Goal: Information Seeking & Learning: Learn about a topic

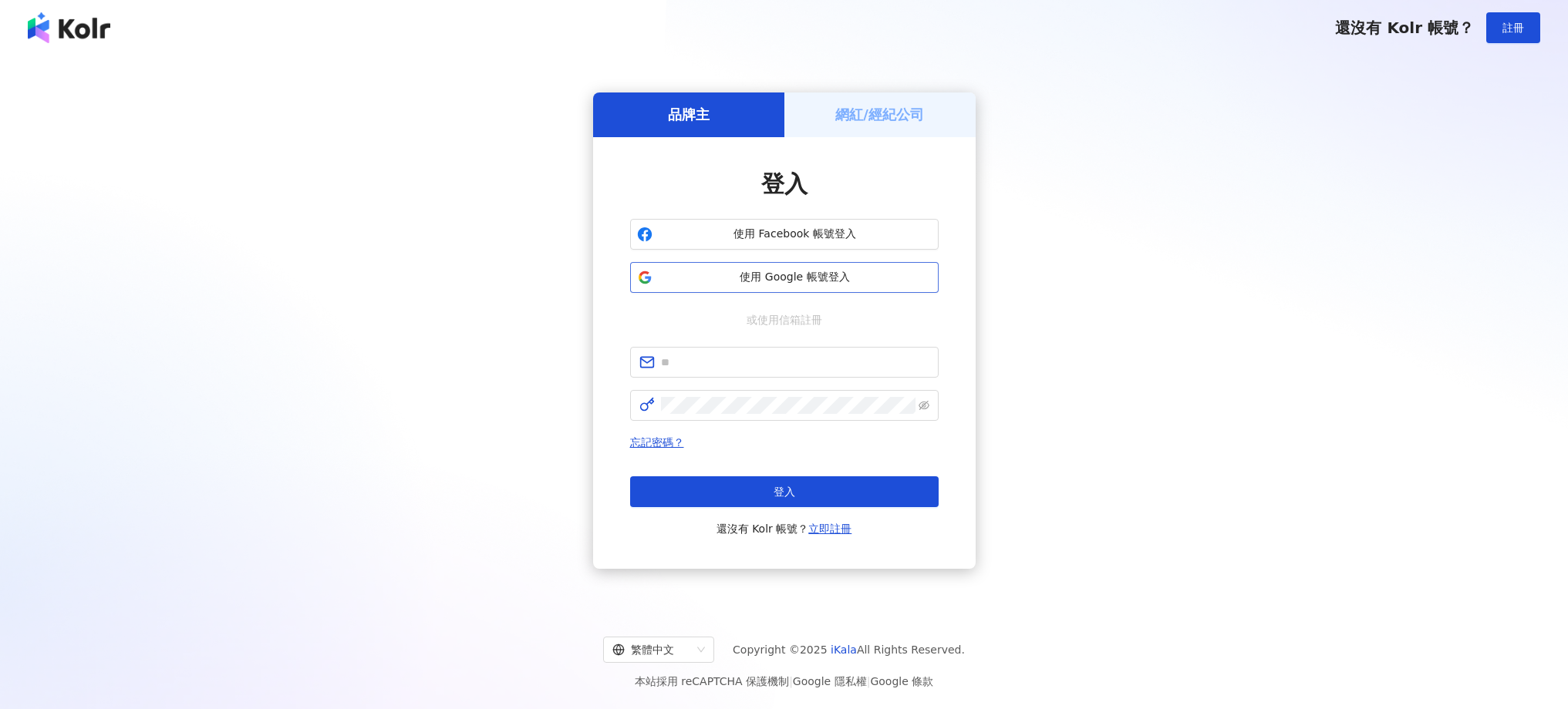
click at [828, 277] on span "使用 Google 帳號登入" at bounding box center [795, 278] width 273 height 16
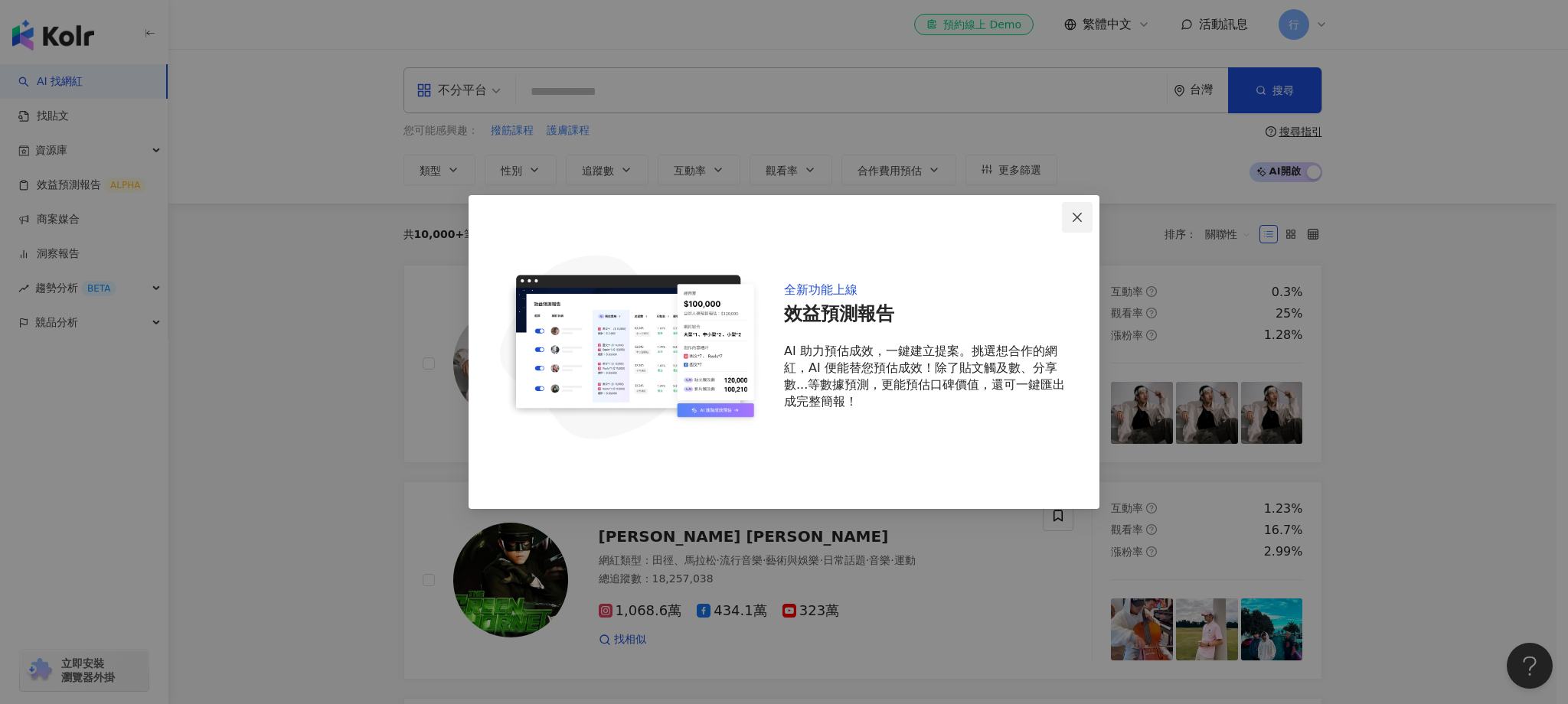
click at [1076, 211] on icon "close" at bounding box center [1077, 218] width 12 height 12
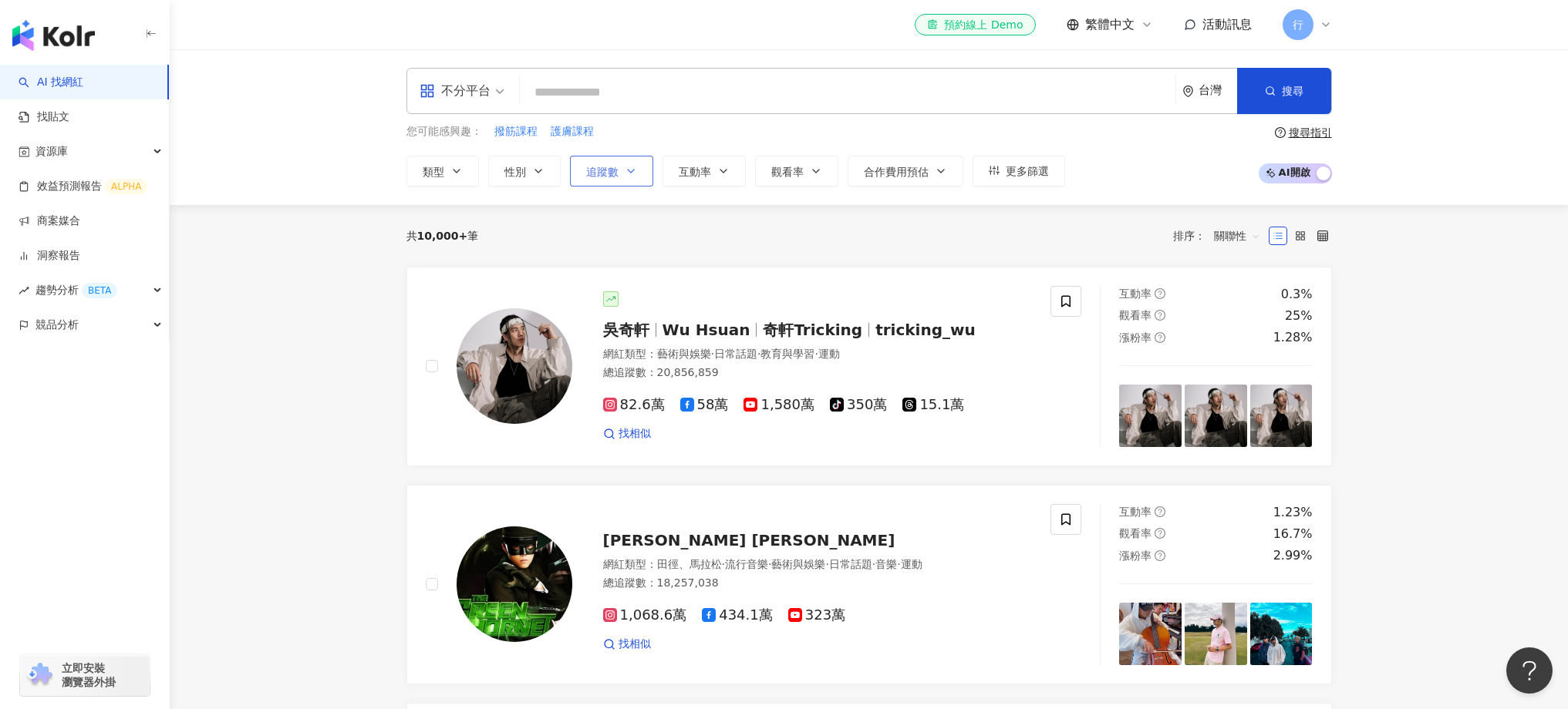
click at [628, 178] on button "追蹤數" at bounding box center [611, 171] width 83 height 31
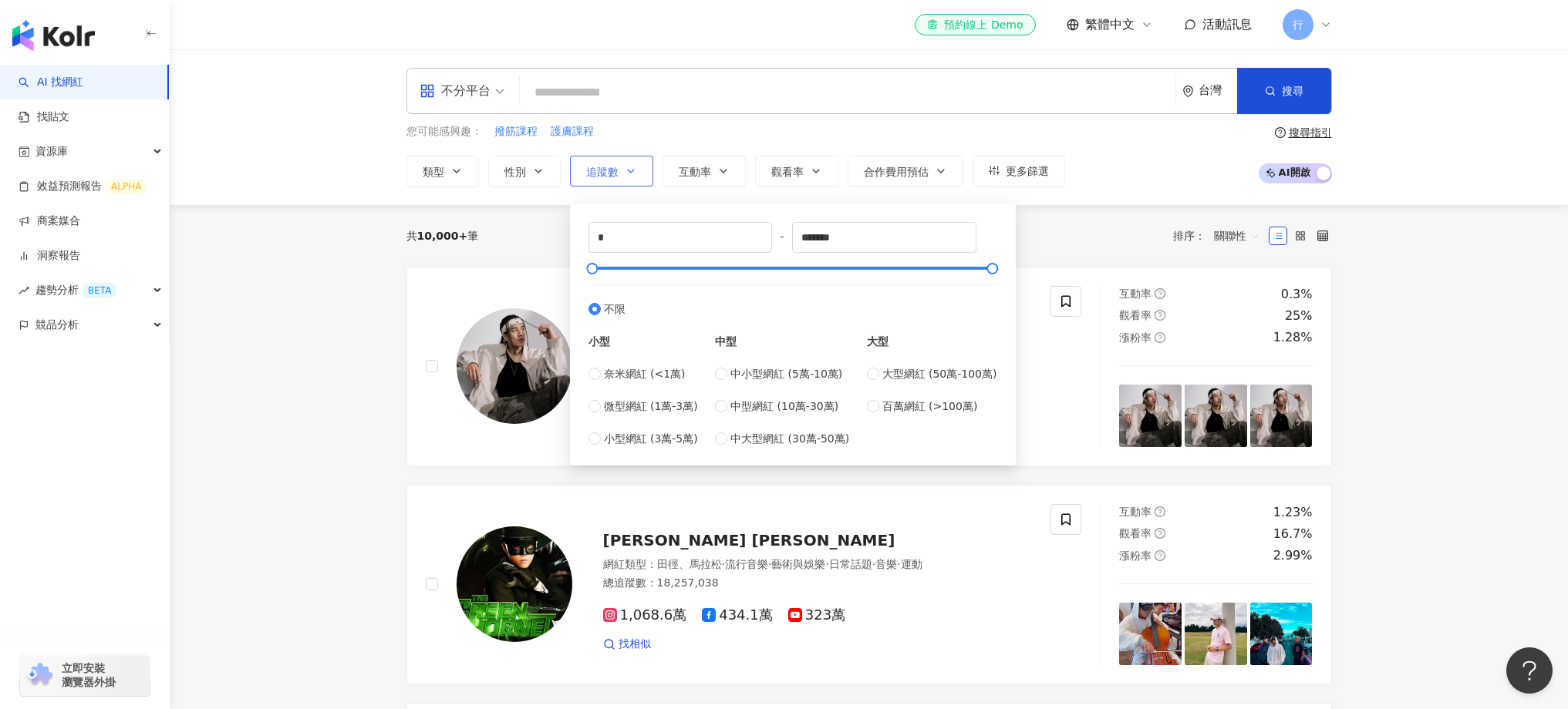
click at [628, 174] on icon "button" at bounding box center [631, 171] width 12 height 12
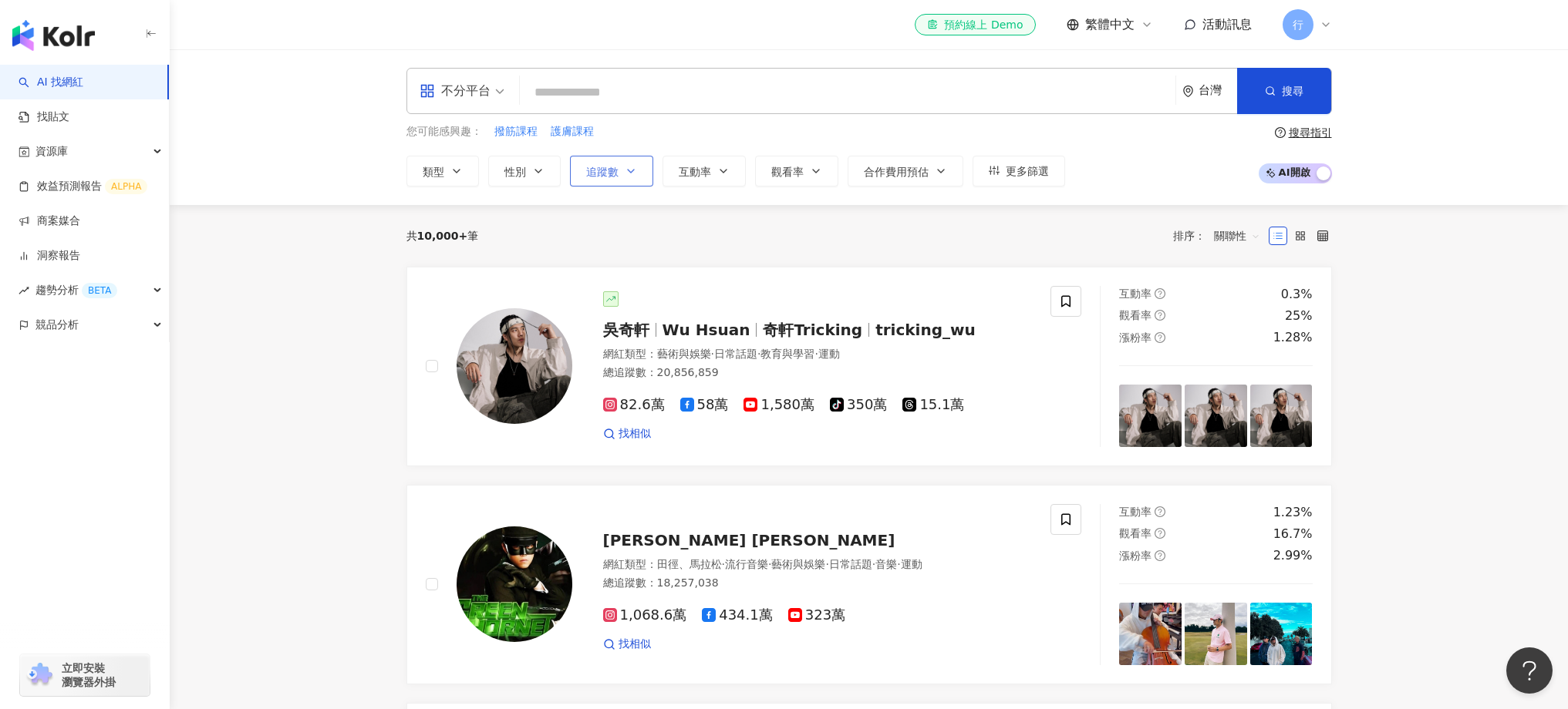
click at [630, 178] on button "追蹤數" at bounding box center [611, 171] width 83 height 31
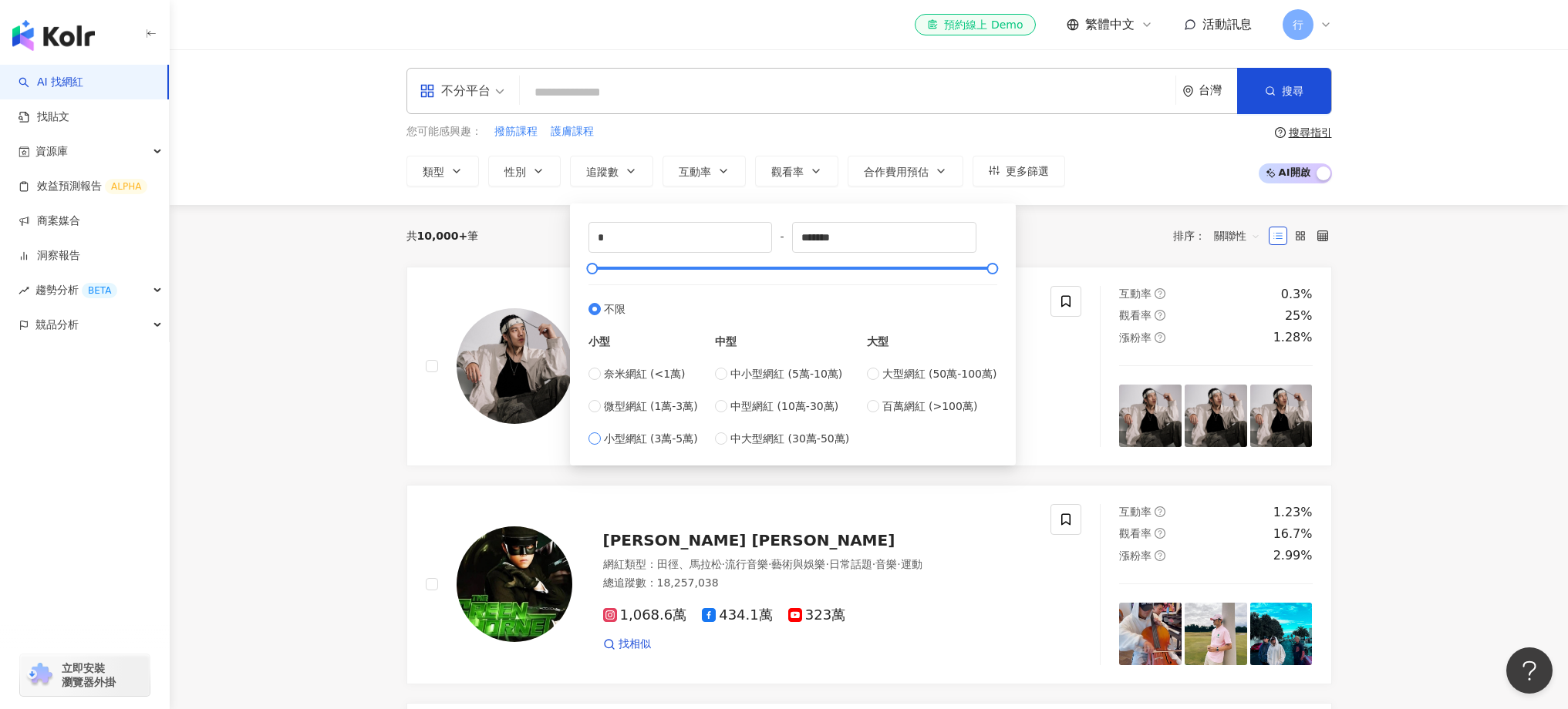
click at [607, 438] on span "小型網紅 (3萬-5萬)" at bounding box center [651, 438] width 94 height 17
type input "*****"
click at [914, 182] on button "合作費用預估" at bounding box center [905, 171] width 116 height 31
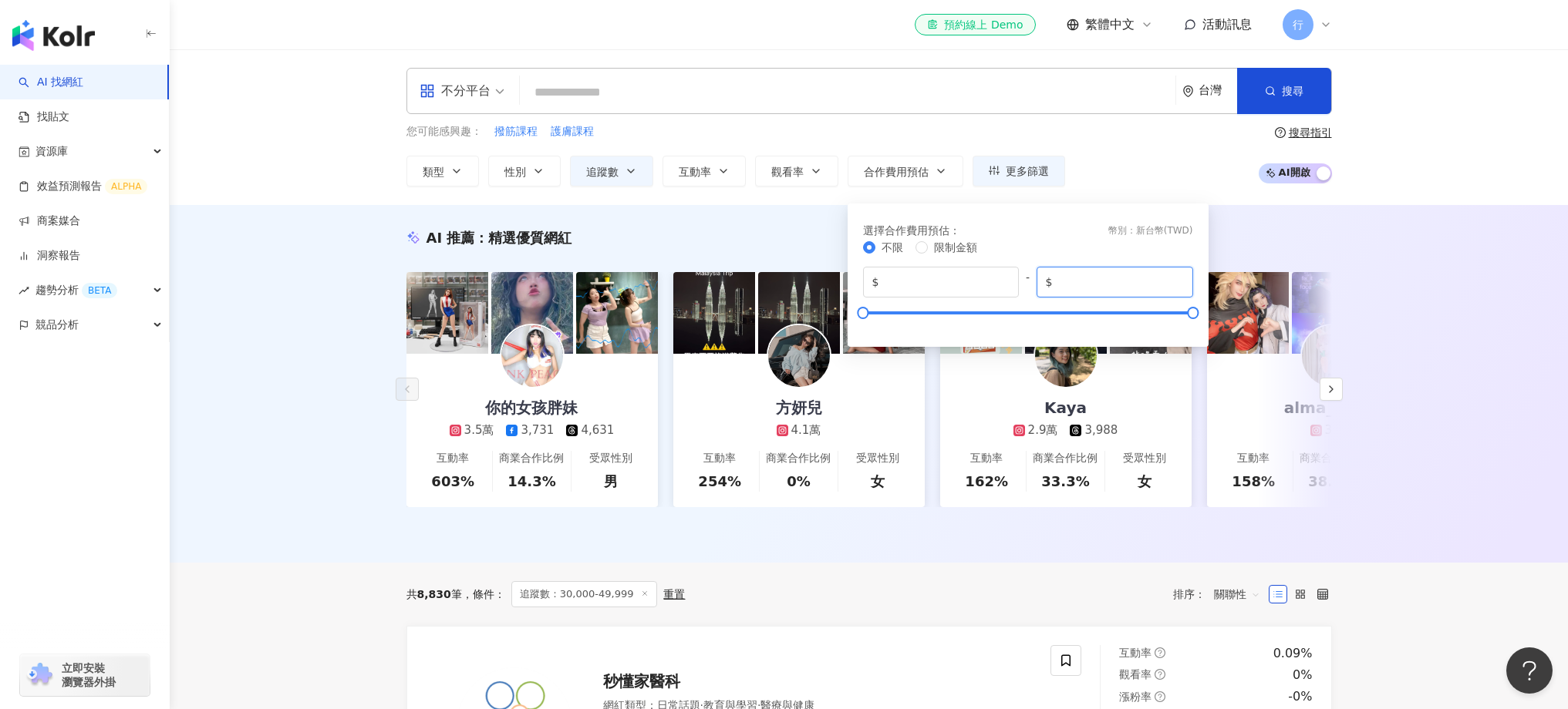
drag, startPoint x: 1132, startPoint y: 287, endPoint x: 902, endPoint y: 263, distance: 231.2
click at [902, 263] on div "不限 限制金額 $ * - $ *******" at bounding box center [1028, 284] width 330 height 89
type input "*****"
click at [1487, 376] on div "AI 推薦 ： 精選優質網紅 你的女孩胖妹 3.5萬 3,731 4,631 互動率 603% 商業合作比例 14.3% 受眾性別 男 方妍兒 4.1萬 互動…" at bounding box center [868, 384] width 1398 height 358
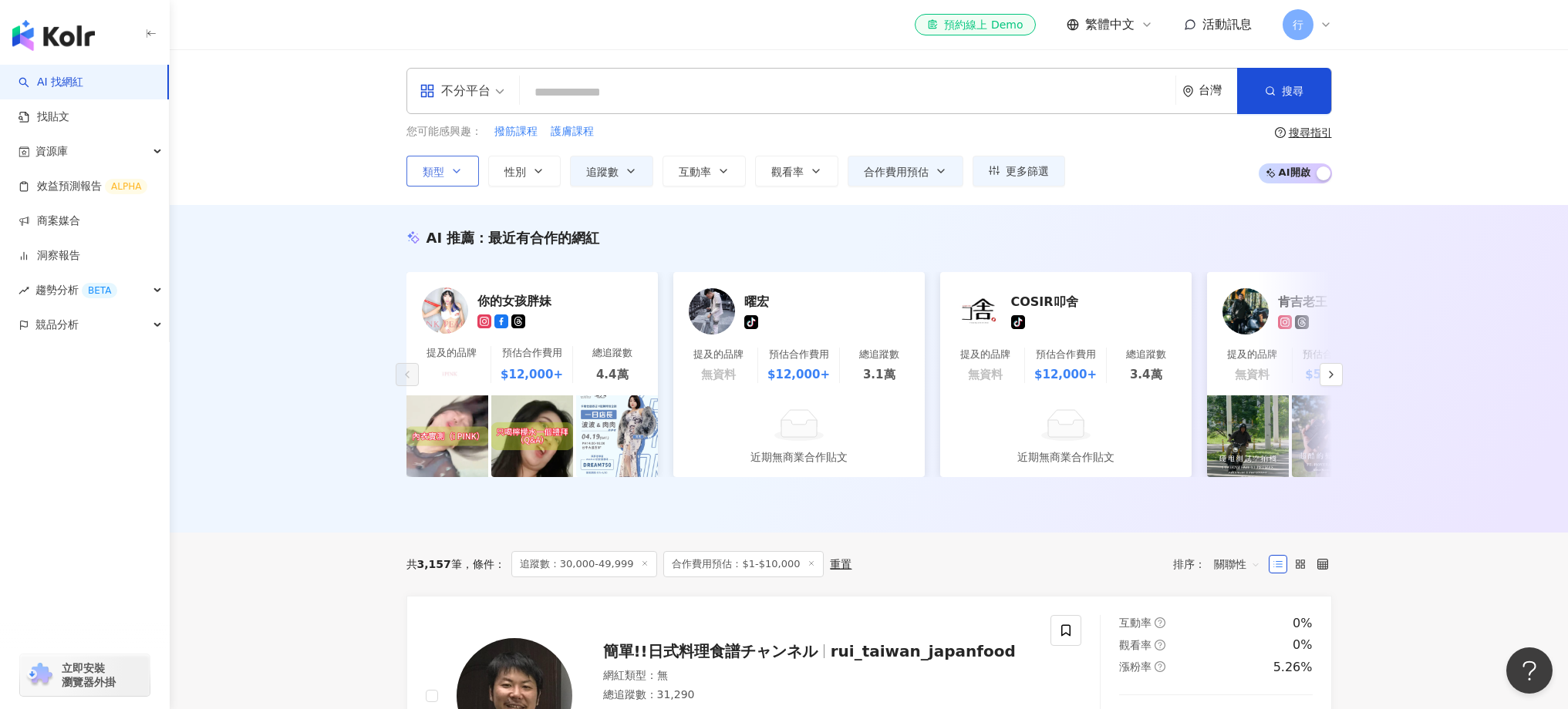
click at [438, 176] on span "類型" at bounding box center [433, 172] width 22 height 12
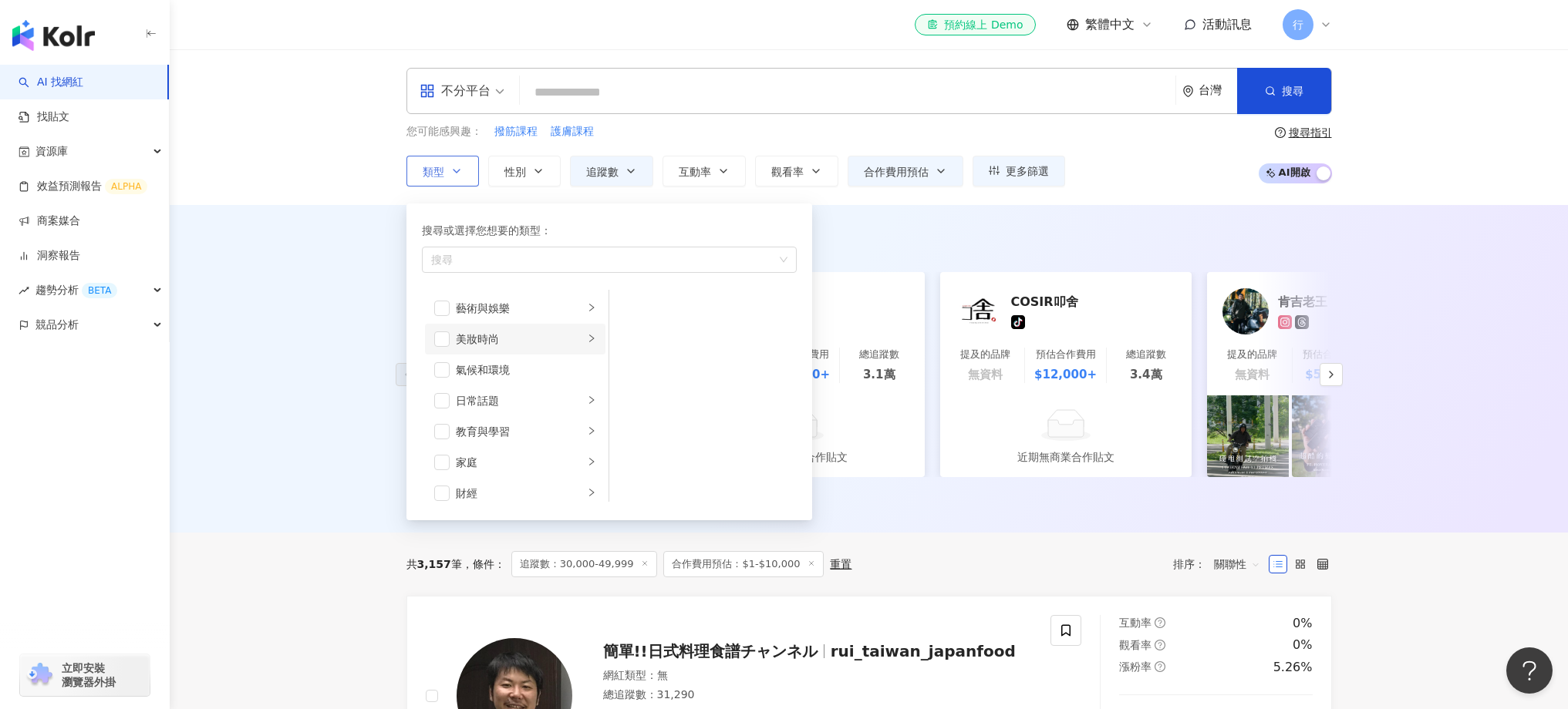
click at [587, 338] on icon "right" at bounding box center [591, 338] width 10 height 10
click at [629, 309] on span "button" at bounding box center [630, 308] width 16 height 16
click at [317, 235] on div "AI 推薦 ： 最近有合作的網紅 你的女孩胖妹 提及的品牌 預估合作費用 $12,000+ 總追蹤數 4.4萬 曜宏 tiktok-icon 提及的品牌 無資…" at bounding box center [868, 369] width 1398 height 328
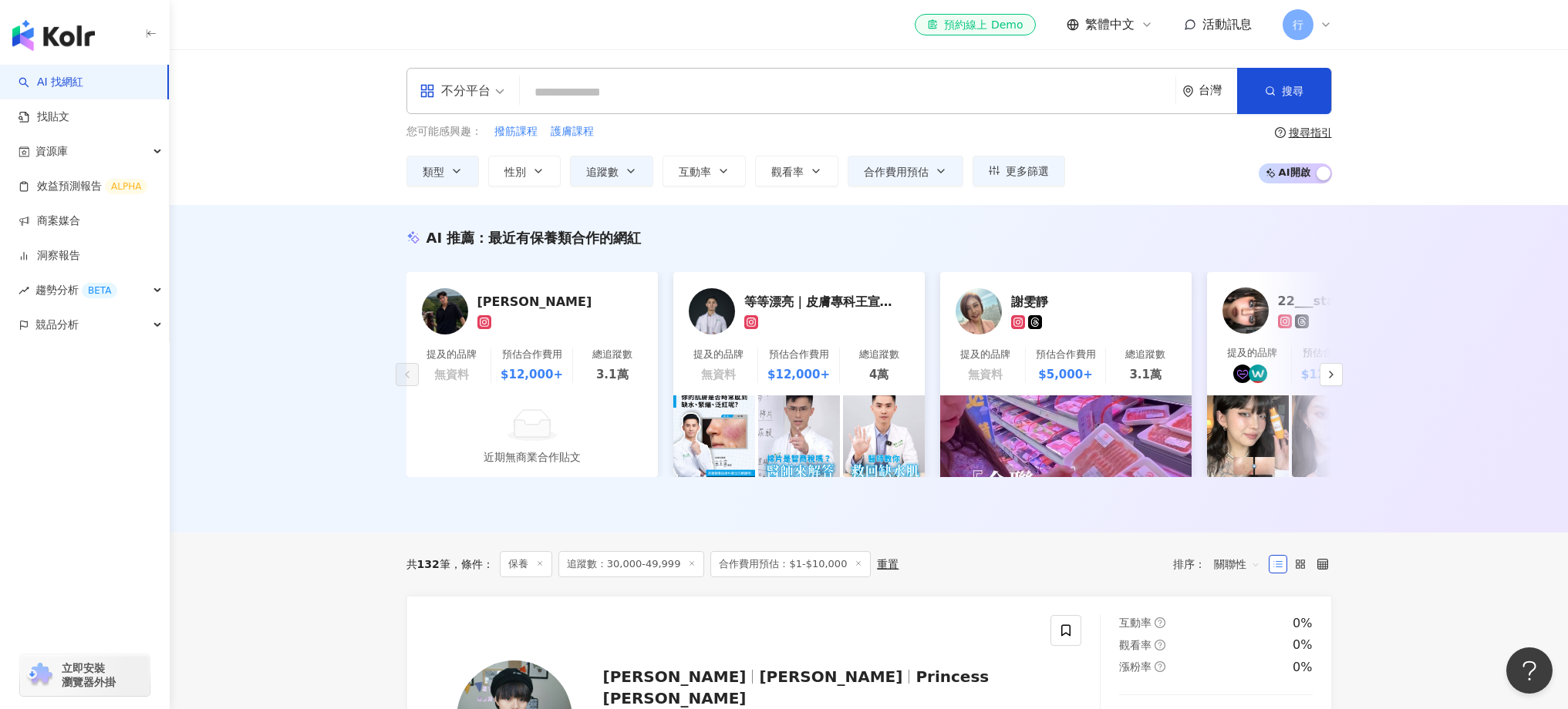
click at [497, 89] on span "不分平台" at bounding box center [461, 91] width 85 height 25
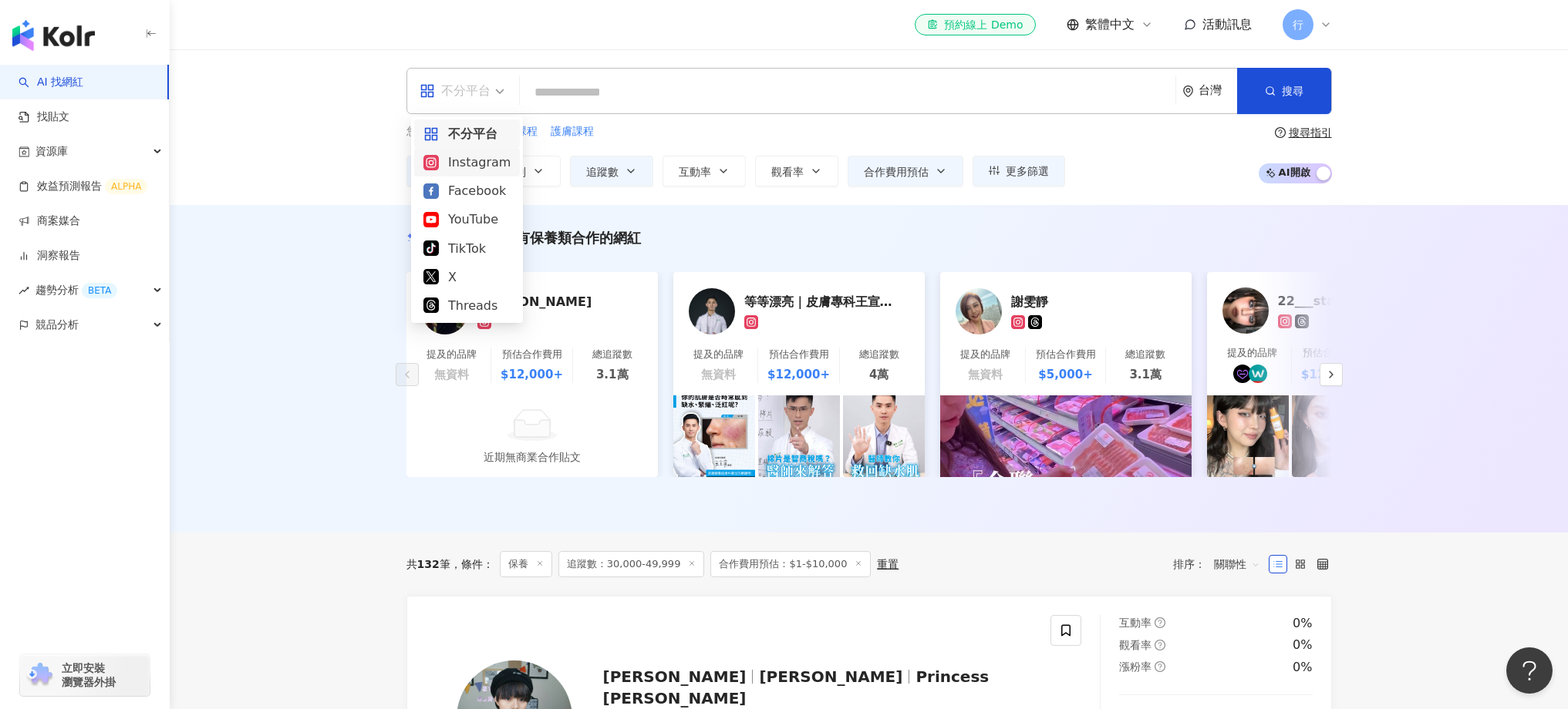
click at [489, 169] on div "Instagram" at bounding box center [467, 162] width 87 height 19
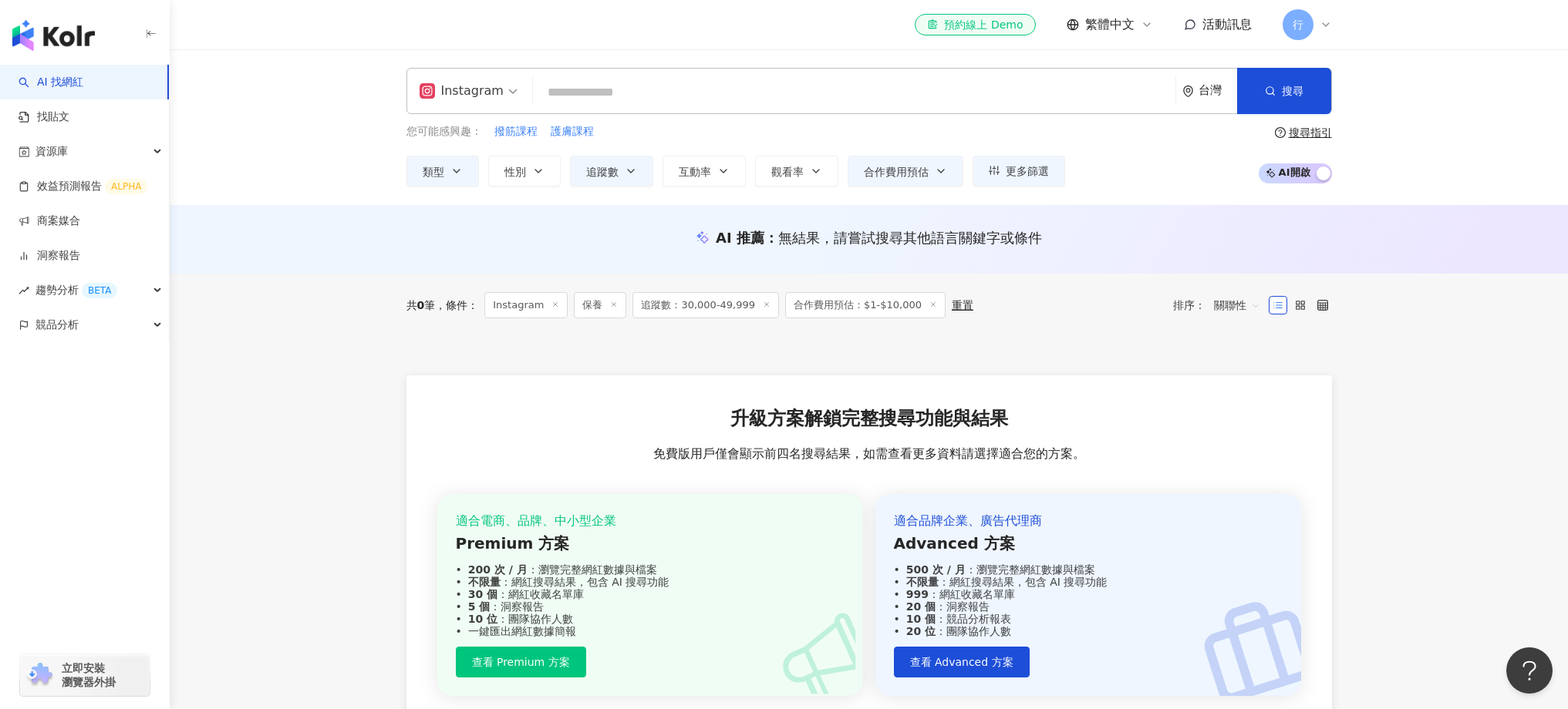
click at [469, 96] on div "Instagram" at bounding box center [461, 91] width 84 height 25
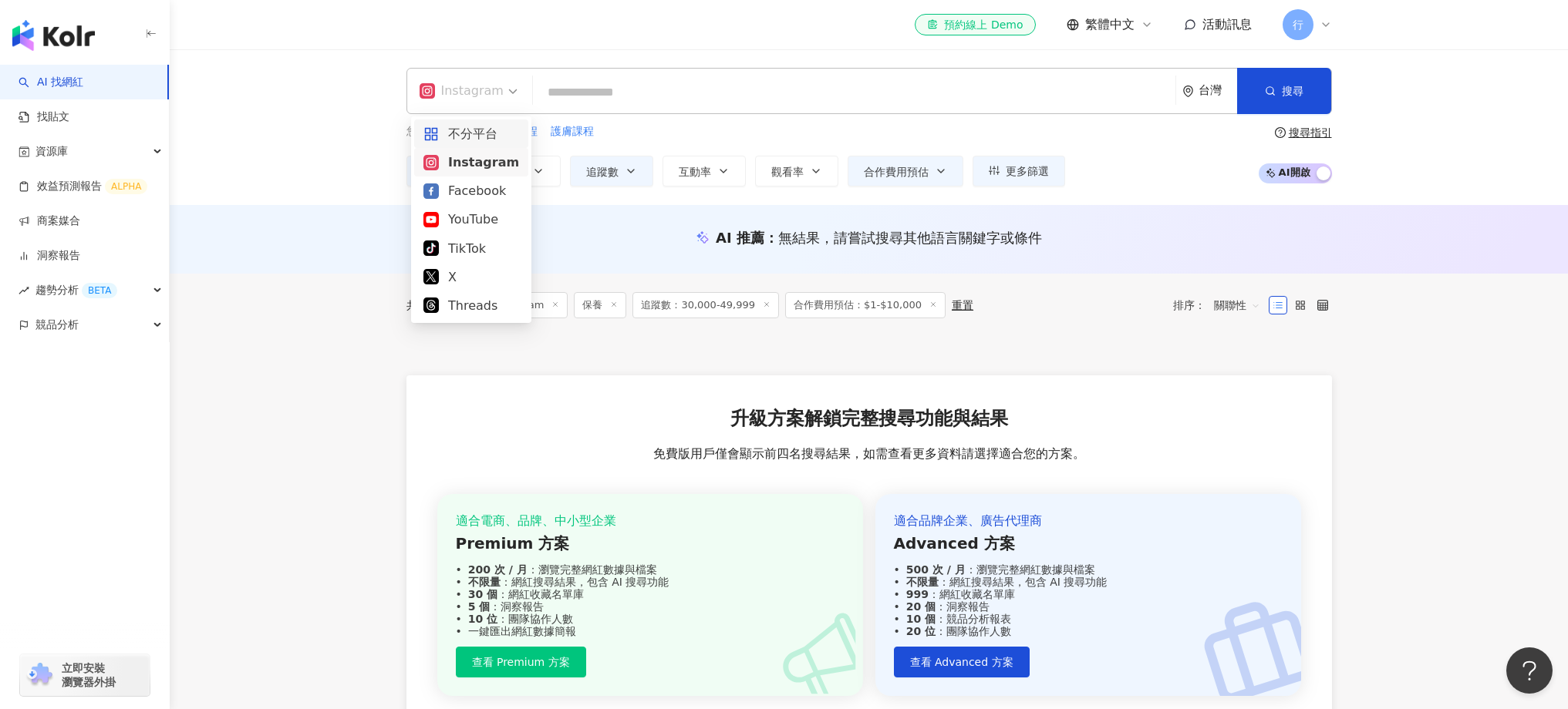
click at [470, 139] on div "不分平台" at bounding box center [471, 134] width 96 height 19
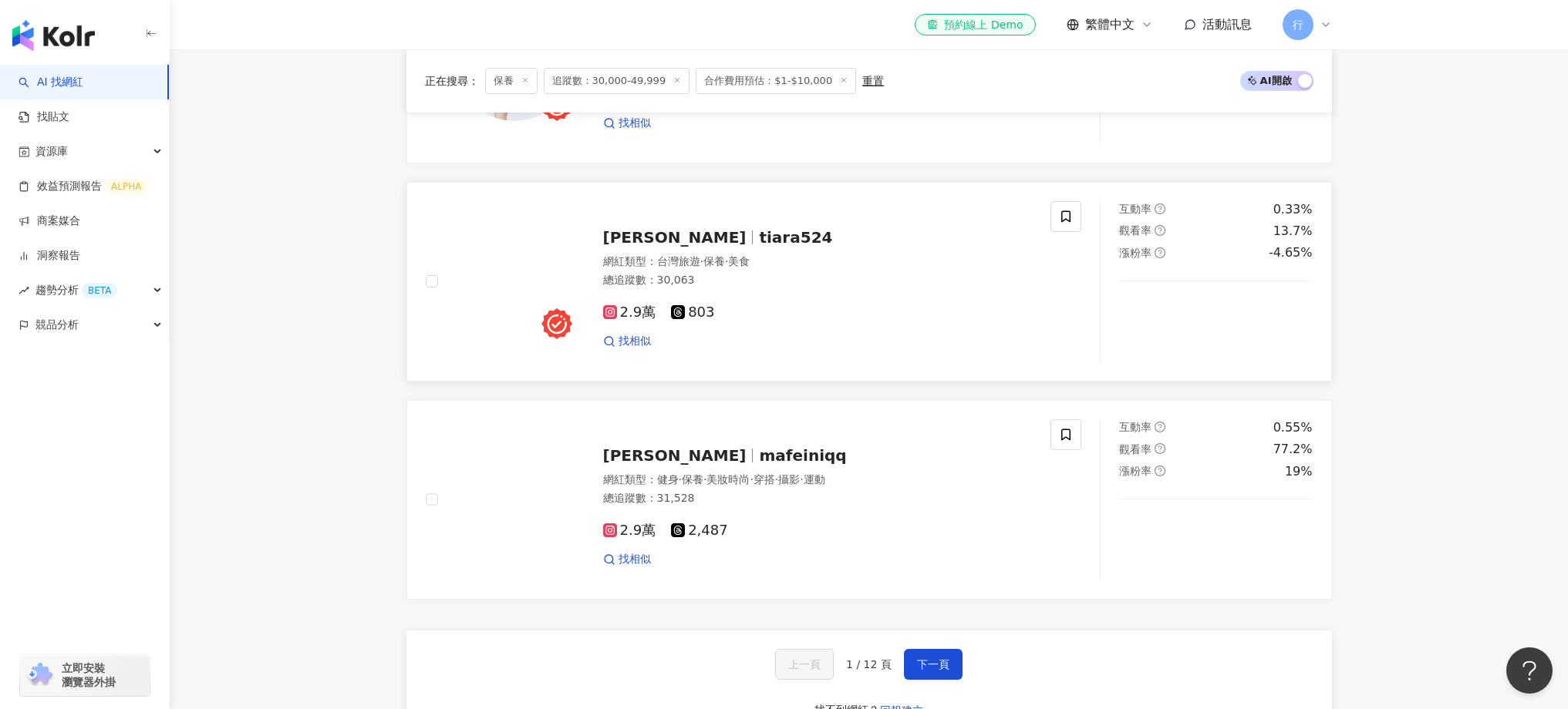
scroll to position [2641, 0]
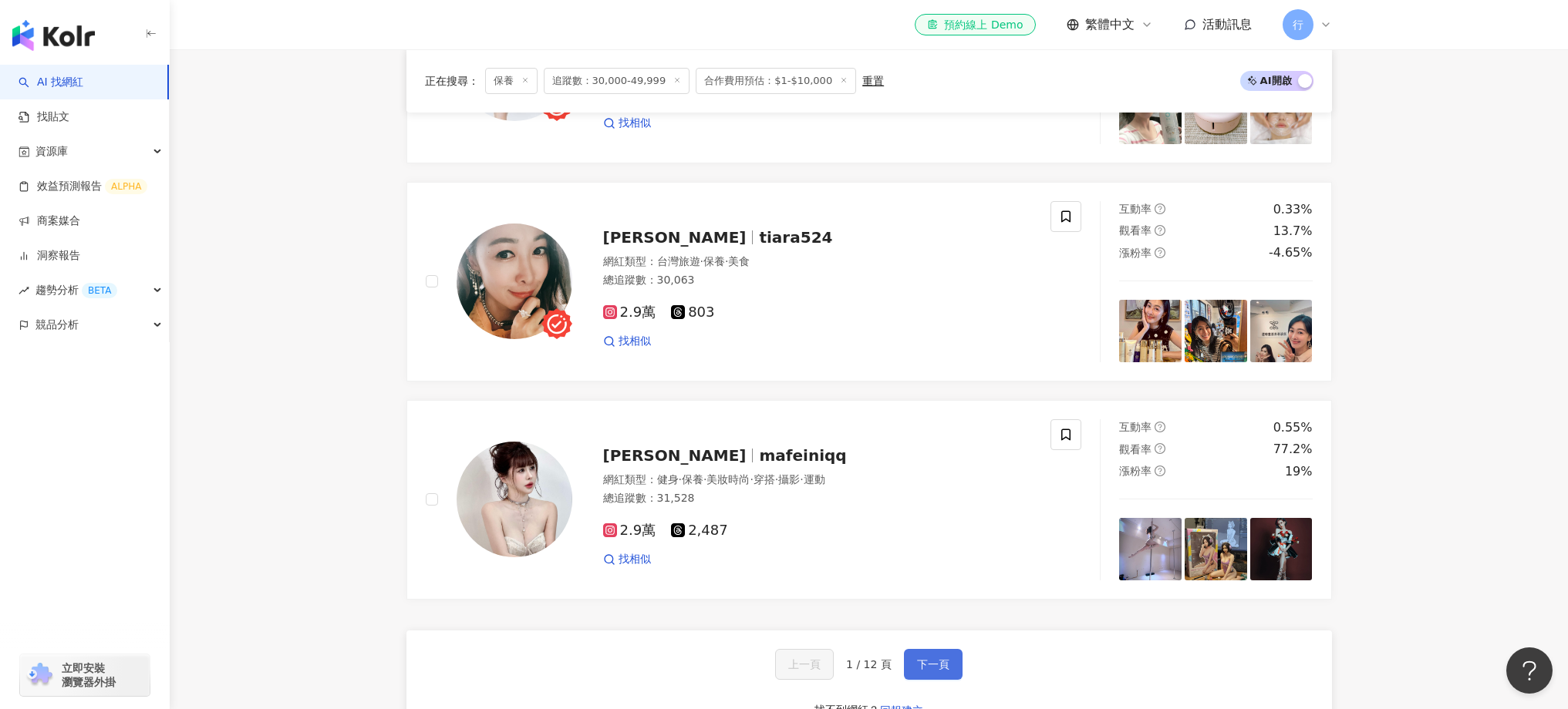
click at [914, 680] on button "下一頁" at bounding box center [933, 663] width 59 height 31
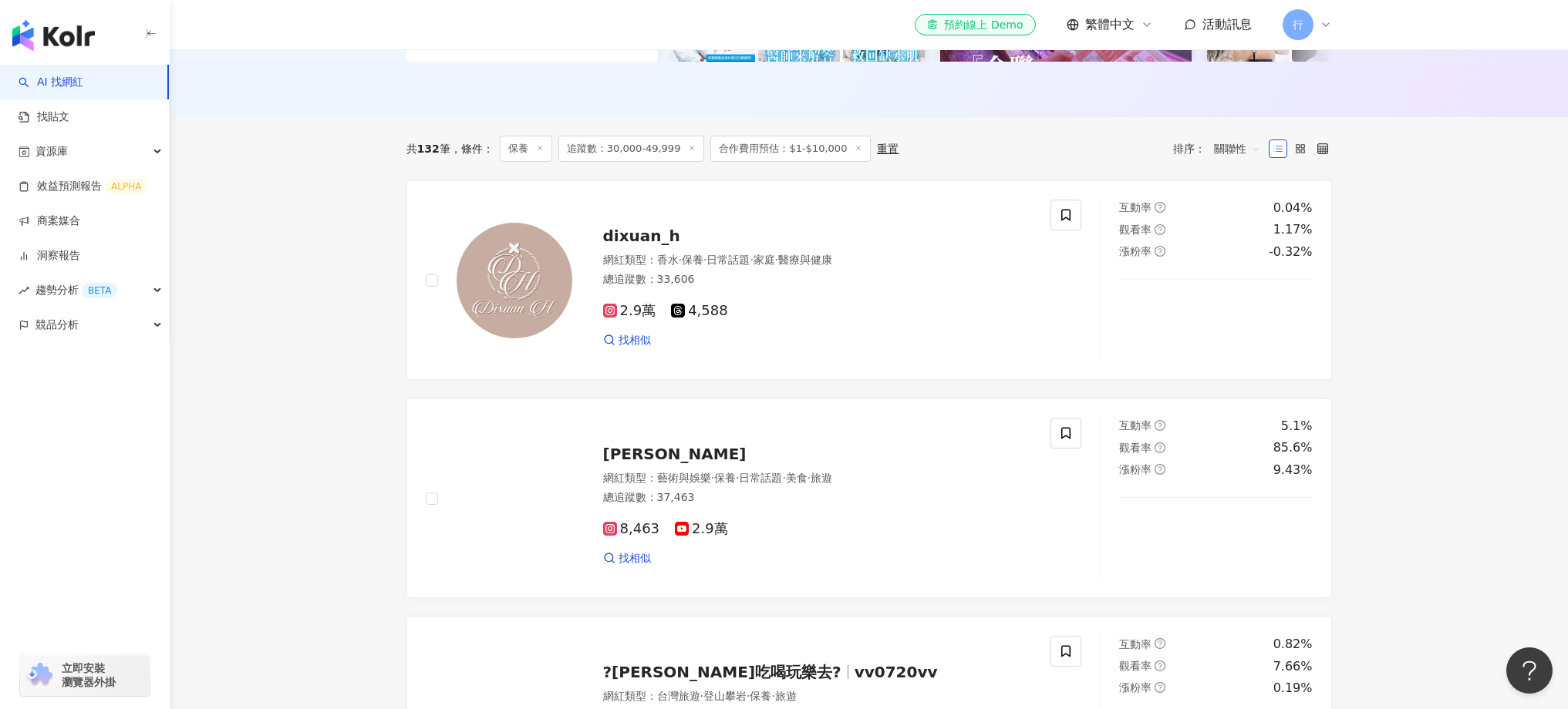
scroll to position [424, 0]
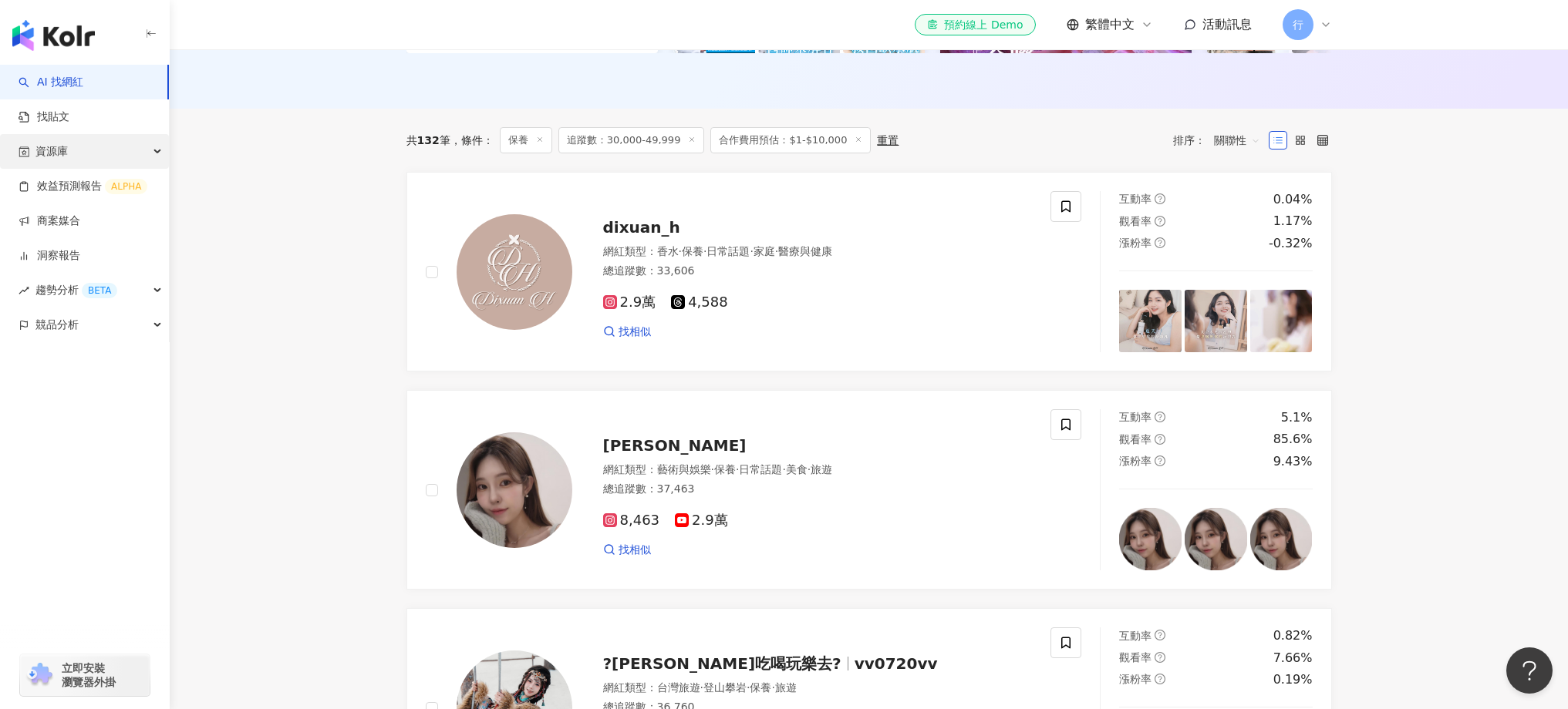
click at [139, 153] on div "資源庫" at bounding box center [84, 152] width 169 height 35
click at [144, 154] on div "資源庫" at bounding box center [84, 152] width 169 height 35
click at [139, 160] on div "資源庫" at bounding box center [84, 152] width 169 height 35
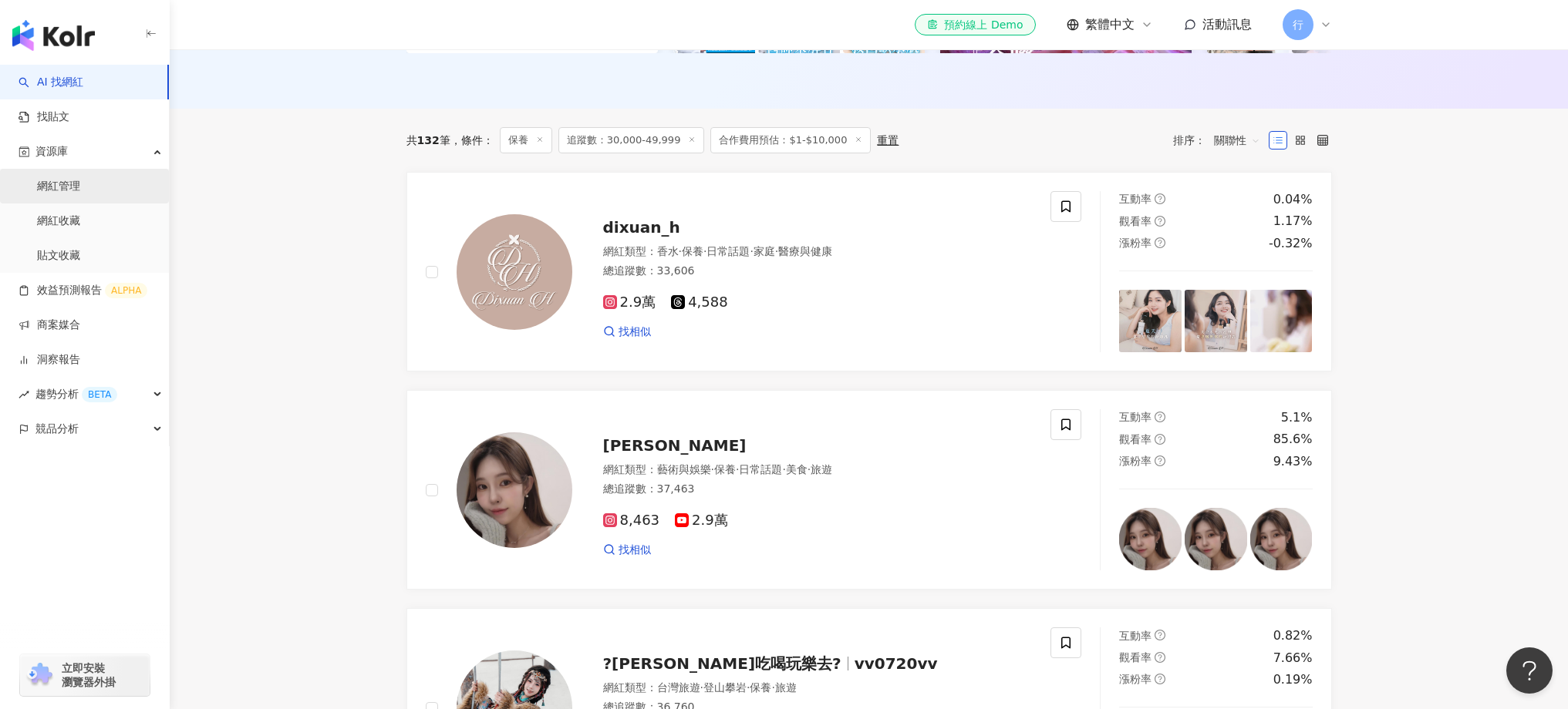
click at [73, 188] on link "網紅管理" at bounding box center [58, 187] width 43 height 16
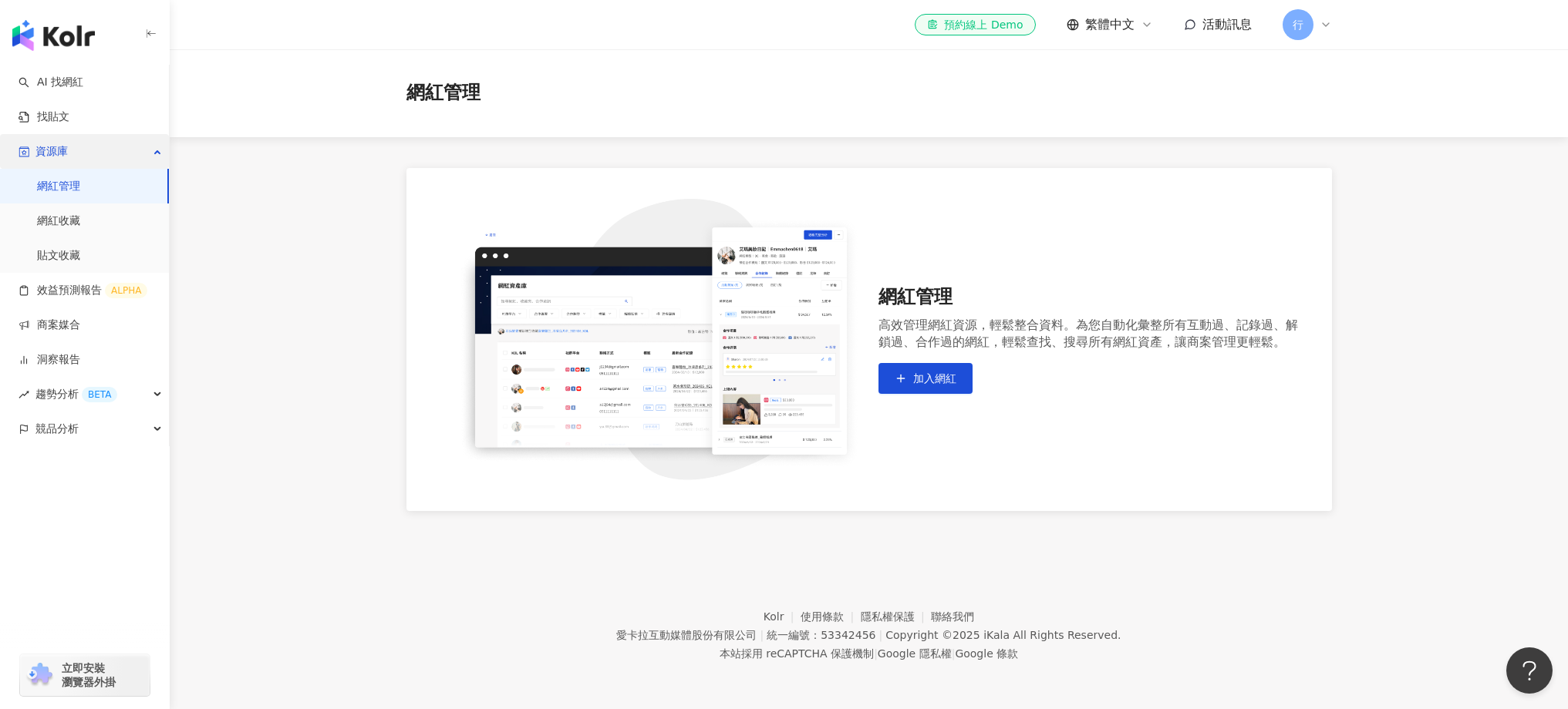
click at [85, 157] on div "資源庫" at bounding box center [84, 152] width 169 height 35
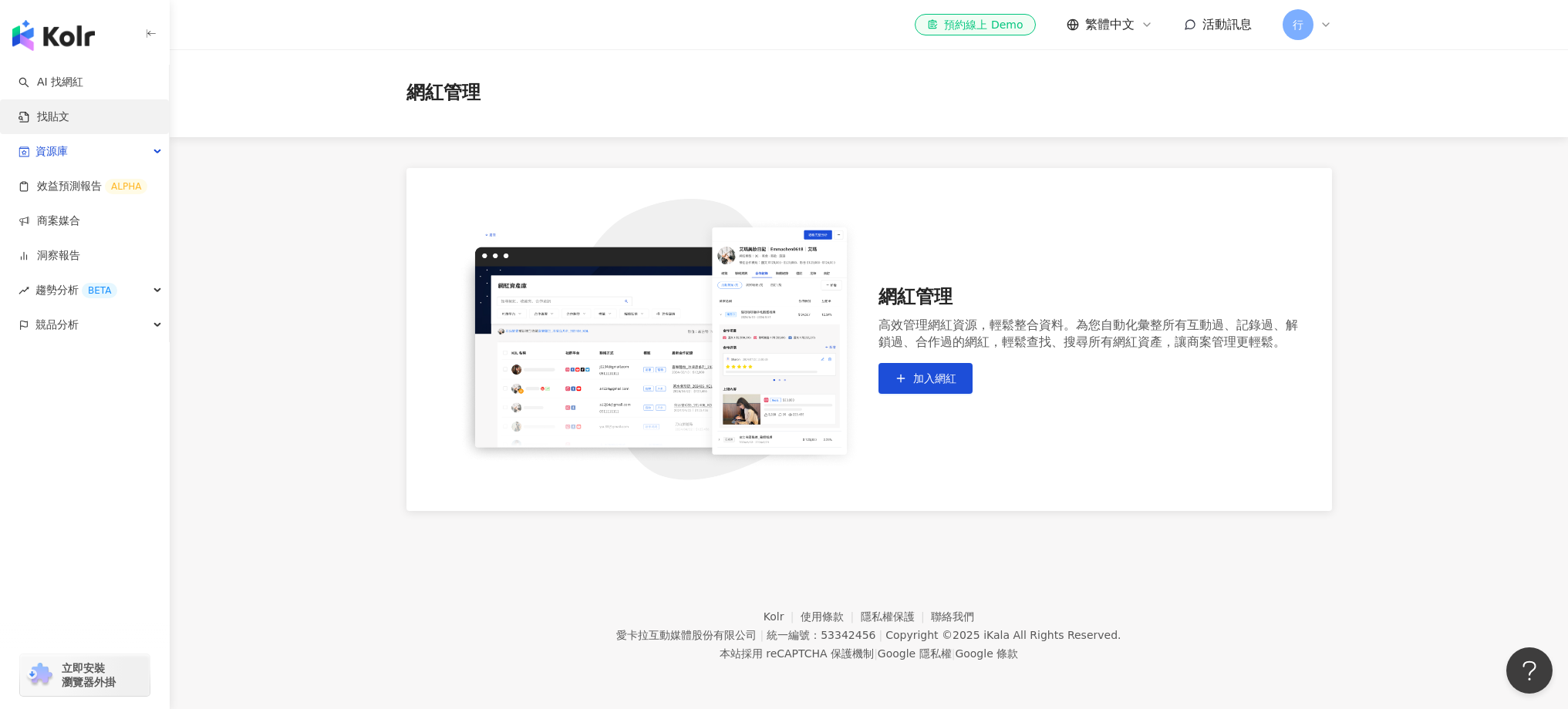
click at [69, 118] on link "找貼文" at bounding box center [44, 117] width 51 height 16
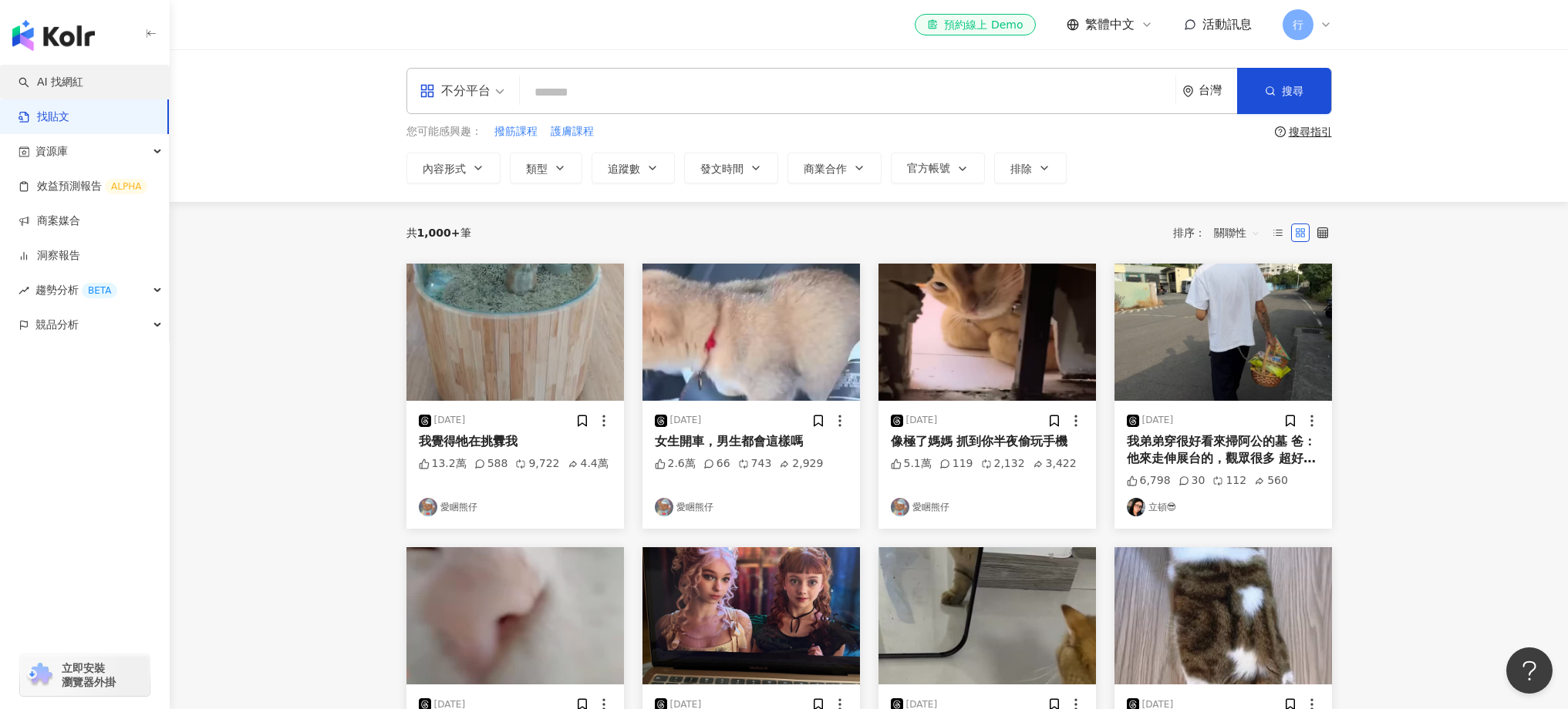
click at [83, 83] on link "AI 找網紅" at bounding box center [51, 82] width 65 height 16
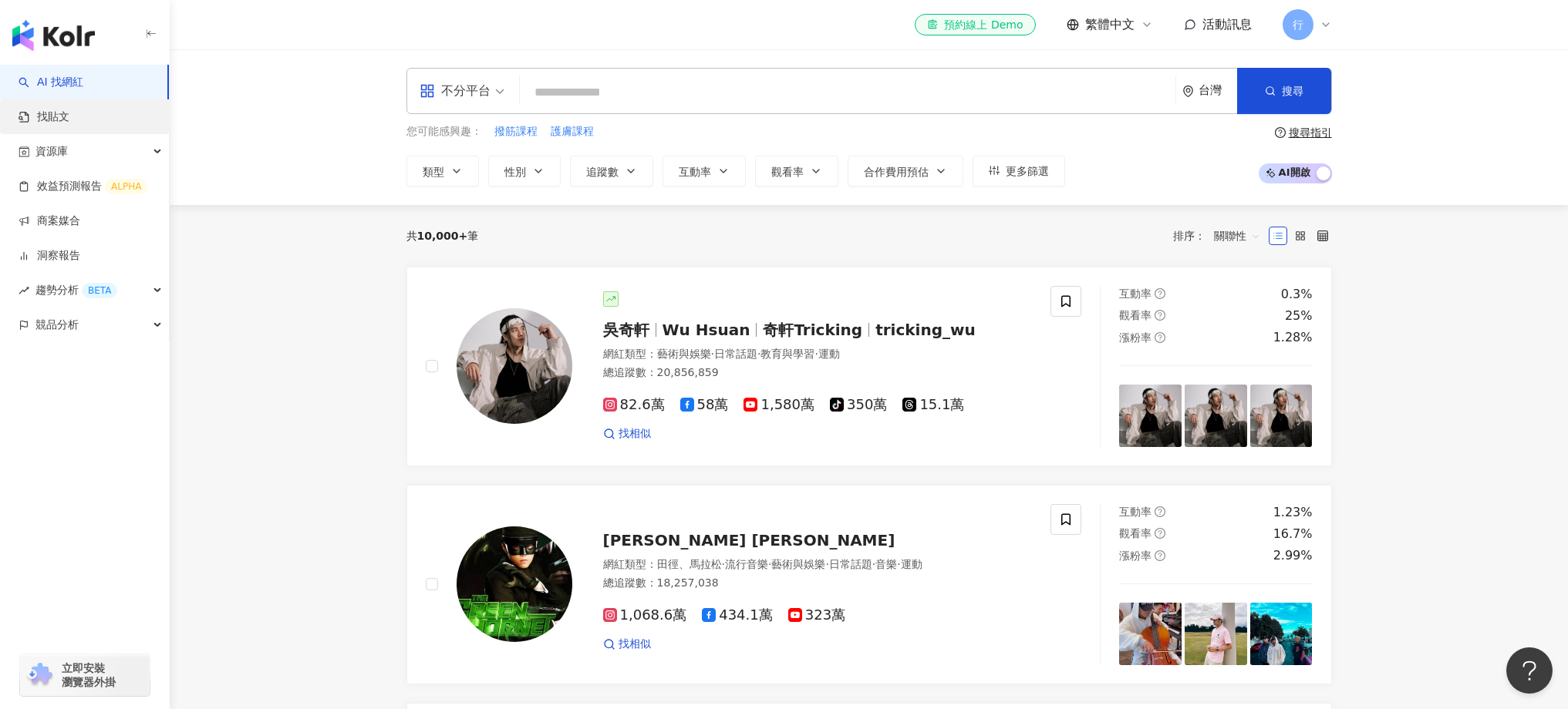
click at [64, 110] on link "找貼文" at bounding box center [44, 117] width 51 height 16
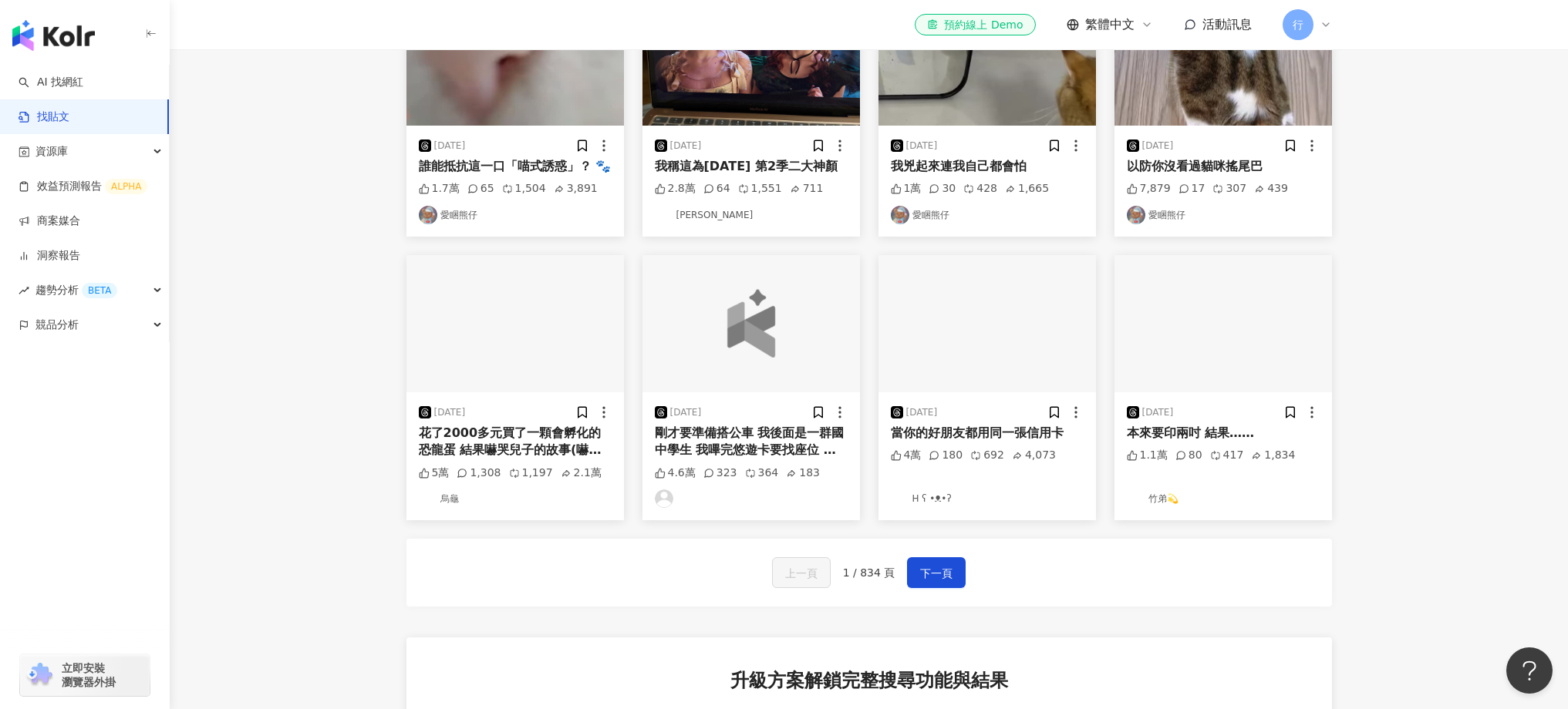
scroll to position [118, 0]
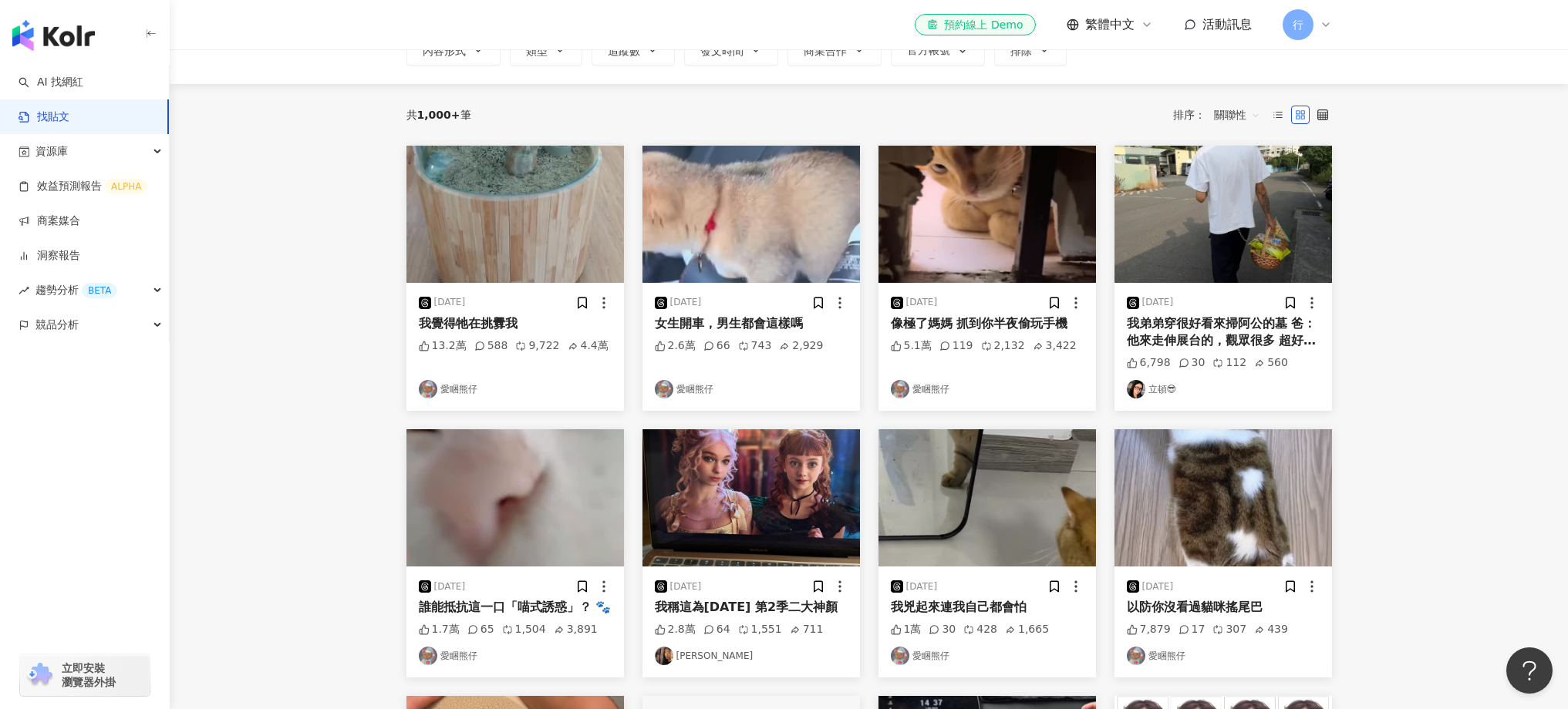
click at [1459, 431] on main "不分平台 台灣 搜尋 您可能感興趣： 撥筋課程 護膚課程 搜尋指引 內容形式 類型 追蹤數 發文時間 商業合作 官方帳號 排除 共 1,000+ 筆 排序： …" at bounding box center [868, 716] width 1398 height 1569
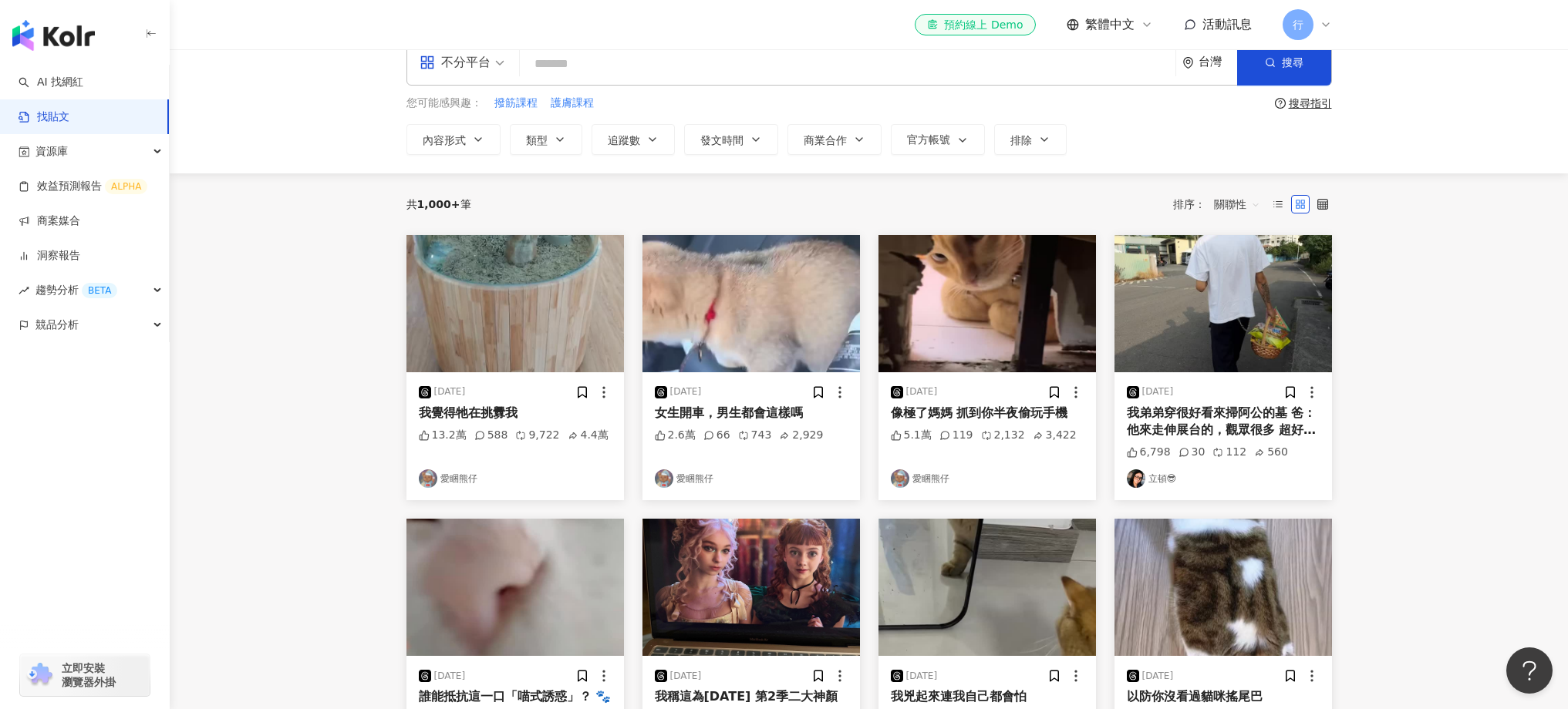
scroll to position [0, 0]
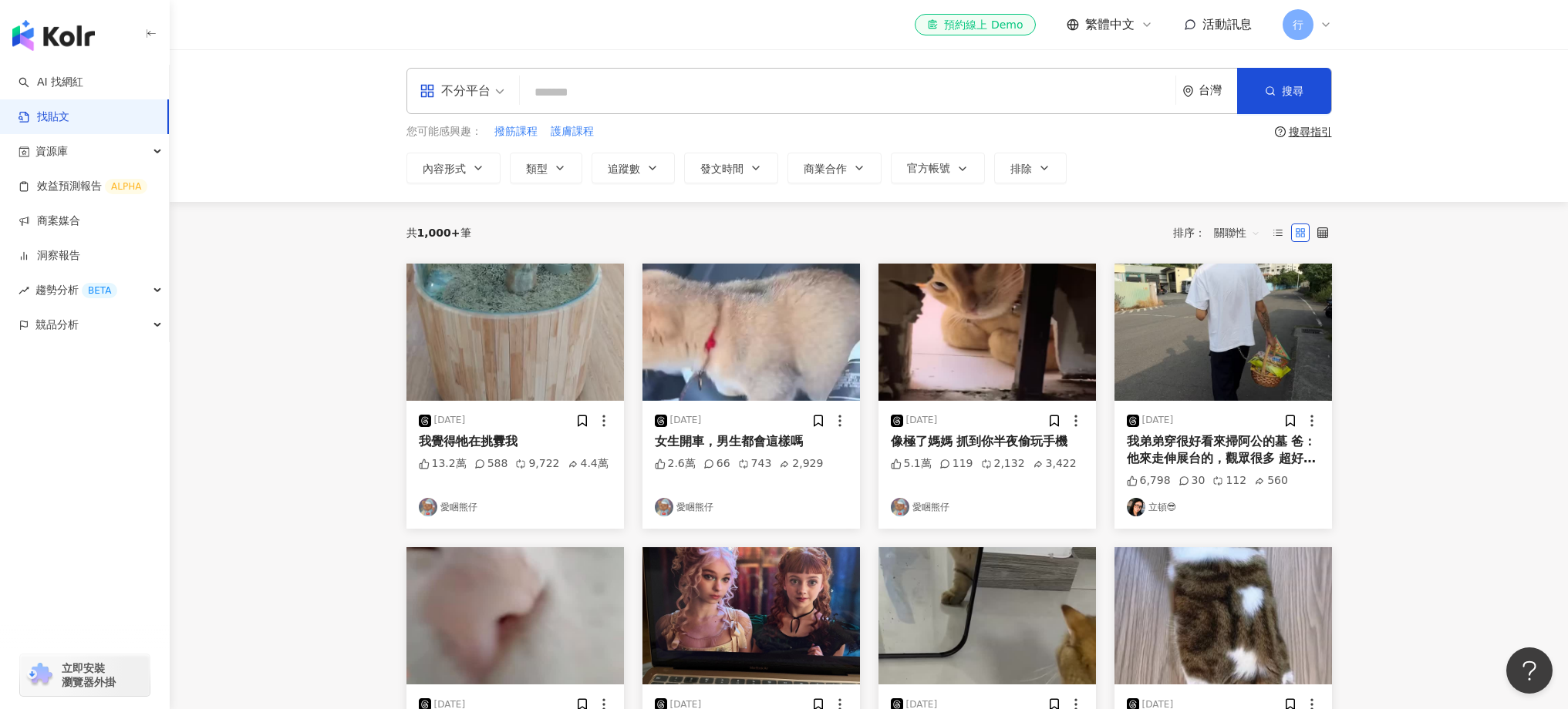
click at [668, 108] on input "search" at bounding box center [847, 92] width 643 height 33
click at [674, 103] on input "search" at bounding box center [847, 92] width 643 height 33
type input "*"
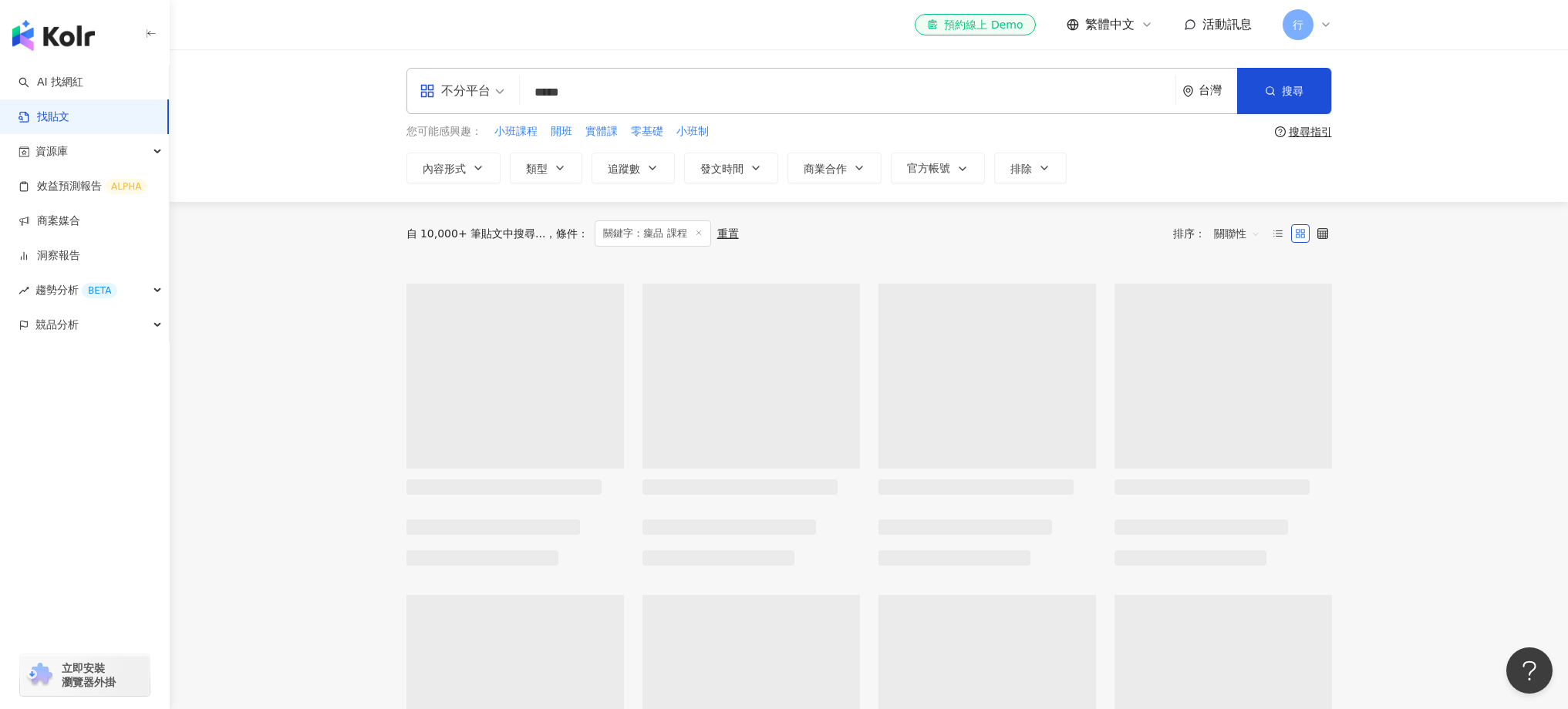
drag, startPoint x: 546, startPoint y: 101, endPoint x: 524, endPoint y: 105, distance: 22.4
click at [524, 105] on div "不分平台 癛品 課程 ***** 台灣 搜尋 searchOperator 插入語法 完全符合 "" 聯集 OR 交集 AND 排除 - 群組 {}" at bounding box center [868, 90] width 925 height 46
drag, startPoint x: 545, startPoint y: 89, endPoint x: 528, endPoint y: 91, distance: 17.1
click at [528, 91] on input "*****" at bounding box center [847, 92] width 643 height 33
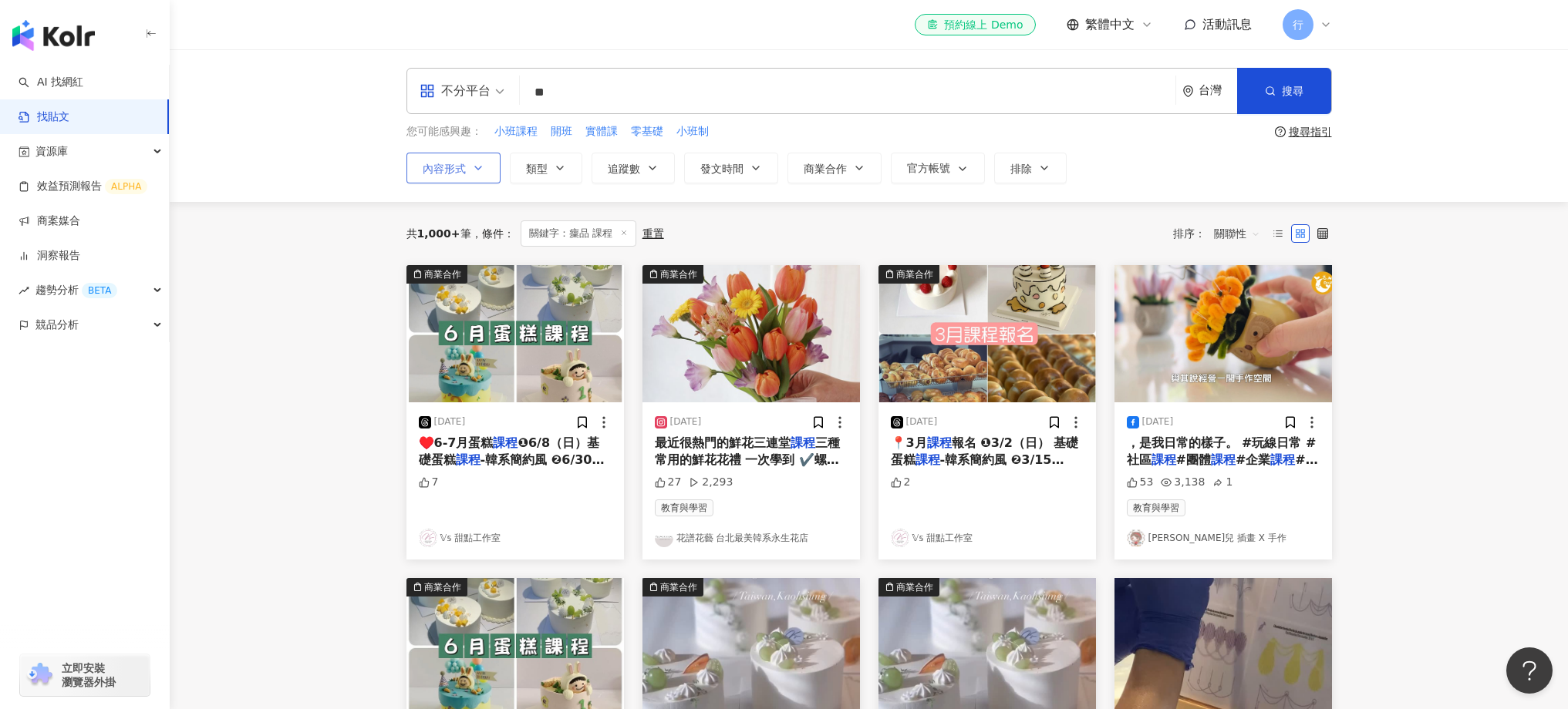
click at [488, 172] on button "內容形式" at bounding box center [453, 167] width 94 height 31
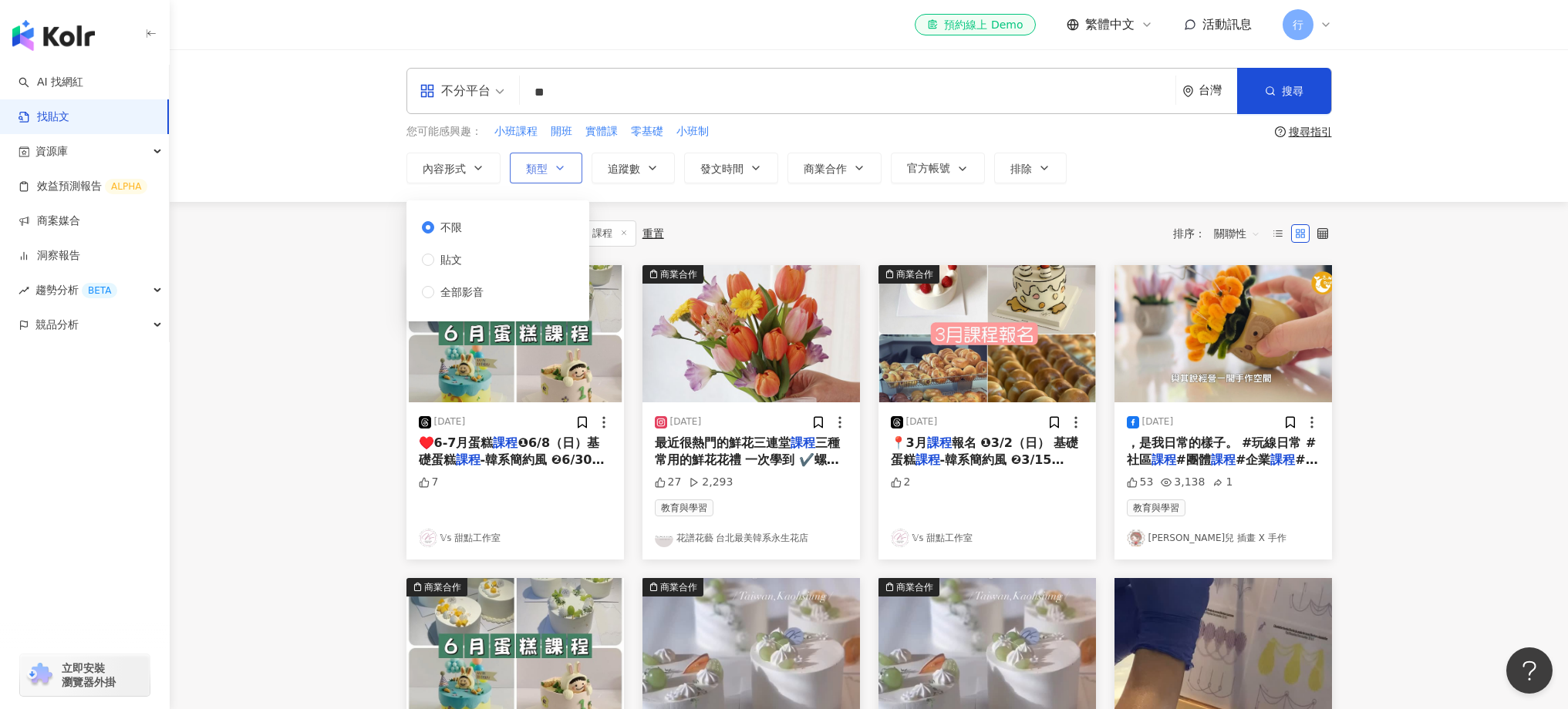
click at [568, 164] on button "類型" at bounding box center [545, 167] width 73 height 31
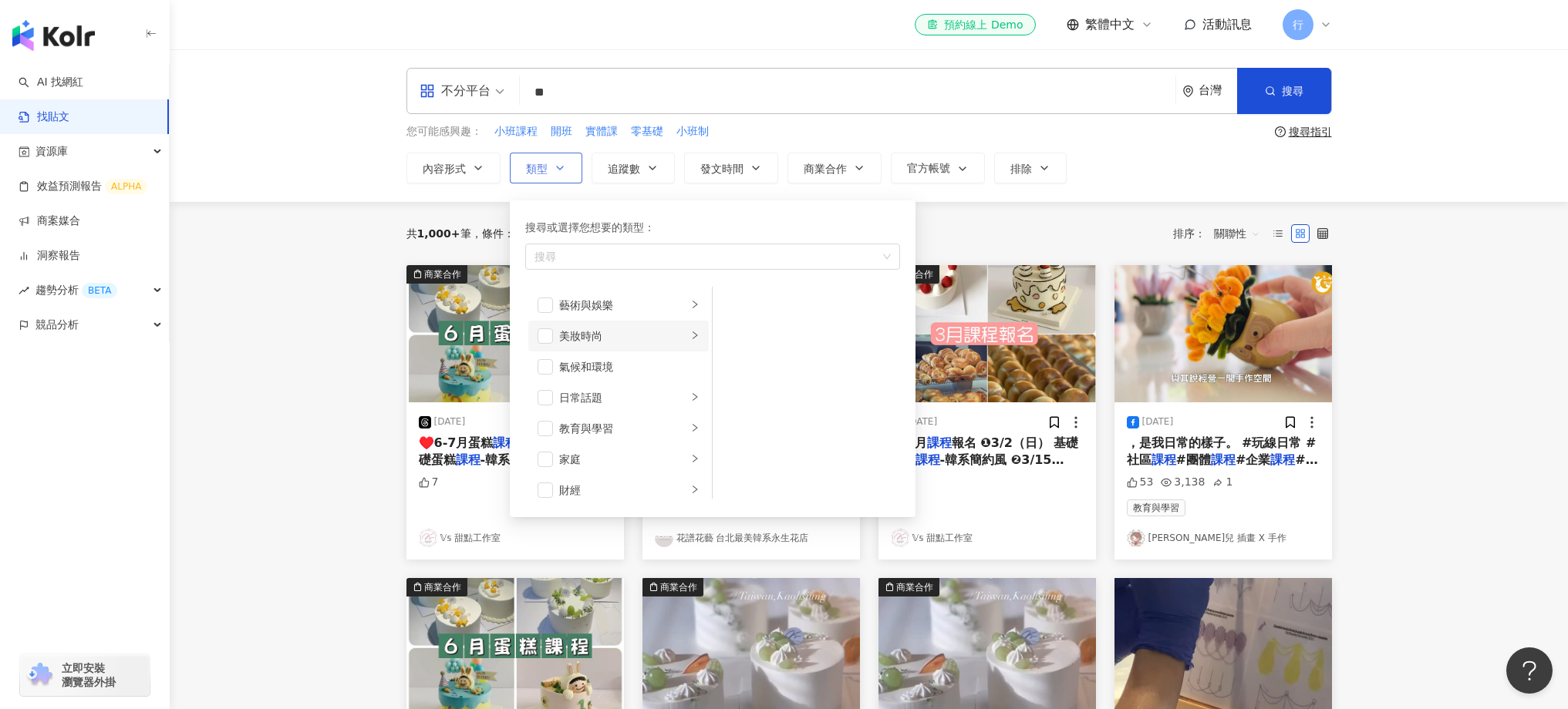
click at [600, 336] on div "美妝時尚" at bounding box center [624, 336] width 128 height 17
click at [738, 305] on span "button" at bounding box center [733, 305] width 16 height 16
click at [732, 352] on span "button" at bounding box center [733, 357] width 16 height 16
click at [1053, 239] on div "共 1,000+ 筆 條件 ： 關鍵字：癛品 課程 重置 排序： 關聯性" at bounding box center [868, 234] width 925 height 26
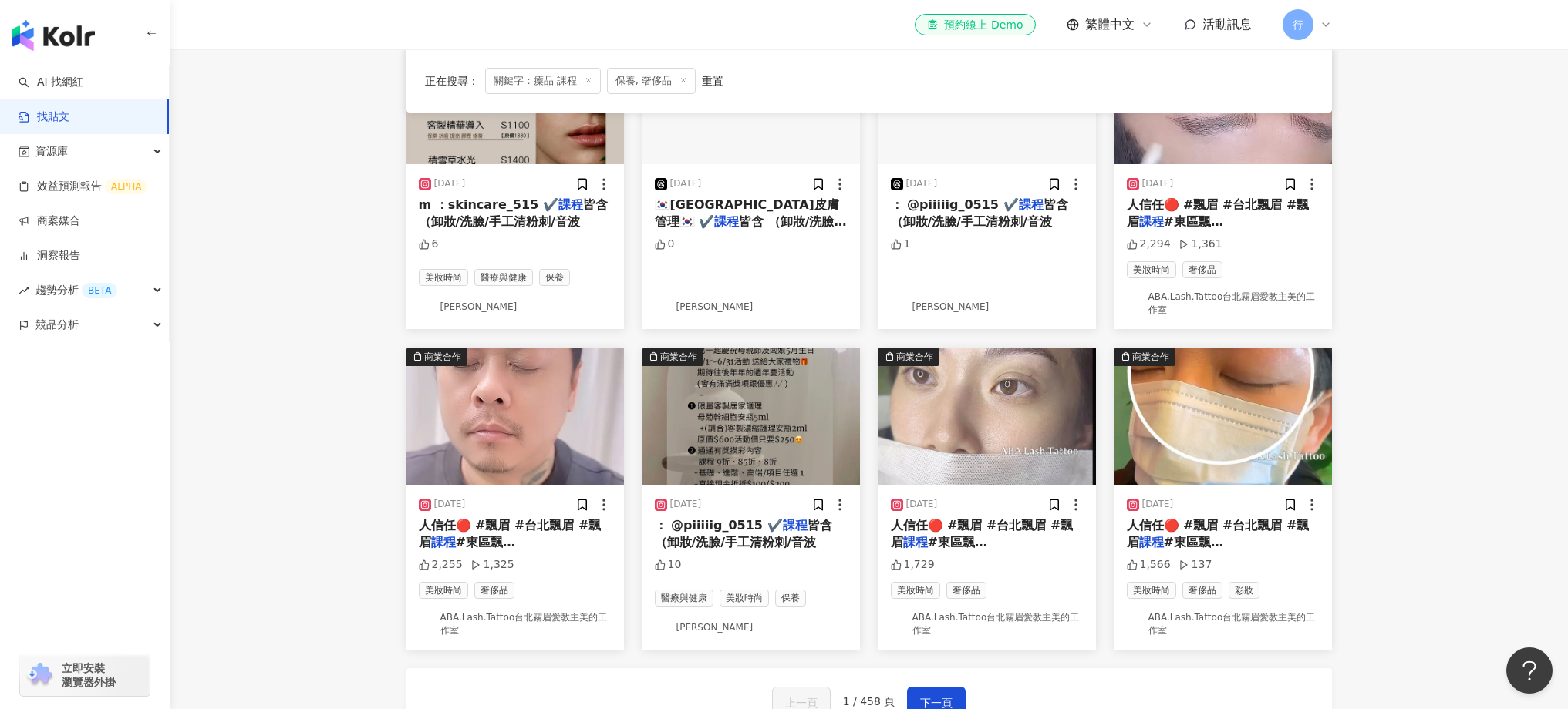
scroll to position [642, 0]
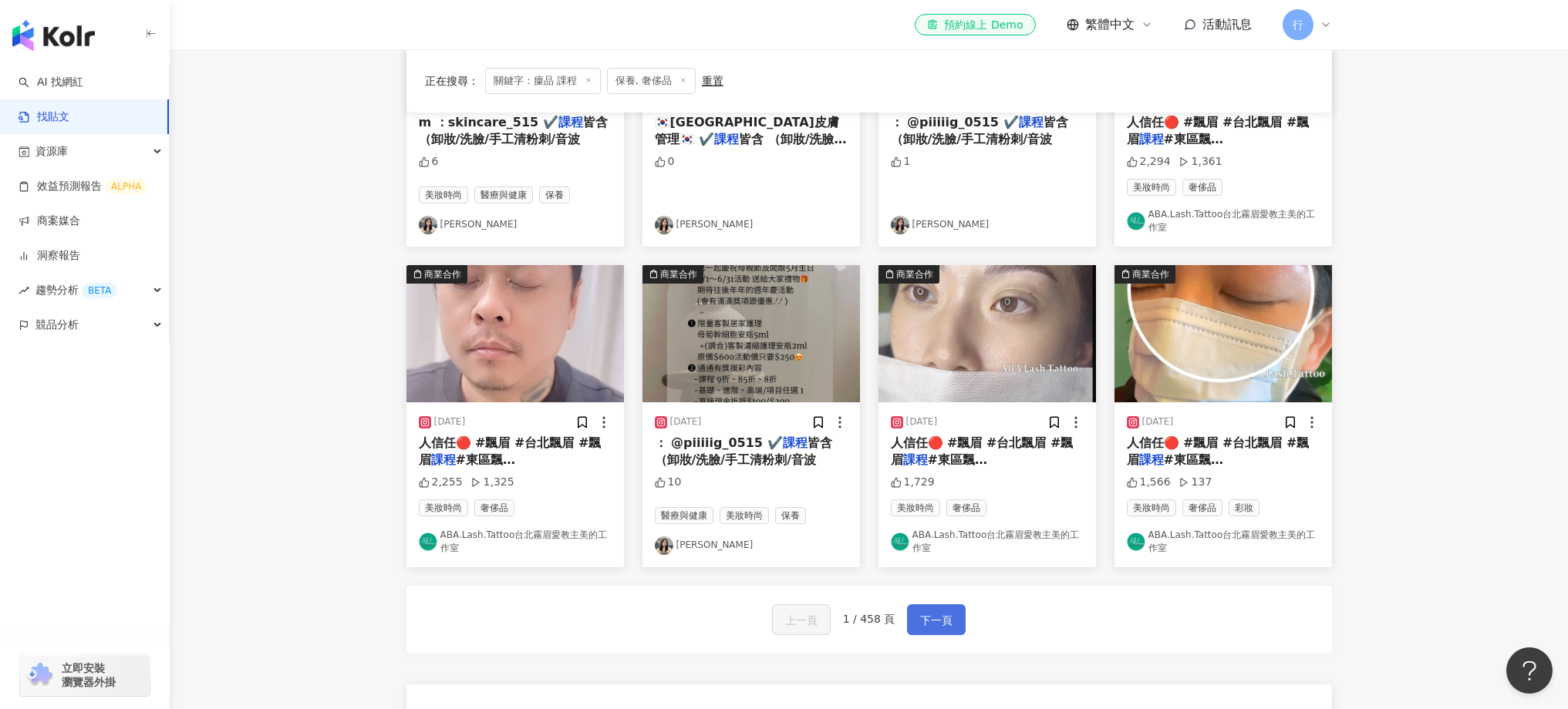
click at [949, 620] on span "下一頁" at bounding box center [936, 620] width 32 height 18
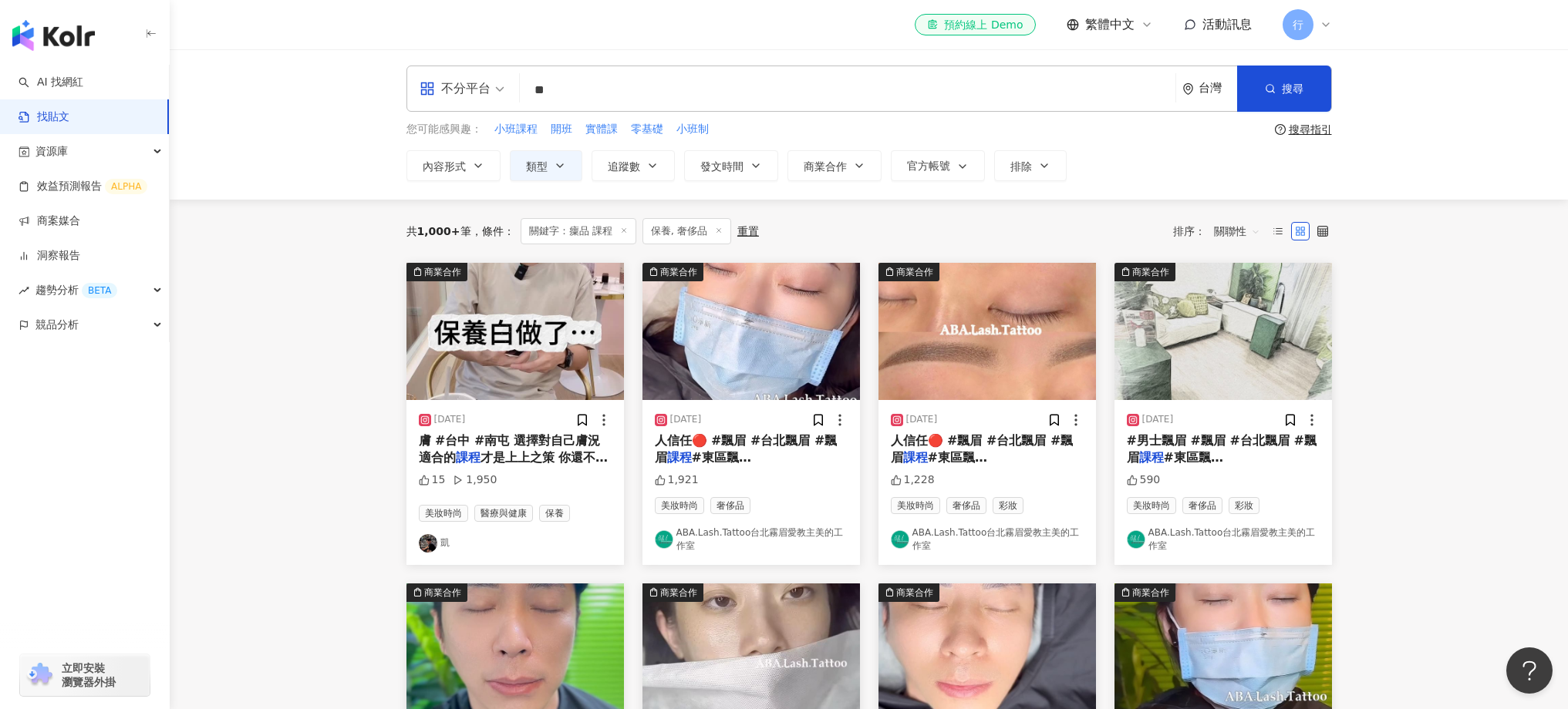
scroll to position [4, 0]
click at [745, 402] on div "2024/5/26 人信任🔴 #飄眉 #台北飄眉 #飄眉 課程 #東區飄眉 #大安區飄眉 #霧眉 1,921 美妝時尚 奢侈品 ABA.Lash.Tattoo…" at bounding box center [752, 482] width 217 height 165
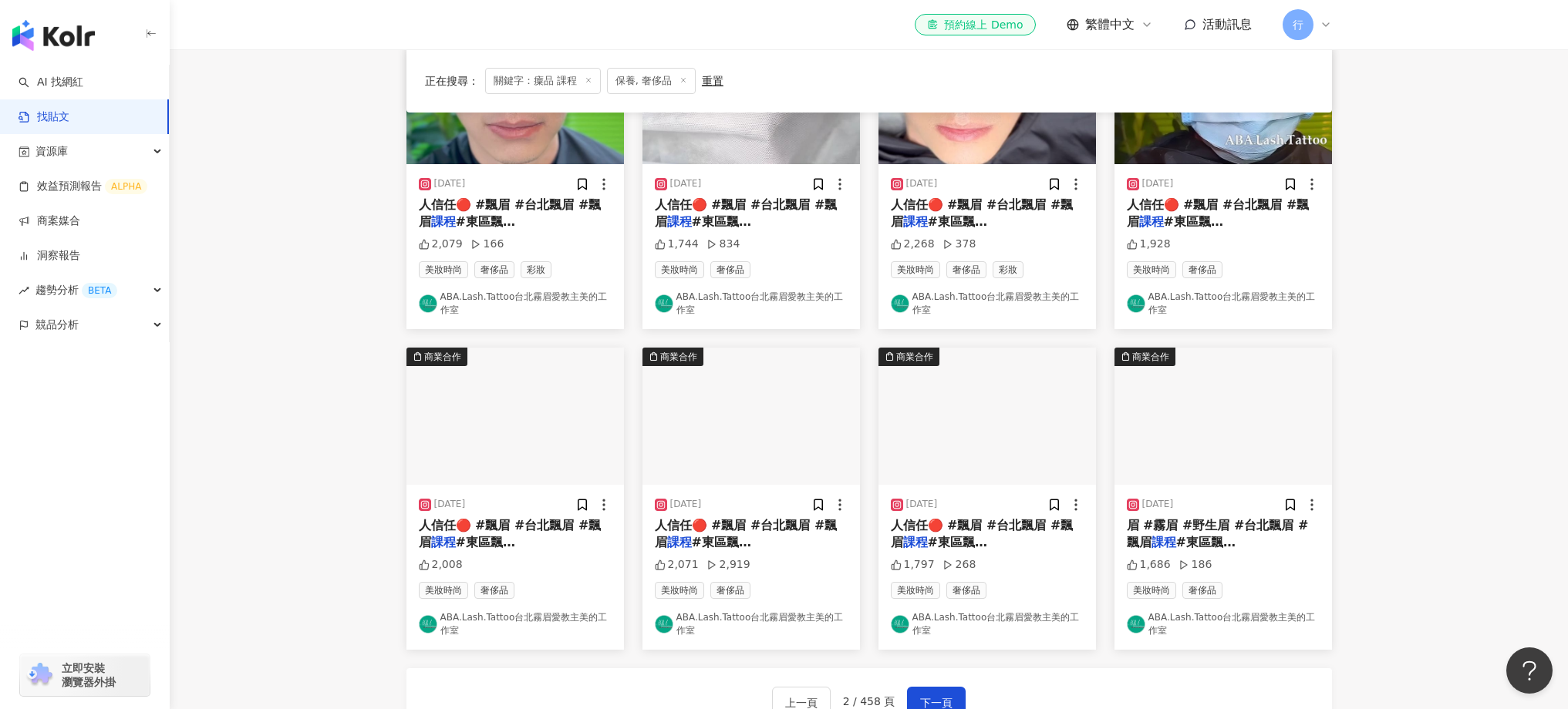
scroll to position [600, 0]
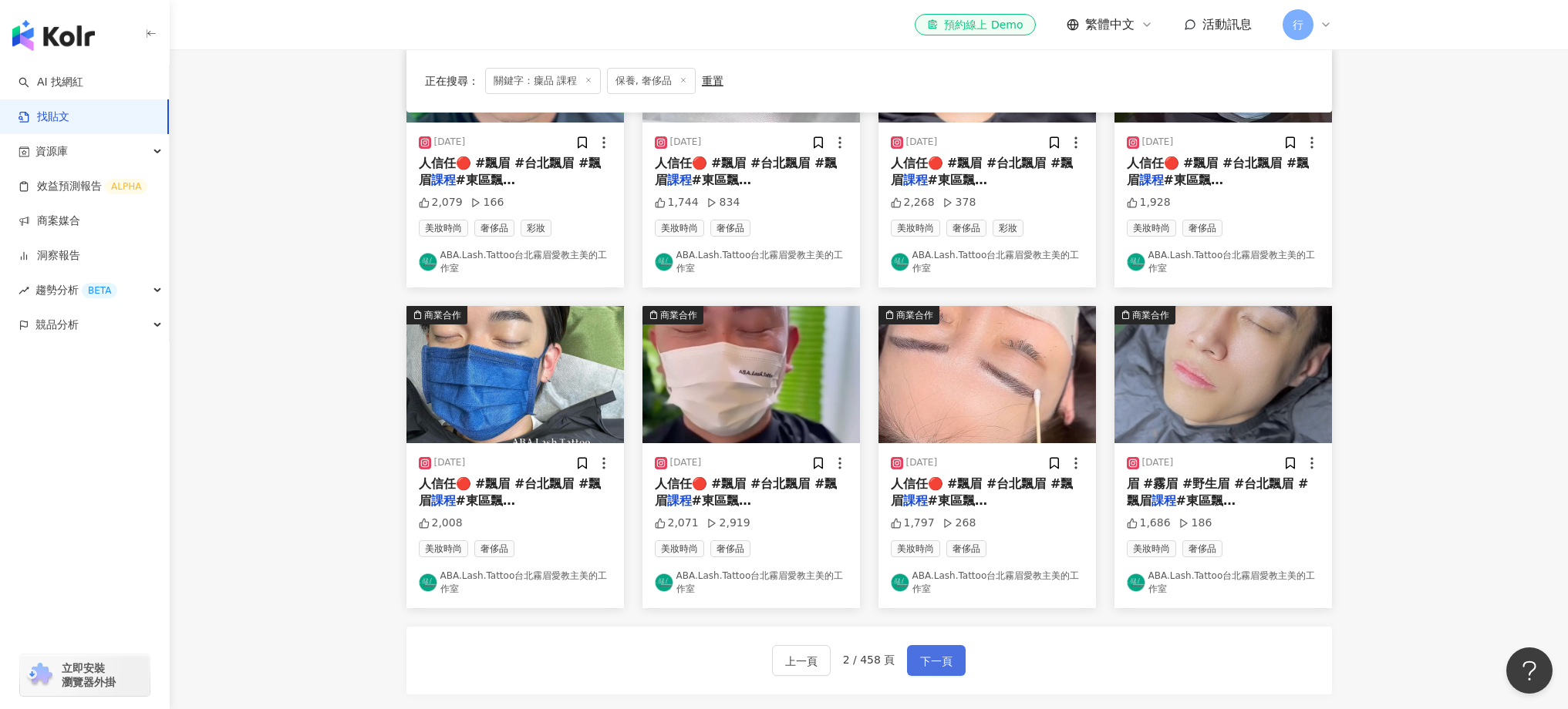
click at [923, 656] on span "下一頁" at bounding box center [936, 661] width 32 height 18
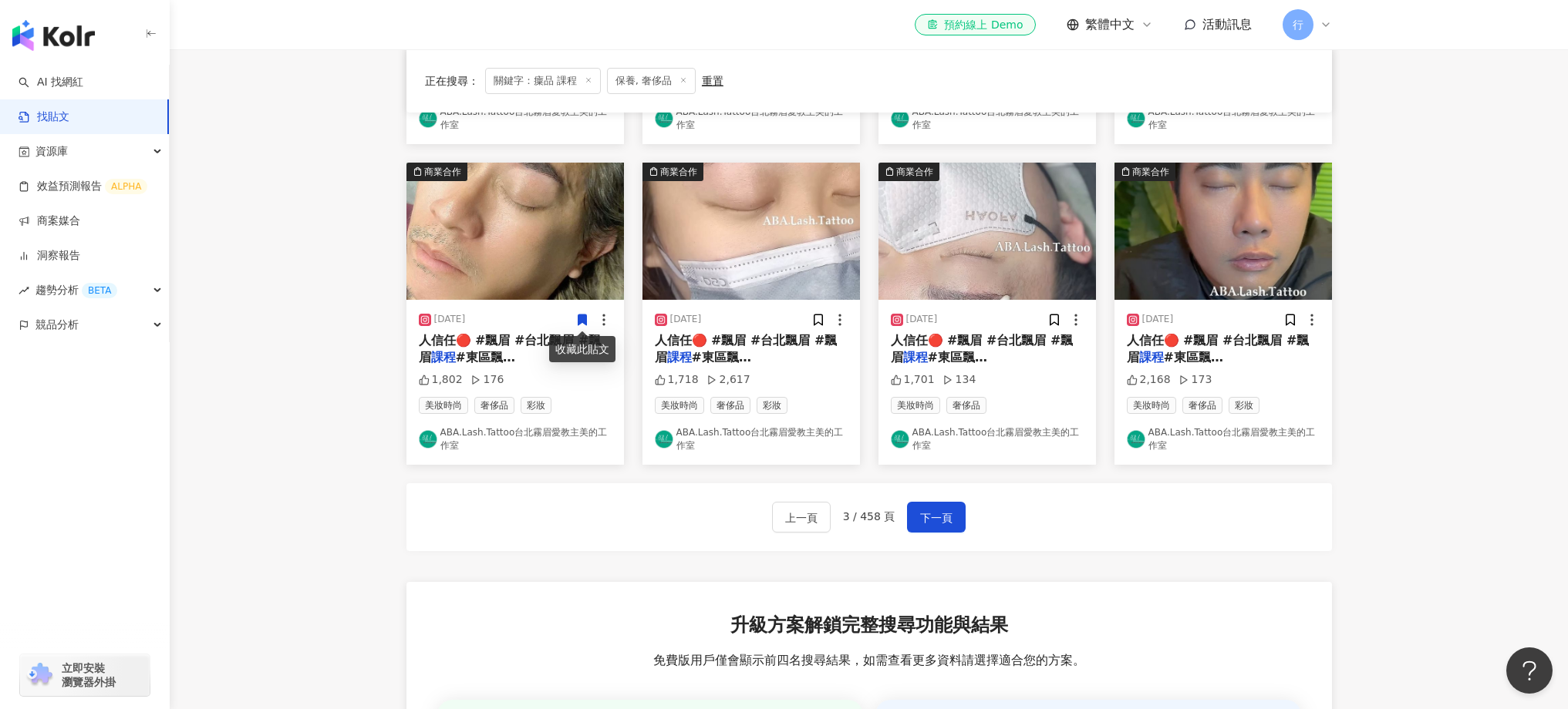
scroll to position [992, 0]
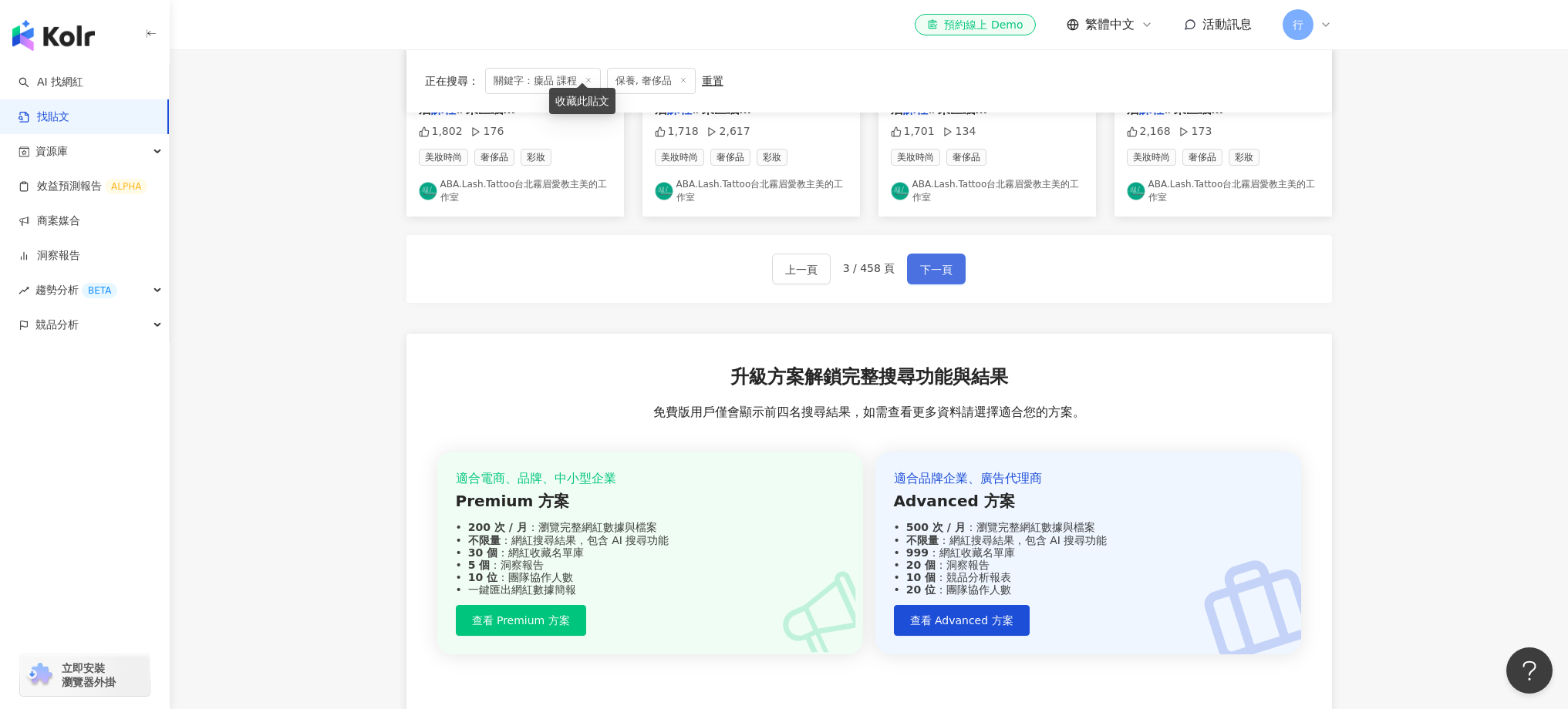
click at [920, 277] on span "下一頁" at bounding box center [936, 269] width 32 height 18
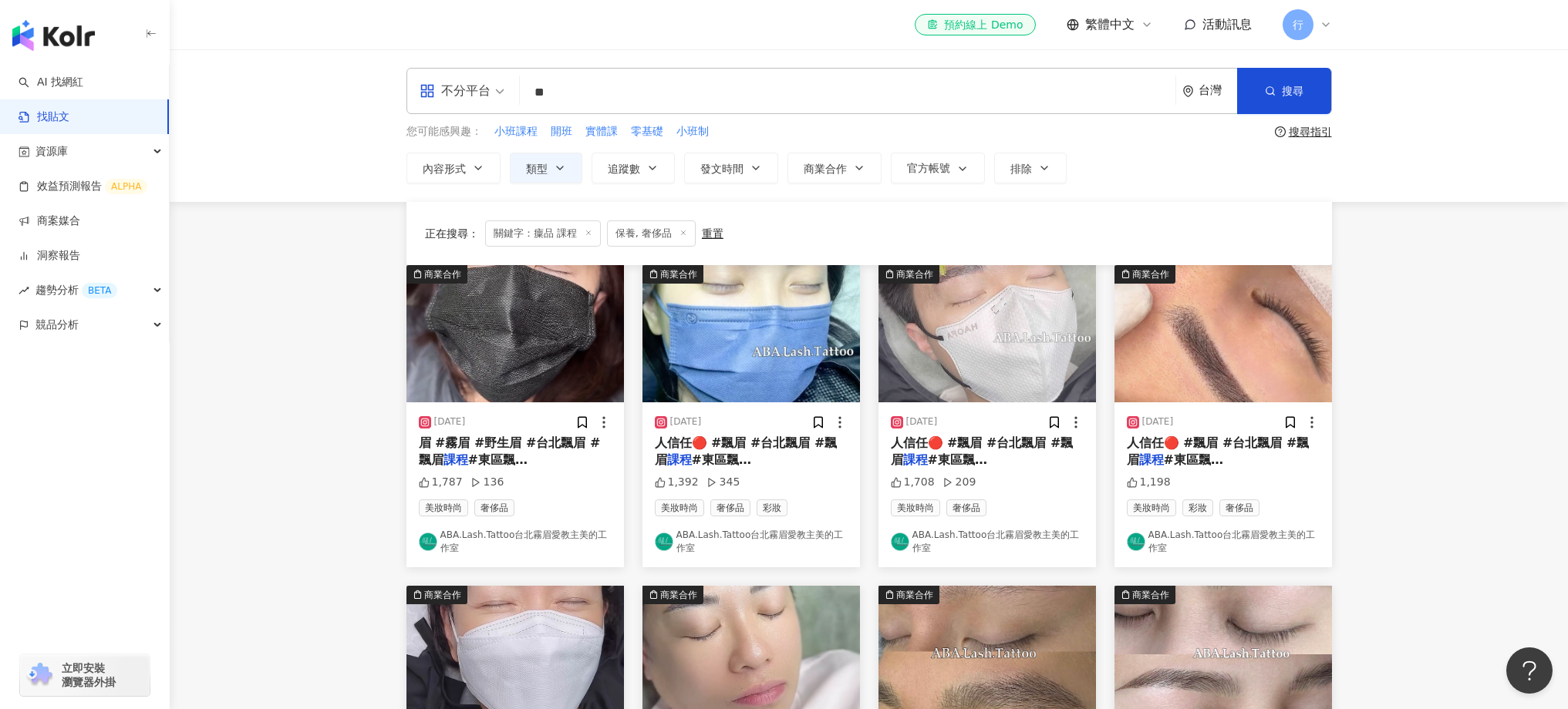
scroll to position [1017, 0]
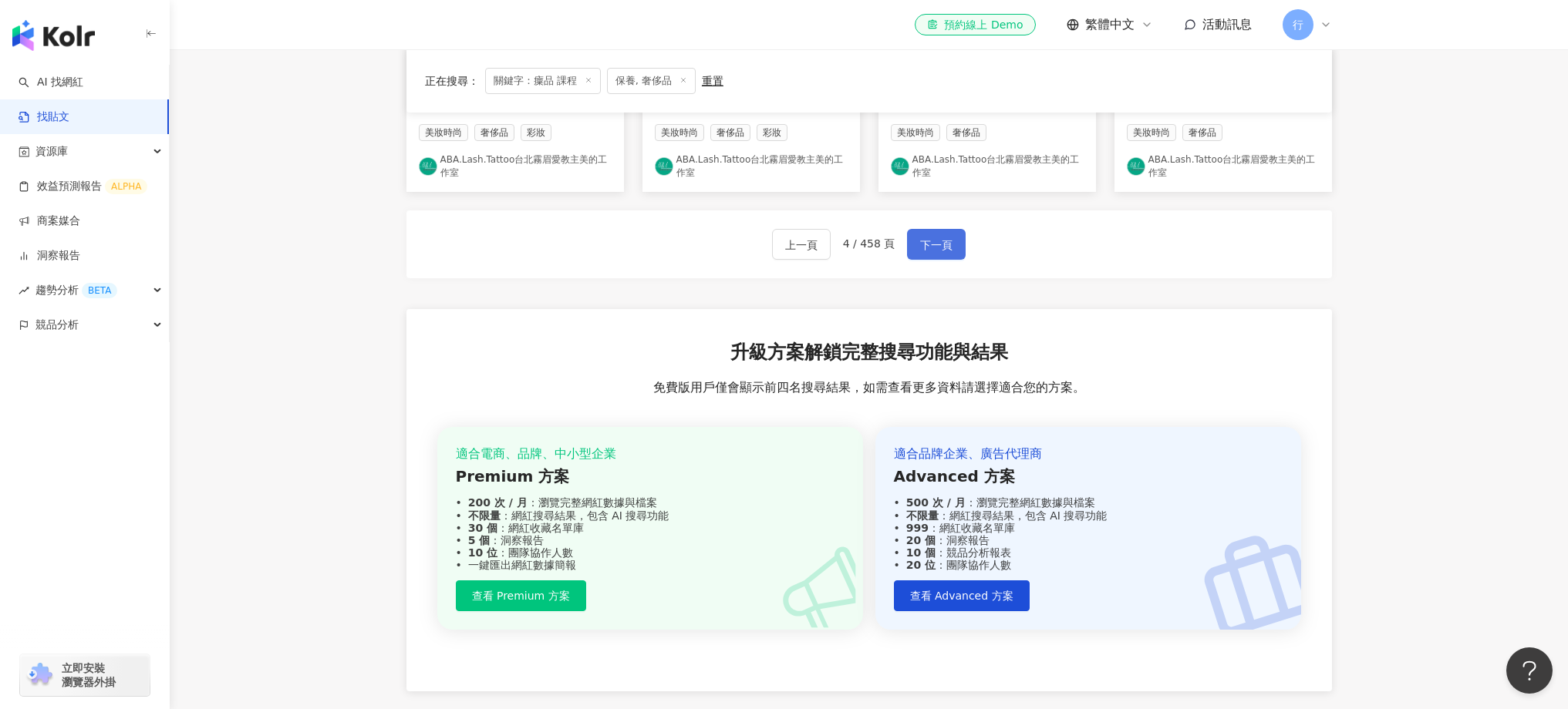
click at [940, 257] on button "下一頁" at bounding box center [936, 244] width 59 height 31
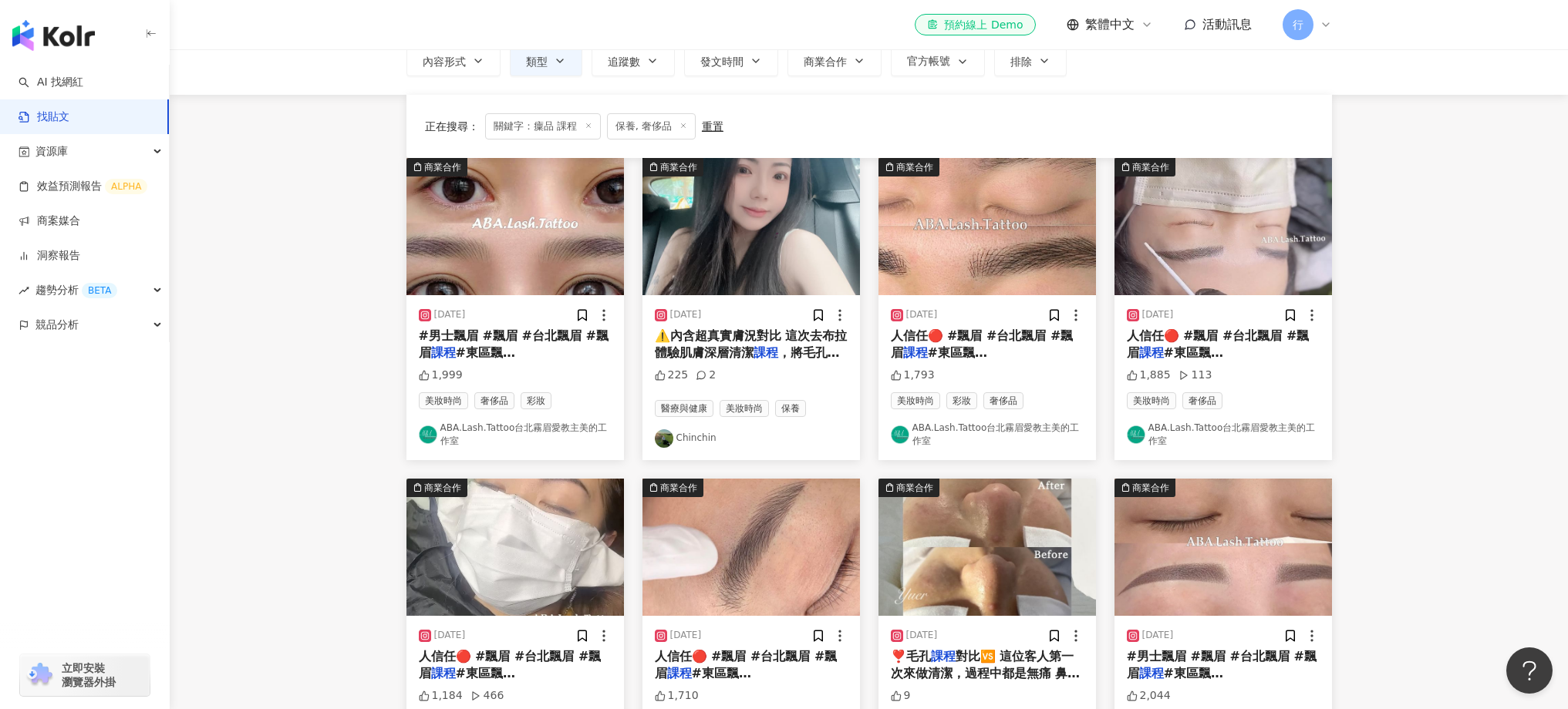
scroll to position [0, 0]
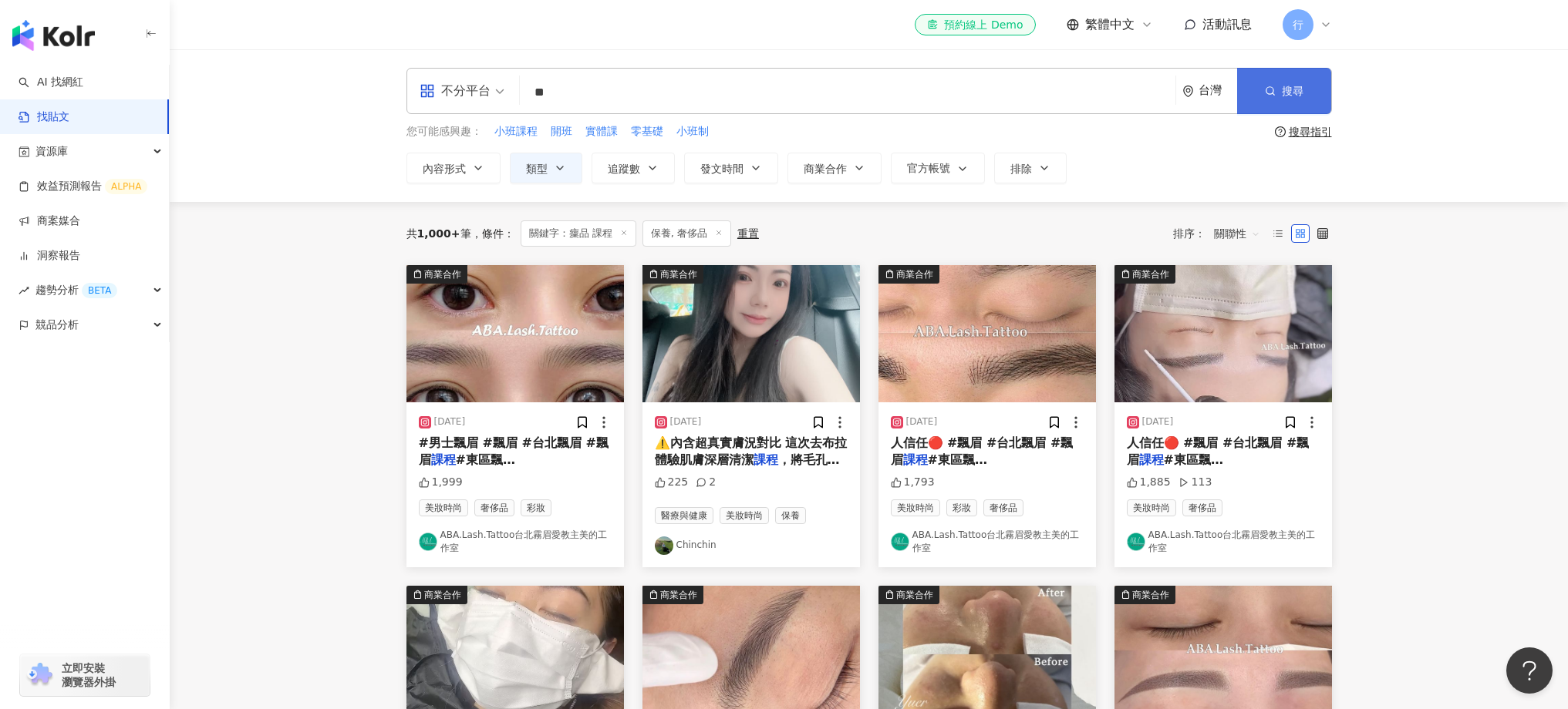
click at [1260, 86] on button "搜尋" at bounding box center [1284, 90] width 94 height 46
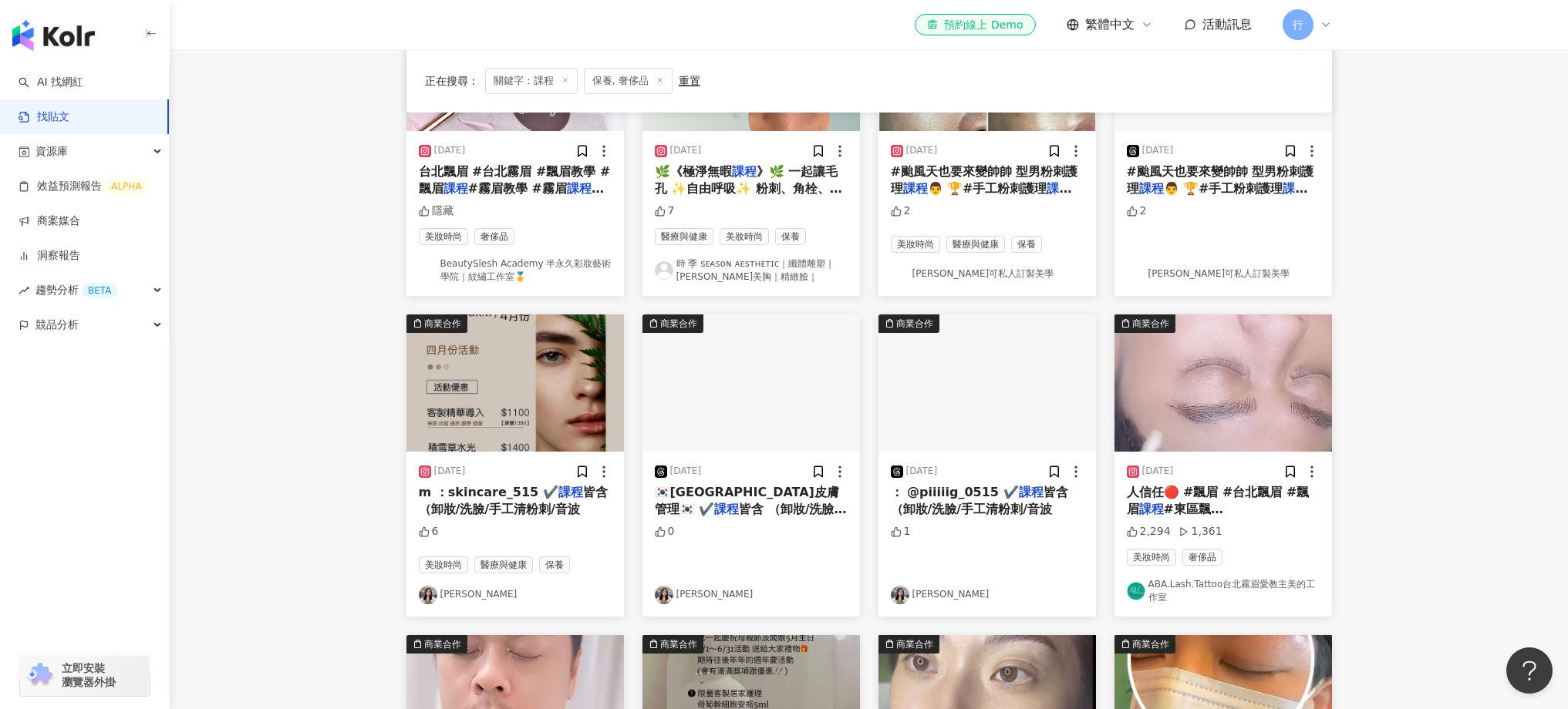
scroll to position [274, 0]
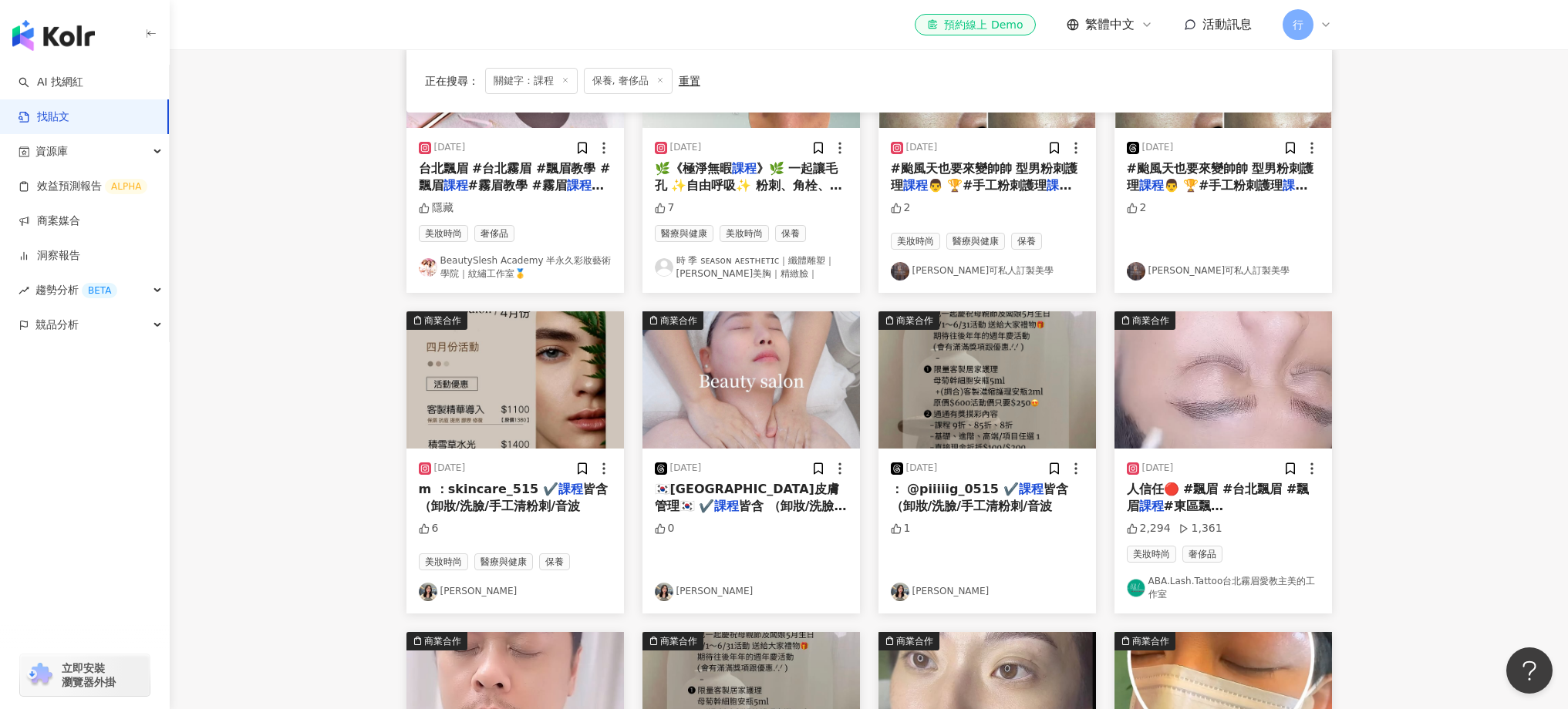
click at [757, 386] on img "button" at bounding box center [752, 379] width 217 height 138
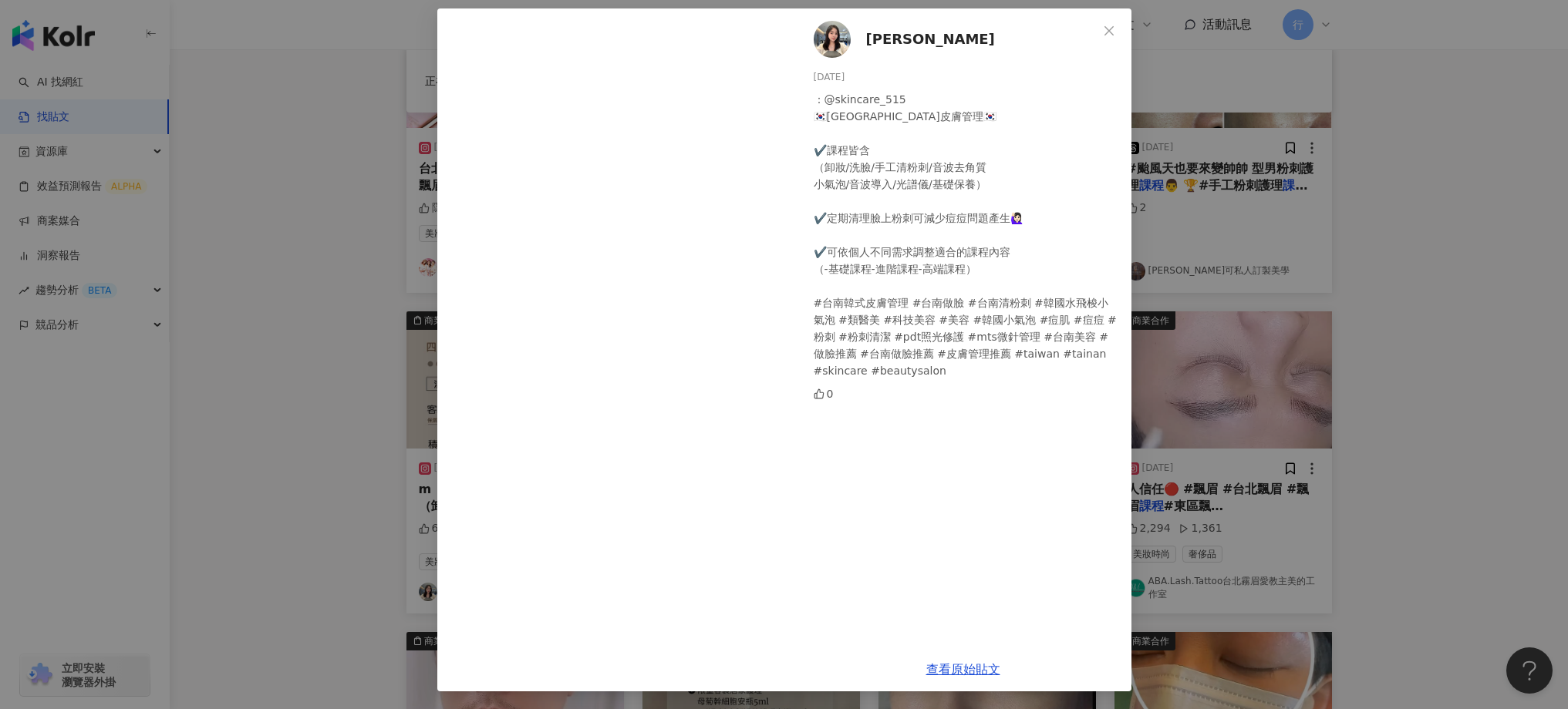
scroll to position [69, 0]
click at [1318, 479] on div "陳璟 2025/2/11 ：@skincare_515 🇰🇷台南韓式皮膚管理🇰🇷 ✔️課程皆含 （卸妝/洗臉/手工清粉刺/音波去角質 小氣泡/音波導入/光譜儀…" at bounding box center [784, 354] width 1568 height 709
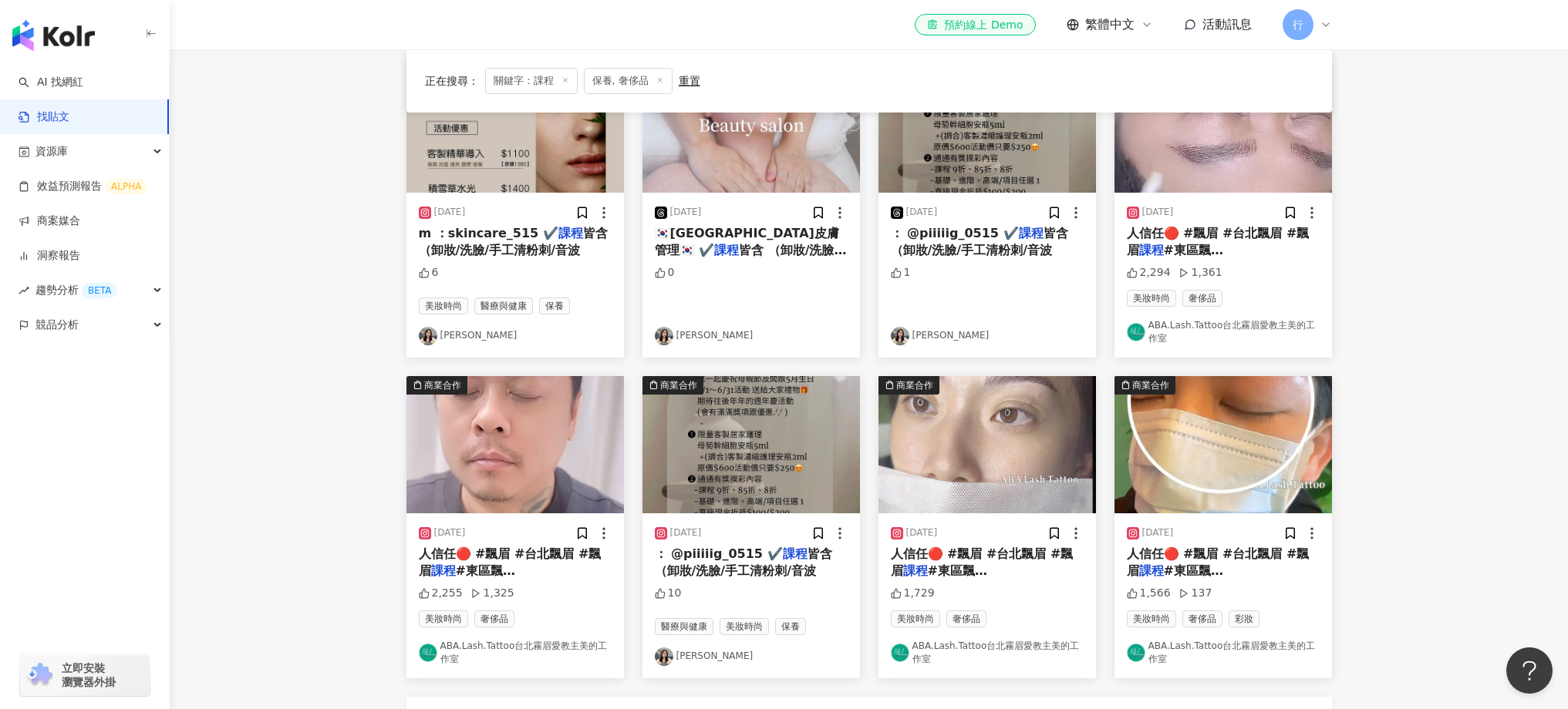
scroll to position [649, 0]
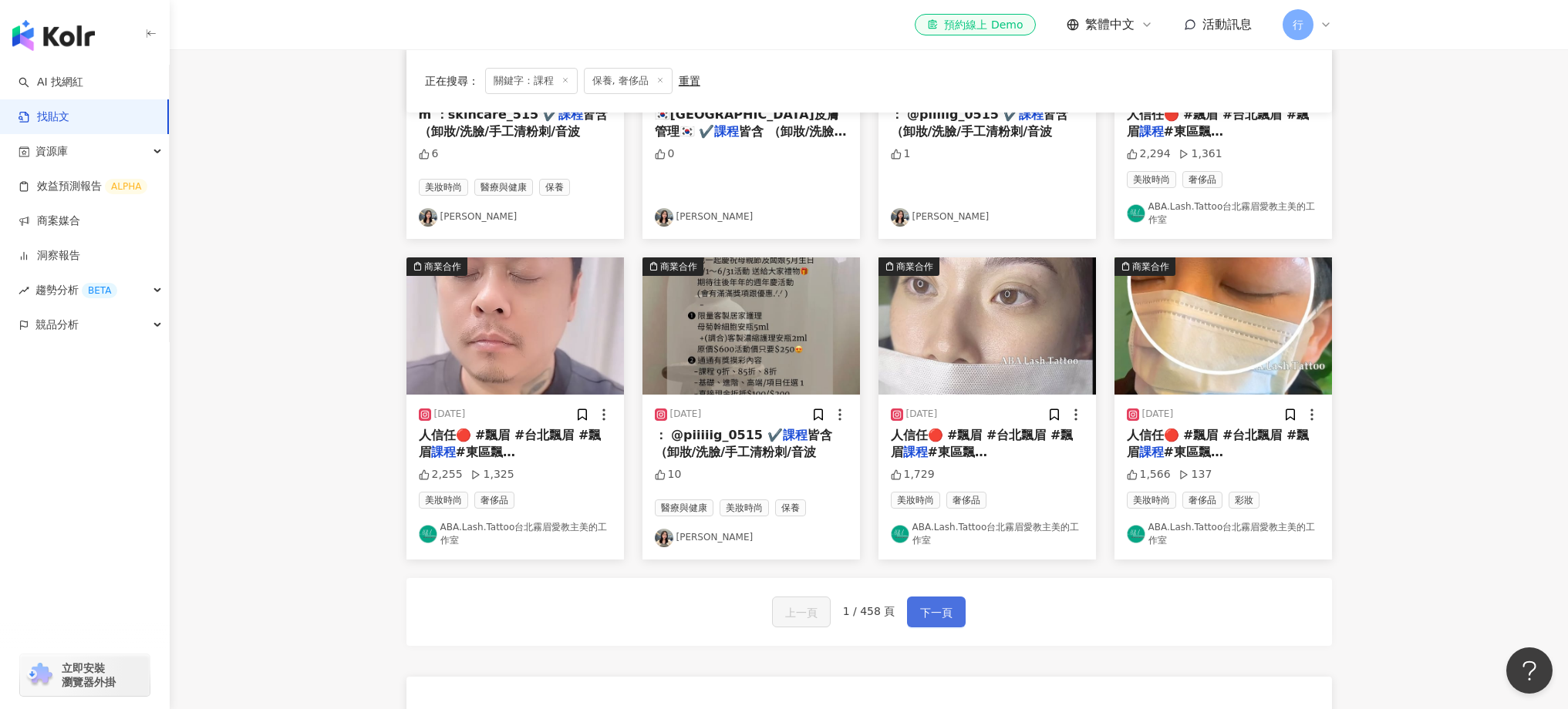
click at [948, 606] on span "下一頁" at bounding box center [936, 613] width 32 height 18
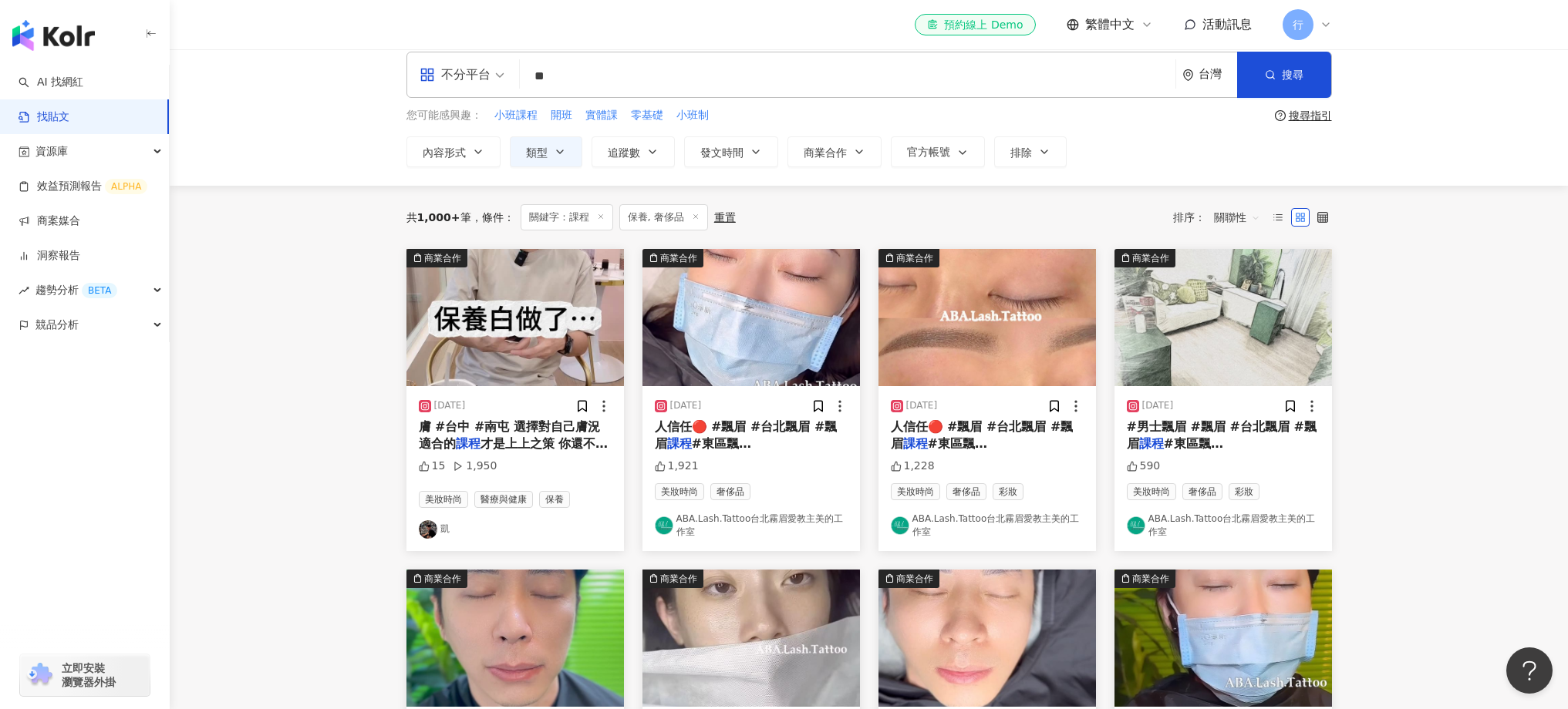
scroll to position [0, 0]
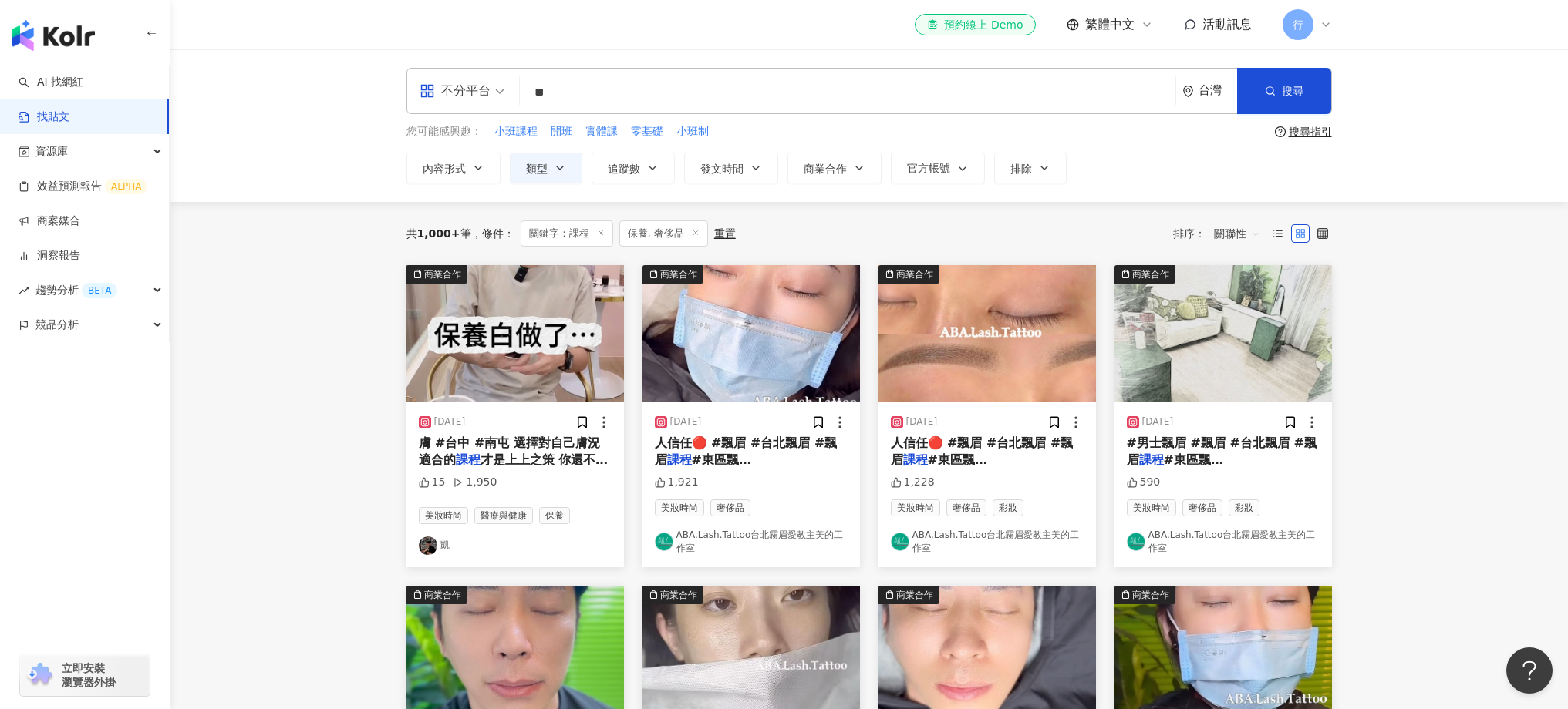
click at [476, 85] on div "不分平台" at bounding box center [454, 91] width 71 height 25
click at [454, 215] on div "YouTube" at bounding box center [467, 219] width 87 height 19
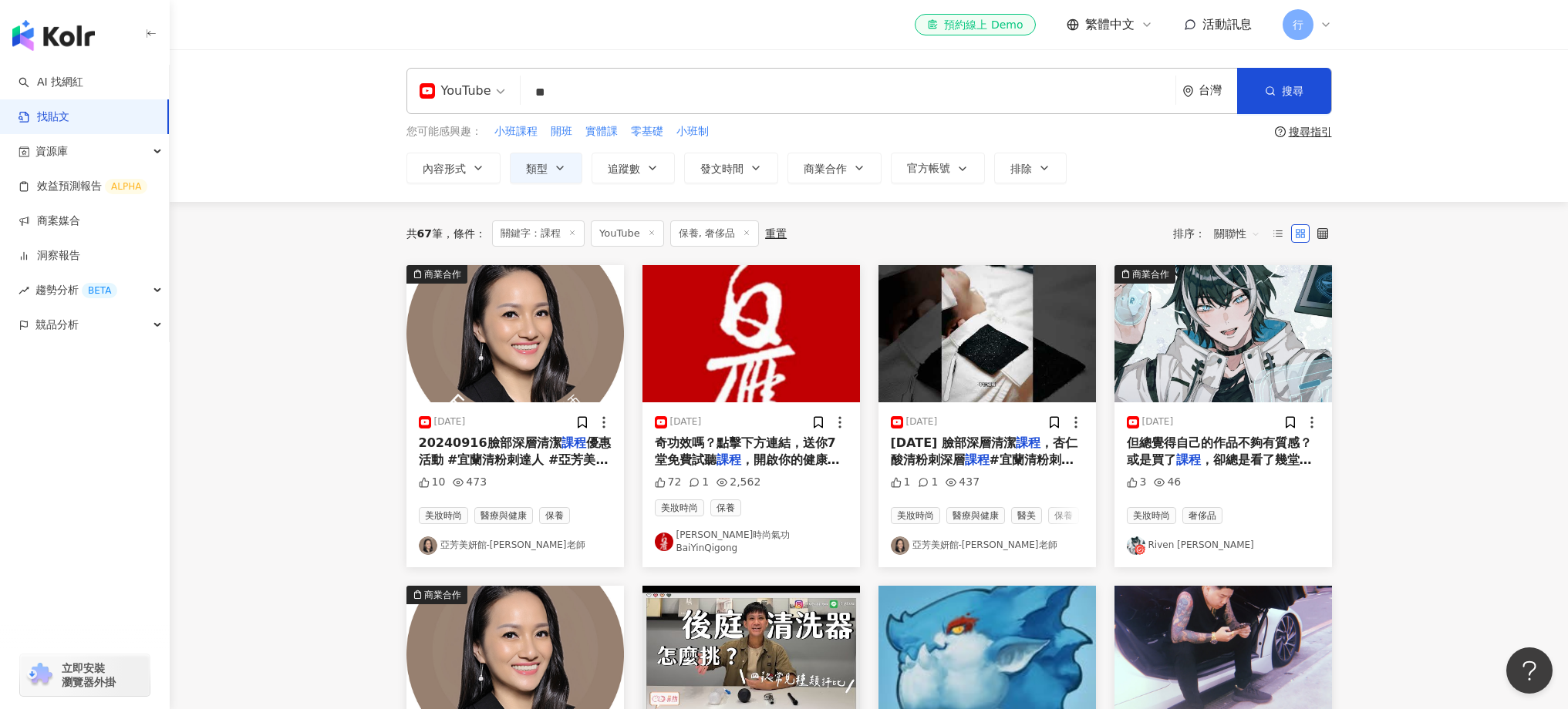
click at [989, 458] on mark "課程" at bounding box center [977, 459] width 25 height 15
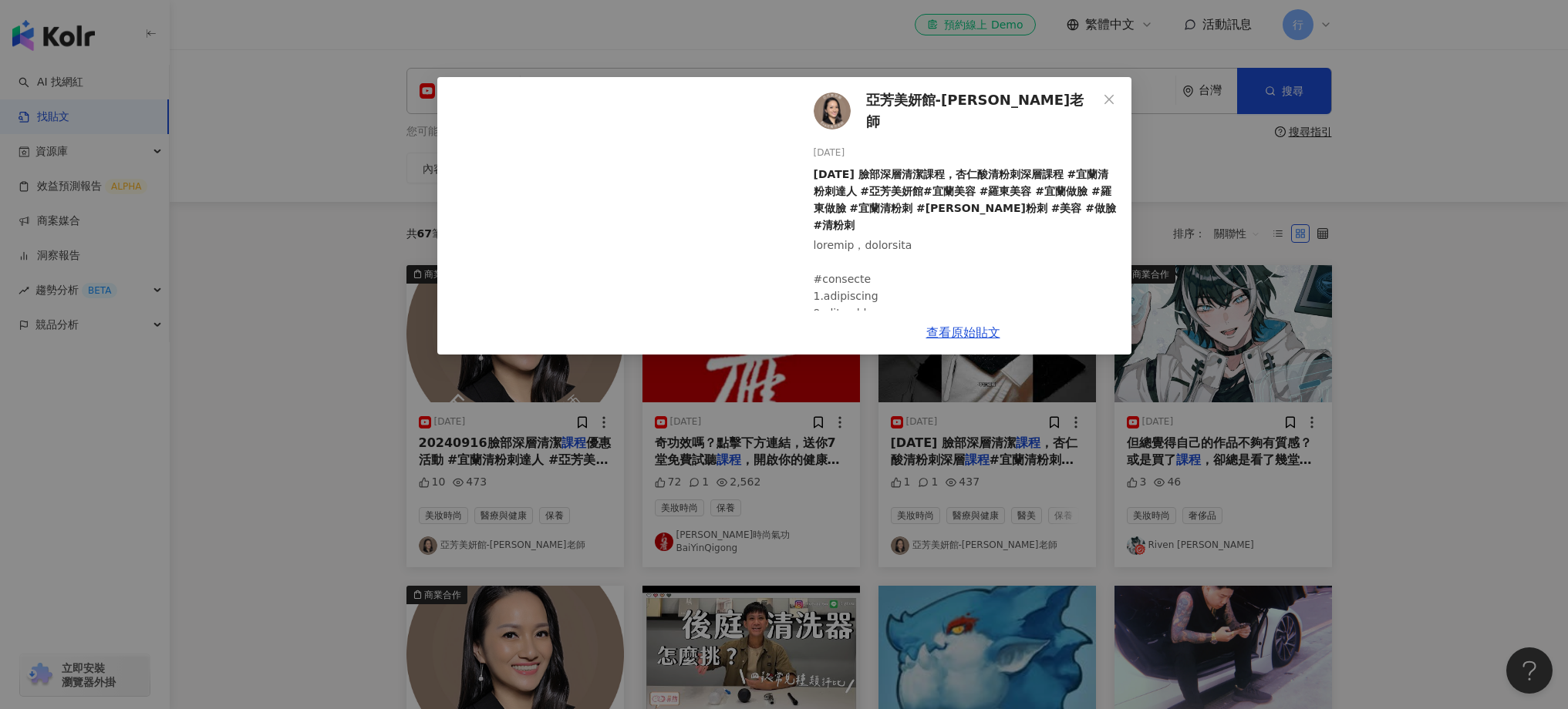
click at [1301, 332] on div "亞芳美妍館-Eva莊雅芳老師 2025/2/15 2025年2月14日 臉部深層清潔課程，杏仁酸清粉刺深層課程 #宜蘭清粉刺達人 #亞芳美妍館#宜蘭美容 #羅…" at bounding box center [784, 354] width 1568 height 709
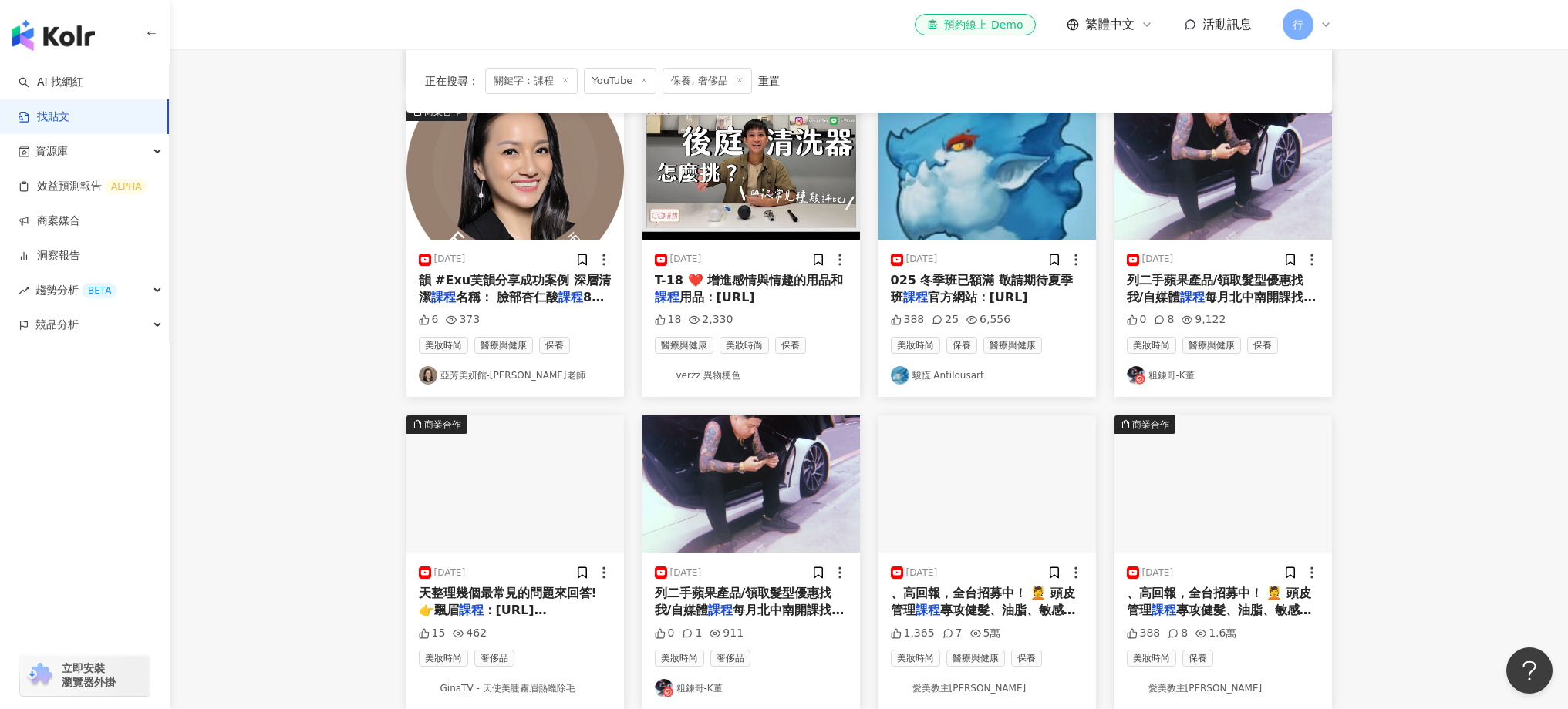
scroll to position [710, 0]
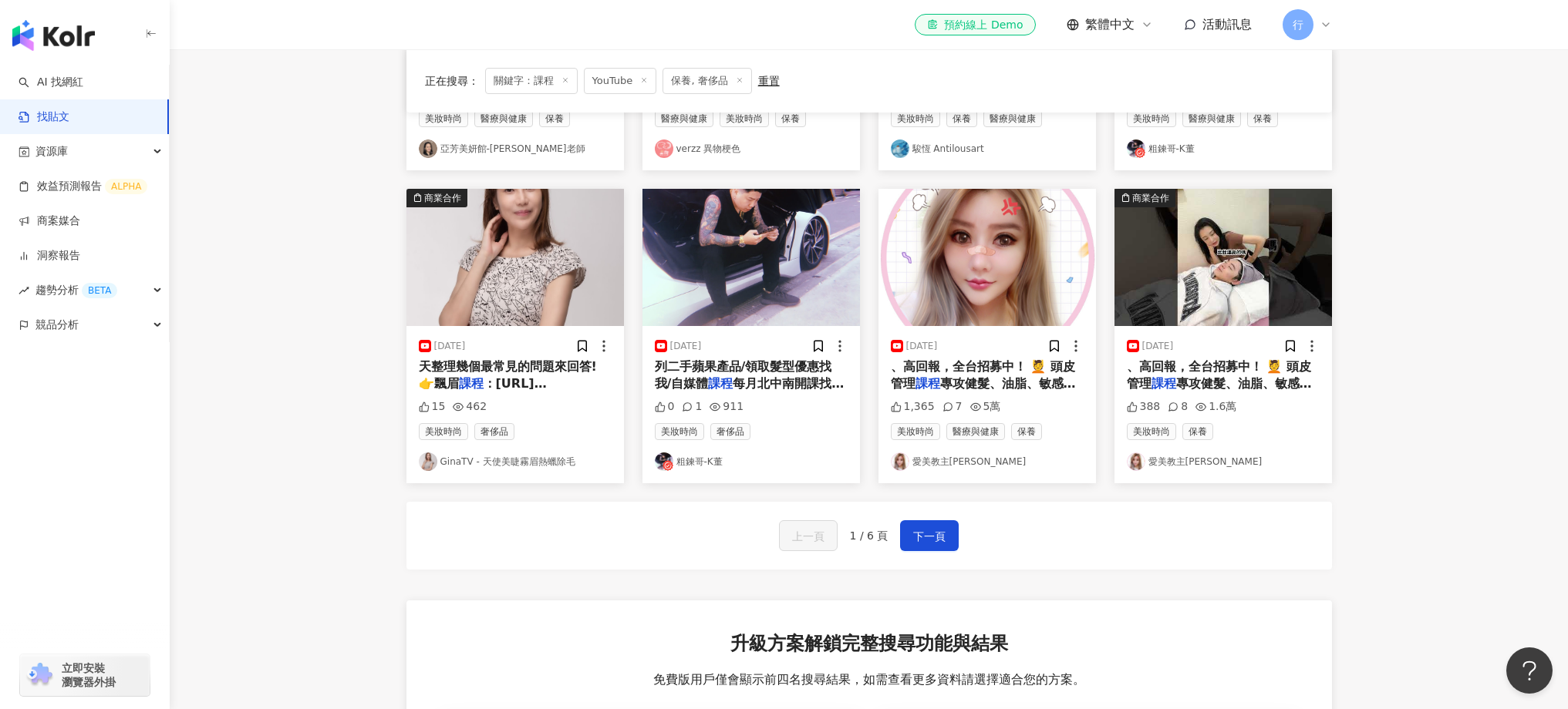
click at [1196, 367] on div "、高回報，全台招募中！ 💆 頭皮管理 課程 專攻健髮、油脂、敏感，量身打造健康" at bounding box center [1223, 376] width 193 height 35
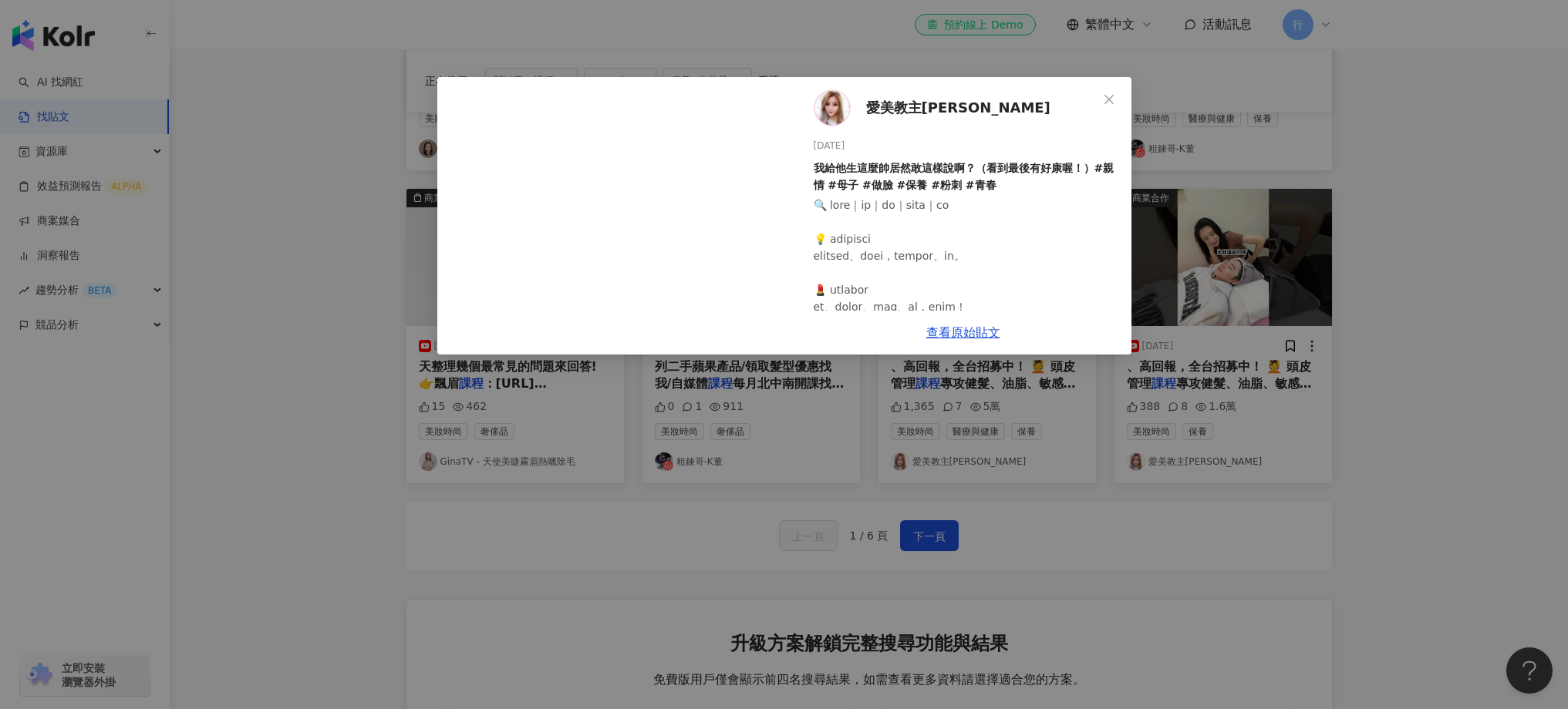
click at [948, 464] on div "愛美教主Cherry Queen 2024/12/3 我給他生這麼帥居然敢這樣說啊？（看到最後有好康喔！）#親情 #母子 #做臉 #保養 #粉刺 #青春 38…" at bounding box center [784, 354] width 1568 height 709
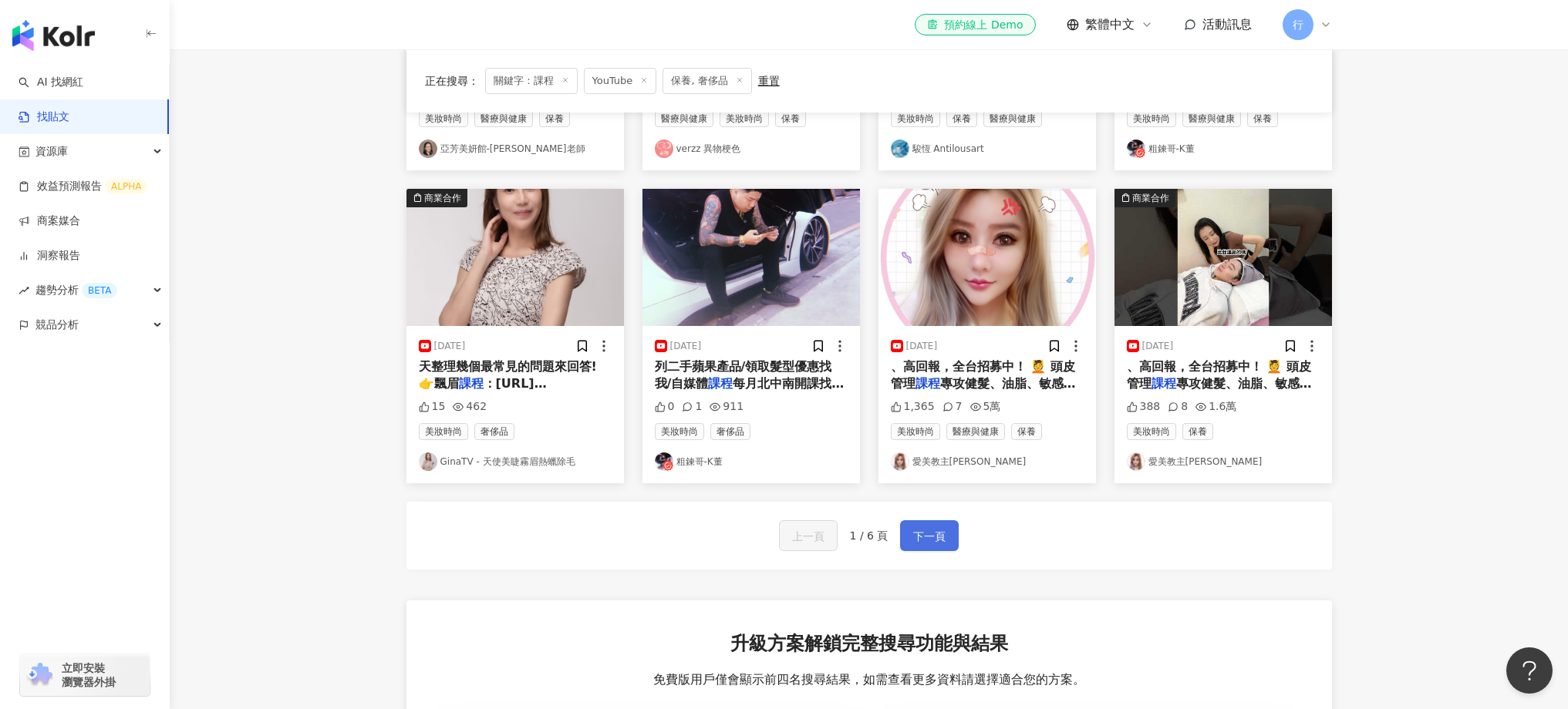
click at [928, 521] on button "下一頁" at bounding box center [929, 535] width 59 height 31
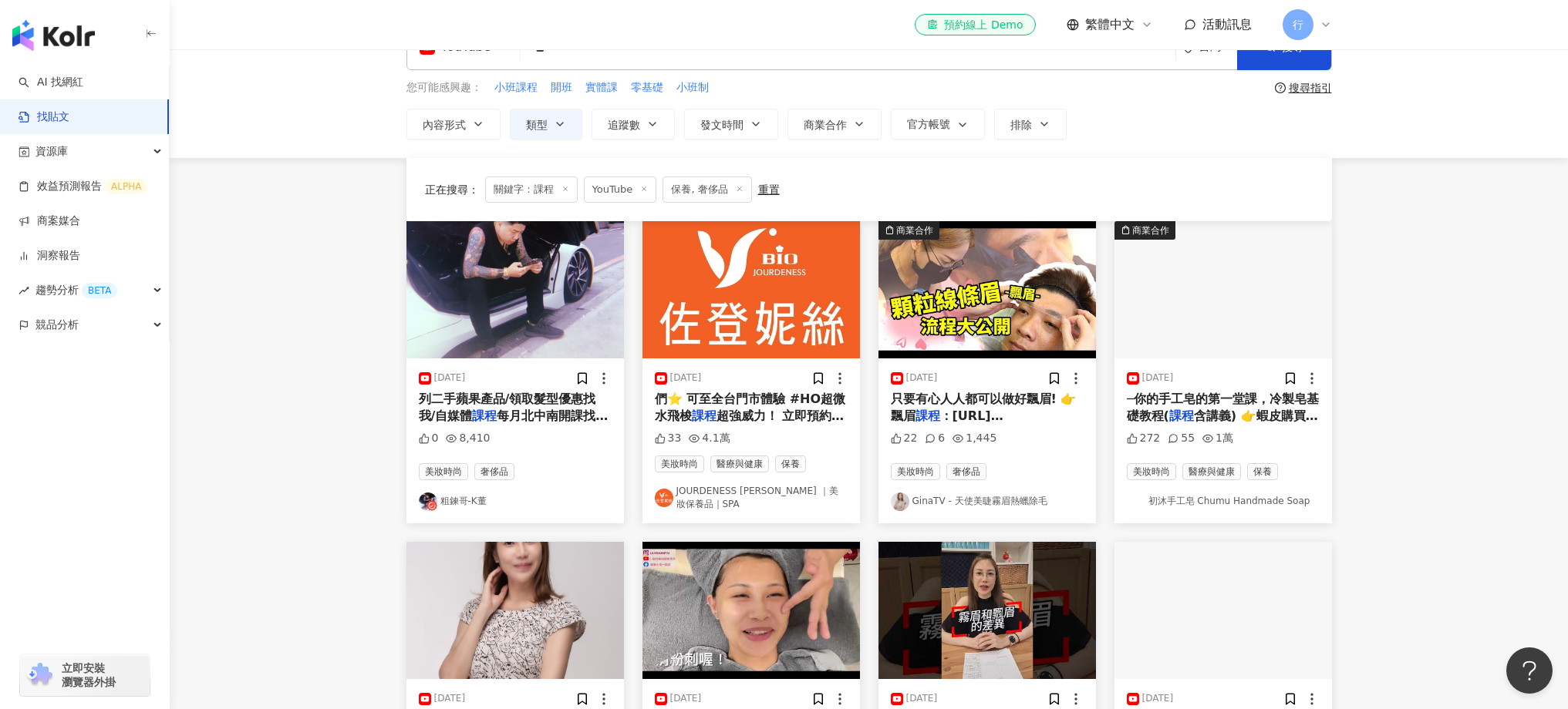
scroll to position [0, 0]
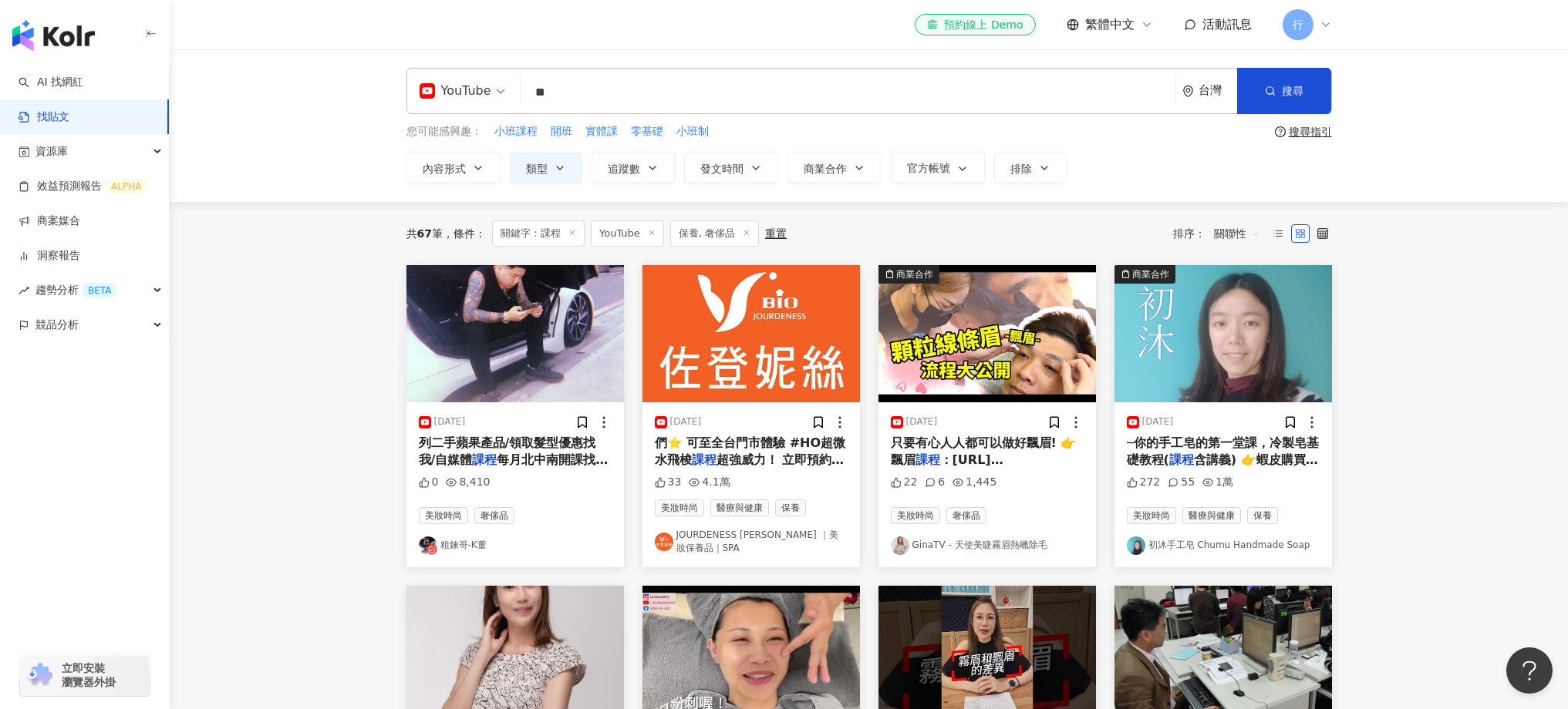
click at [467, 108] on span at bounding box center [462, 90] width 86 height 45
click at [478, 252] on div "Threads" at bounding box center [467, 249] width 87 height 19
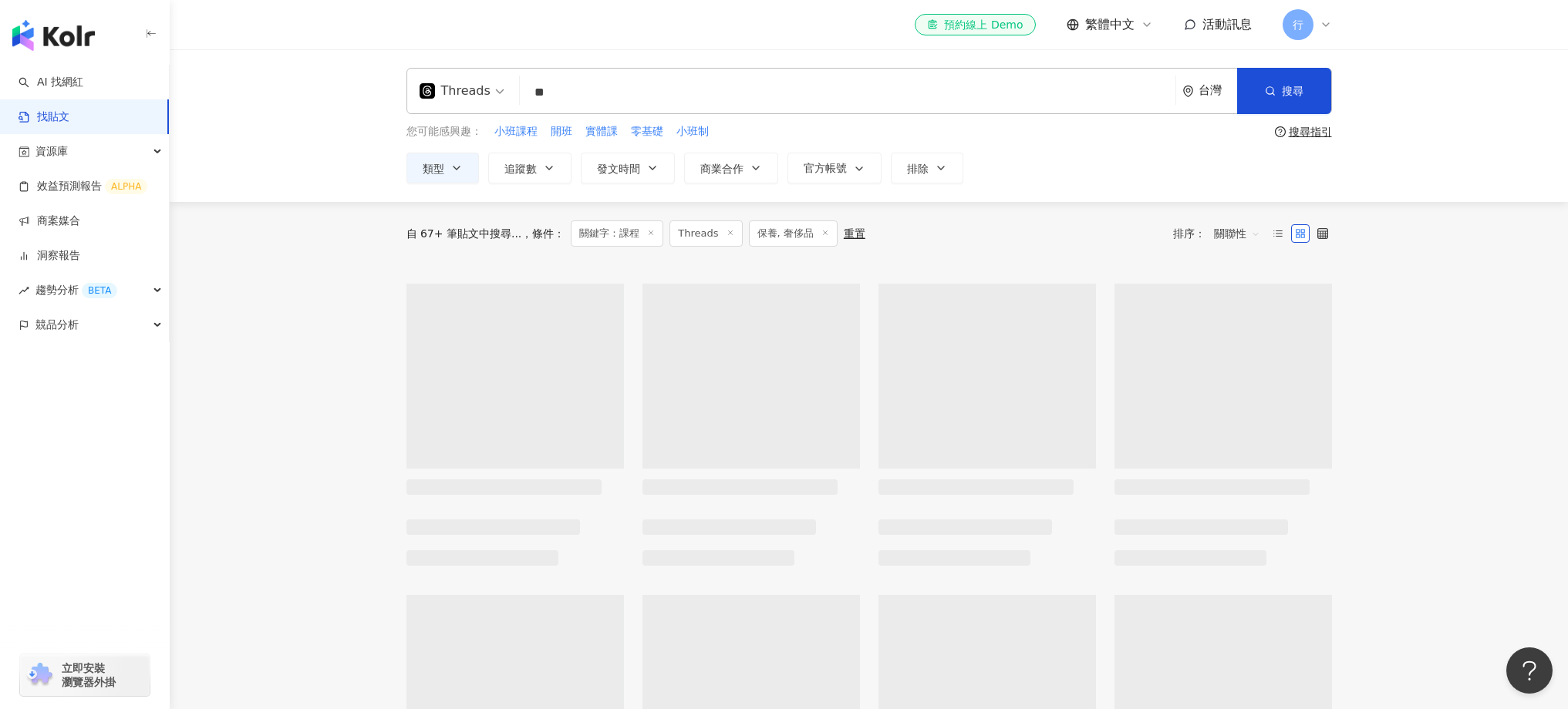
click at [478, 97] on div "Threads" at bounding box center [454, 91] width 71 height 25
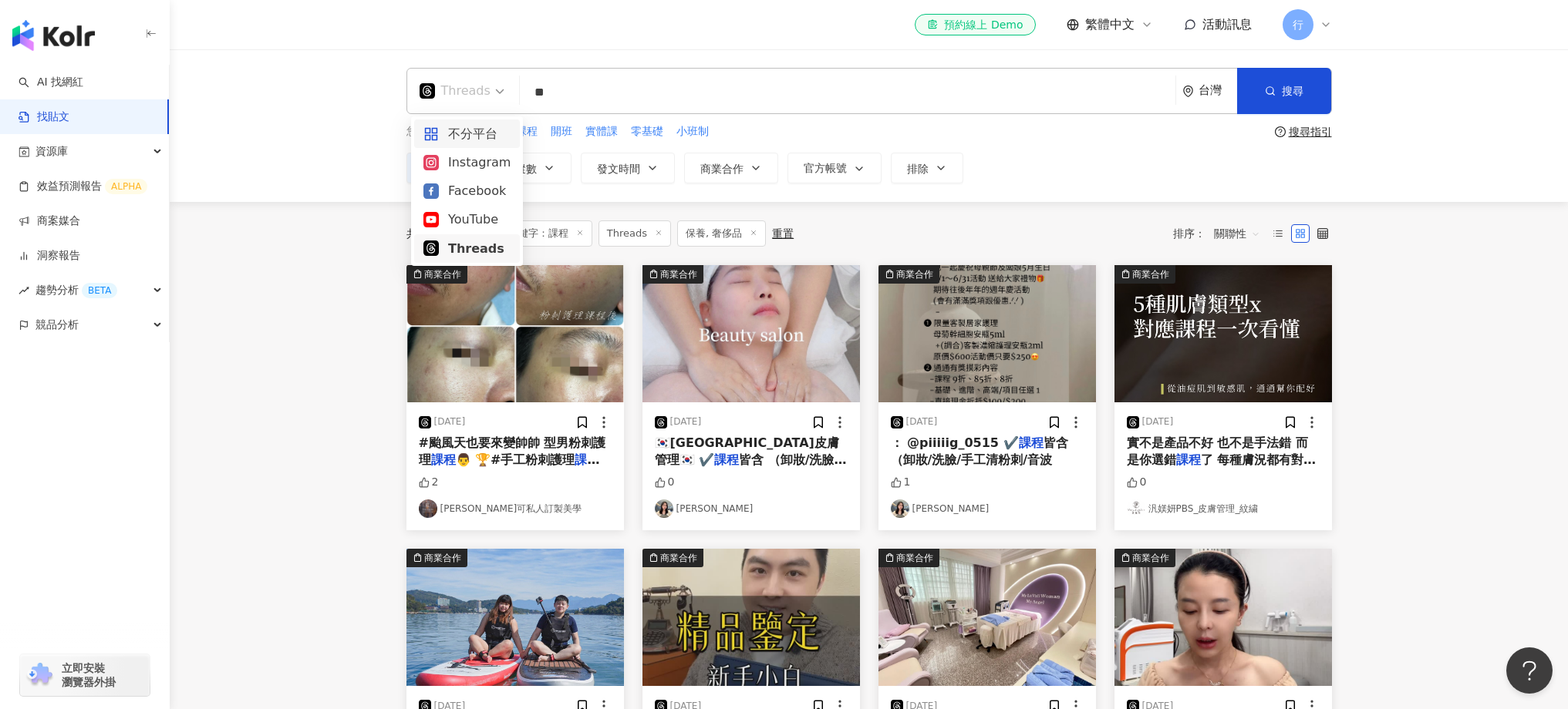
click at [486, 133] on div "不分平台" at bounding box center [467, 134] width 87 height 19
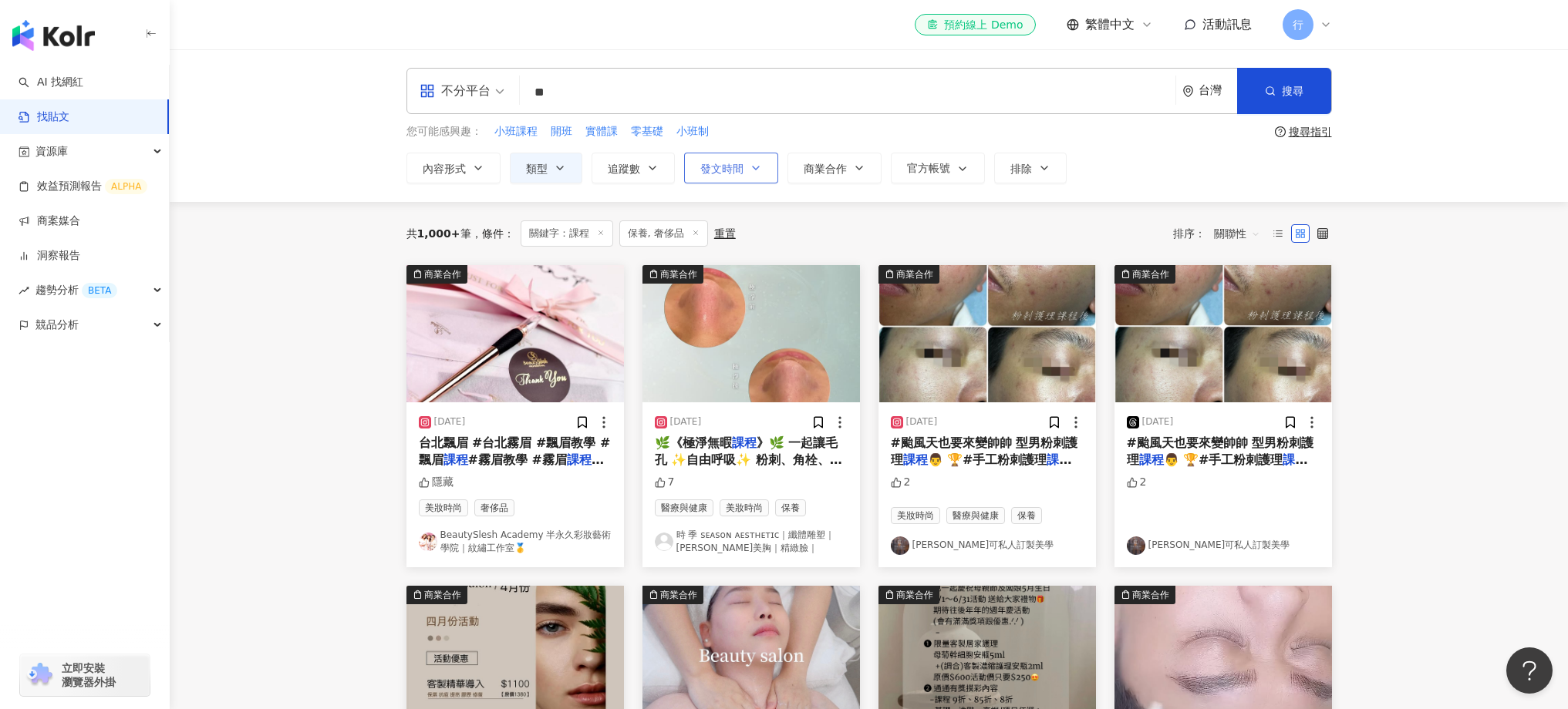
click at [760, 175] on button "發文時間" at bounding box center [731, 167] width 94 height 31
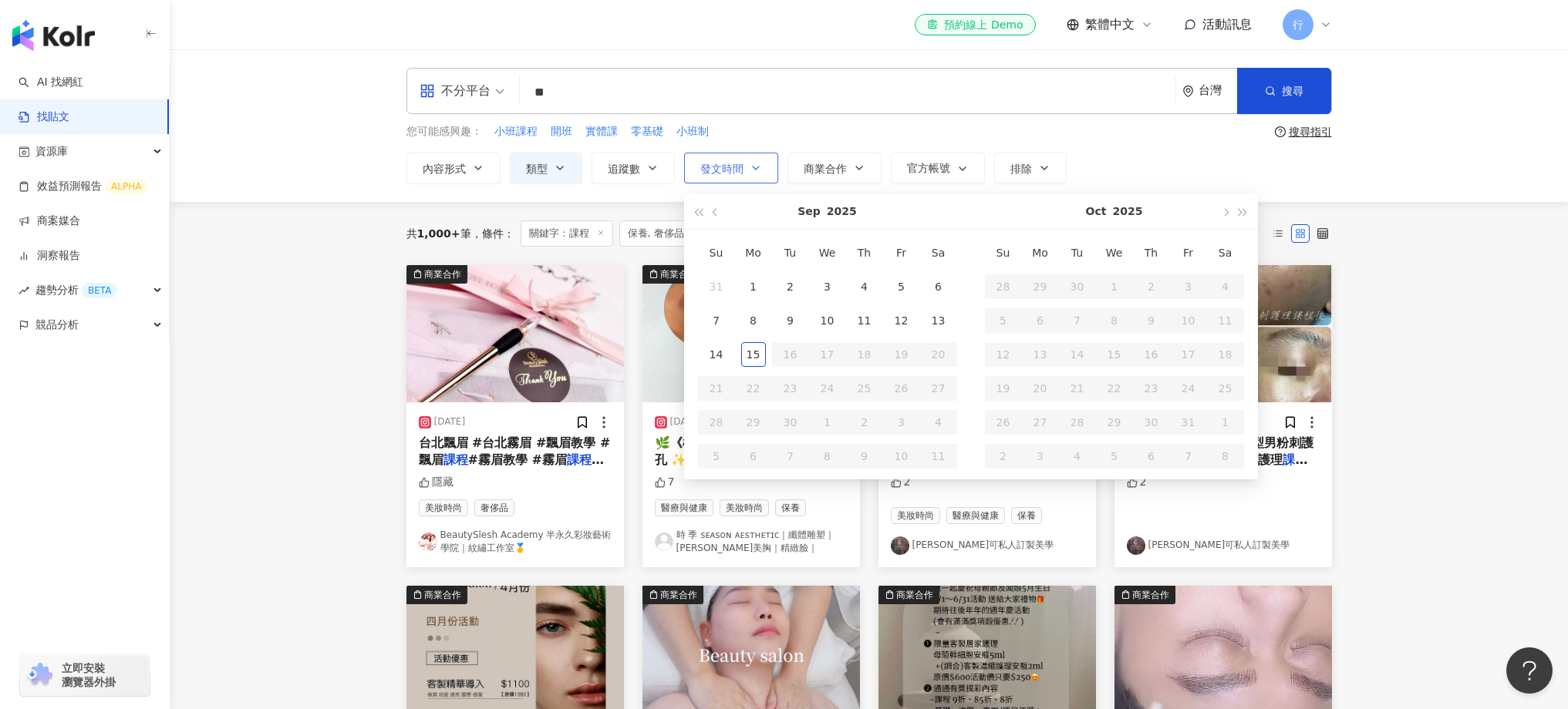
click at [754, 169] on icon "button" at bounding box center [756, 168] width 12 height 12
click at [830, 175] on button "商業合作" at bounding box center [834, 167] width 94 height 31
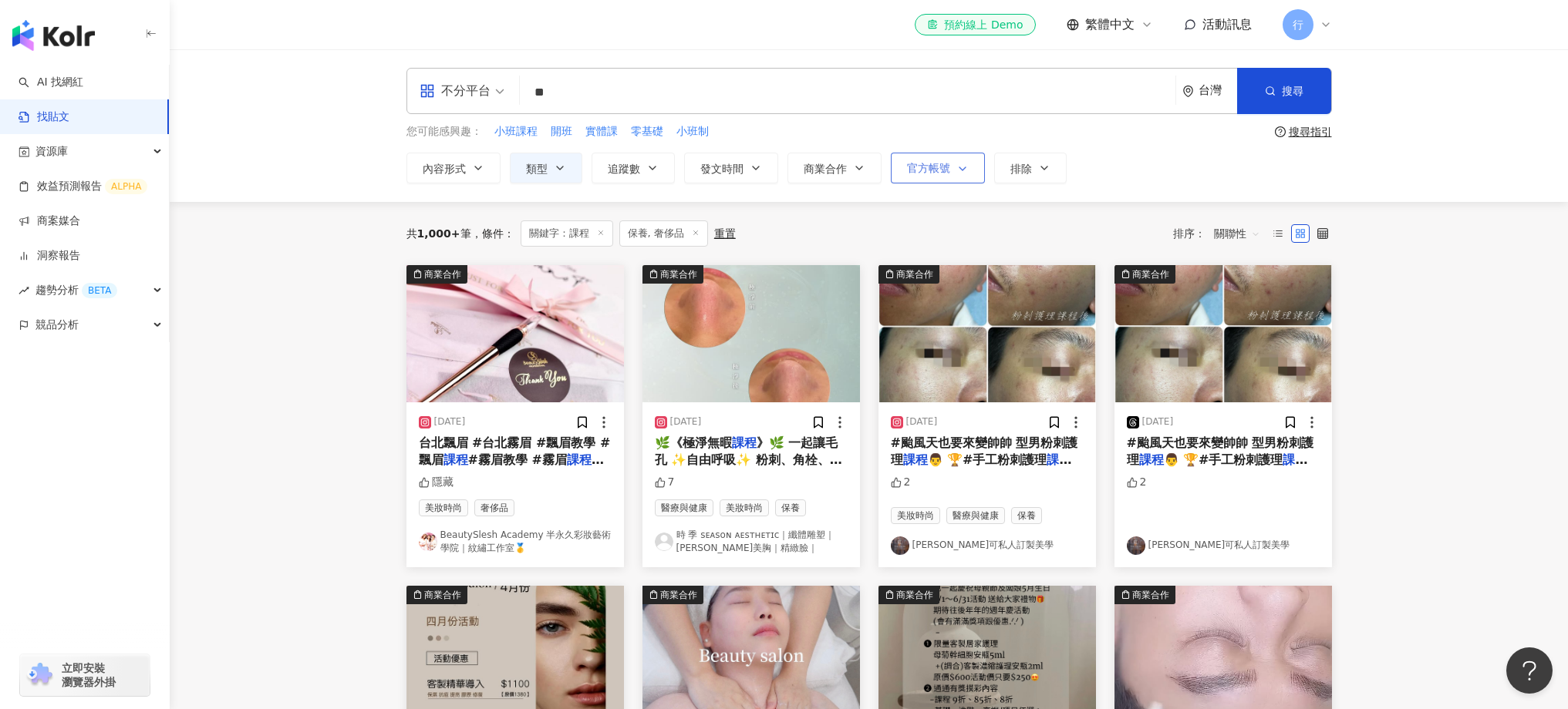
click at [951, 169] on span "button" at bounding box center [959, 169] width 18 height 12
click at [1044, 167] on icon "button" at bounding box center [1044, 168] width 12 height 12
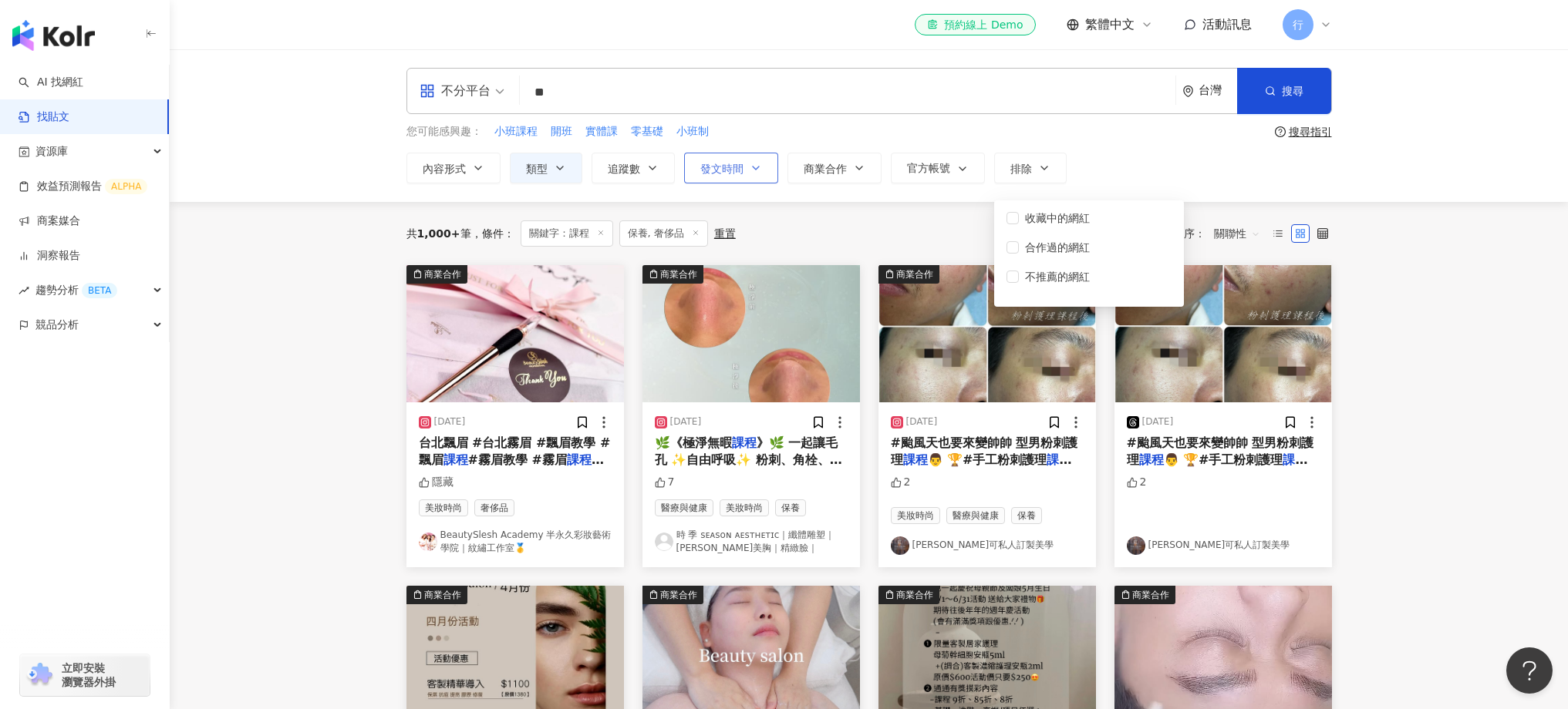
click at [732, 166] on span "發文時間" at bounding box center [722, 169] width 43 height 12
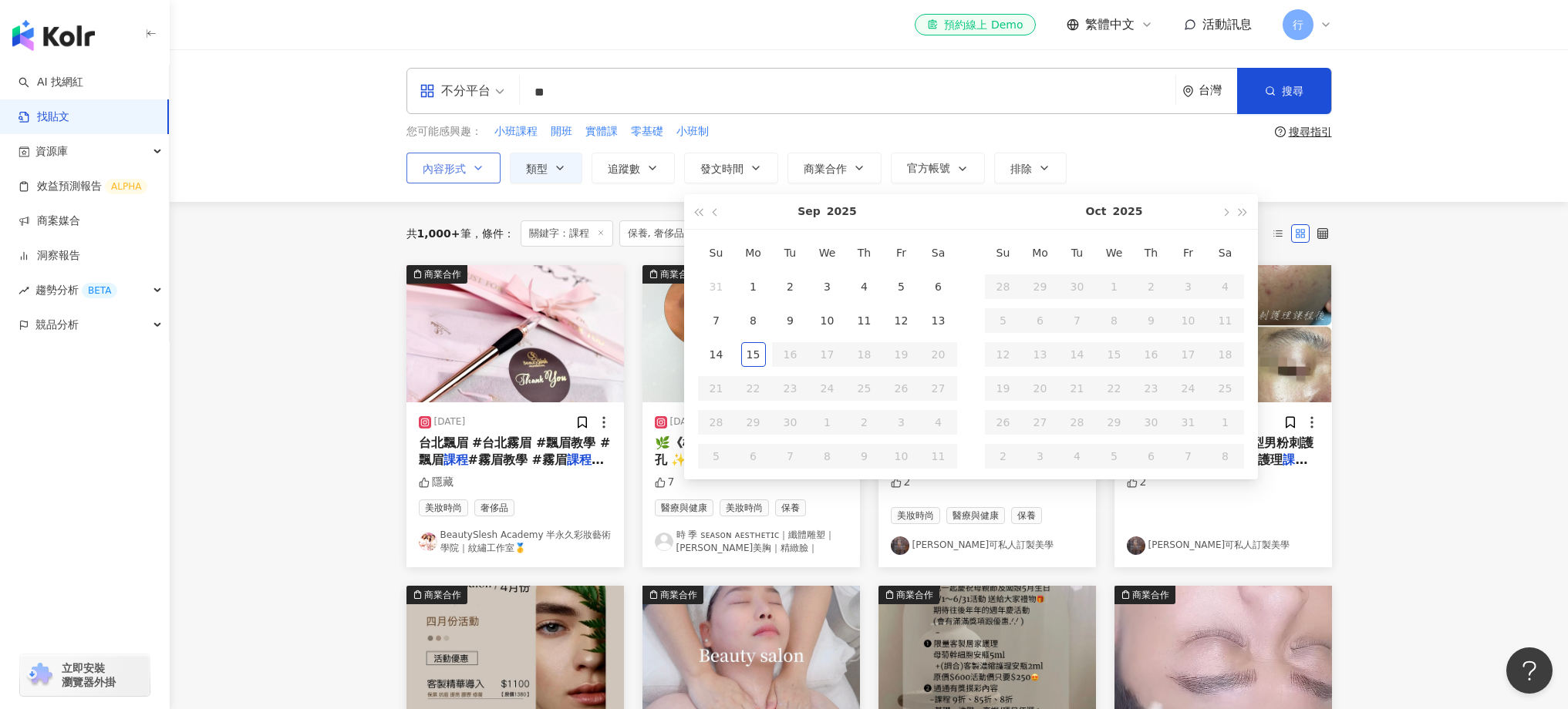
click at [478, 167] on icon "button" at bounding box center [478, 168] width 12 height 12
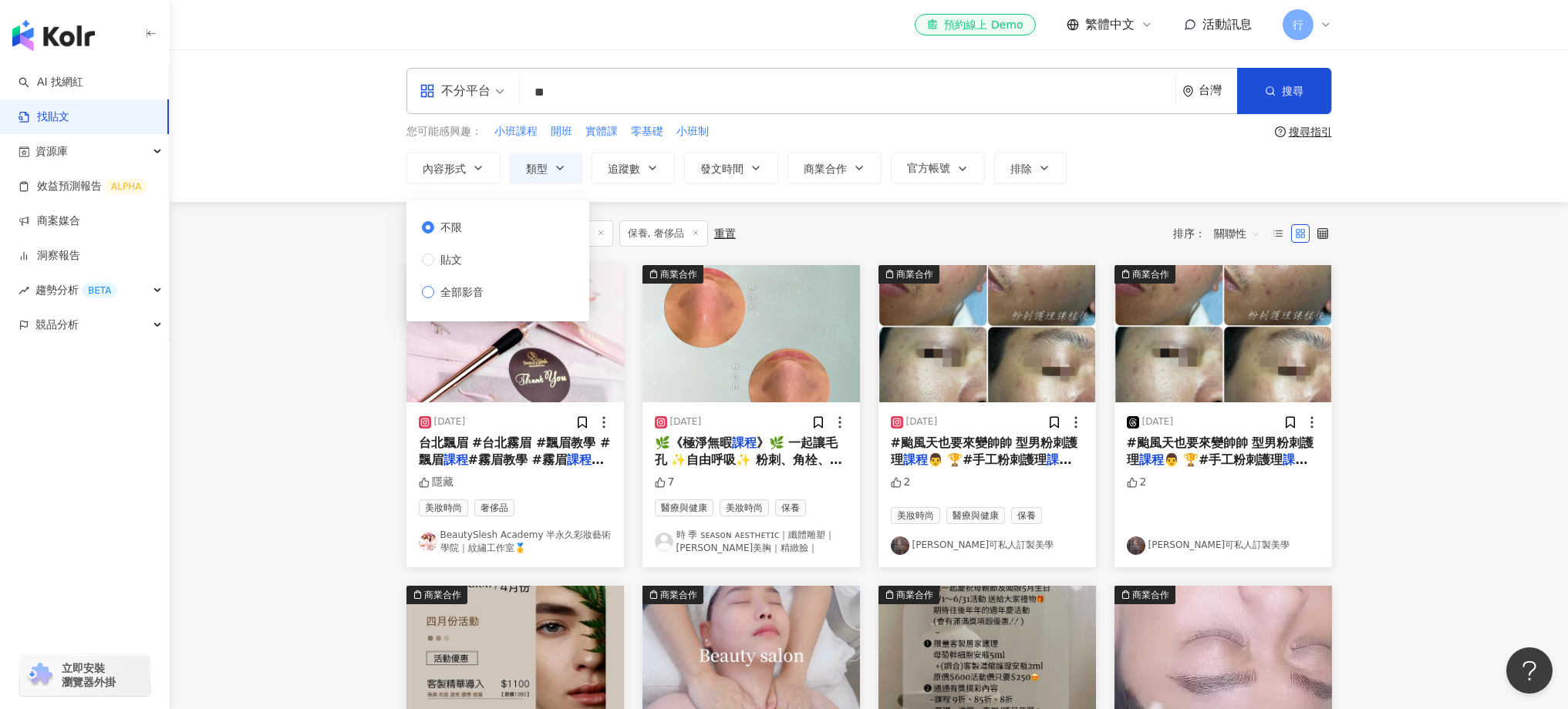
click at [431, 298] on label "全部影音" at bounding box center [455, 292] width 68 height 17
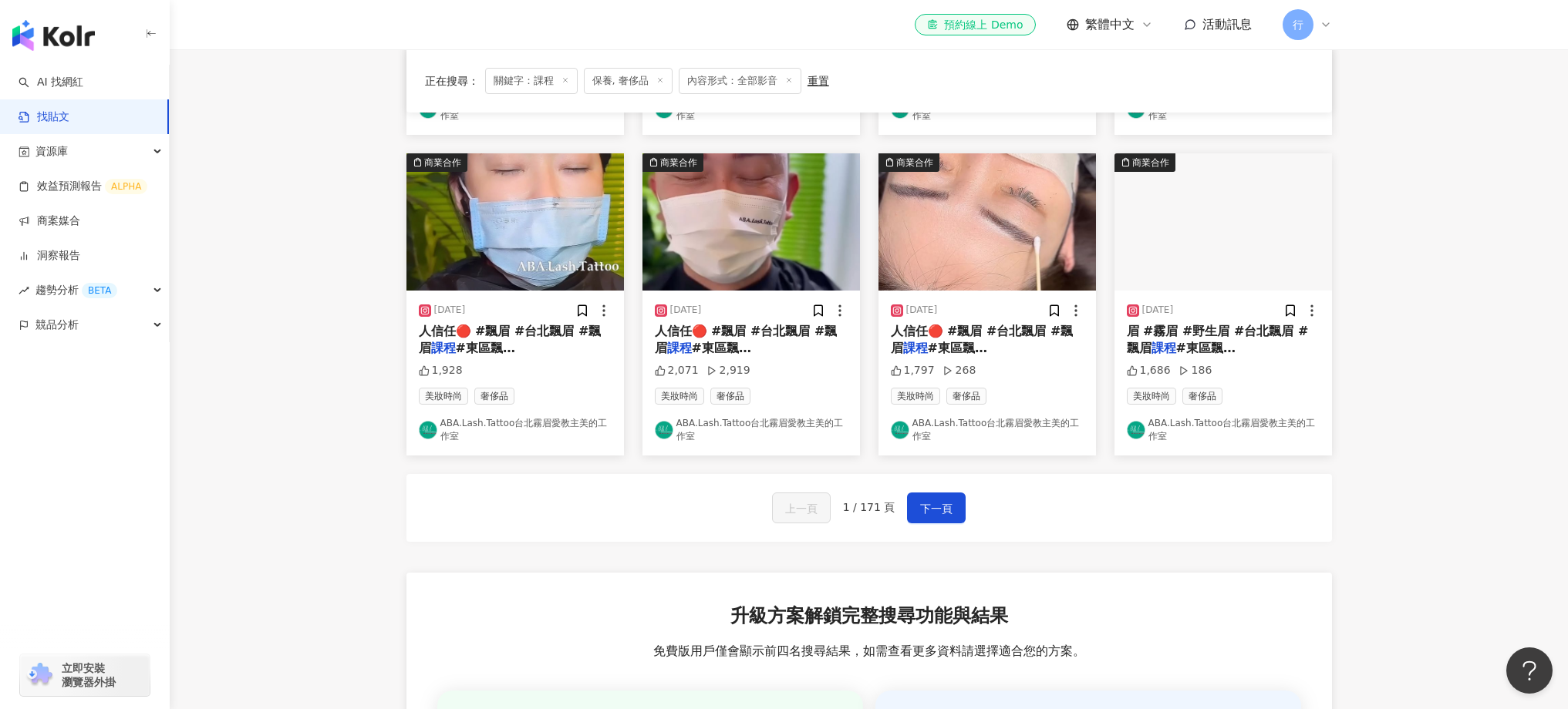
scroll to position [821, 0]
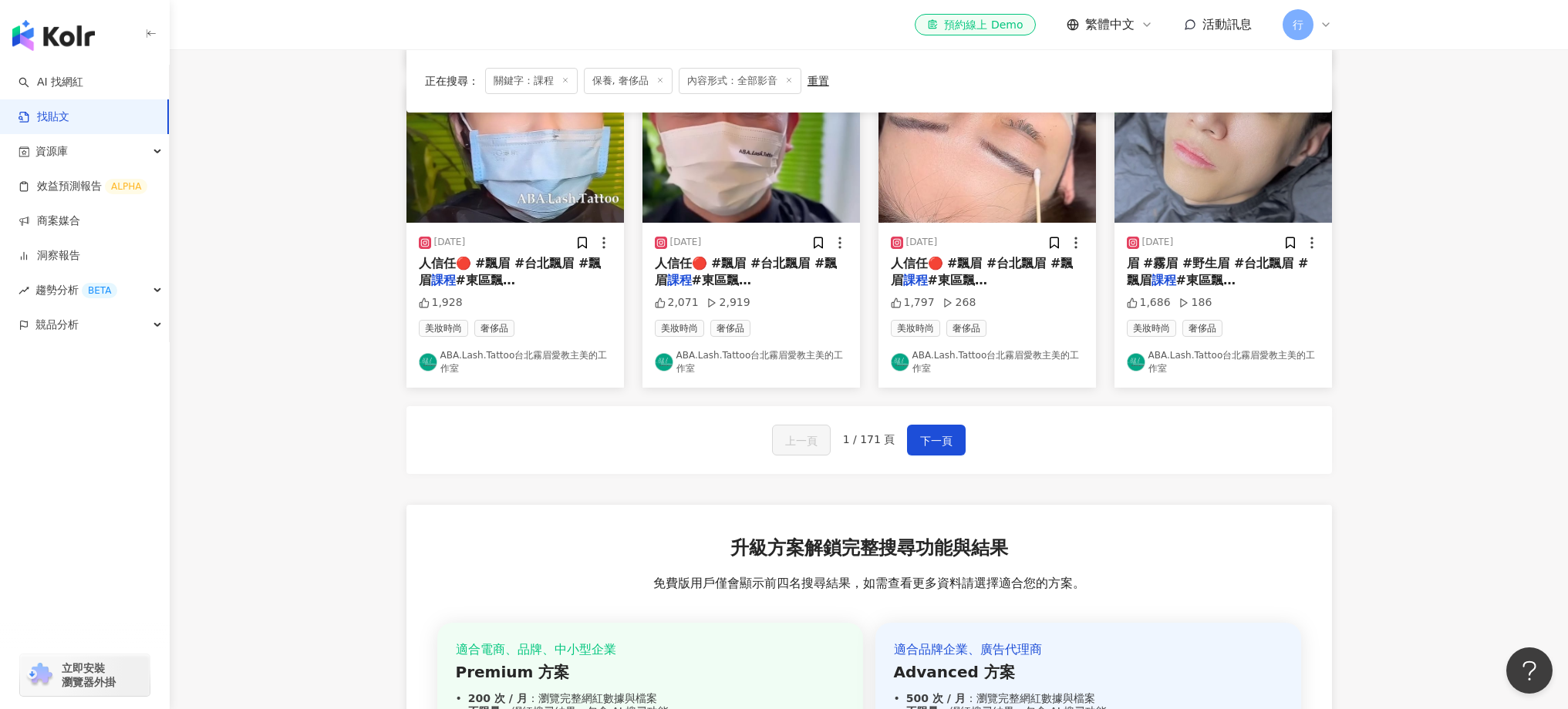
click at [939, 458] on div "上一頁 1 / 171 頁 下一頁" at bounding box center [868, 439] width 925 height 67
click at [940, 451] on button "下一頁" at bounding box center [936, 440] width 59 height 31
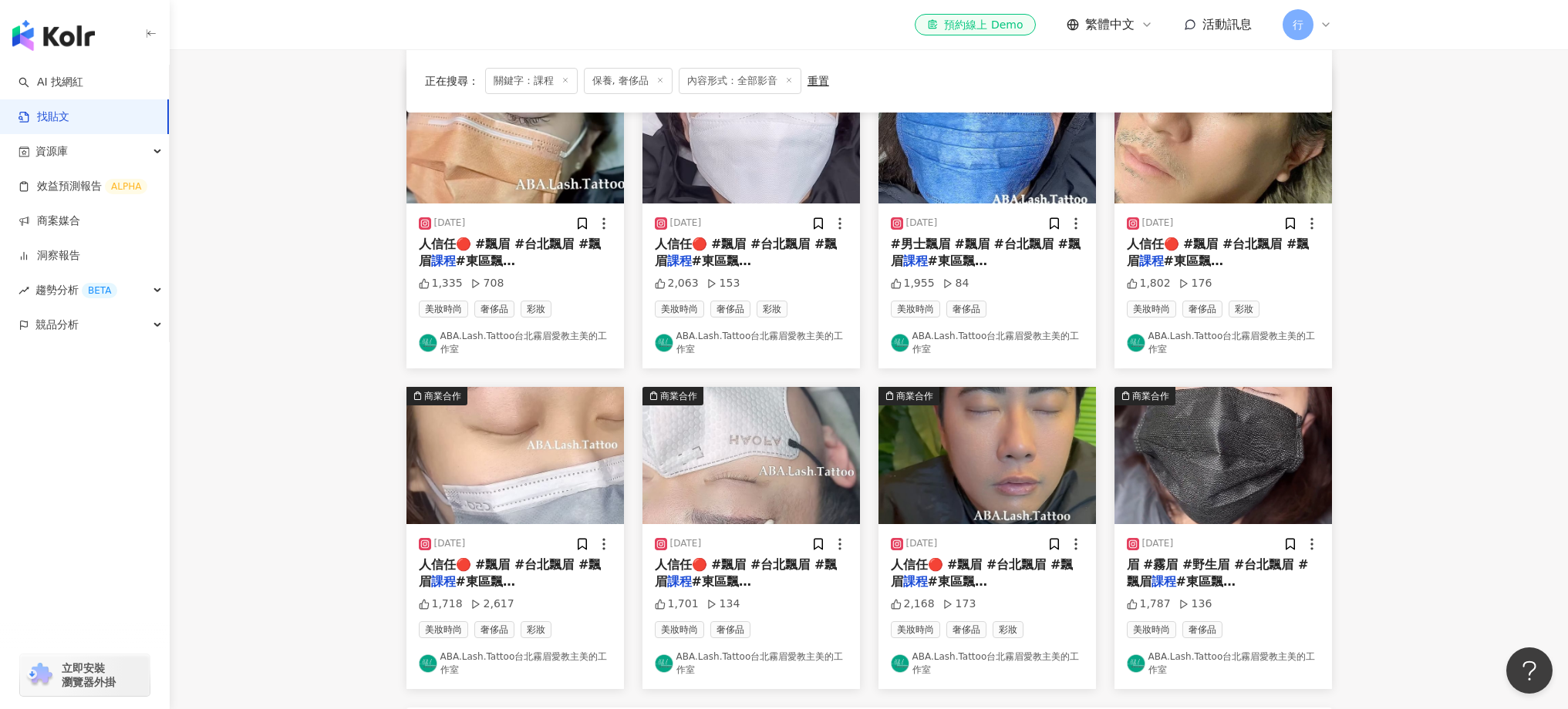
scroll to position [988, 0]
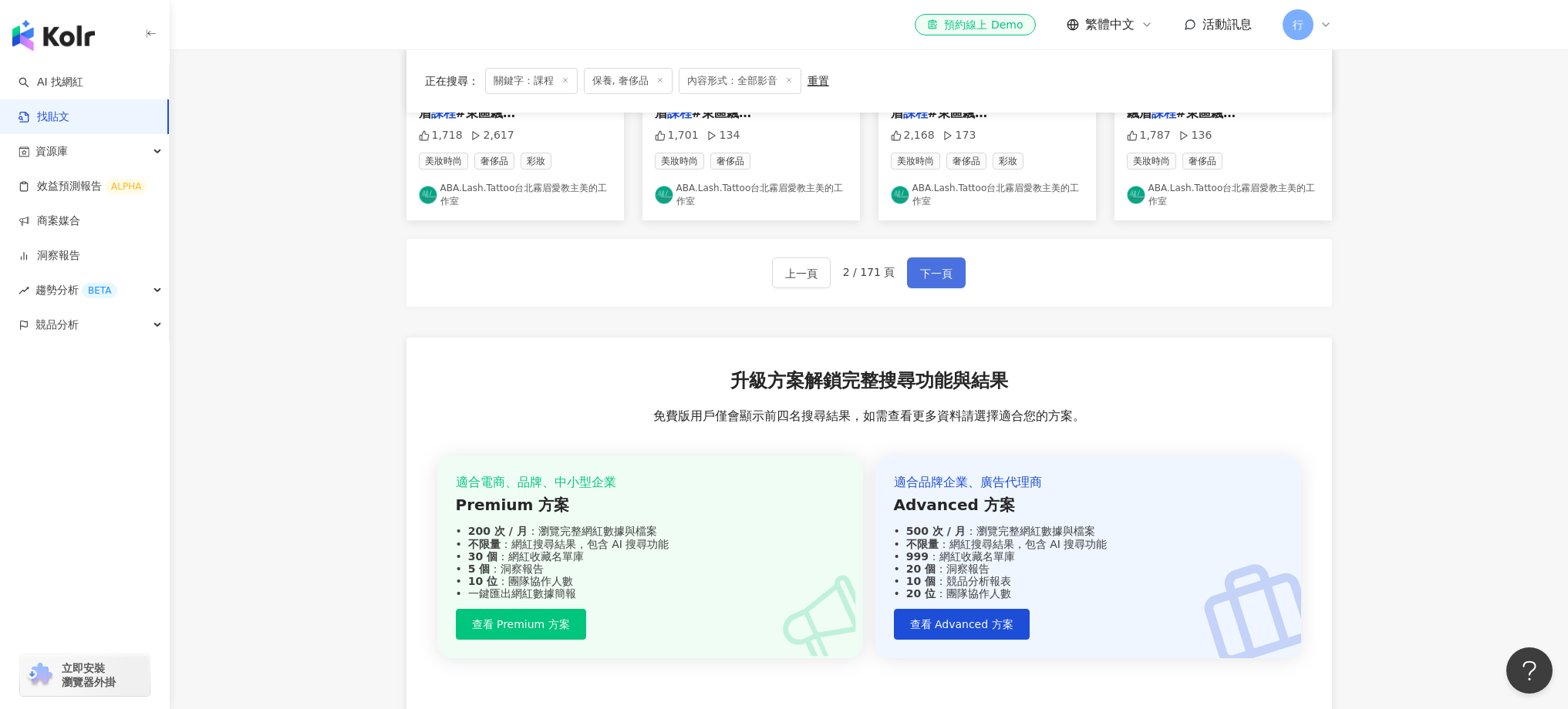
click at [942, 285] on button "下一頁" at bounding box center [936, 273] width 59 height 31
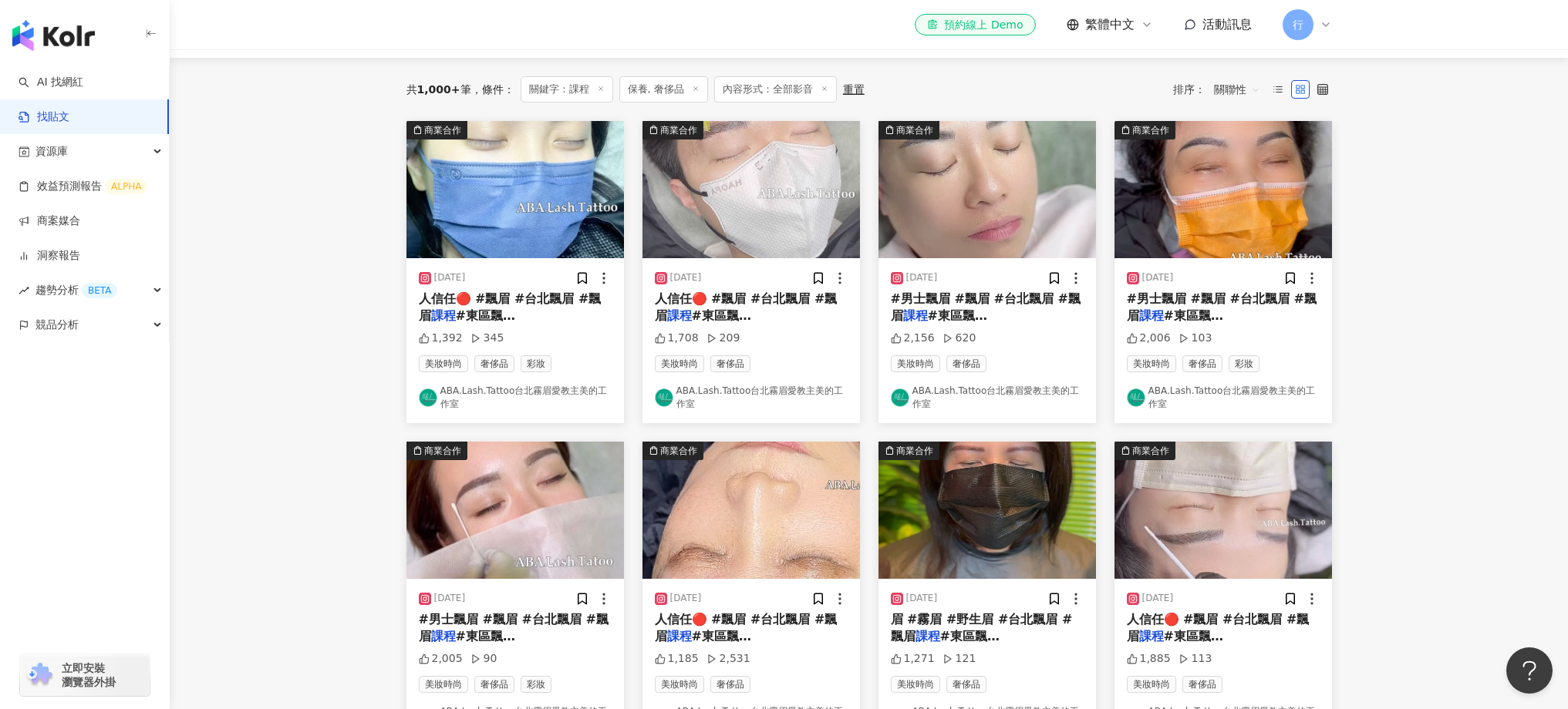
scroll to position [0, 0]
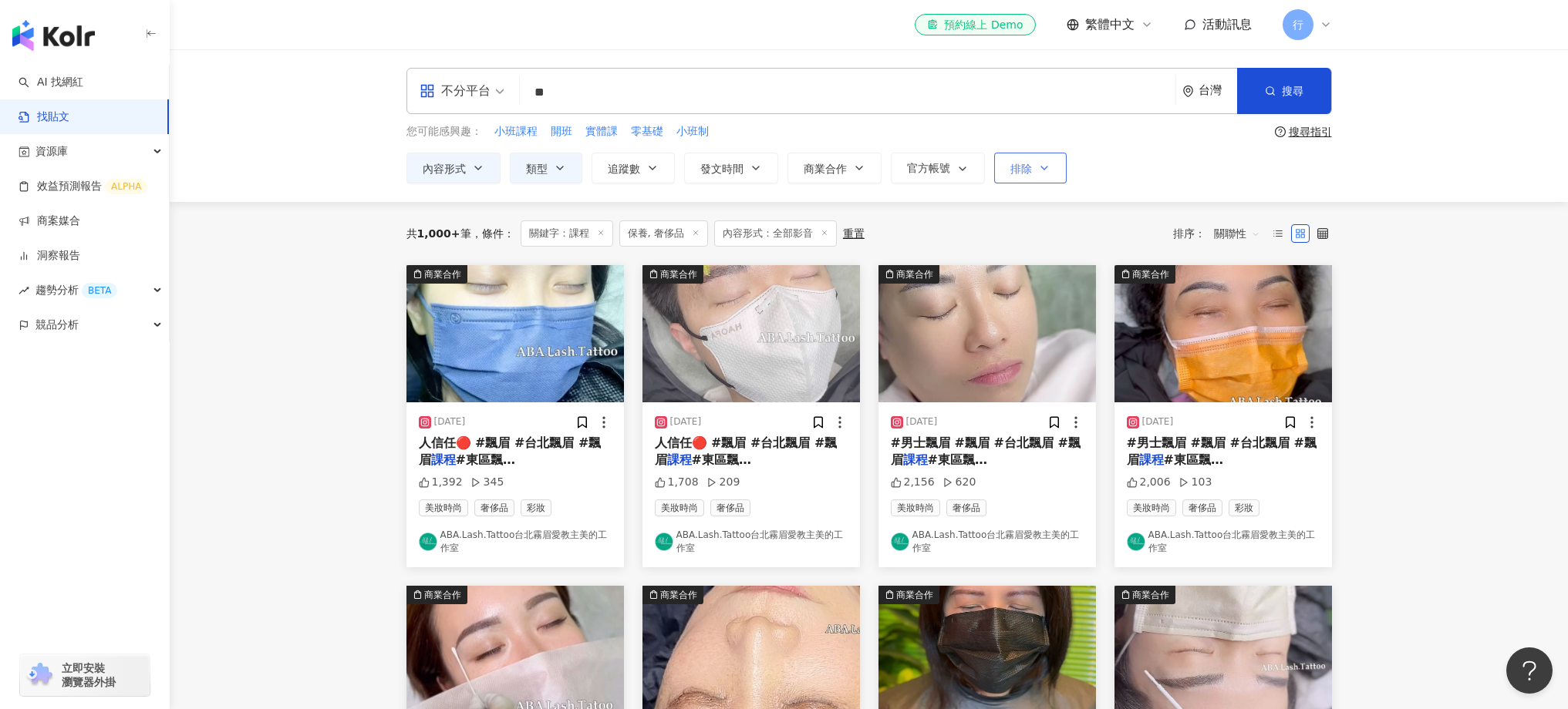
drag, startPoint x: 1055, startPoint y: 155, endPoint x: 1047, endPoint y: 161, distance: 10.0
click at [1052, 157] on button "排除" at bounding box center [1030, 167] width 73 height 31
click at [1047, 162] on icon "button" at bounding box center [1044, 168] width 12 height 12
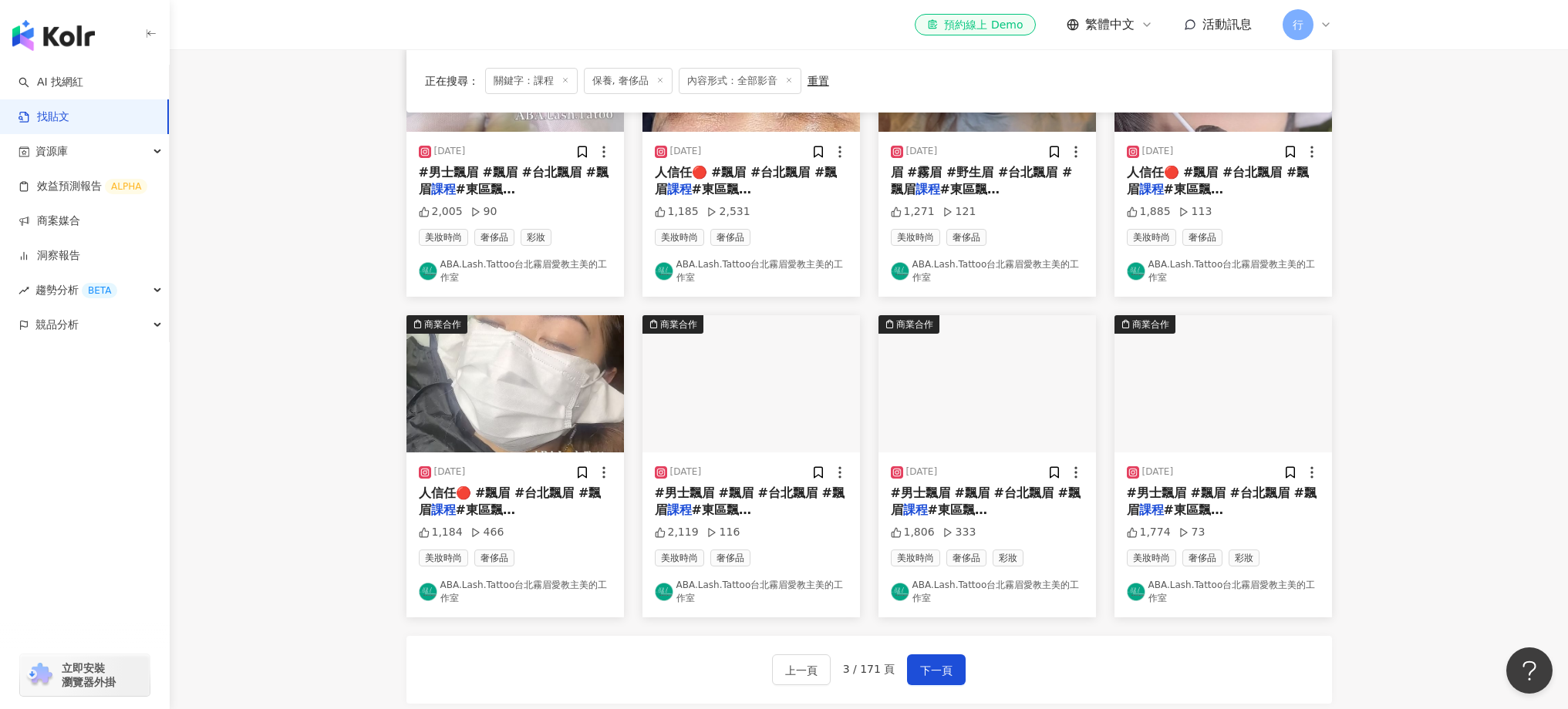
scroll to position [633, 0]
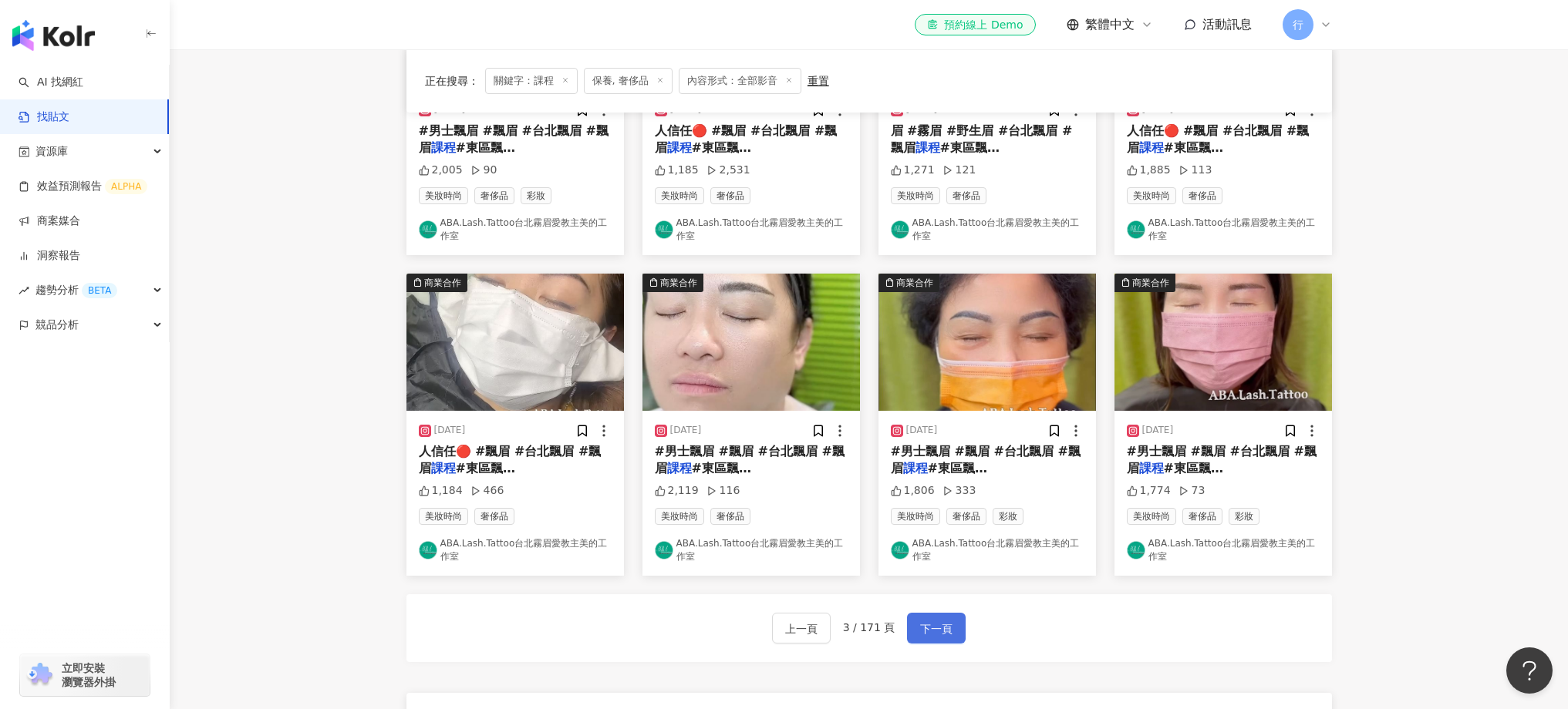
click at [956, 622] on button "下一頁" at bounding box center [936, 627] width 59 height 31
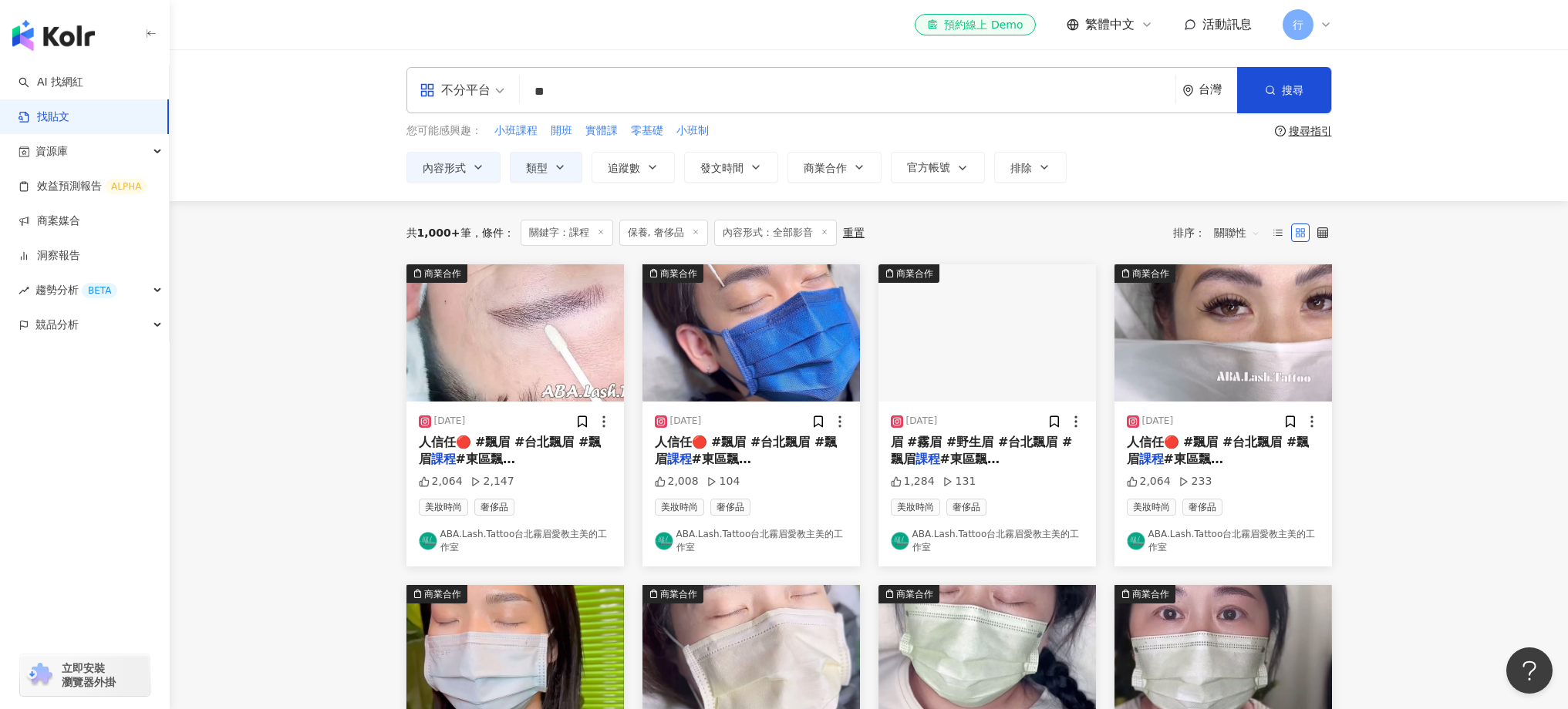
scroll to position [0, 0]
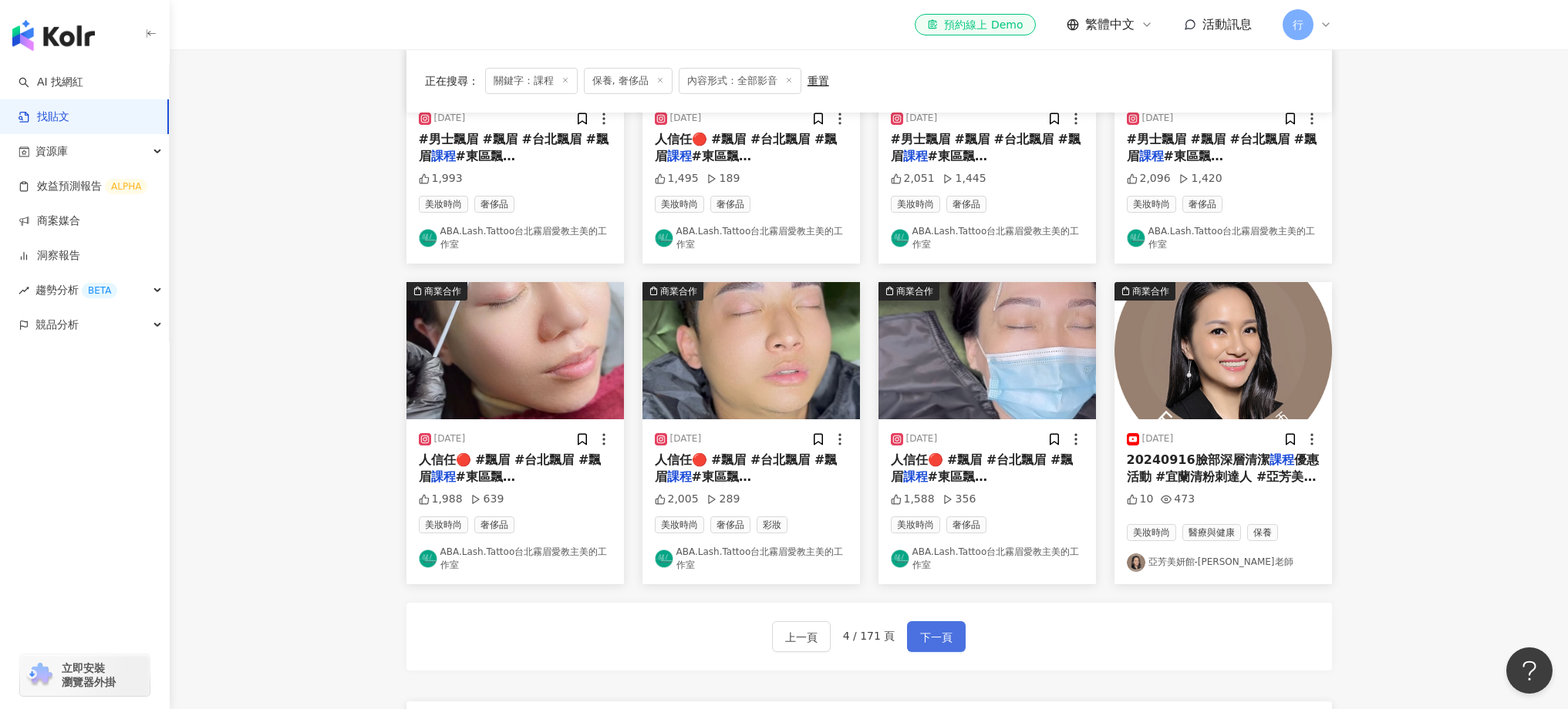
click at [936, 624] on button "下一頁" at bounding box center [936, 636] width 59 height 31
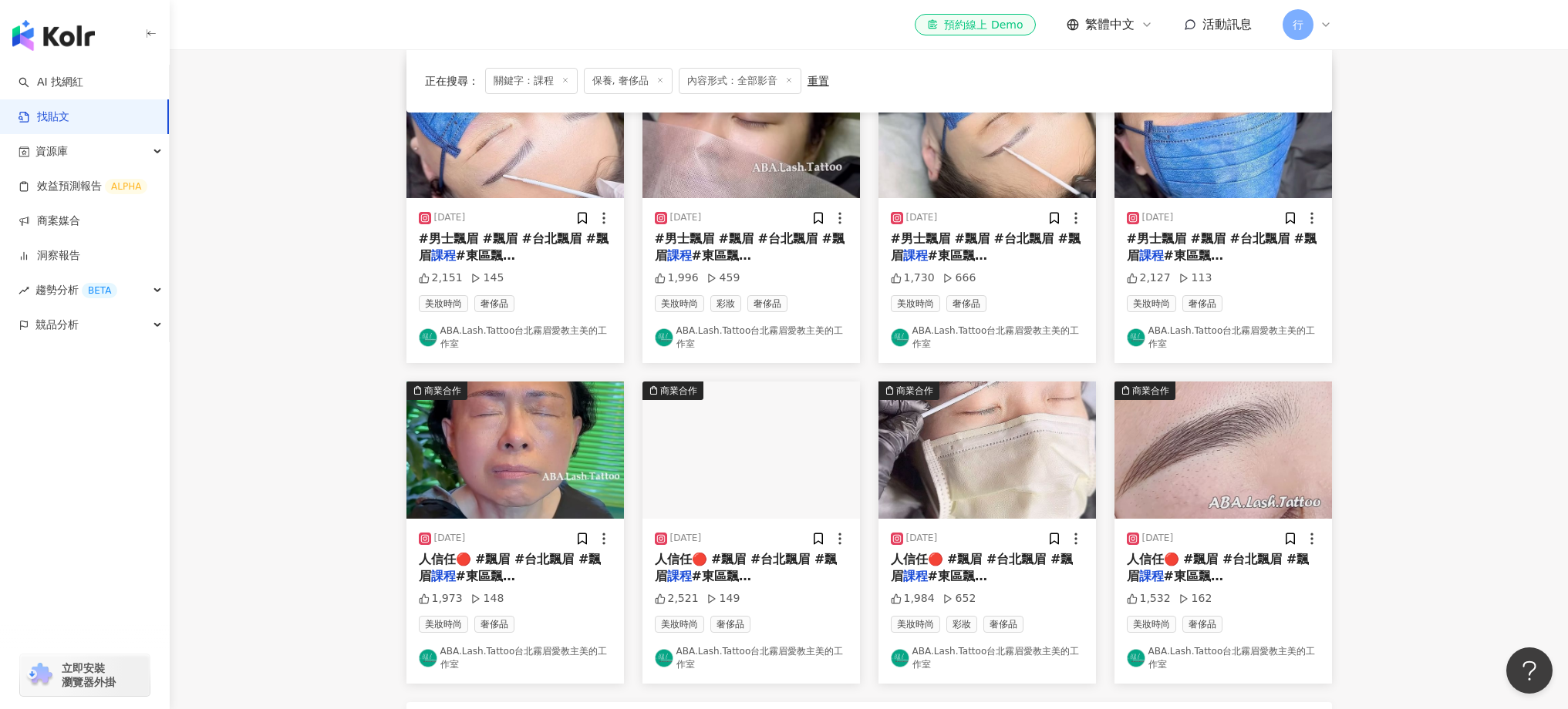
scroll to position [790, 0]
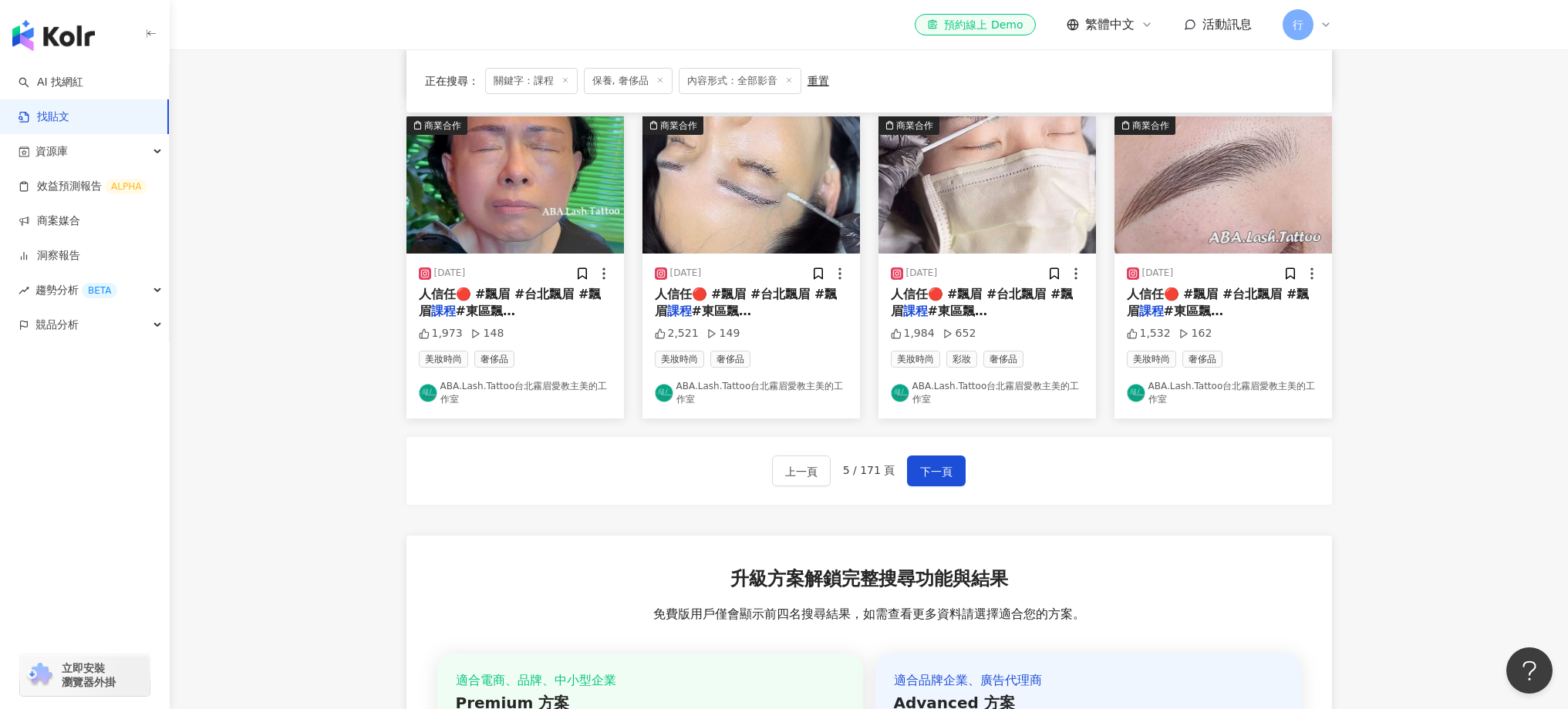
click at [944, 487] on div "上一頁 5 / 171 頁 下一頁" at bounding box center [868, 471] width 925 height 67
click at [944, 480] on span "下一頁" at bounding box center [936, 471] width 32 height 18
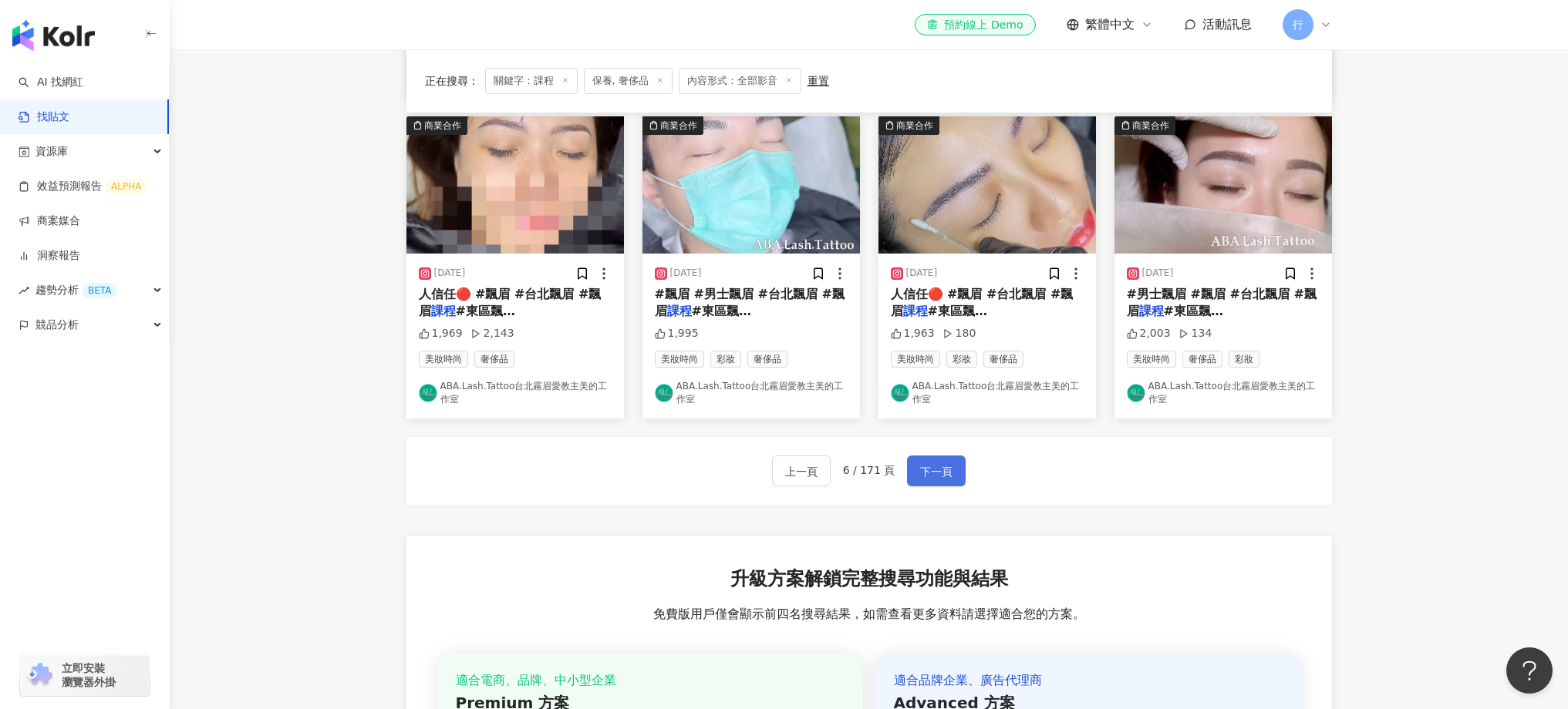
click at [944, 480] on span "下一頁" at bounding box center [936, 471] width 32 height 18
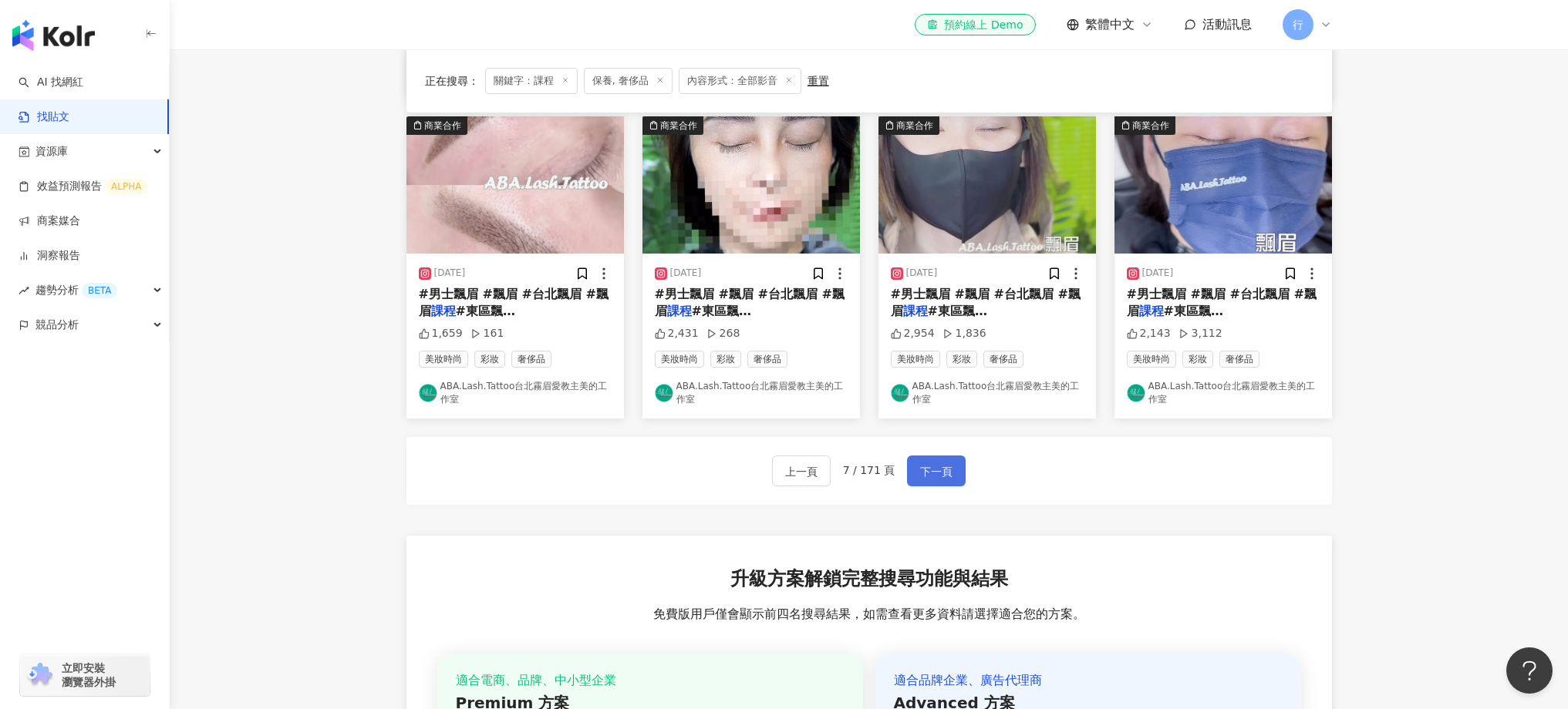
click at [944, 480] on span "下一頁" at bounding box center [936, 471] width 32 height 18
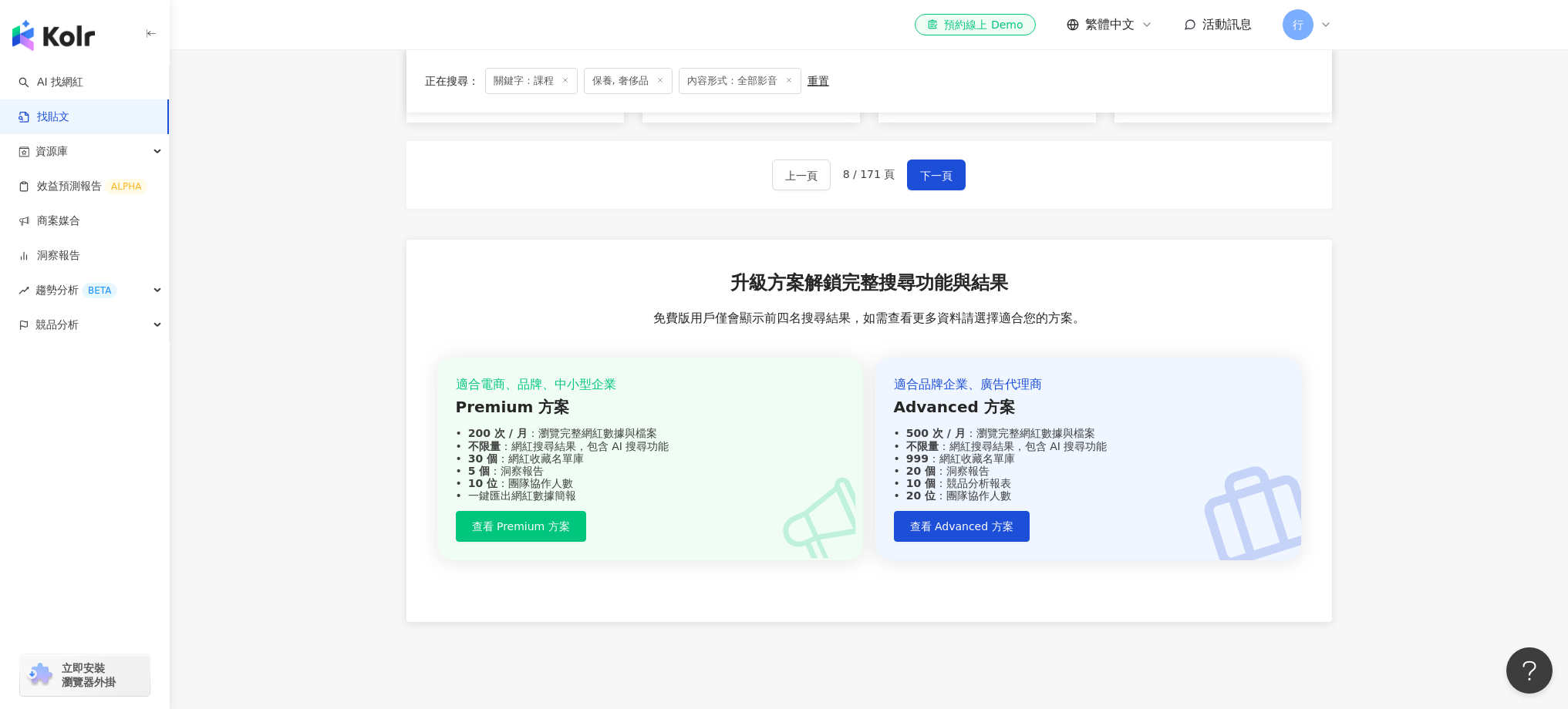
scroll to position [1049, 0]
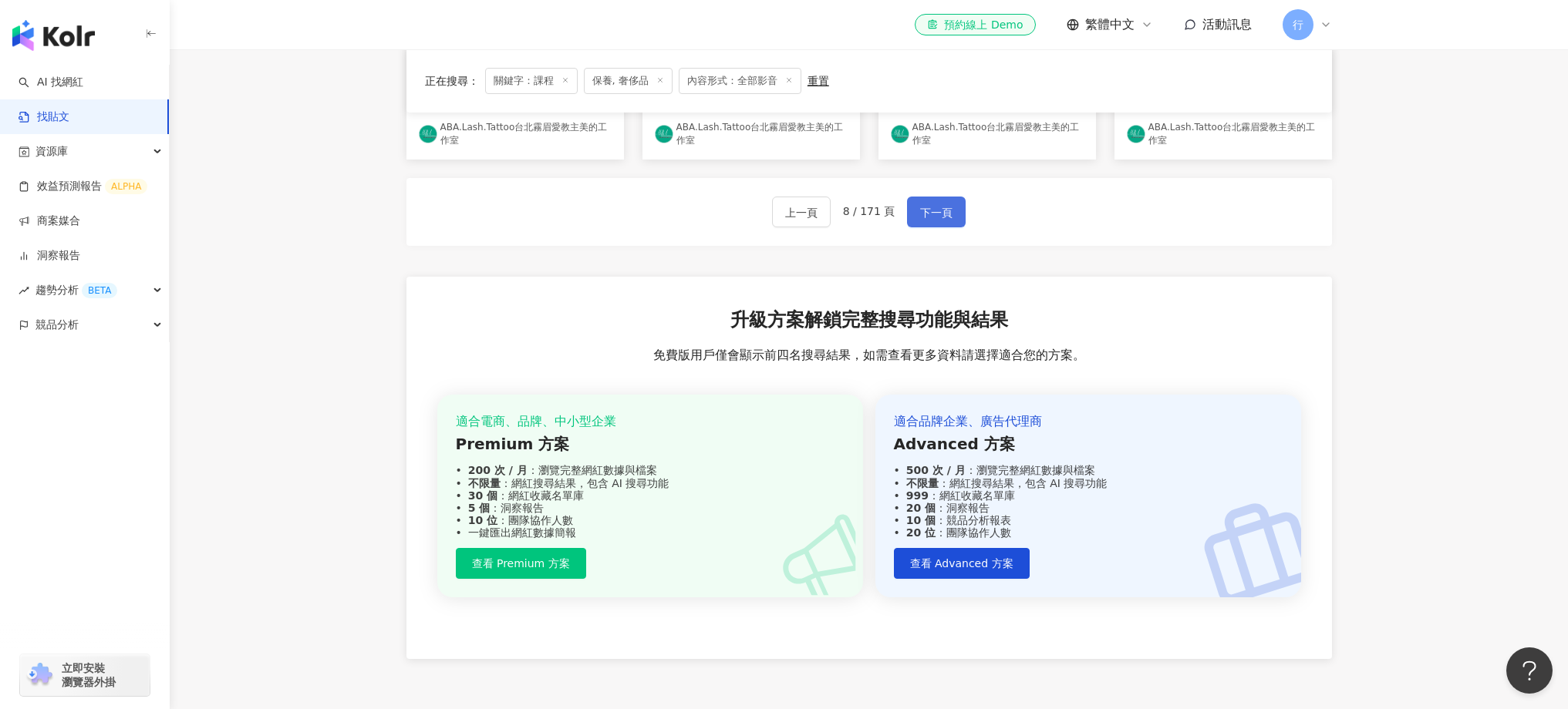
click at [944, 216] on span "下一頁" at bounding box center [936, 212] width 32 height 18
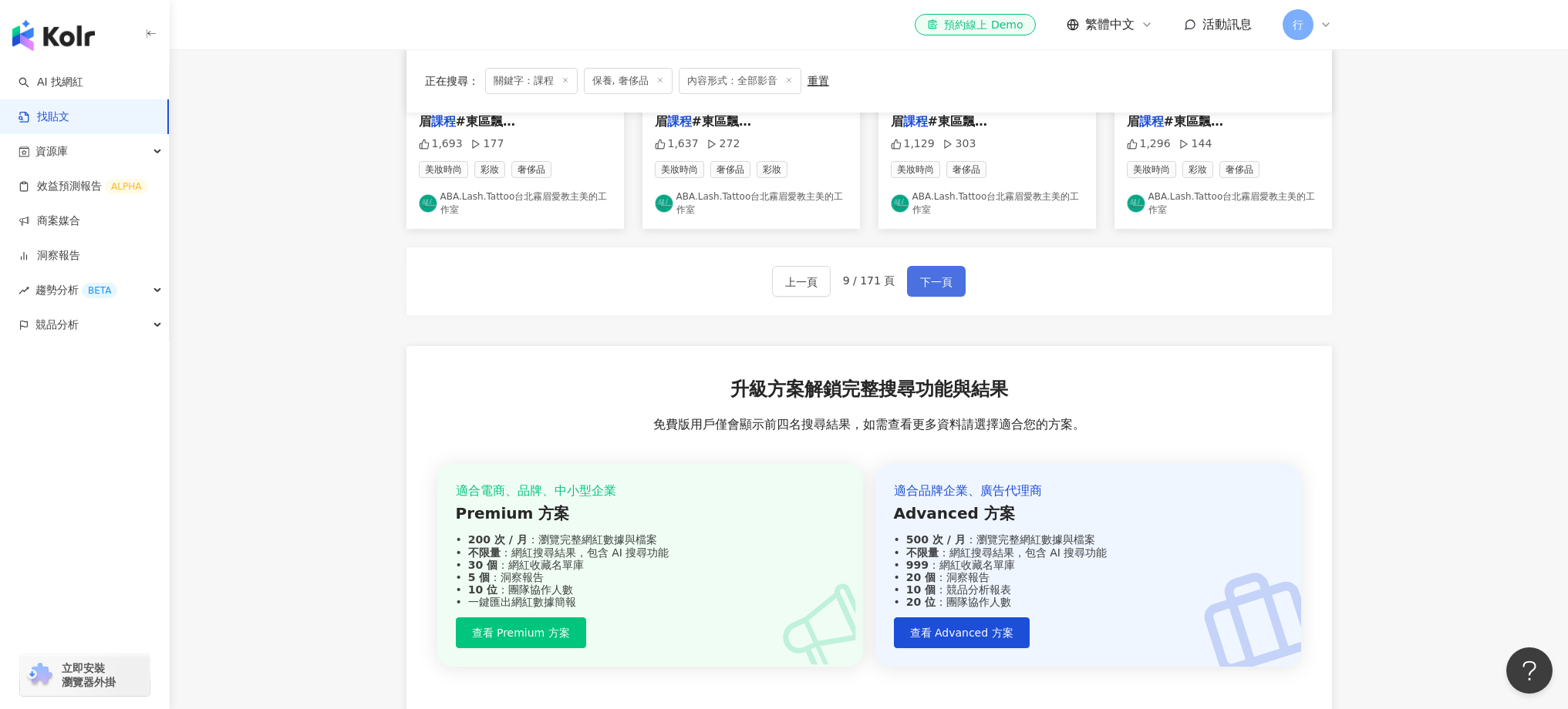
scroll to position [967, 0]
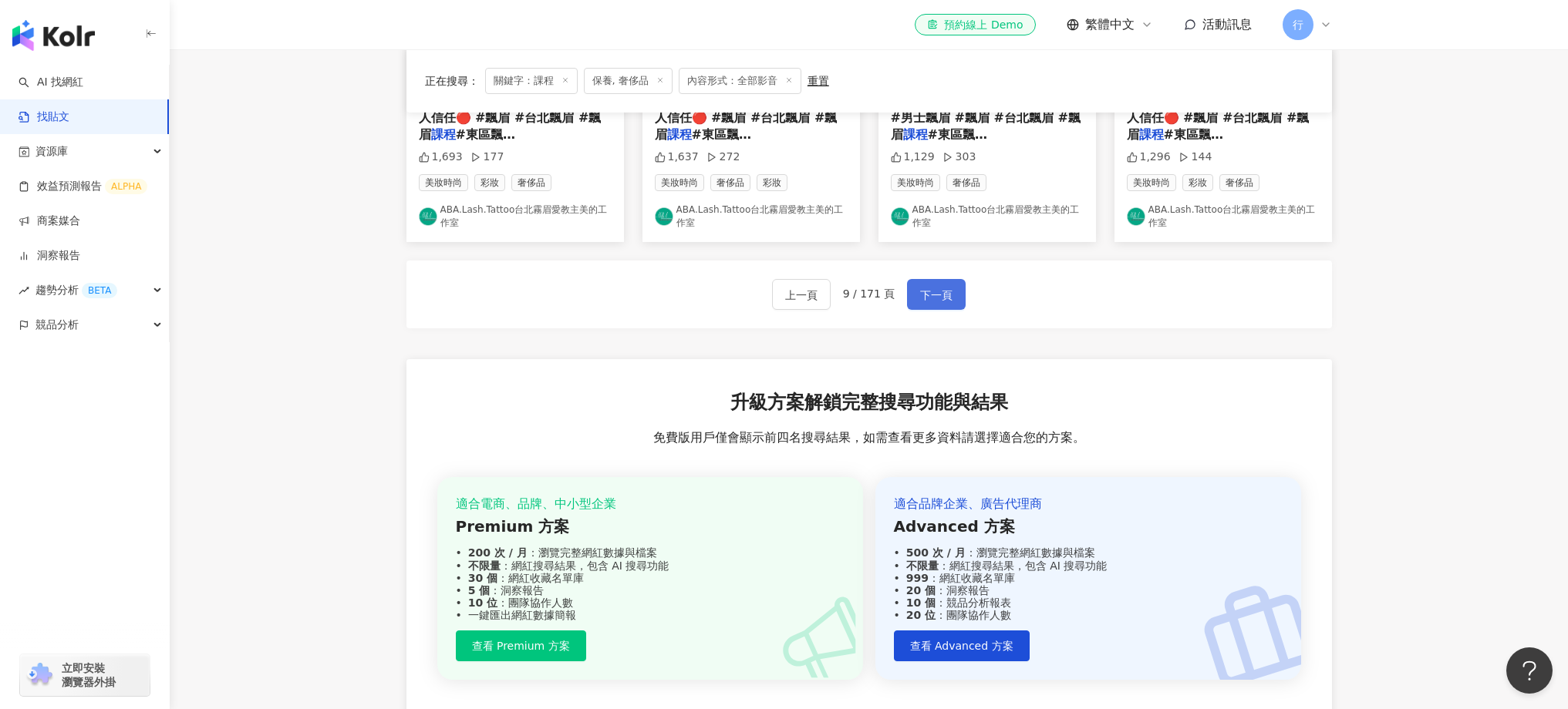
click at [936, 298] on span "下一頁" at bounding box center [936, 294] width 32 height 18
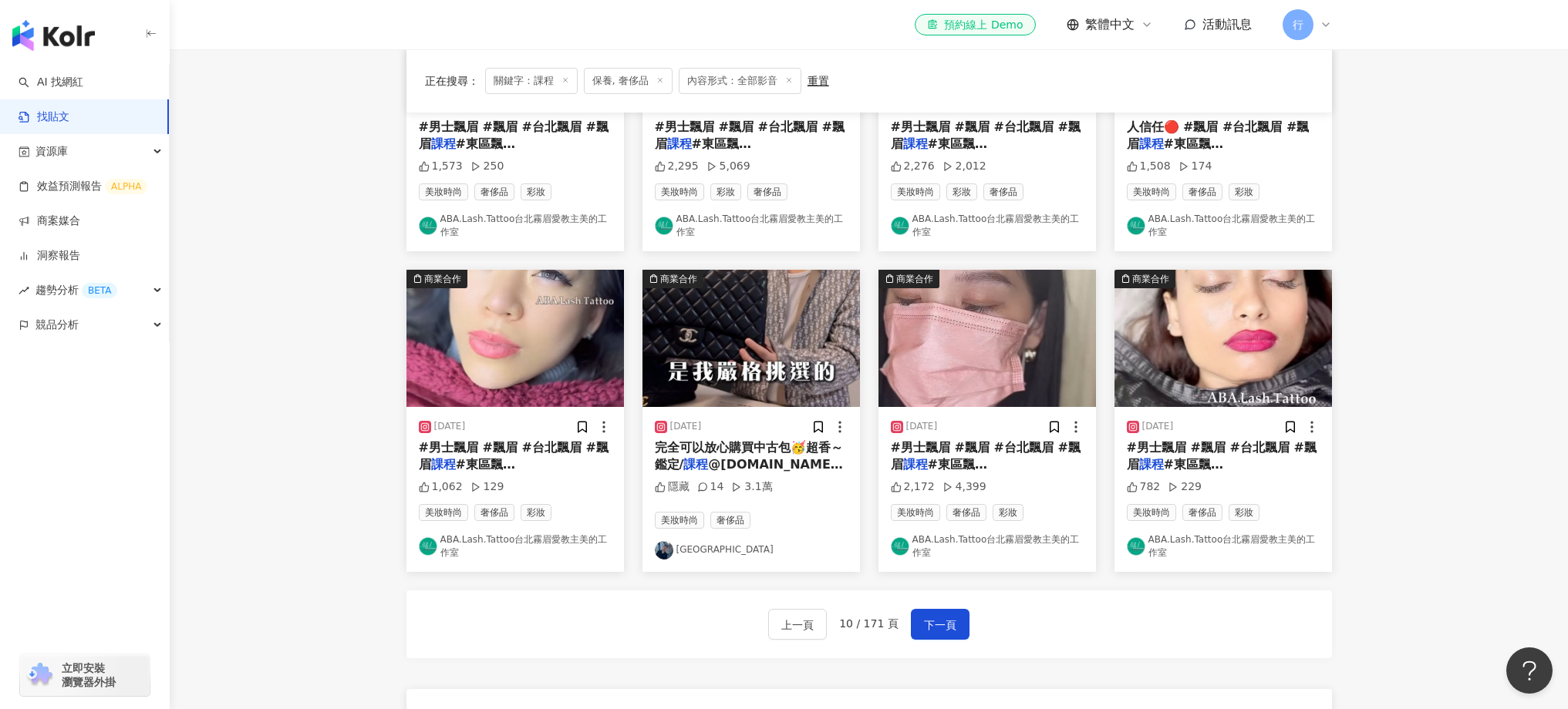
scroll to position [1061, 0]
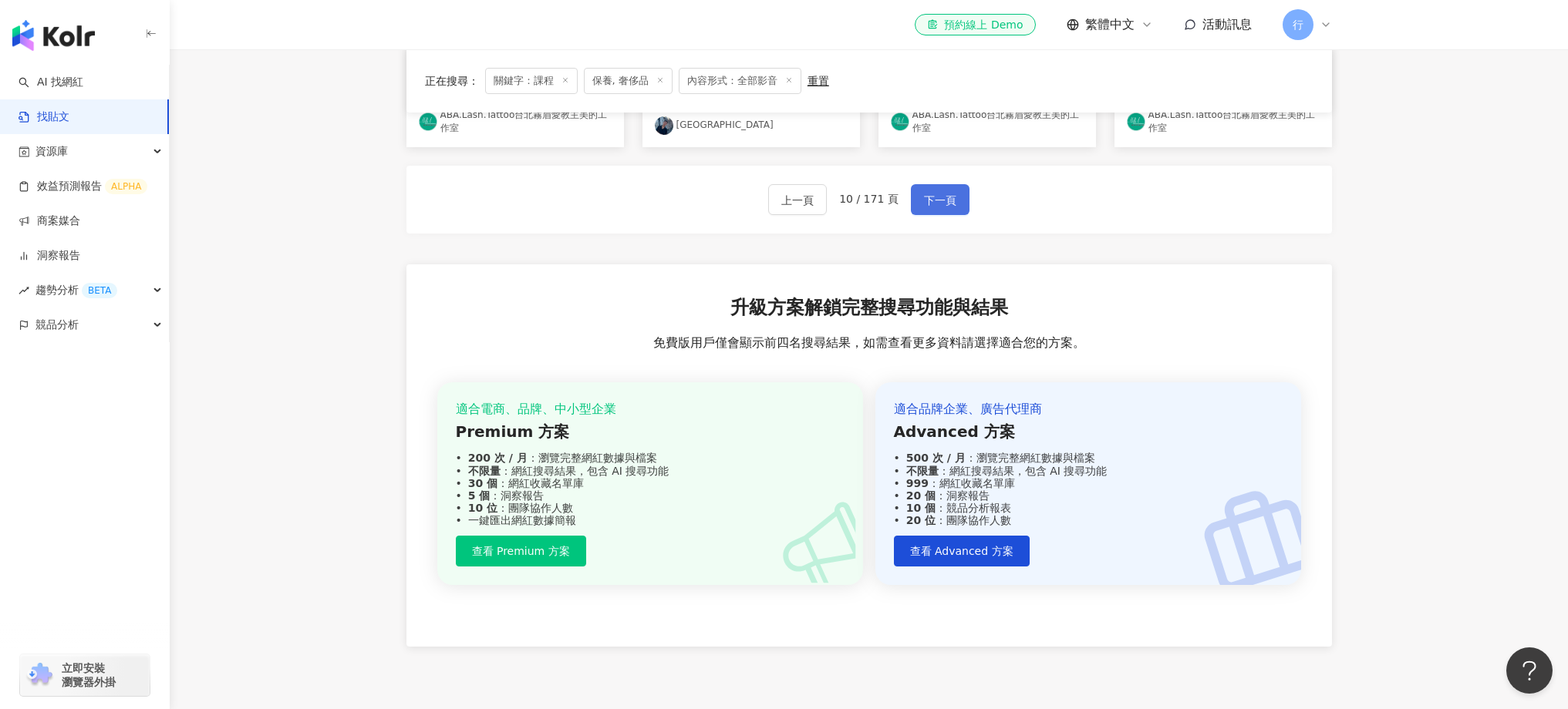
click at [930, 200] on span "下一頁" at bounding box center [940, 200] width 32 height 18
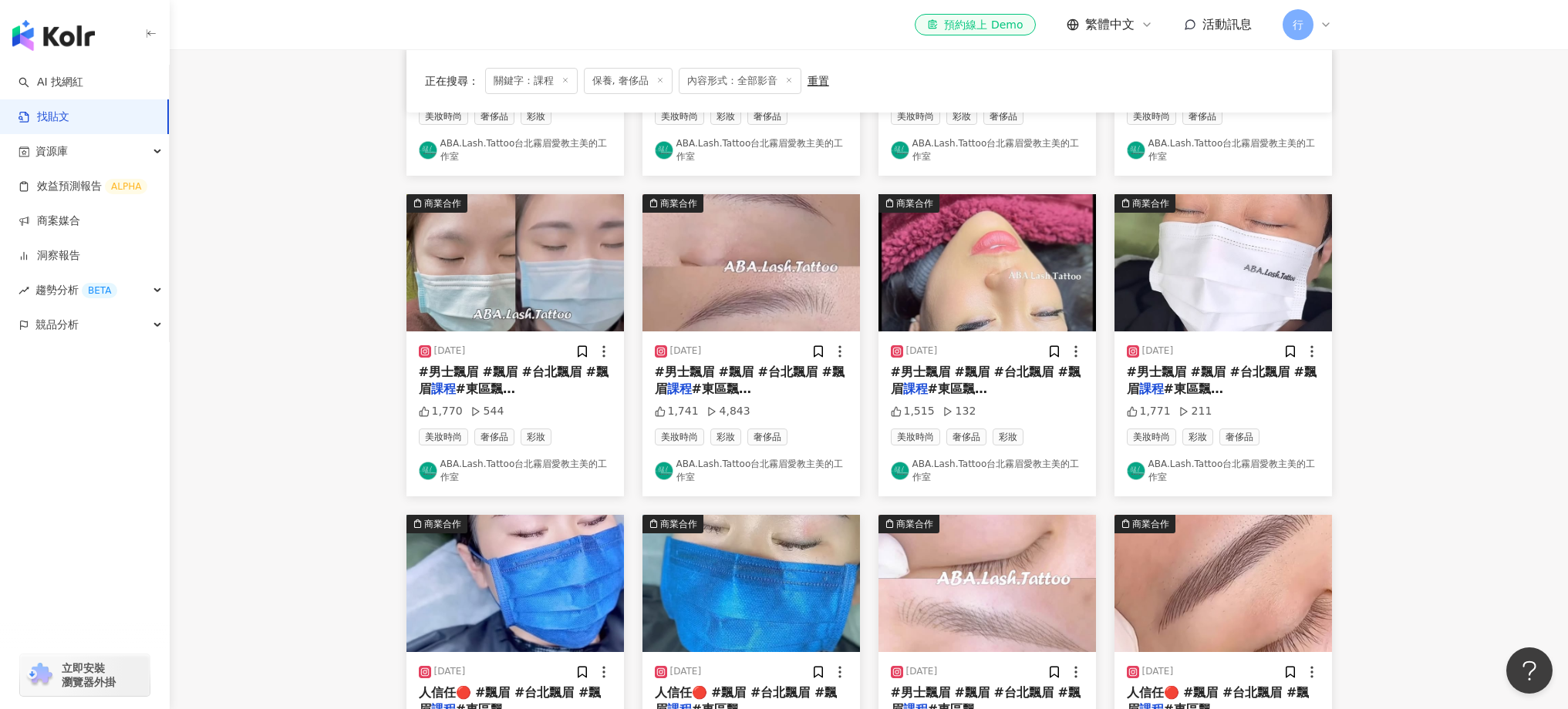
scroll to position [748, 0]
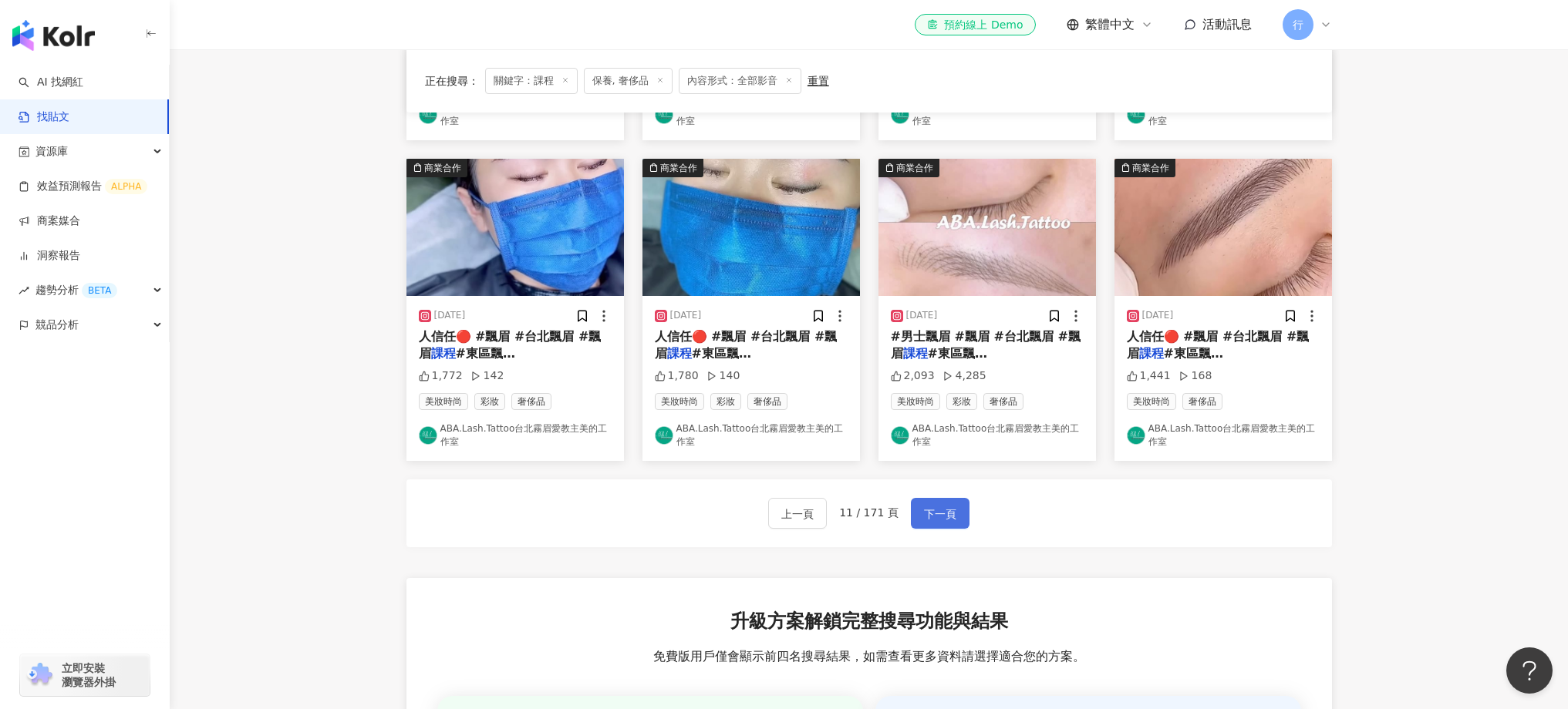
click at [941, 524] on button "下一頁" at bounding box center [940, 513] width 59 height 31
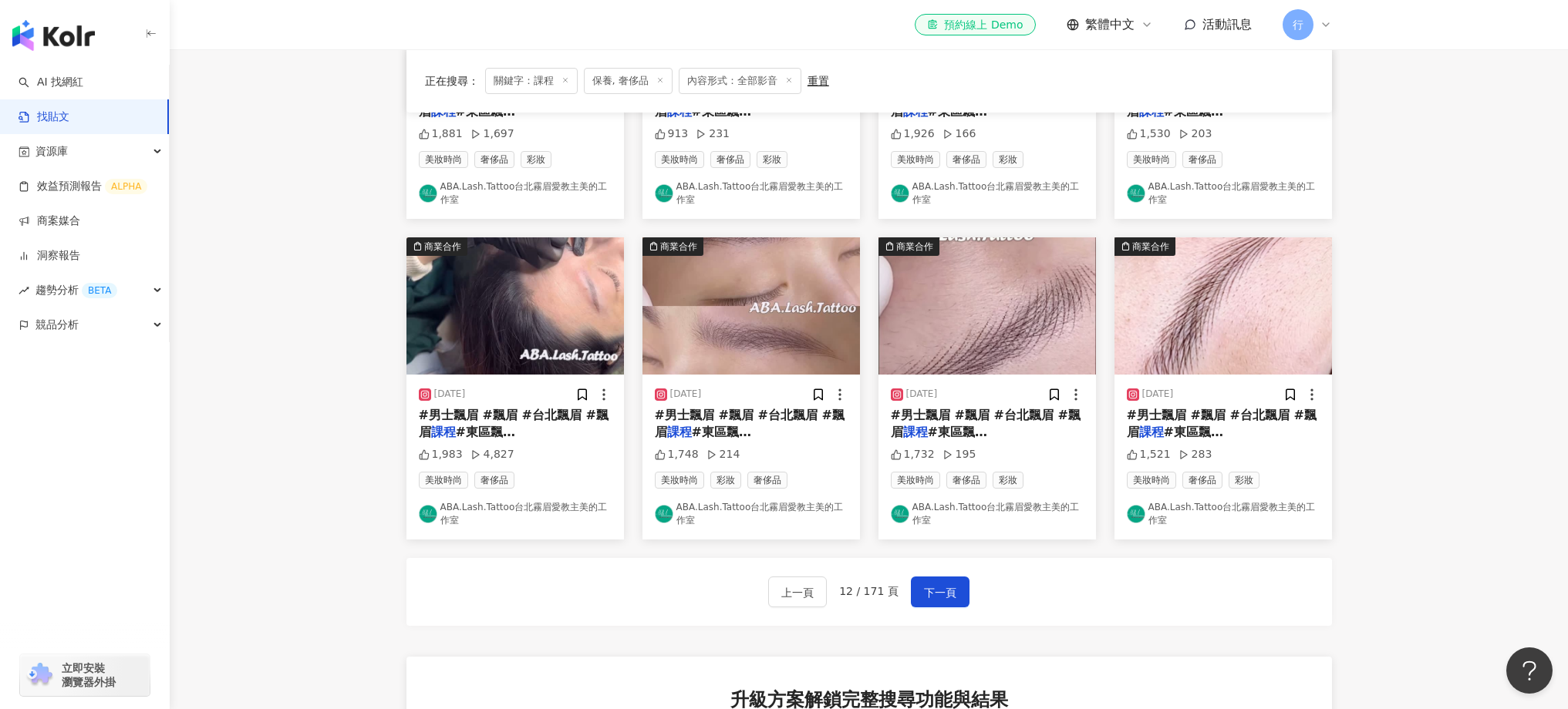
scroll to position [696, 0]
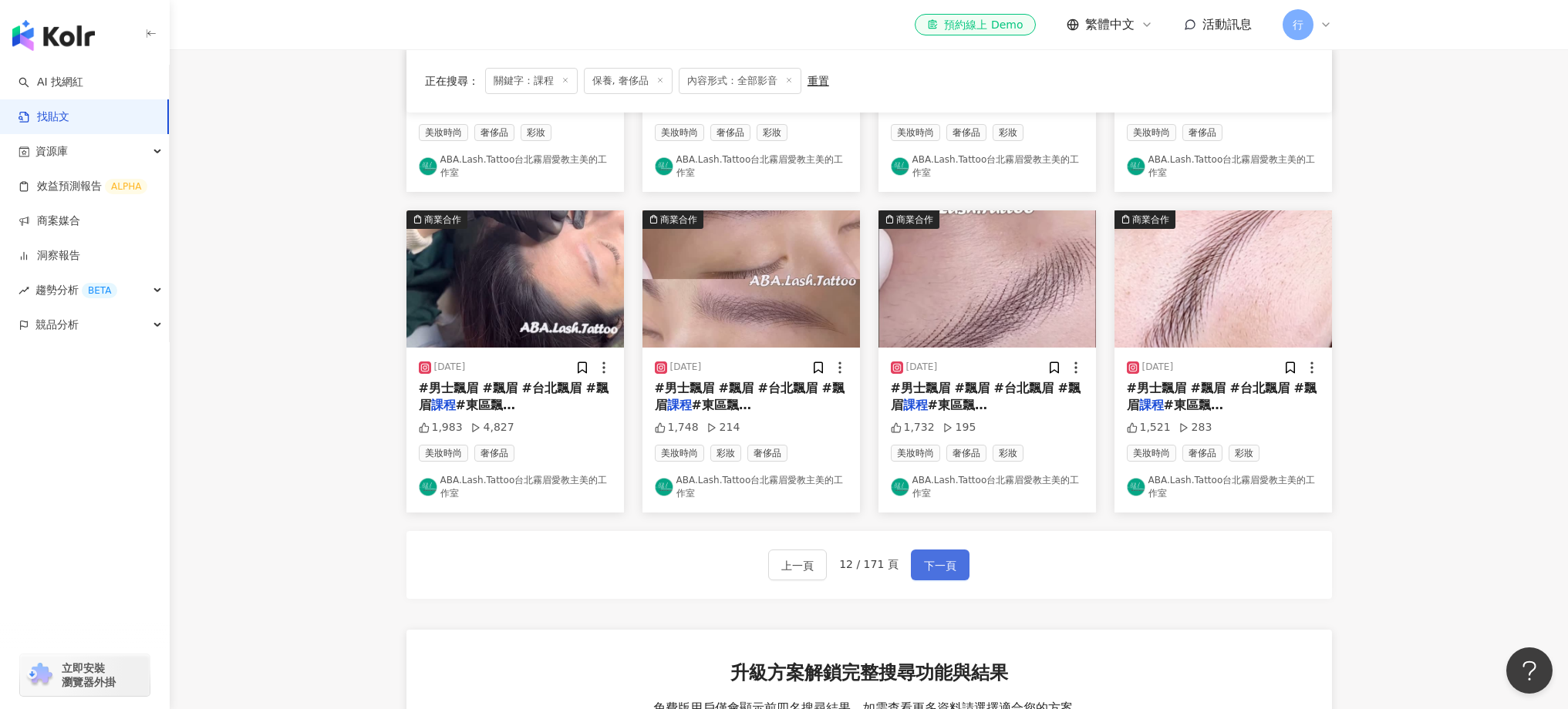
click at [924, 559] on span "下一頁" at bounding box center [940, 565] width 32 height 18
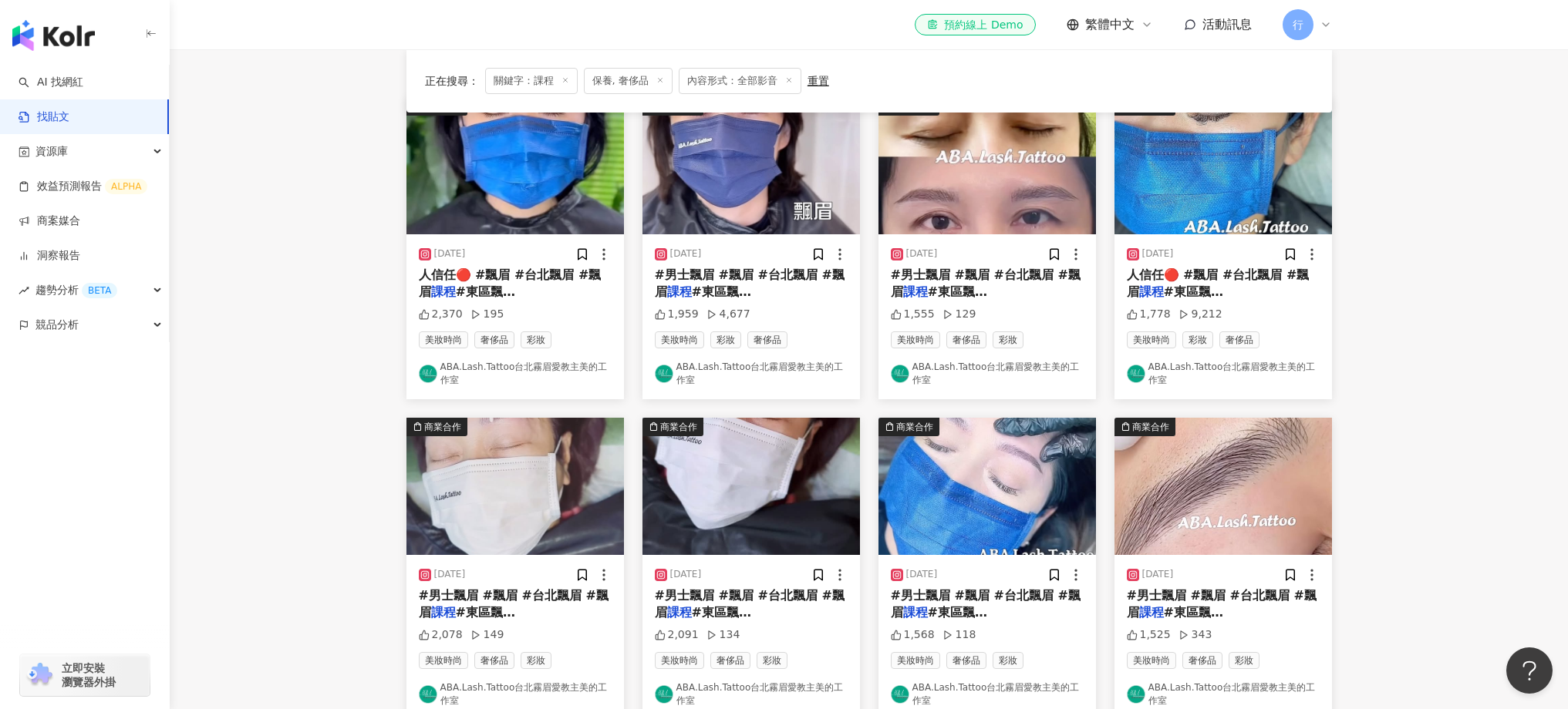
scroll to position [0, 0]
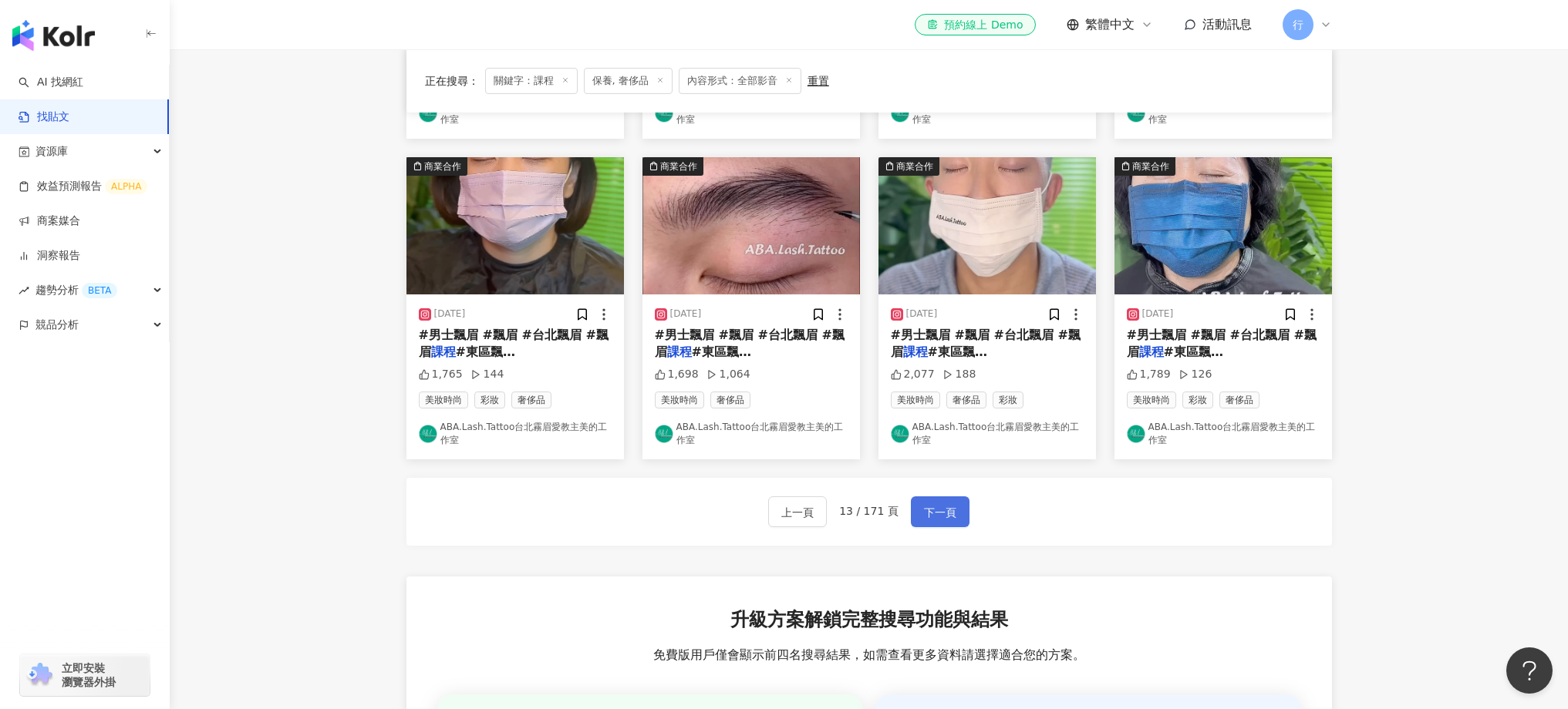
click at [944, 506] on span "下一頁" at bounding box center [940, 512] width 32 height 18
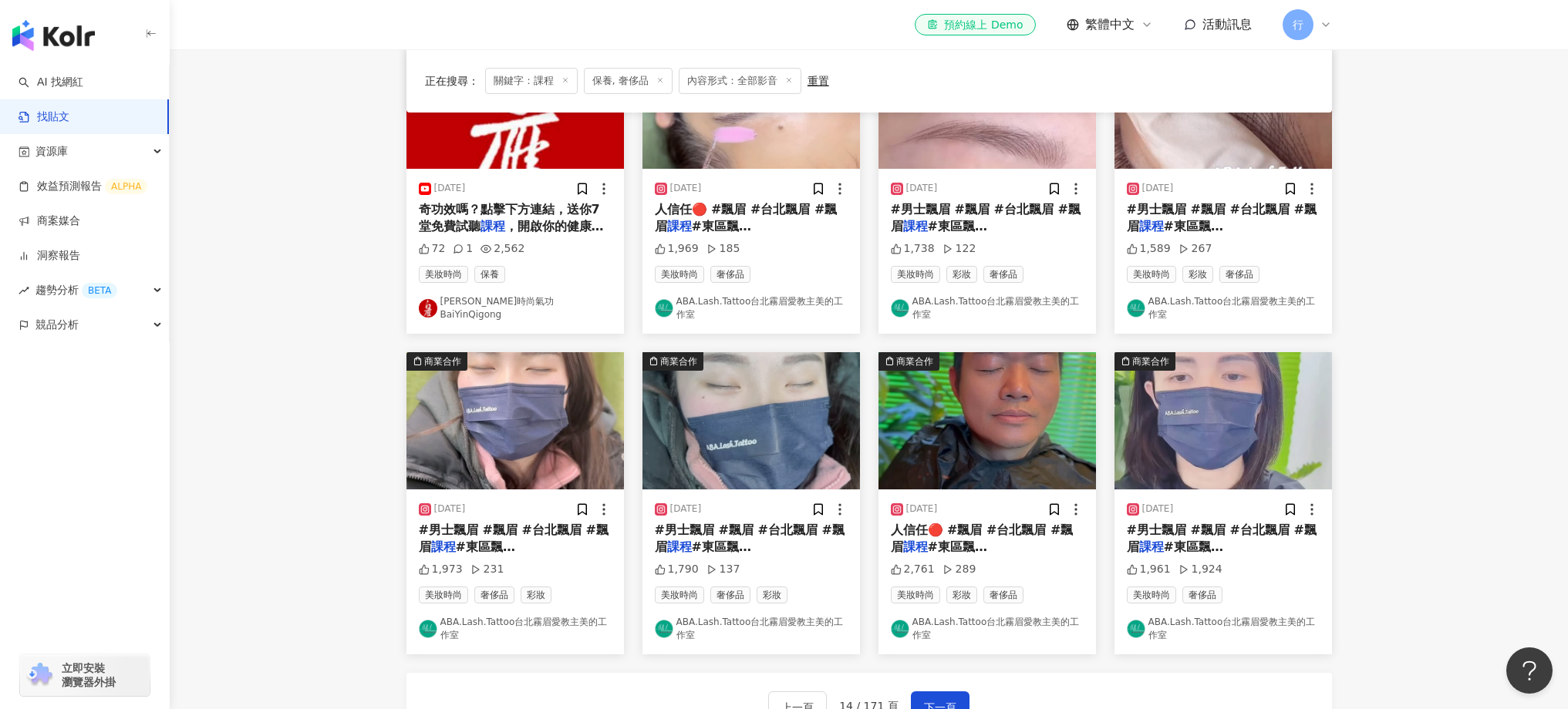
scroll to position [593, 0]
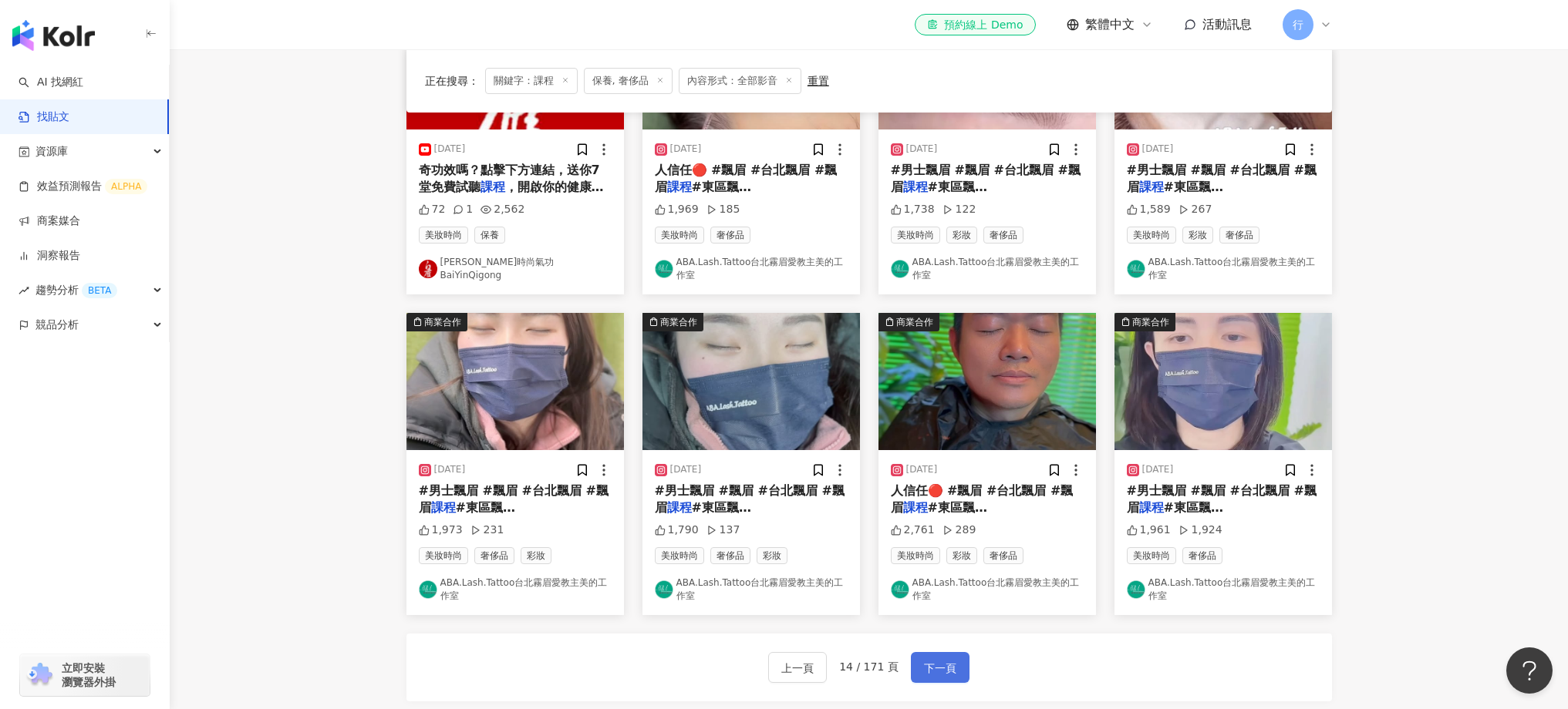
click at [954, 674] on button "下一頁" at bounding box center [940, 667] width 59 height 31
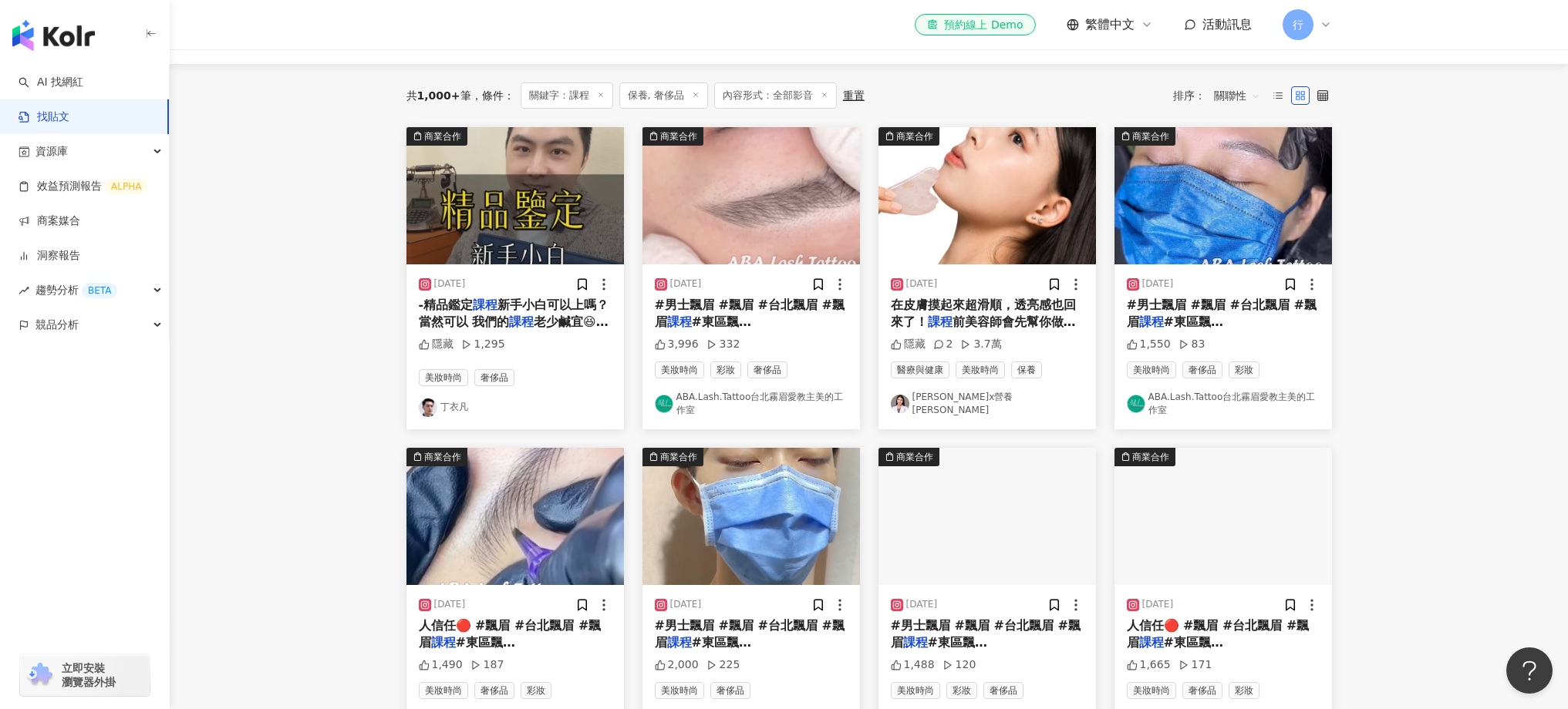
scroll to position [138, 0]
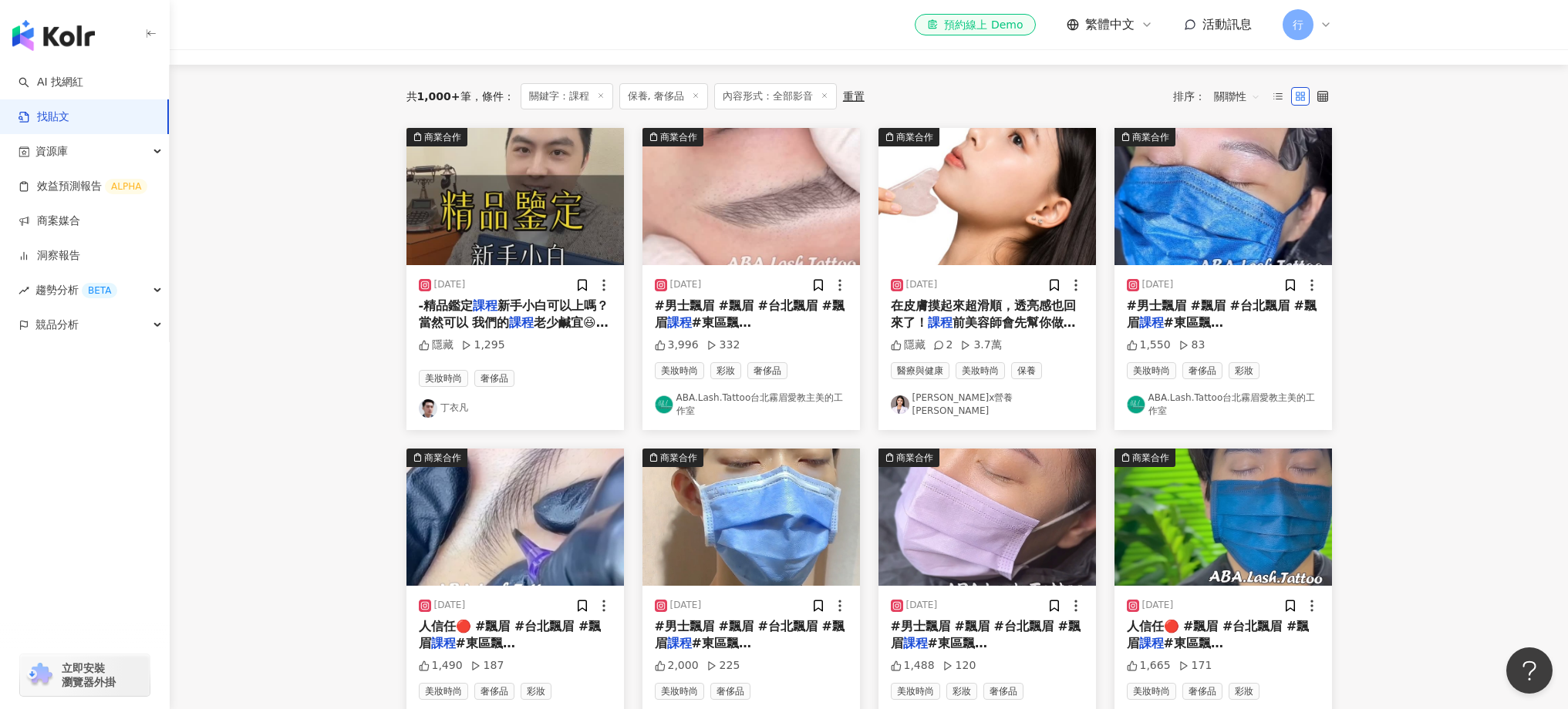
click at [1030, 316] on span "前美容師會先幫你做肌膚檢測諮詢 幫你" at bounding box center [983, 331] width 185 height 32
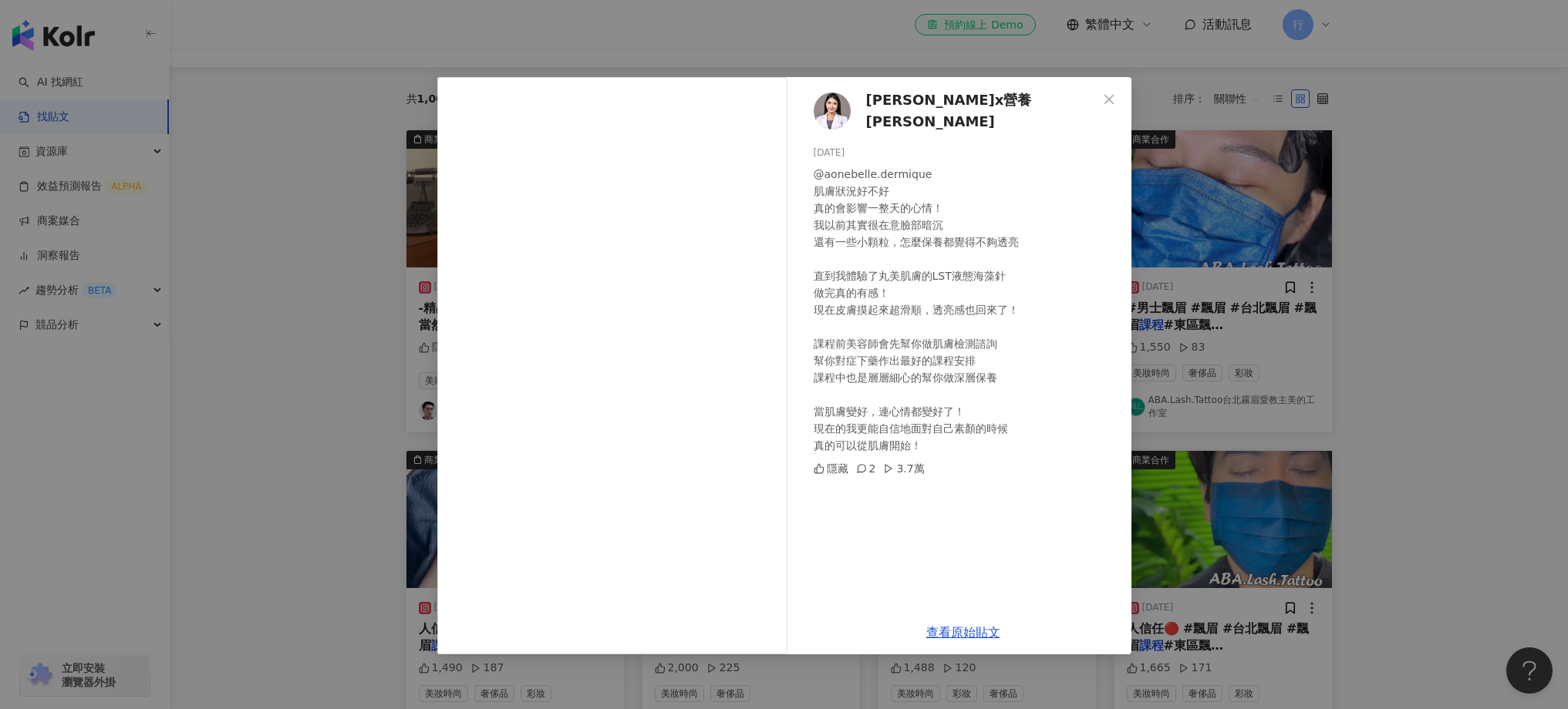
scroll to position [134, 0]
drag, startPoint x: 888, startPoint y: 104, endPoint x: 881, endPoint y: 108, distance: 8.1
click at [1385, 266] on div "皮拉提斯x營養 Katie 2025/4/12 @aonebelle.dermique 肌膚狀況好不好 真的會影響一整天的心情！ 我以前其實很在意臉部暗沉 還…" at bounding box center [784, 354] width 1568 height 709
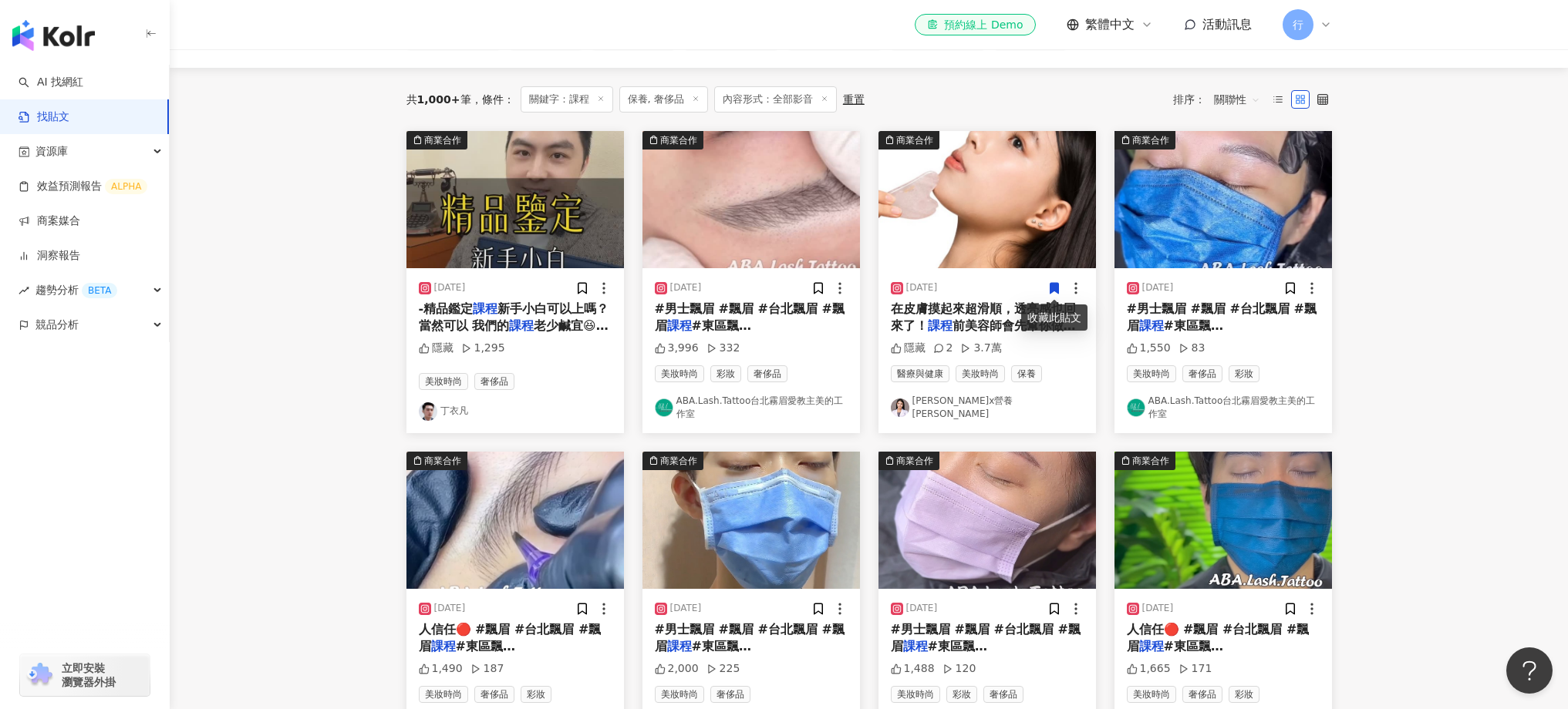
click at [1052, 283] on icon at bounding box center [1054, 288] width 9 height 11
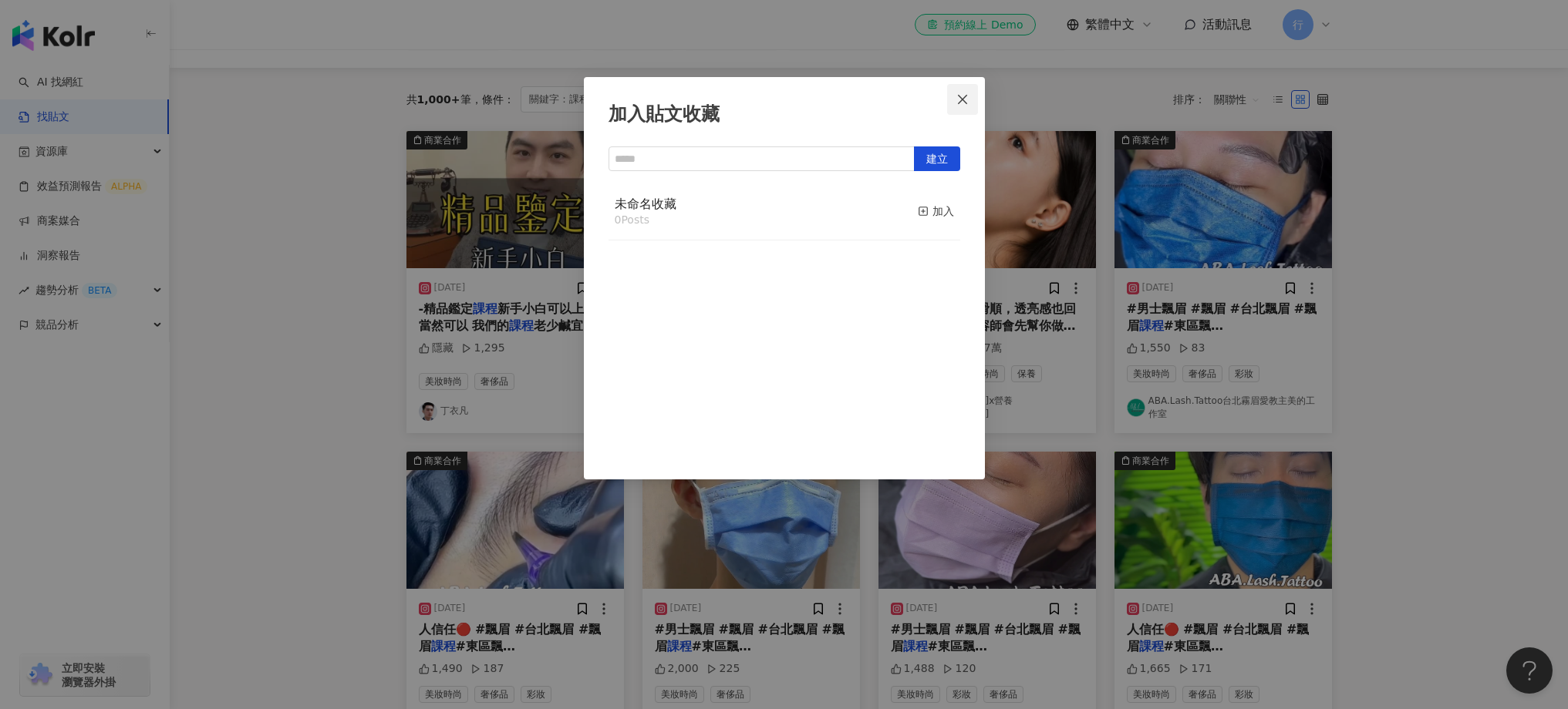
click at [953, 104] on span "Close" at bounding box center [962, 99] width 31 height 12
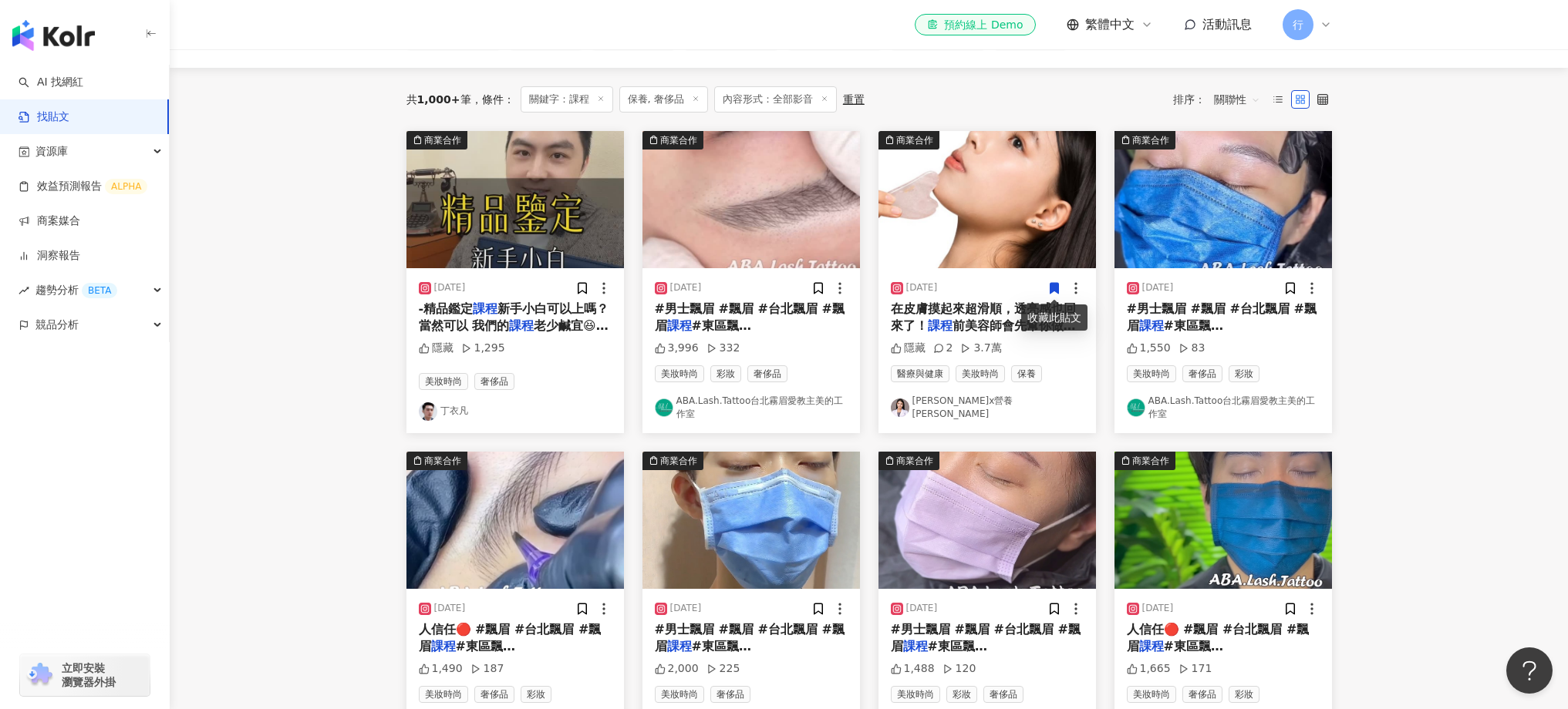
click at [1058, 294] on icon at bounding box center [1054, 288] width 14 height 14
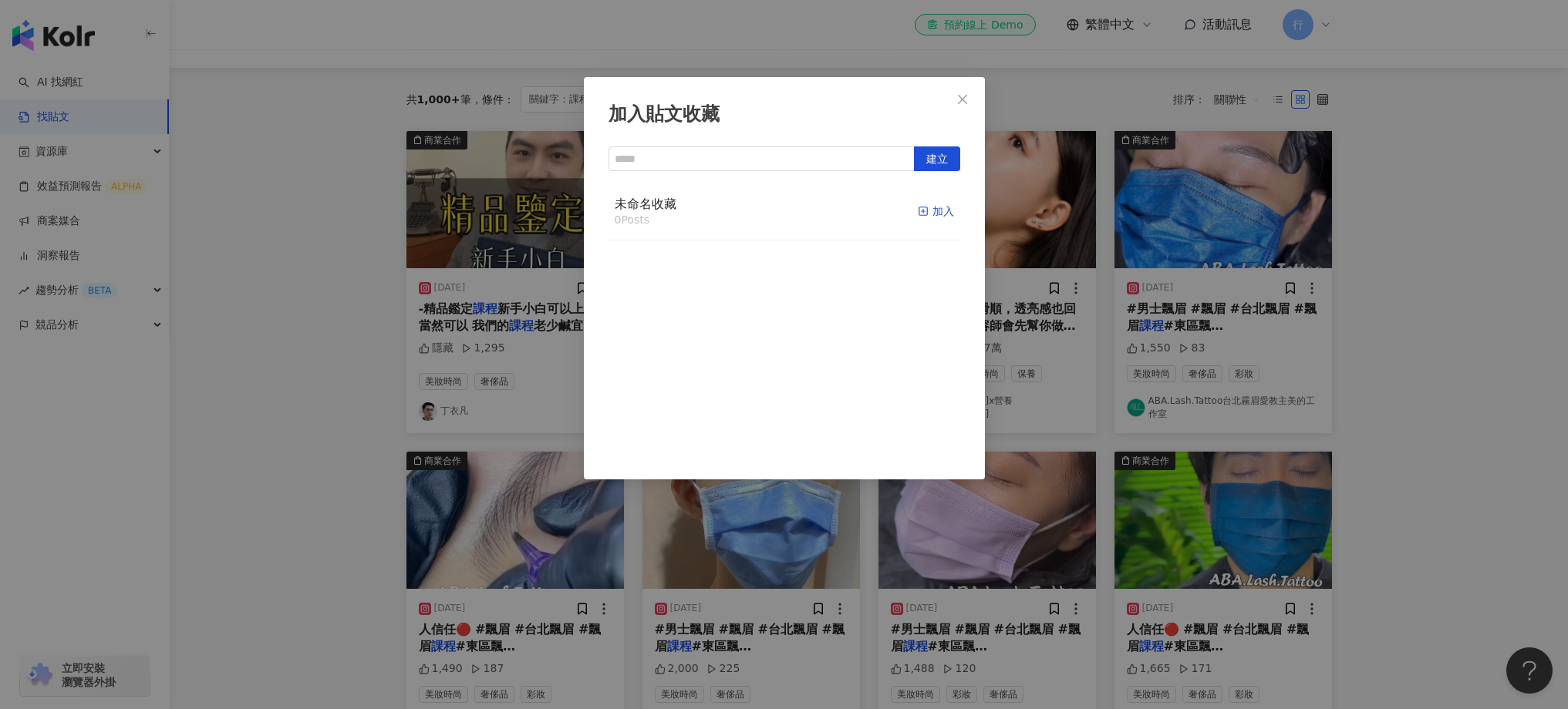
click at [931, 208] on div "加入" at bounding box center [935, 210] width 36 height 17
click at [951, 103] on span "Close" at bounding box center [962, 99] width 31 height 12
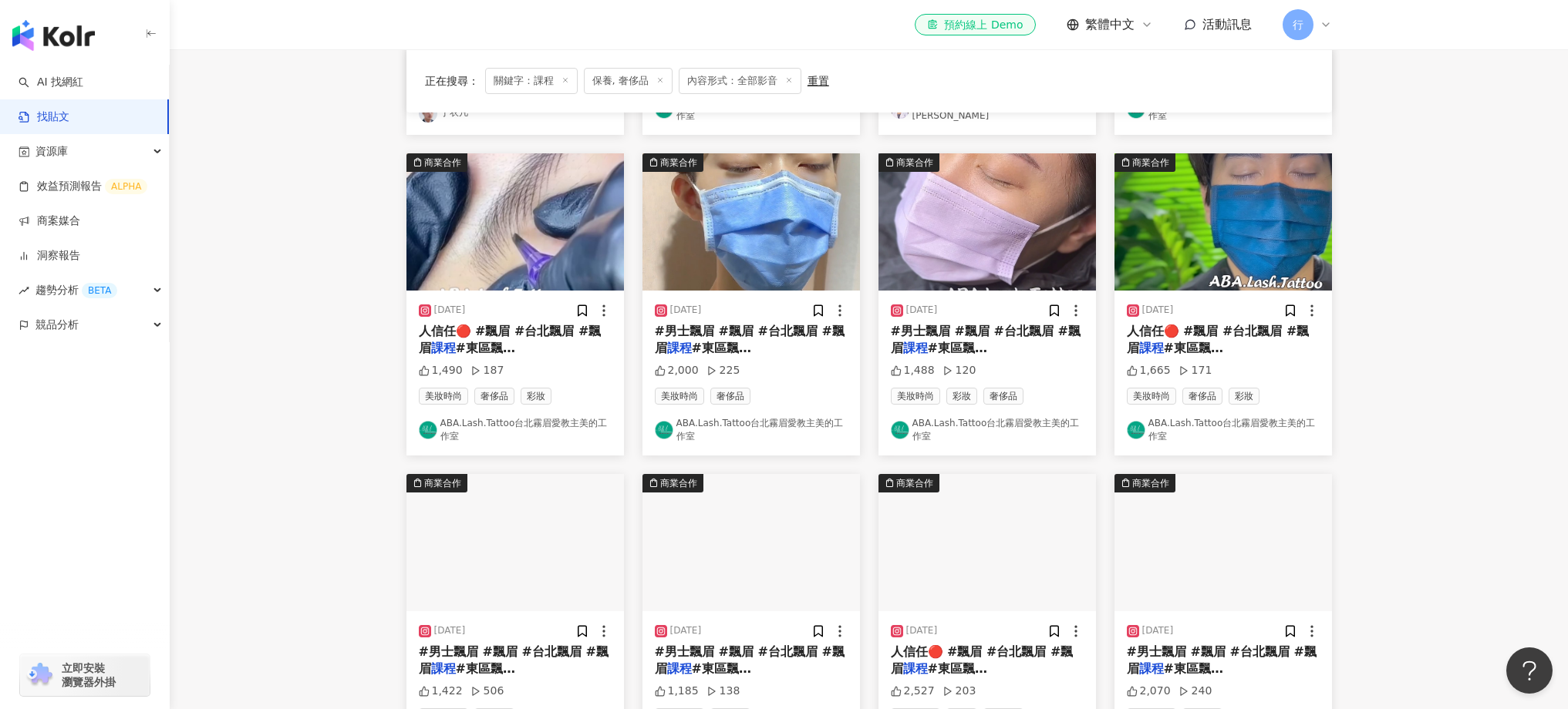
scroll to position [913, 0]
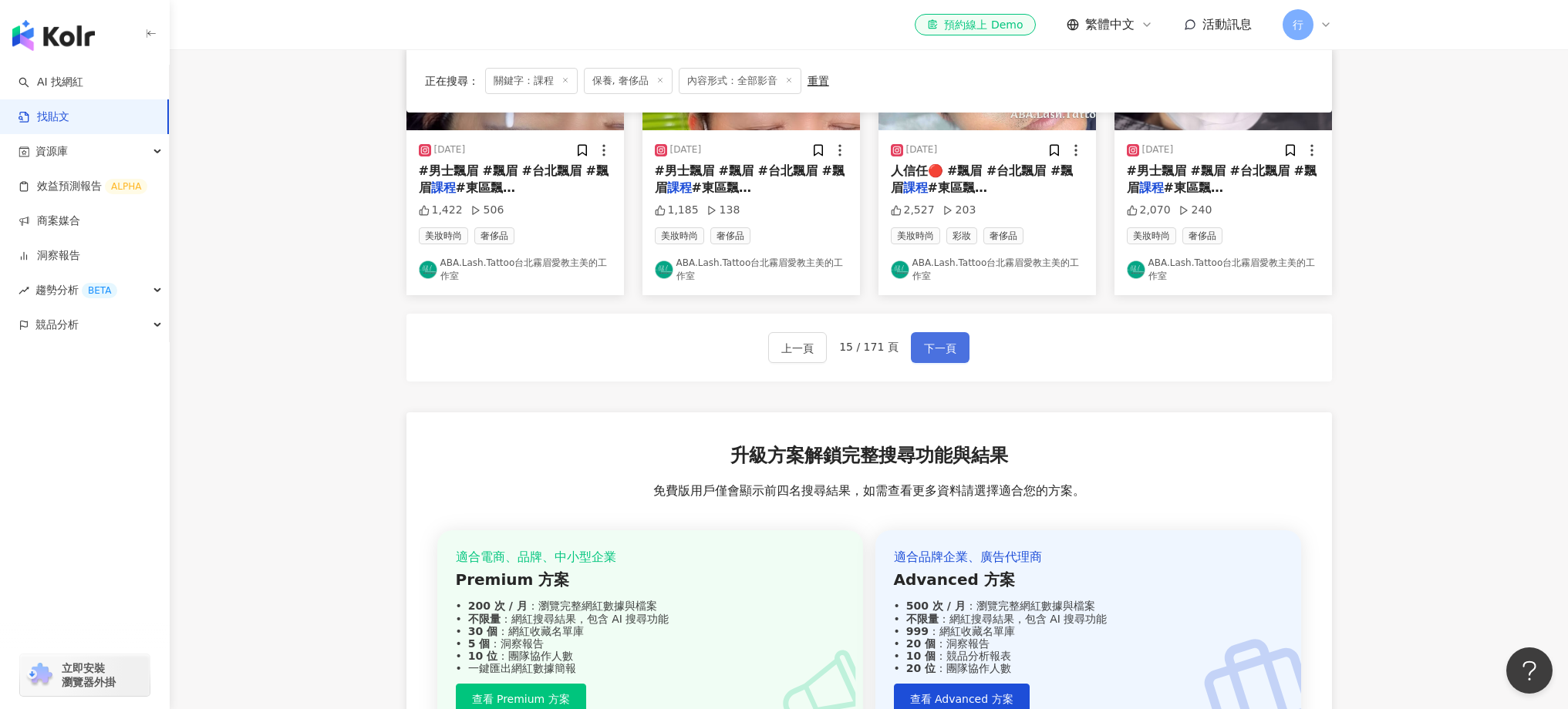
click at [954, 359] on button "下一頁" at bounding box center [940, 347] width 59 height 31
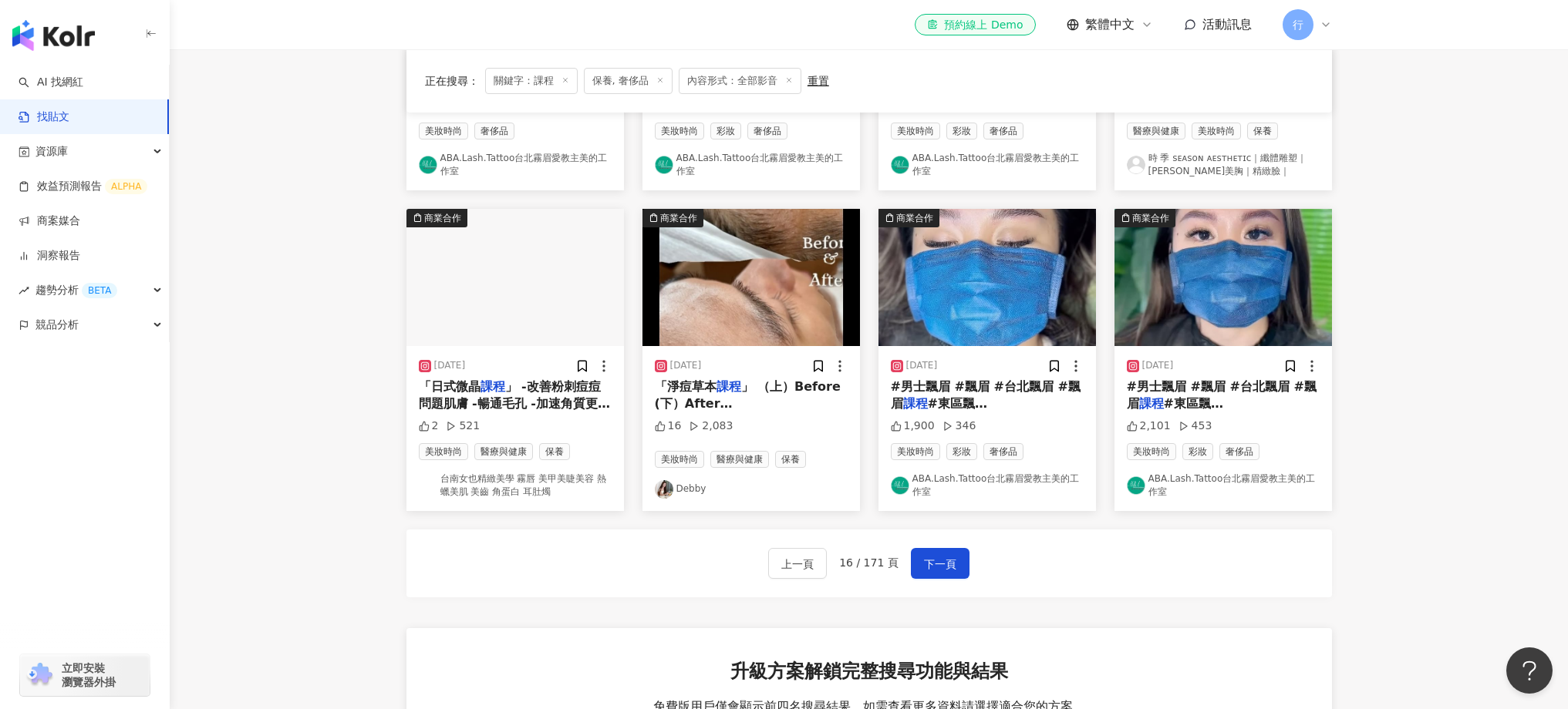
scroll to position [696, 0]
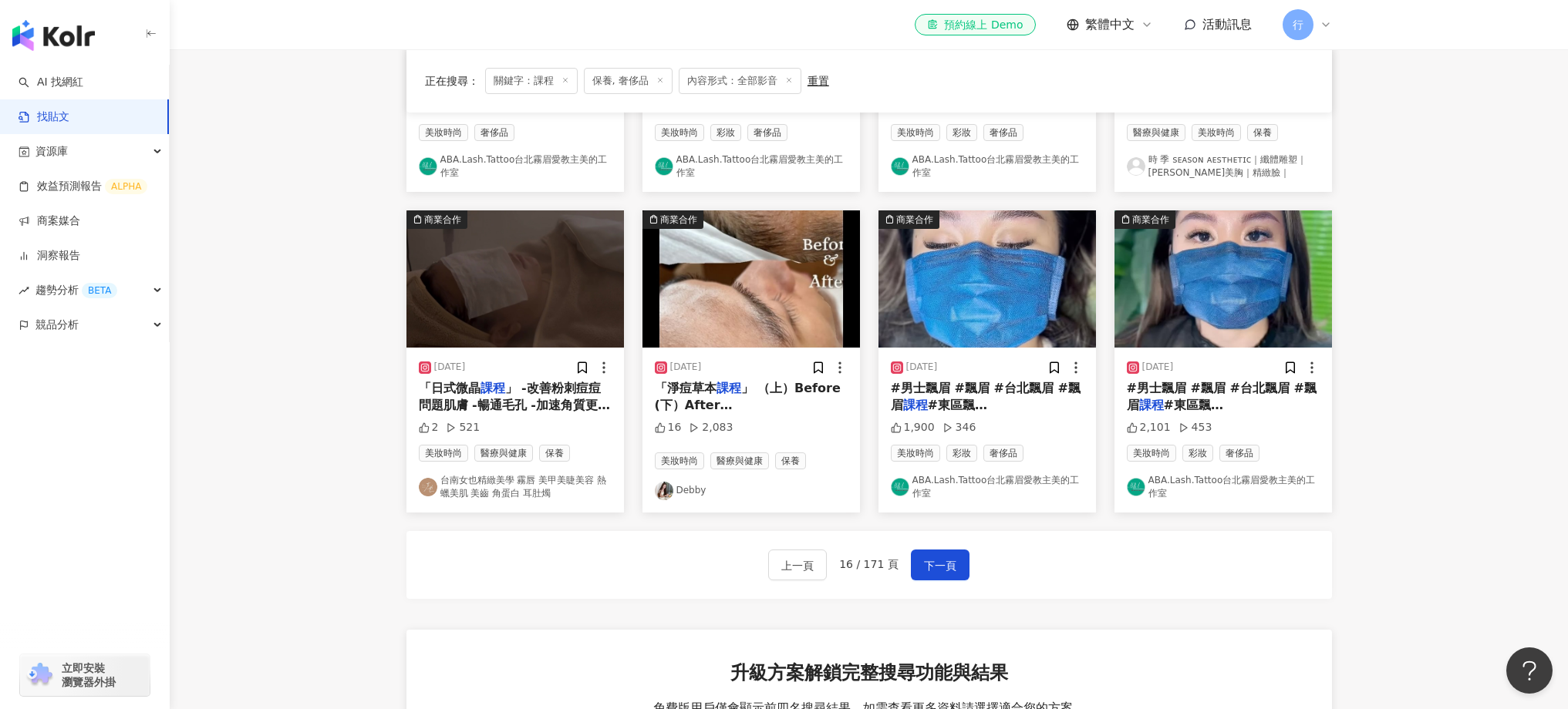
click at [799, 390] on span "」 （上）Before (下）After 油性內胞粉刺者，一週做一次草本，連兩週都做，總共做了兩次草本" at bounding box center [748, 422] width 186 height 84
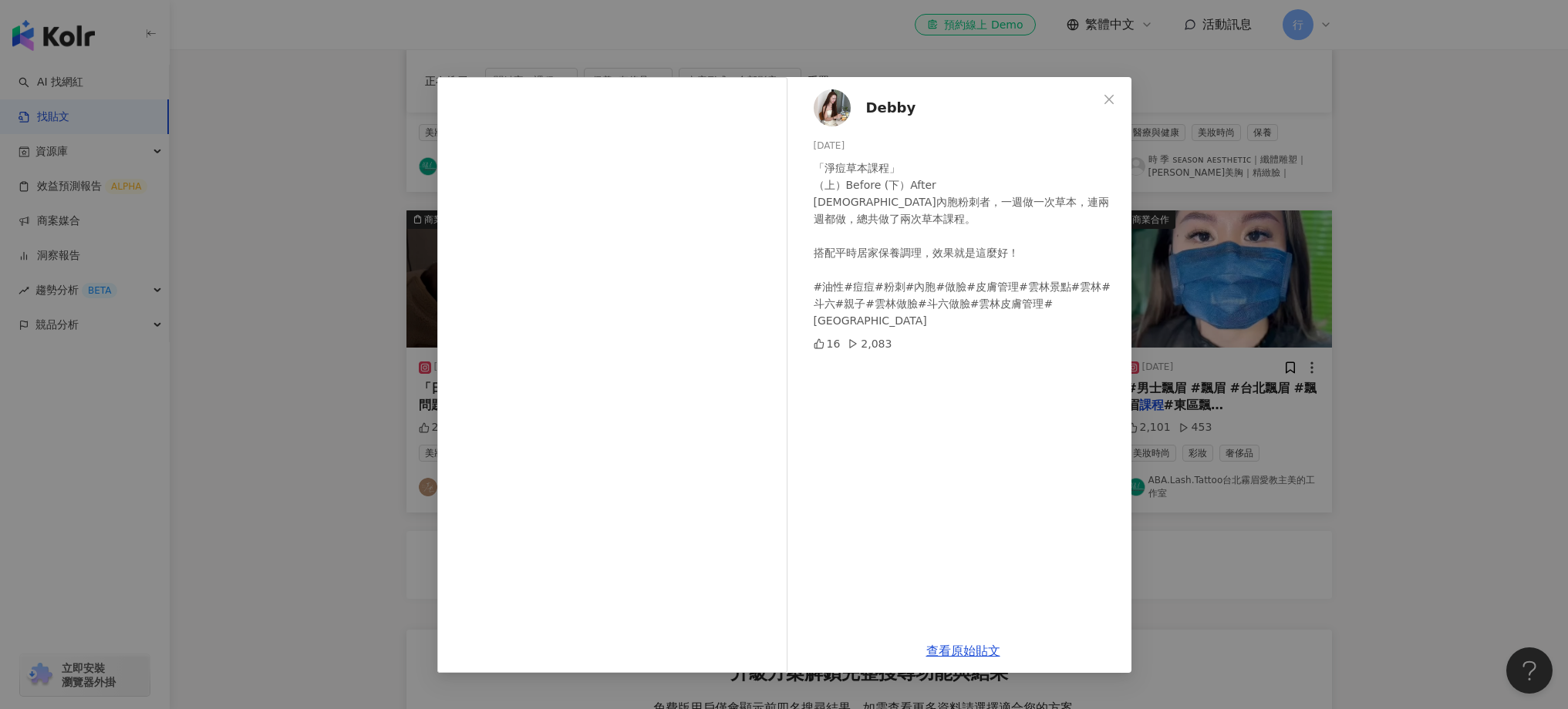
click at [1453, 444] on div "Debby 2024/6/7 「淨痘草本課程」 （上）Before (下）After 油性內胞粉刺者，一週做一次草本，連兩週都做，總共做了兩次草本課程。 搭配…" at bounding box center [784, 354] width 1568 height 709
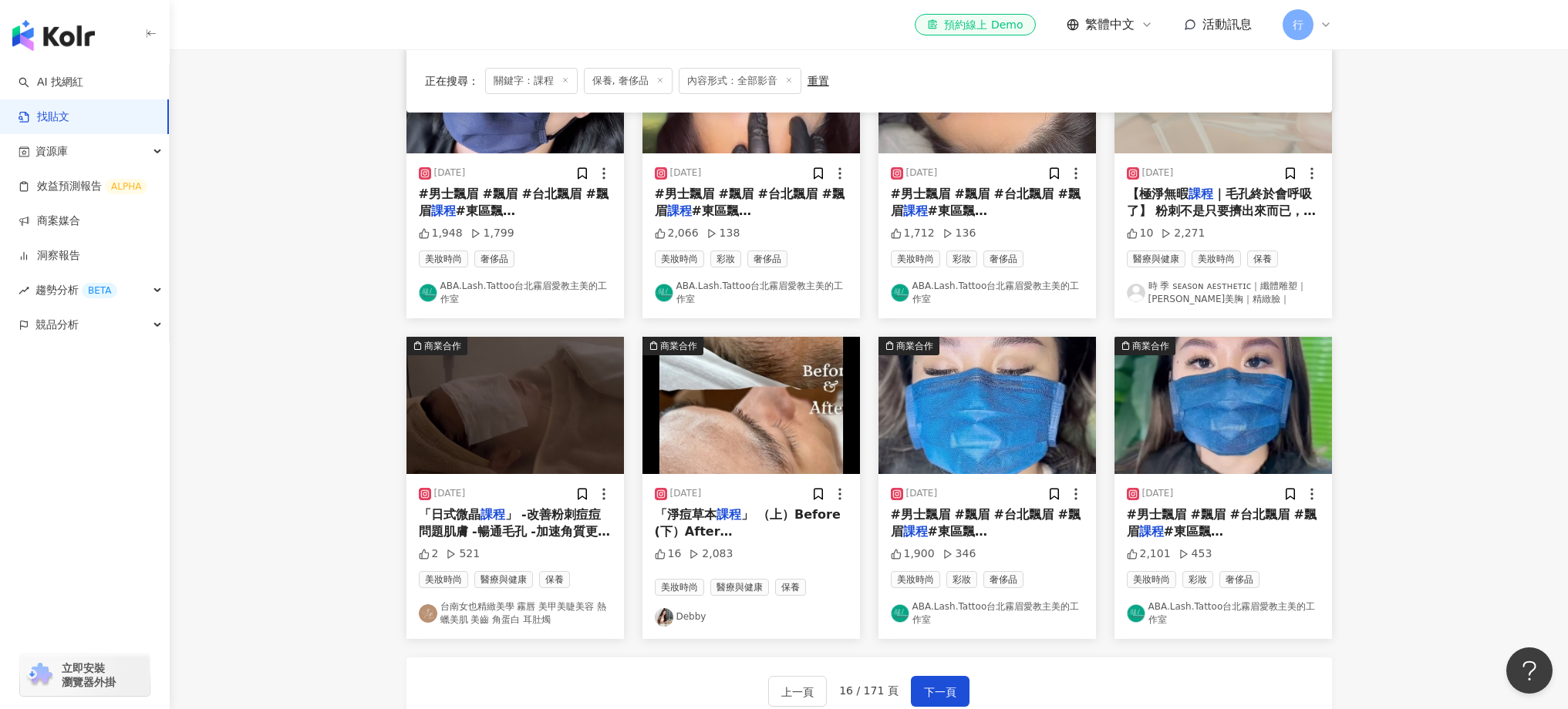
scroll to position [760, 0]
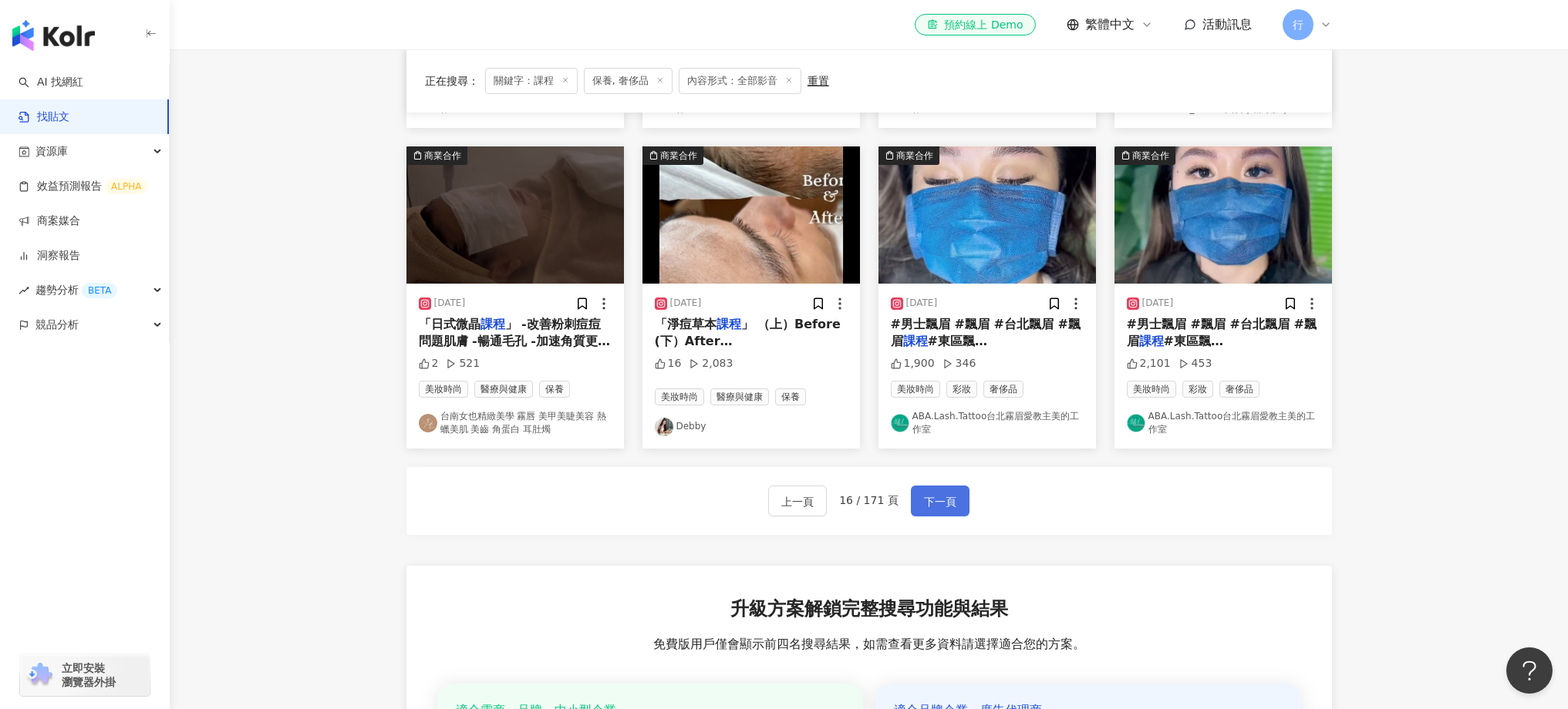
click at [951, 501] on span "下一頁" at bounding box center [940, 501] width 32 height 18
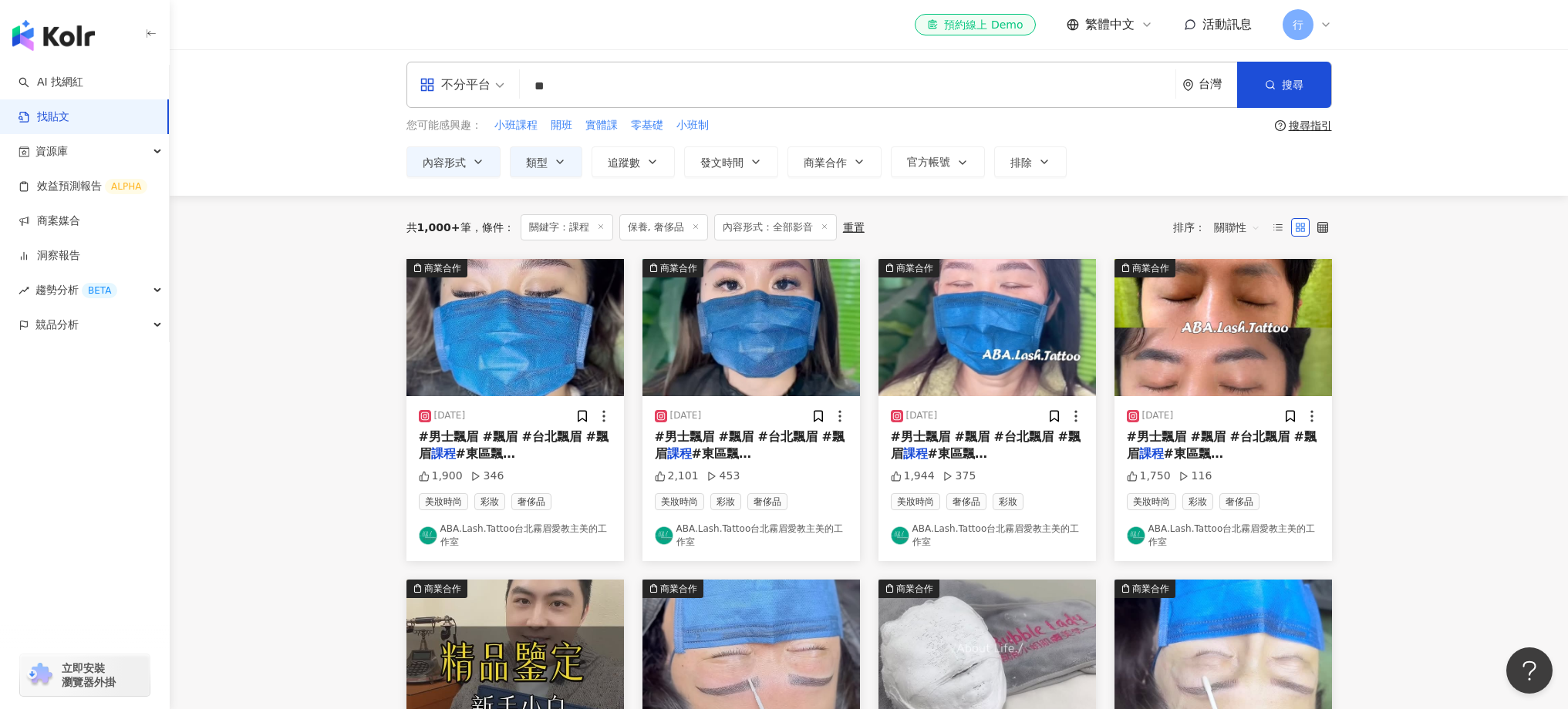
scroll to position [0, 0]
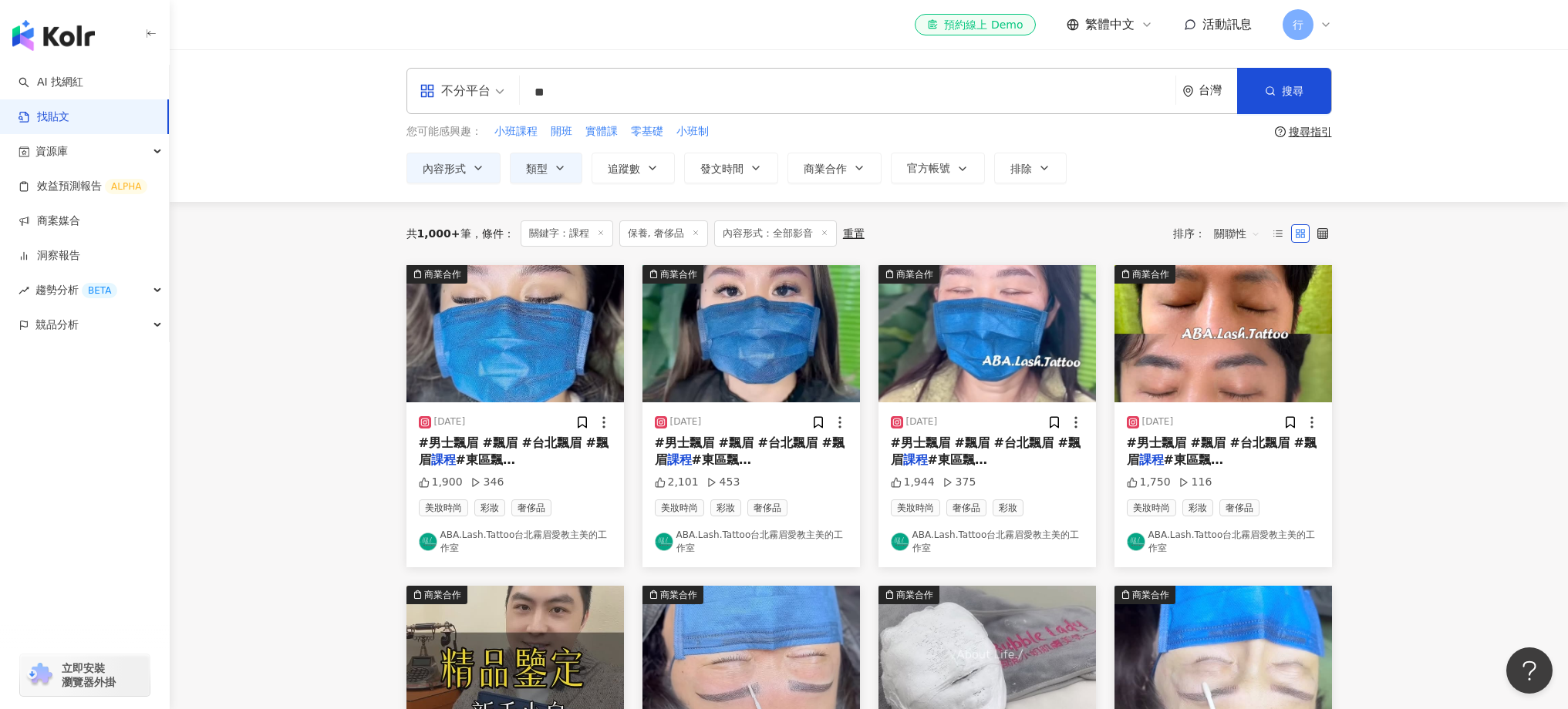
drag, startPoint x: 604, startPoint y: 89, endPoint x: 334, endPoint y: 50, distance: 272.8
click at [339, 59] on div "不分平台 課程 ** 台灣 搜尋 searchOperator 插入語法 完全符合 "" 聯集 OR 交集 AND 排除 - 群組 {} 您可能感興趣： 小班…" at bounding box center [868, 125] width 1398 height 152
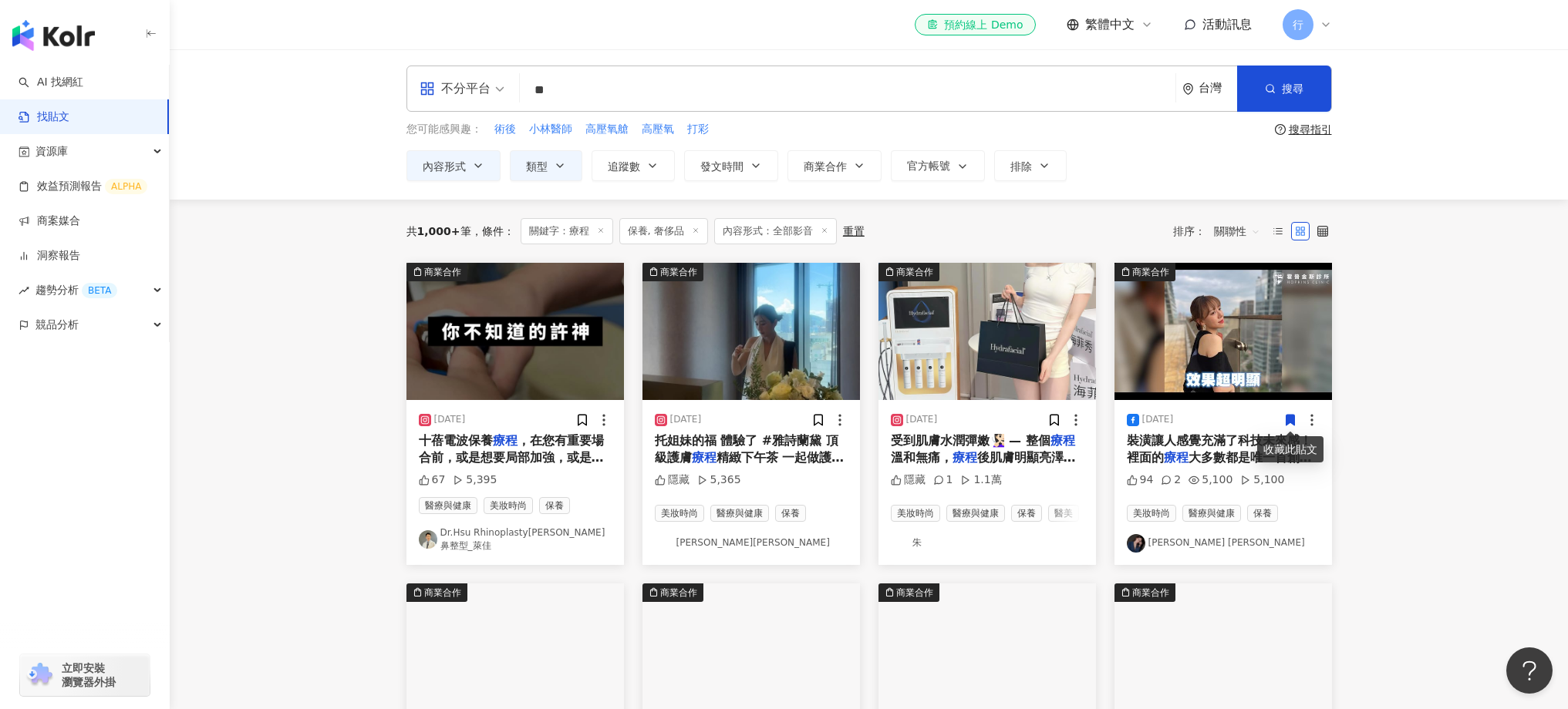
scroll to position [4, 0]
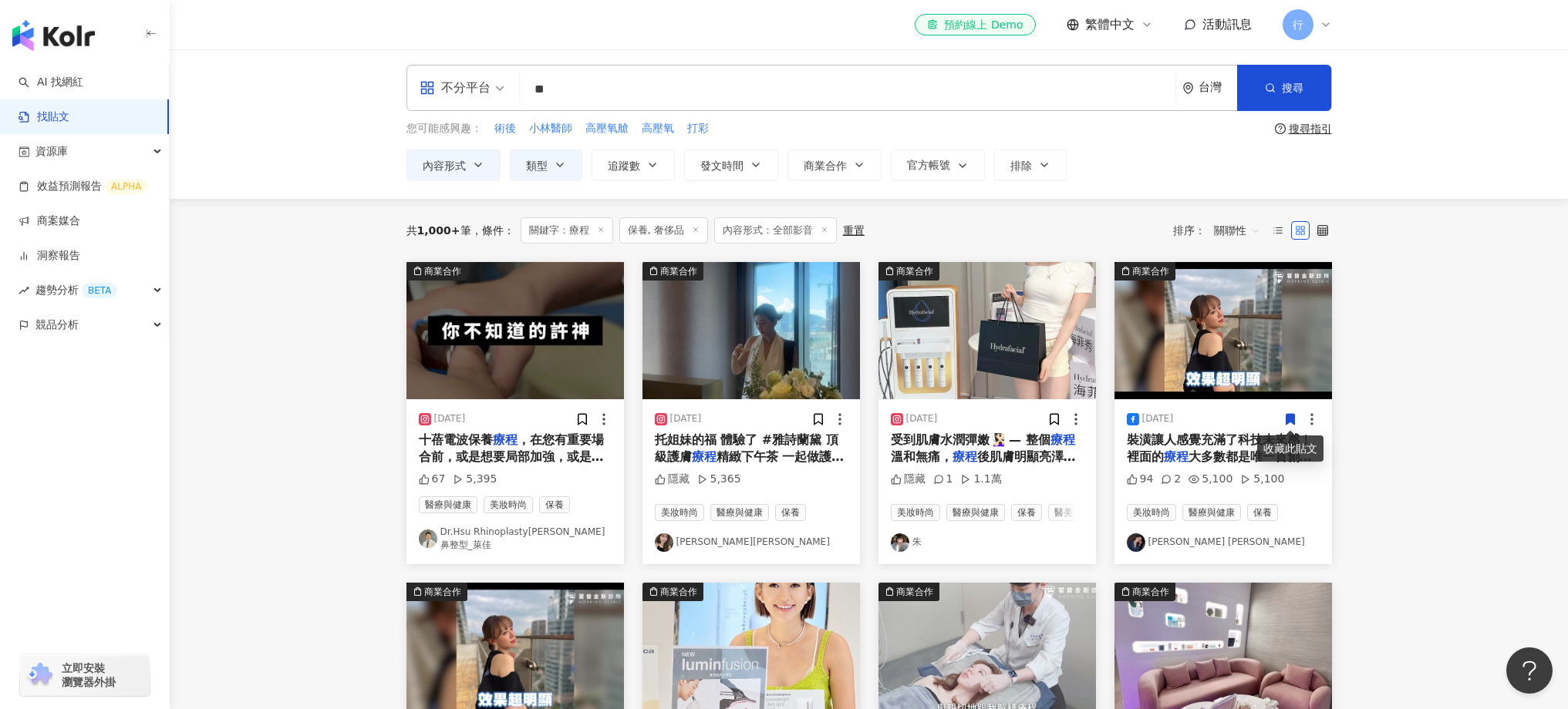
click at [1002, 454] on span "後肌膚明顯亮澤🤩 ✅" at bounding box center [985, 465] width 189 height 32
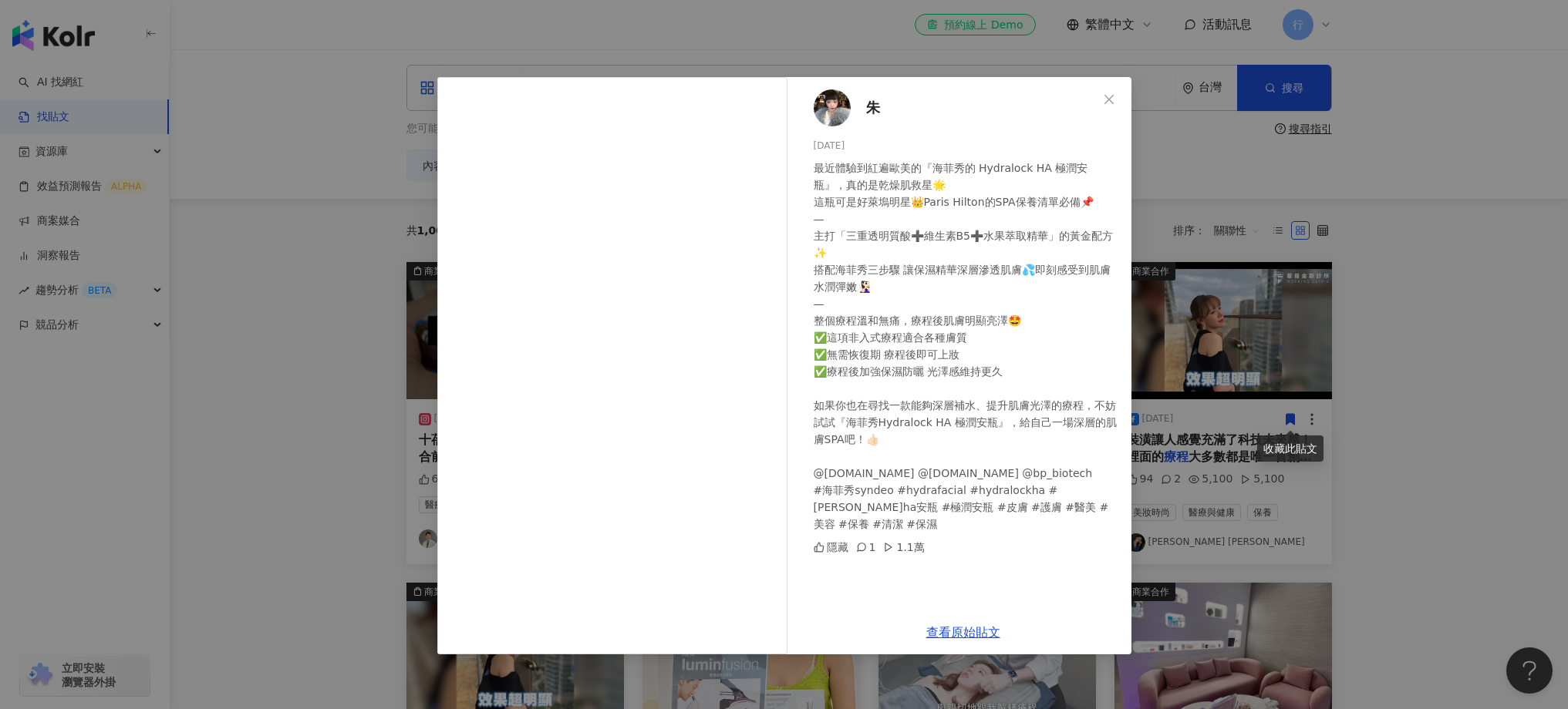
click at [1286, 268] on div "朱 2025/5/31 最近體驗到紅遍歐美的『海菲秀的 Hydralock HA 極潤安瓶』，真的是乾燥肌救星🌟 這瓶可是好萊塢明星👑Paris Hilton…" at bounding box center [784, 354] width 1568 height 709
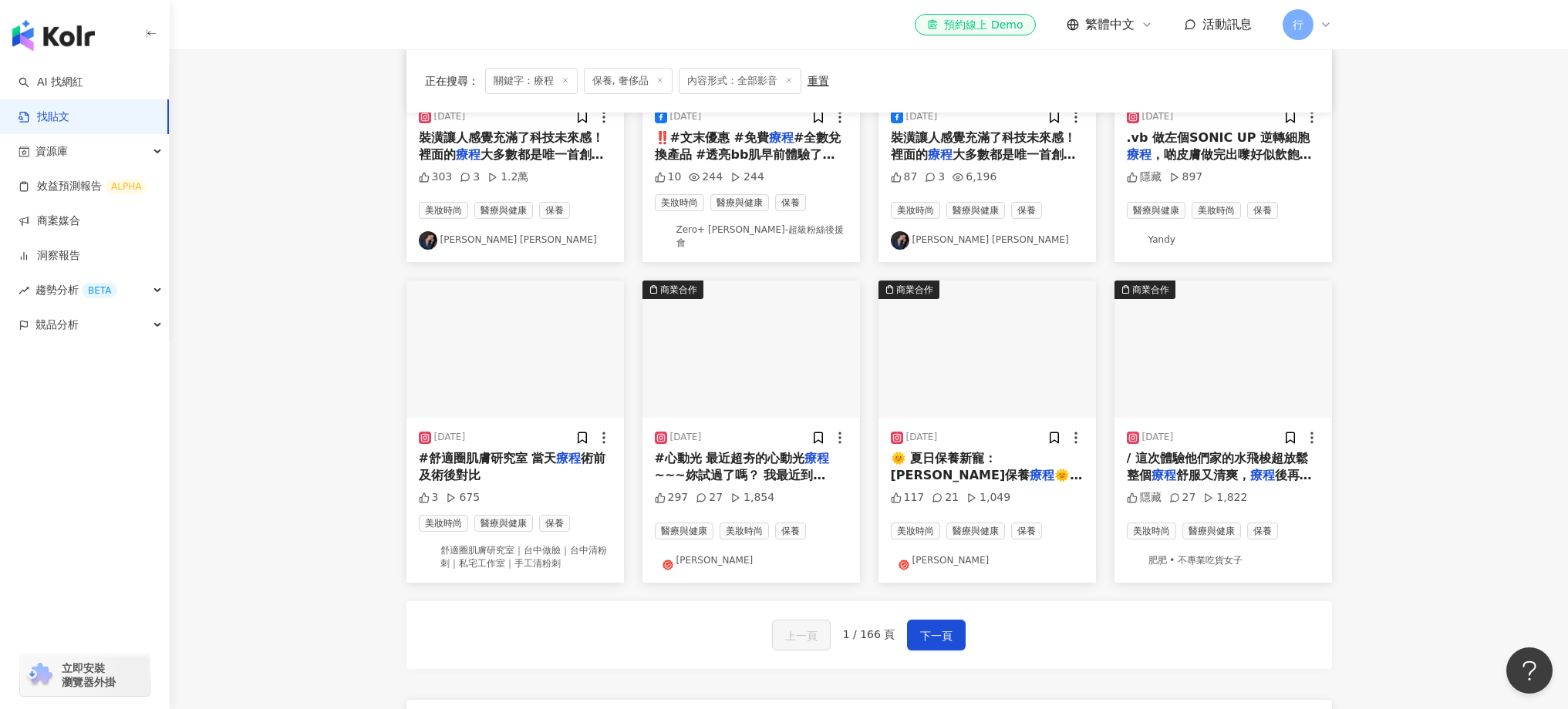
scroll to position [0, 0]
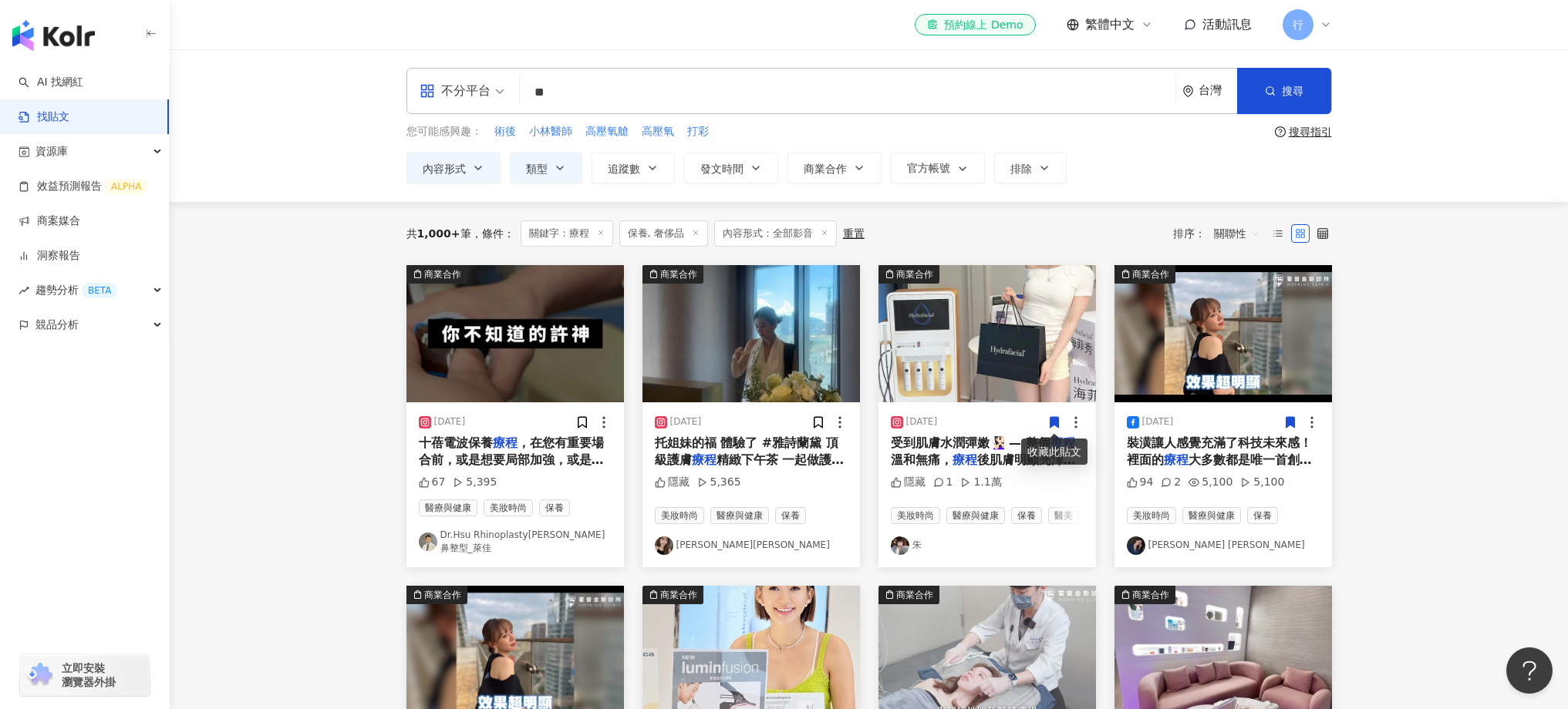
drag, startPoint x: 609, startPoint y: 92, endPoint x: 319, endPoint y: 38, distance: 295.0
type input "*****"
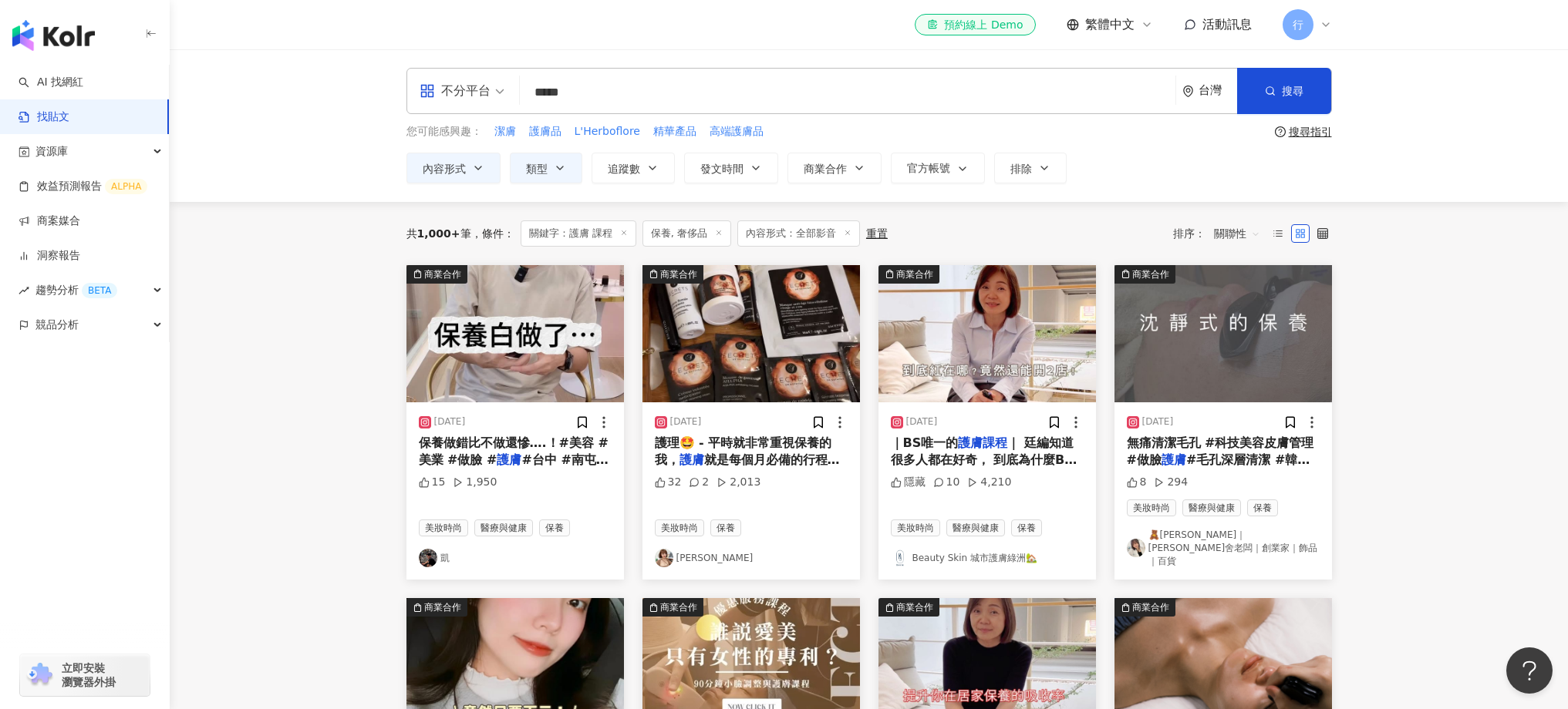
click at [537, 432] on div "2025/5/21 保養做錯比不做還慘….！#美容 #美業 #做臉 # 護膚 #台中 #南屯 選擇對自己膚況適合的 課程 才是上上之策 你還不了解自己的膚況嗎…" at bounding box center [515, 491] width 217 height 178
click at [550, 329] on img "button" at bounding box center [515, 334] width 217 height 138
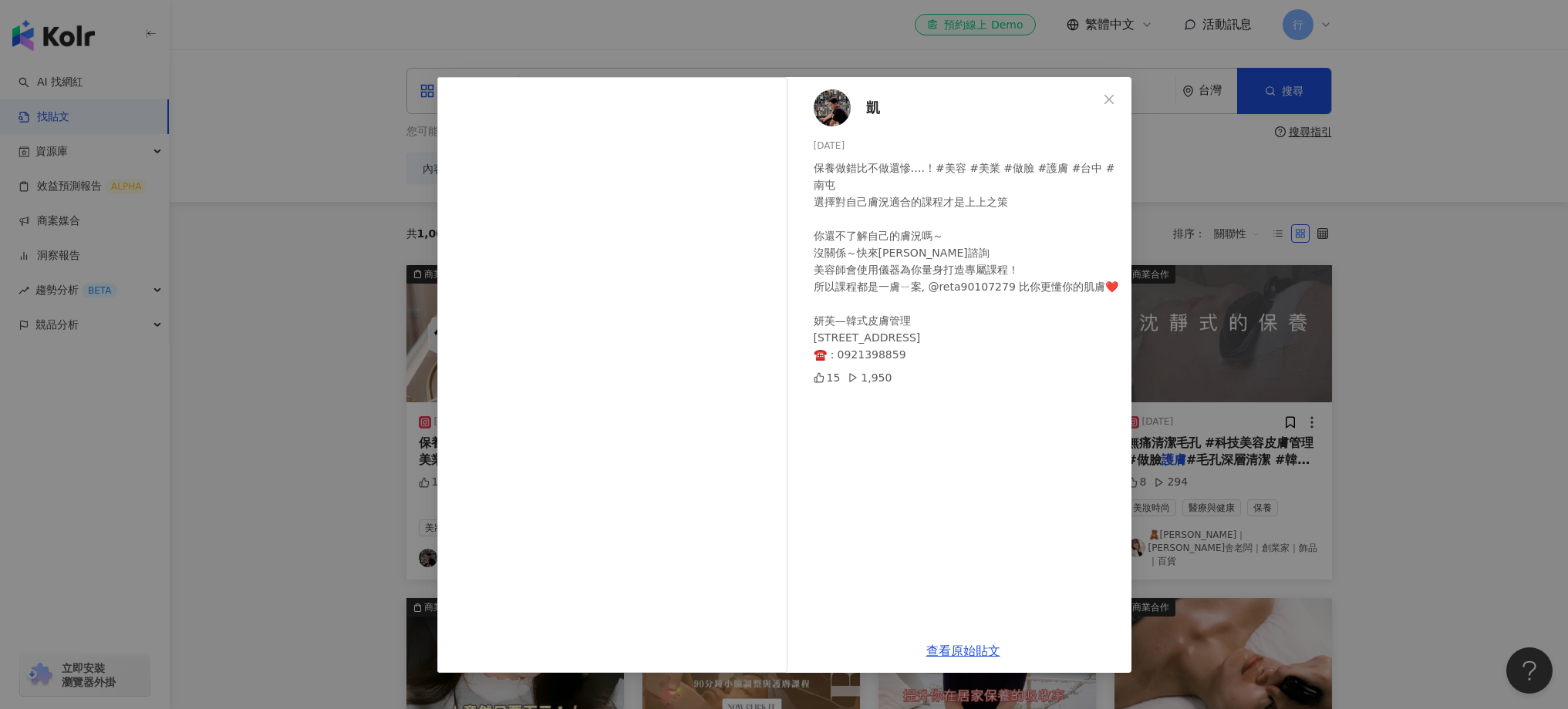
click at [1234, 470] on div "凱 2025/5/21 保養做錯比不做還慘….！#美容 #美業 #做臉 #護膚 #台中 #南屯 選擇對自己膚況適合的課程才是上上之策 你還不了解自己的膚況嗎～…" at bounding box center [784, 354] width 1568 height 709
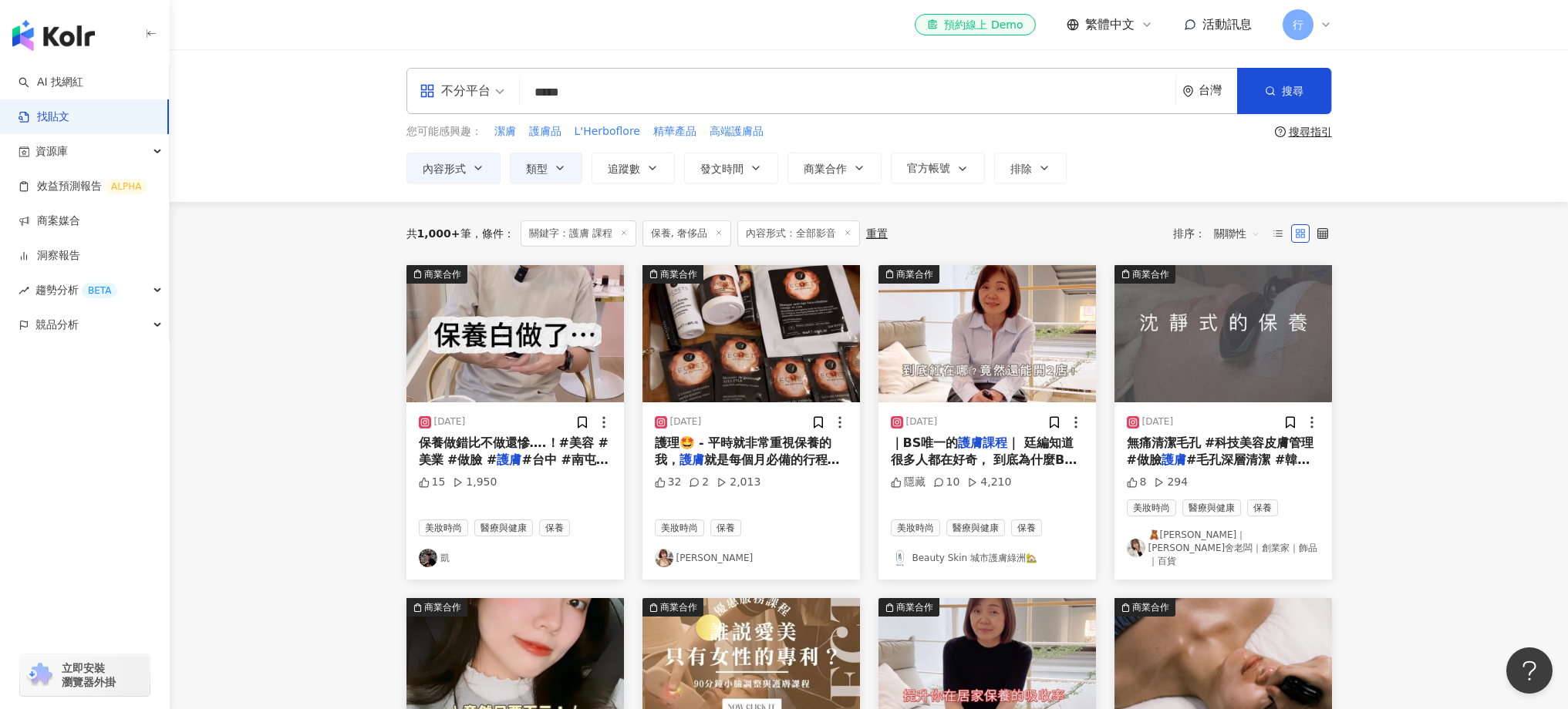
click at [944, 457] on span "｜ 廷編知道很多人都在好奇， 到底為什麼BS只有一個" at bounding box center [984, 460] width 187 height 49
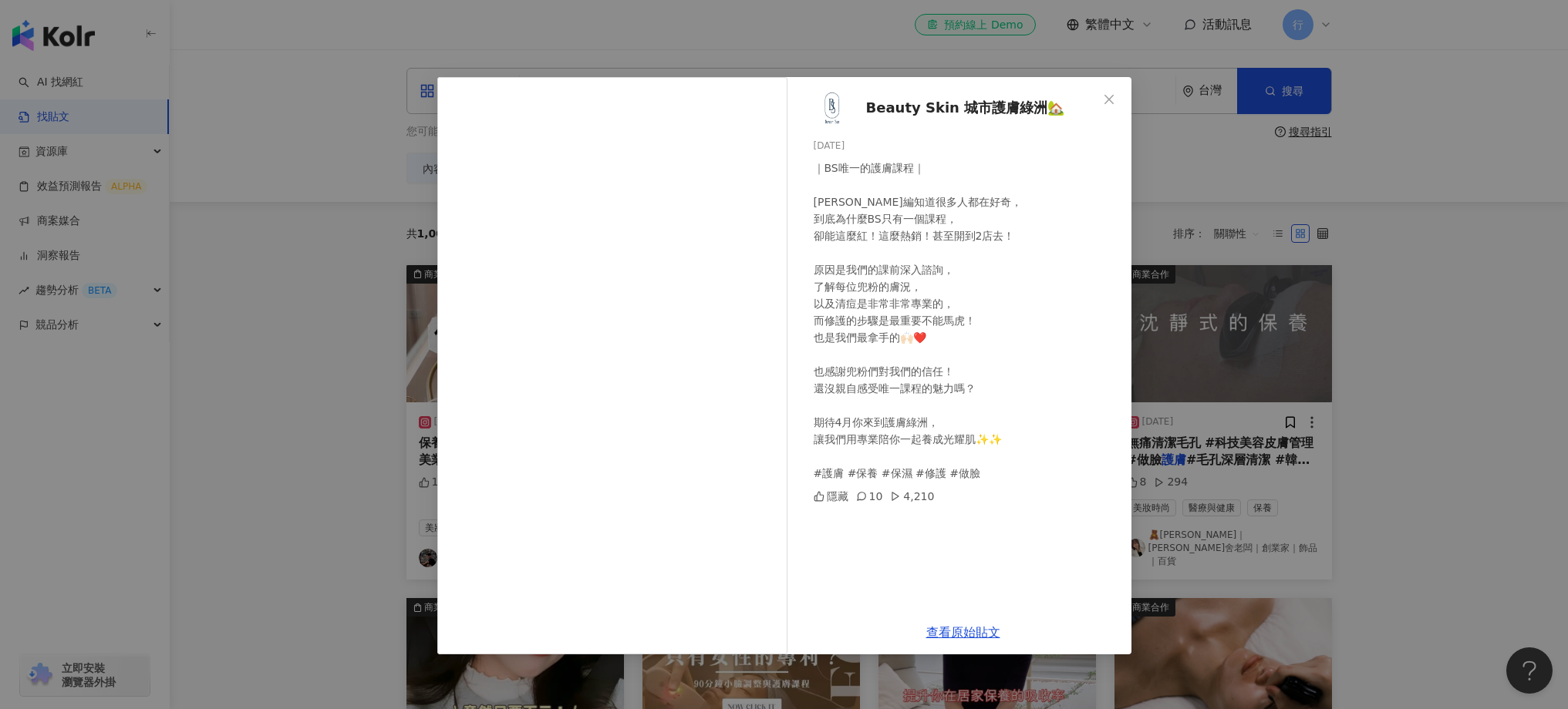
click at [1270, 293] on div "Beauty Skin 城市護膚綠洲🏡 2024/4/4 ｜BS唯一的護膚課程｜ 廷編知道很多人都在好奇， 到底為什麼BS只有一個課程， 卻能這麼紅！這麼熱銷…" at bounding box center [784, 354] width 1568 height 709
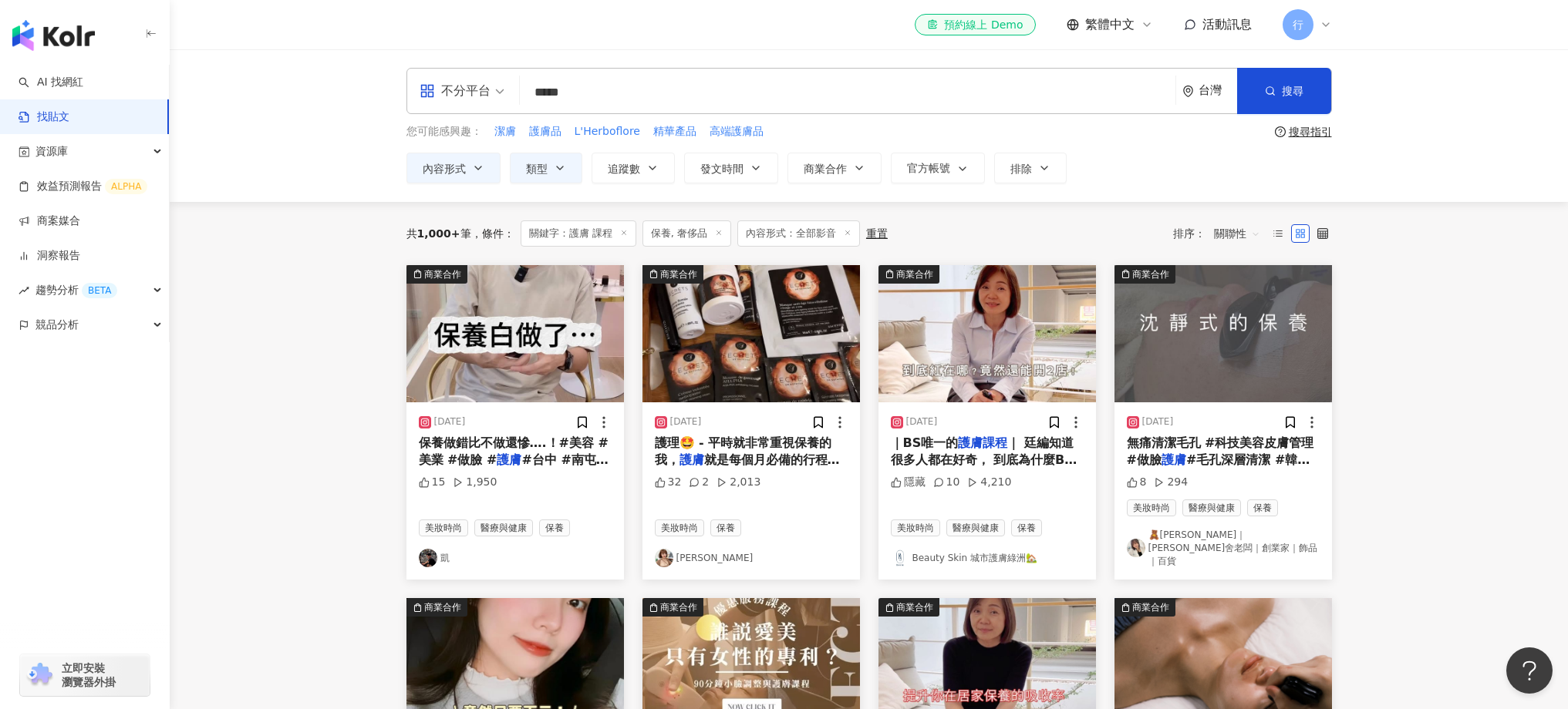
scroll to position [117, 0]
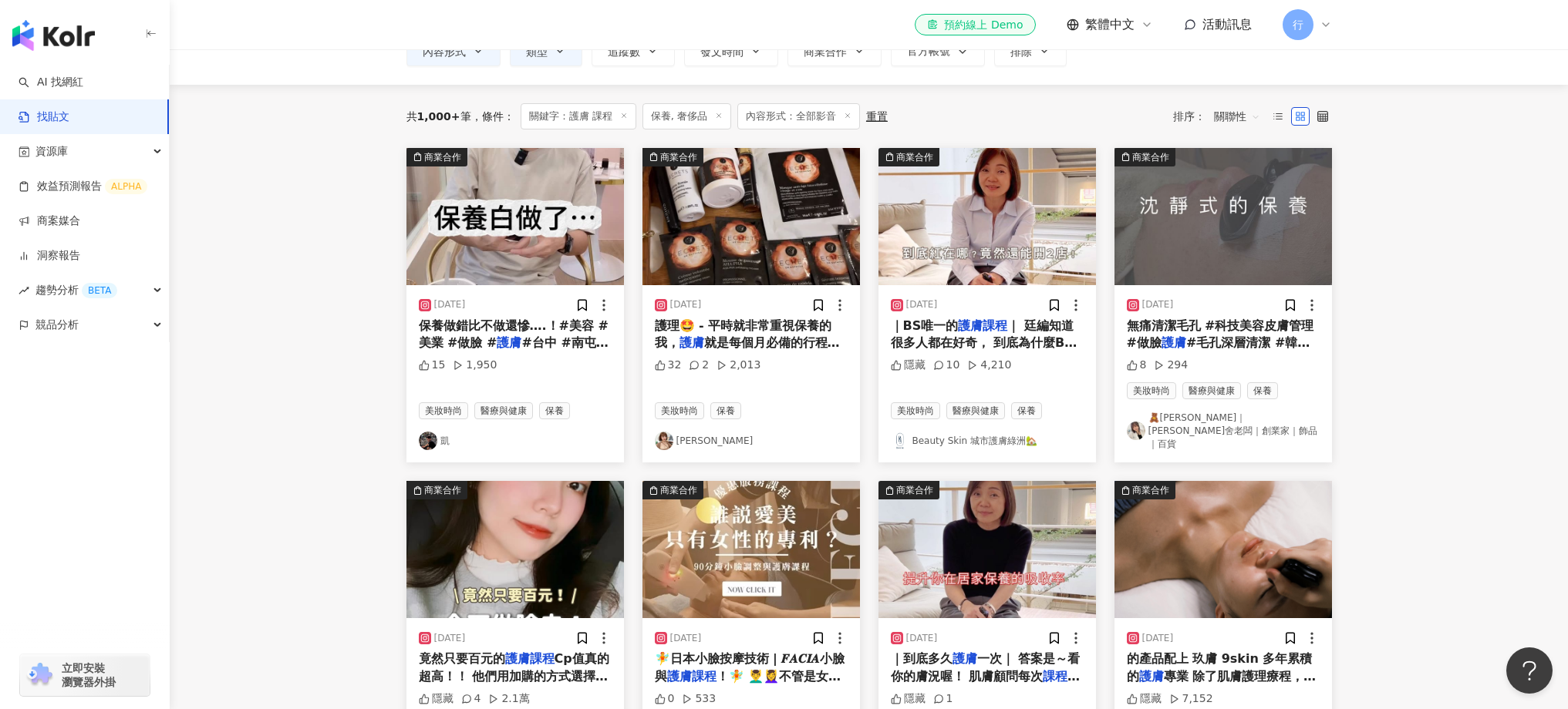
click at [1257, 572] on img "button" at bounding box center [1223, 549] width 217 height 138
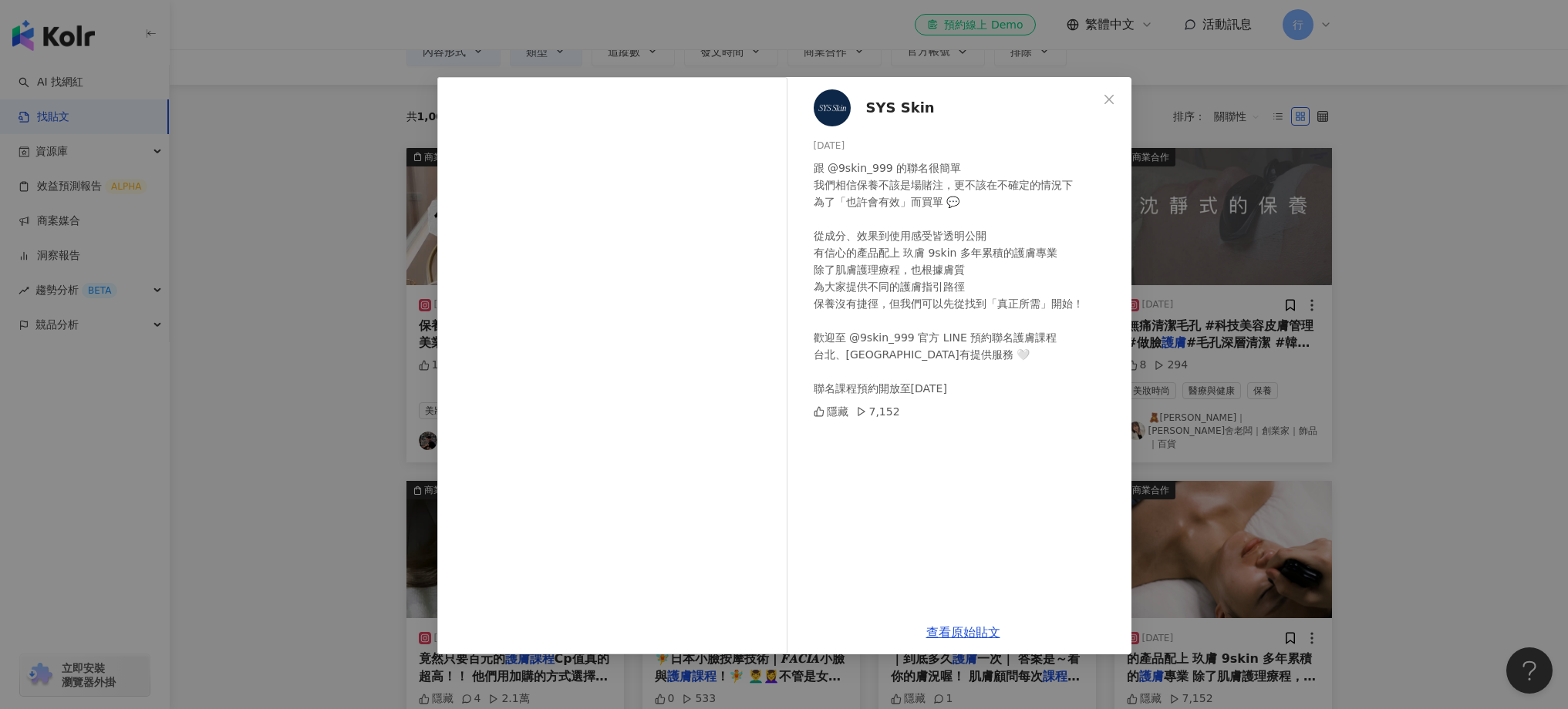
click at [1320, 394] on div "SYS Skin 2025/3/28 跟 @9skin_999 的聯名很簡單 我們相信保養不該是場賭注，更不該在不確定的情況下 為了「也許會有效」而買單 💬 …" at bounding box center [784, 354] width 1568 height 709
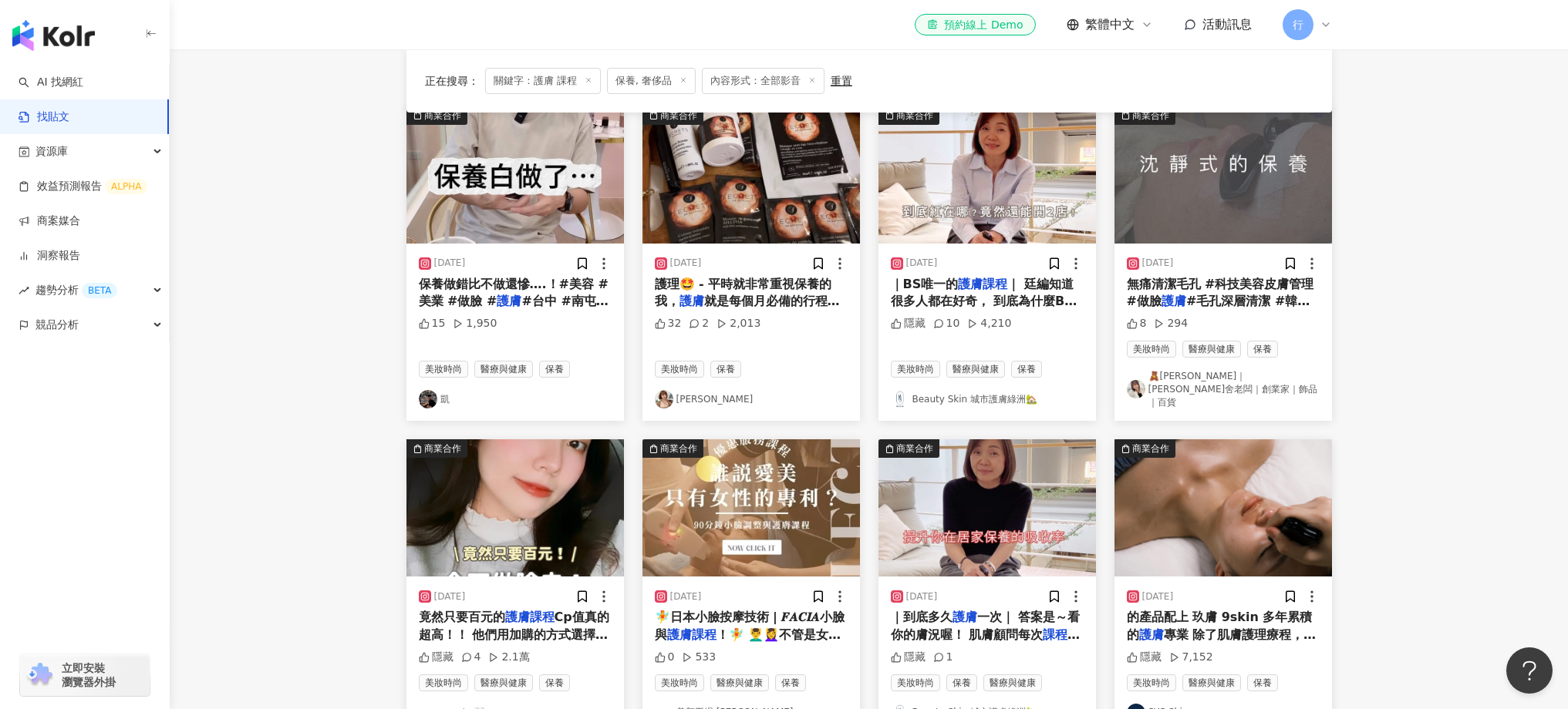
scroll to position [160, 0]
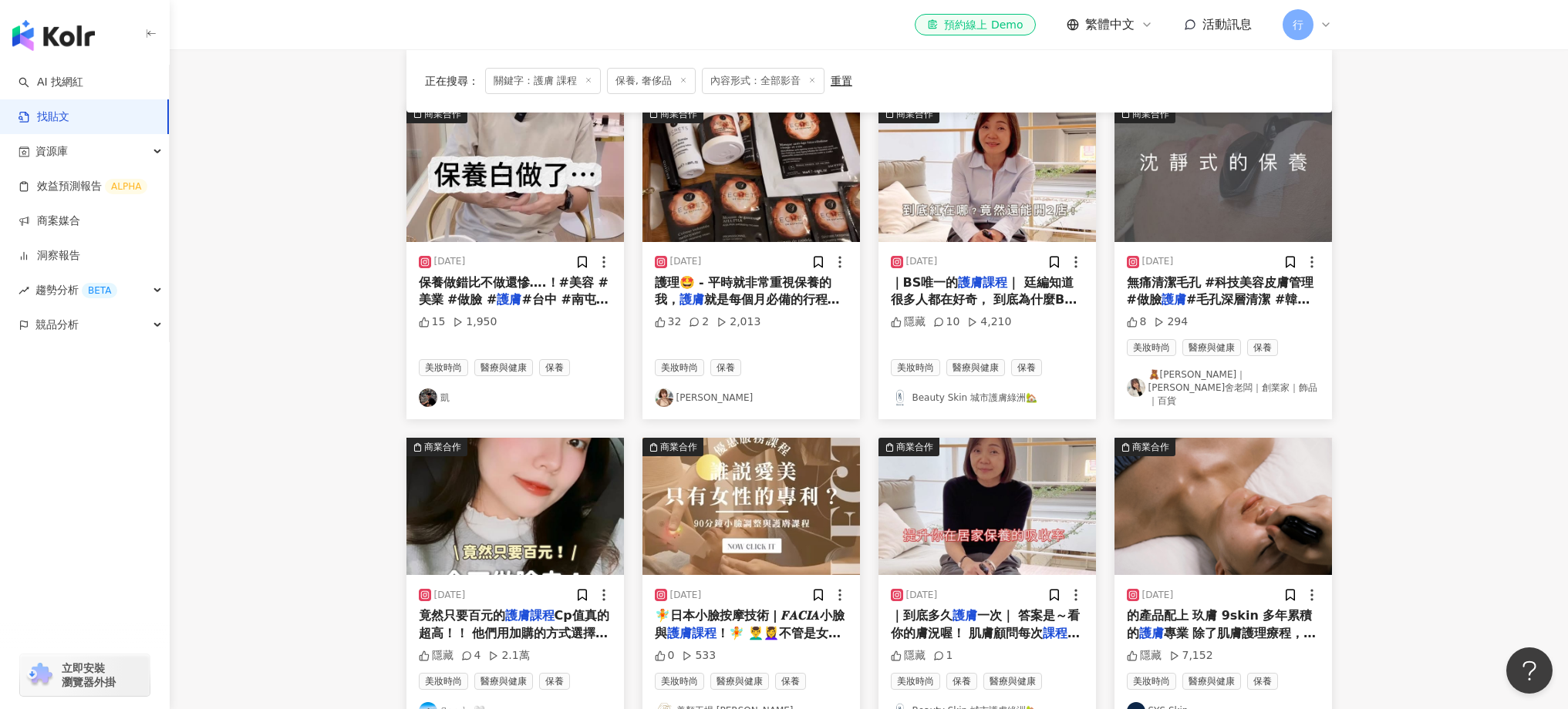
click at [491, 528] on img "button" at bounding box center [515, 507] width 217 height 138
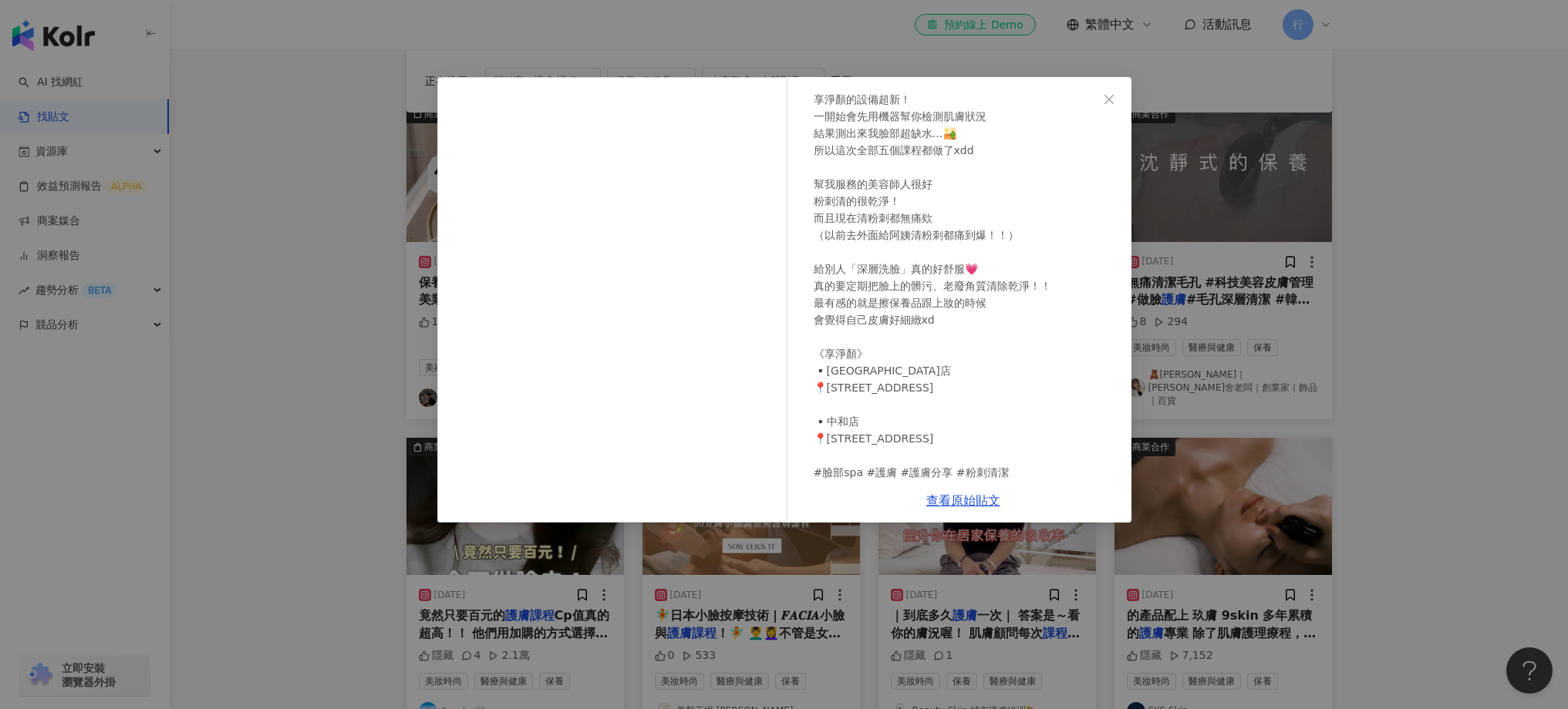
scroll to position [246, 0]
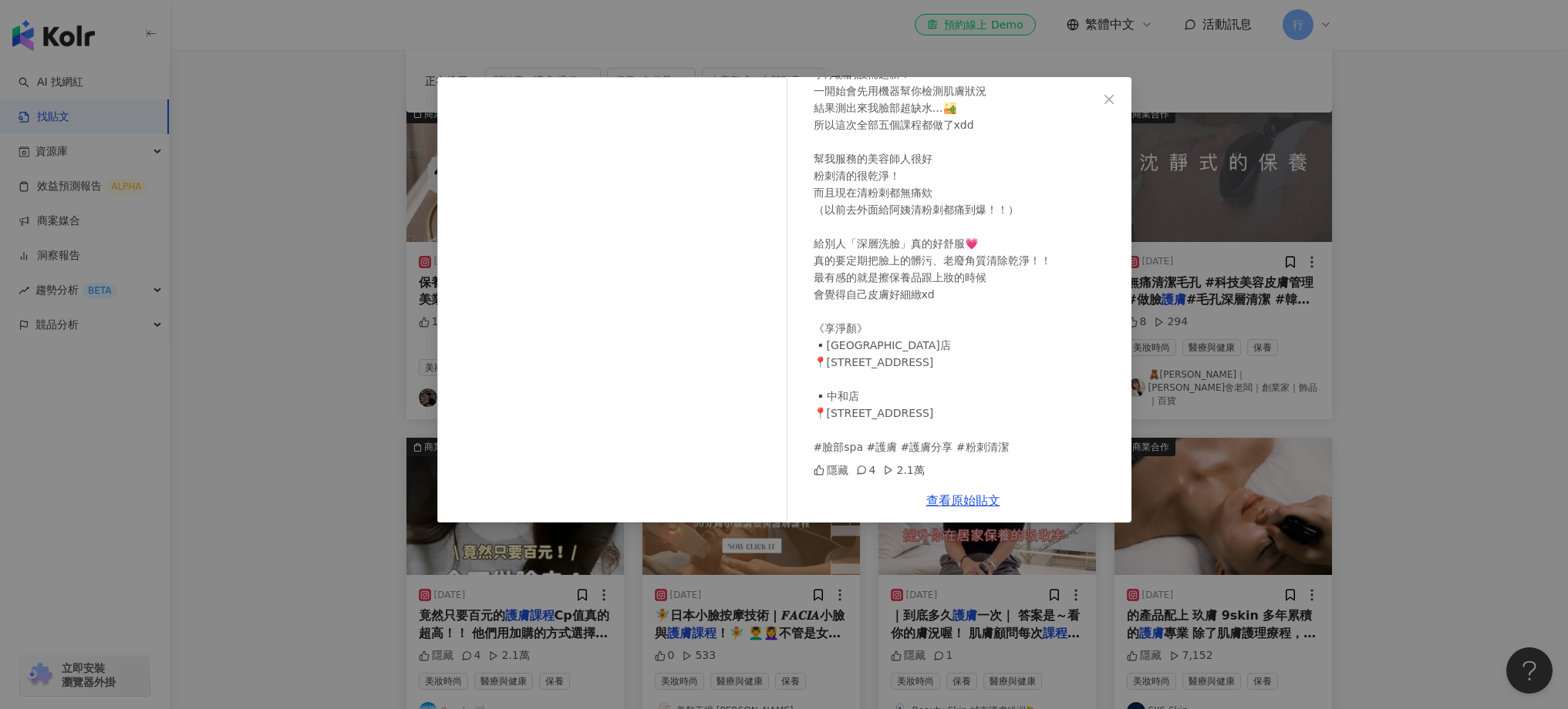
click at [1319, 400] on div "𝚂𝚊𝚗𝚍𝚢 🤍 2024/12/10 竟然只要百元的護膚課程 Cp值真的超高！！ 他們用加購的方式選擇臉部課程 很聰明欸！！ 因為有時候只想做某些臉部保養💆🏻…" at bounding box center [784, 354] width 1568 height 709
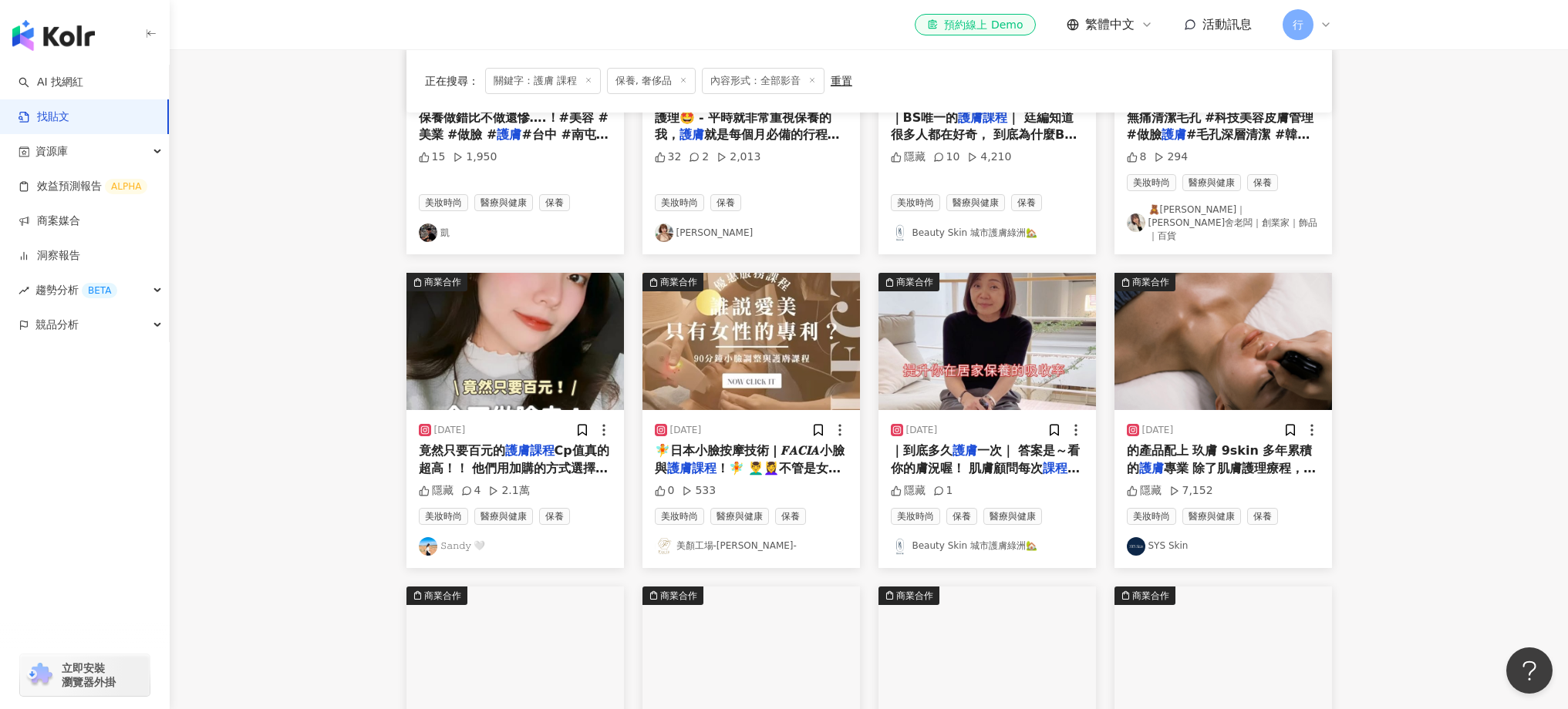
scroll to position [549, 0]
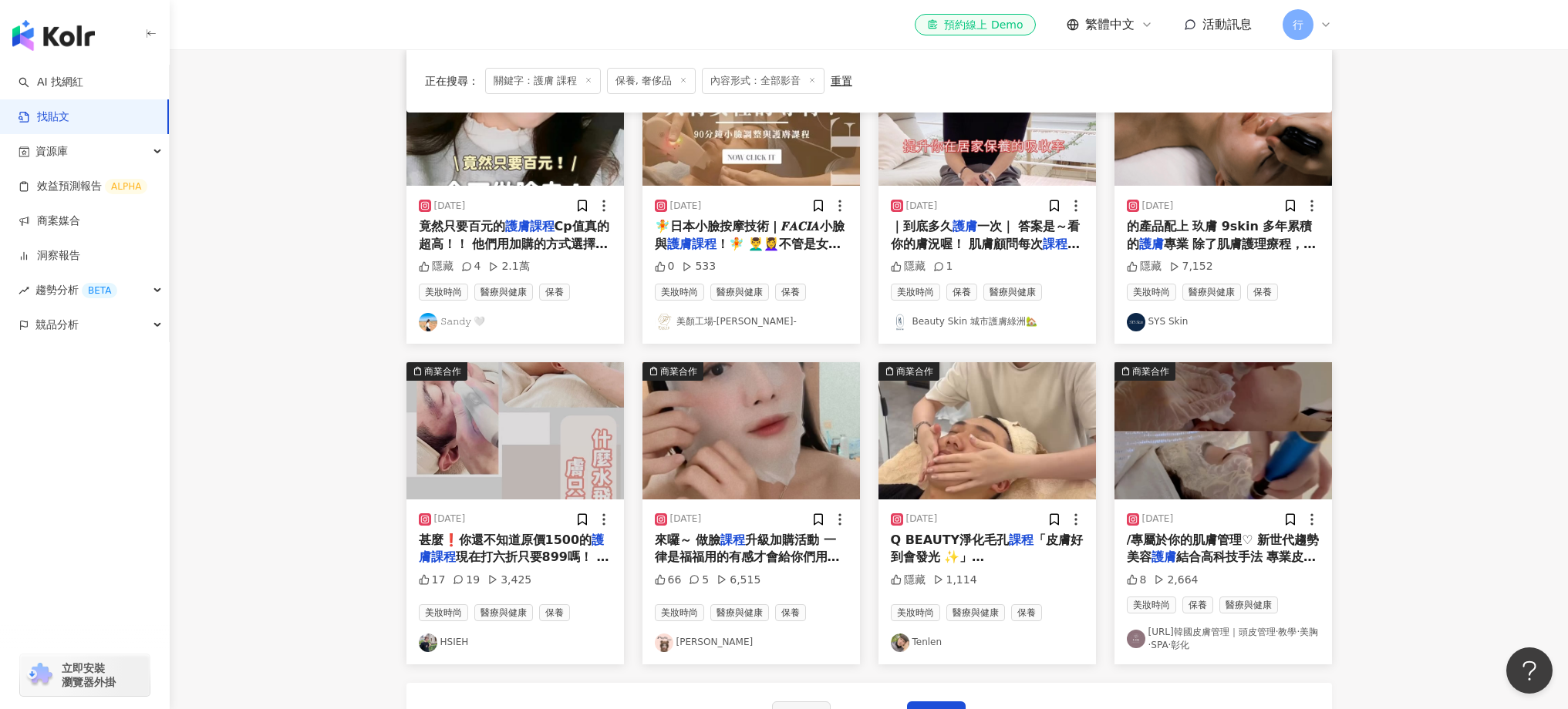
click at [956, 533] on span "Q BEAUTY淨化毛孔" at bounding box center [950, 540] width 118 height 15
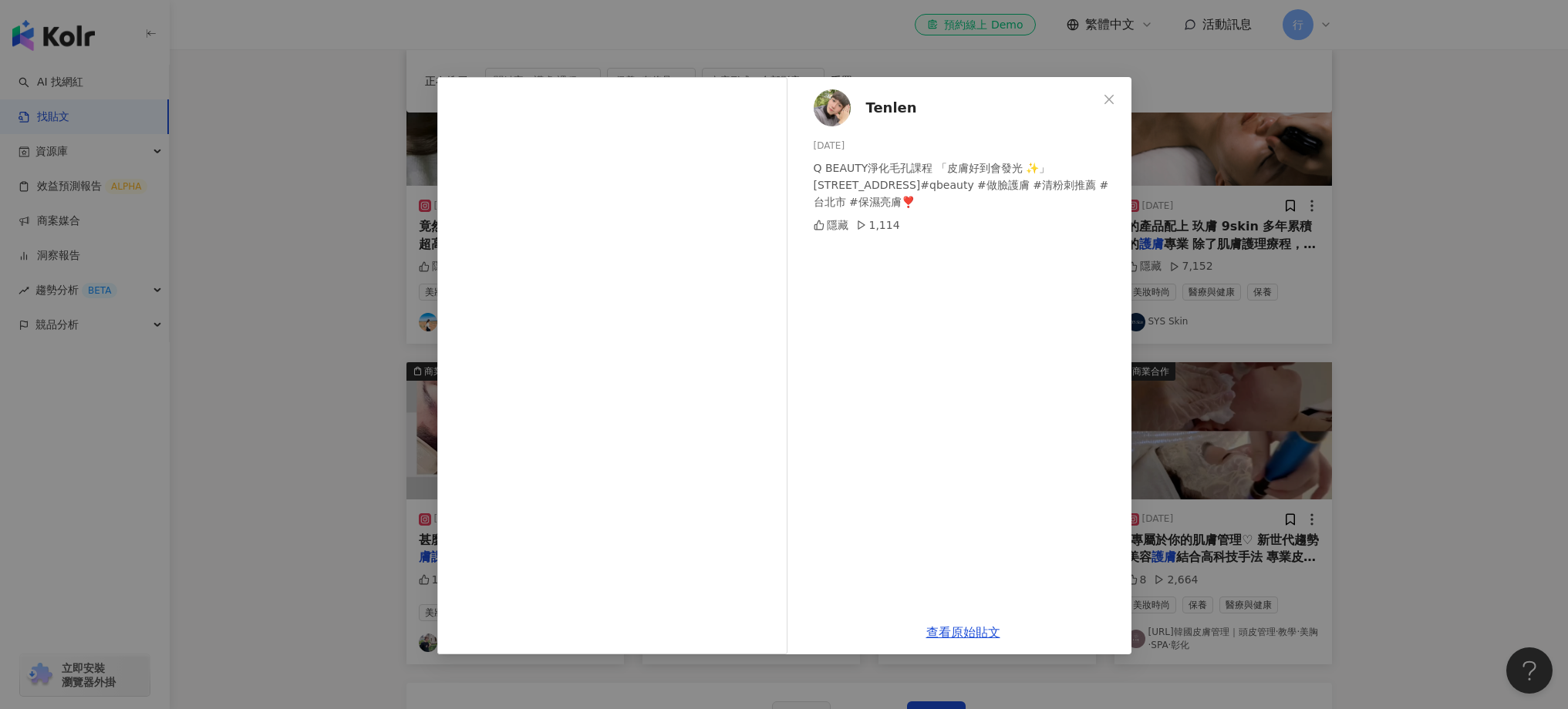
click at [1313, 287] on div "Tenlen 2025/6/29 Q BEAUTY淨化毛孔課程 「皮膚好到會發光 ✨」 台北市大同區華陰街81號#qbeauty #做臉護膚 #清粉刺推薦 #…" at bounding box center [784, 354] width 1568 height 709
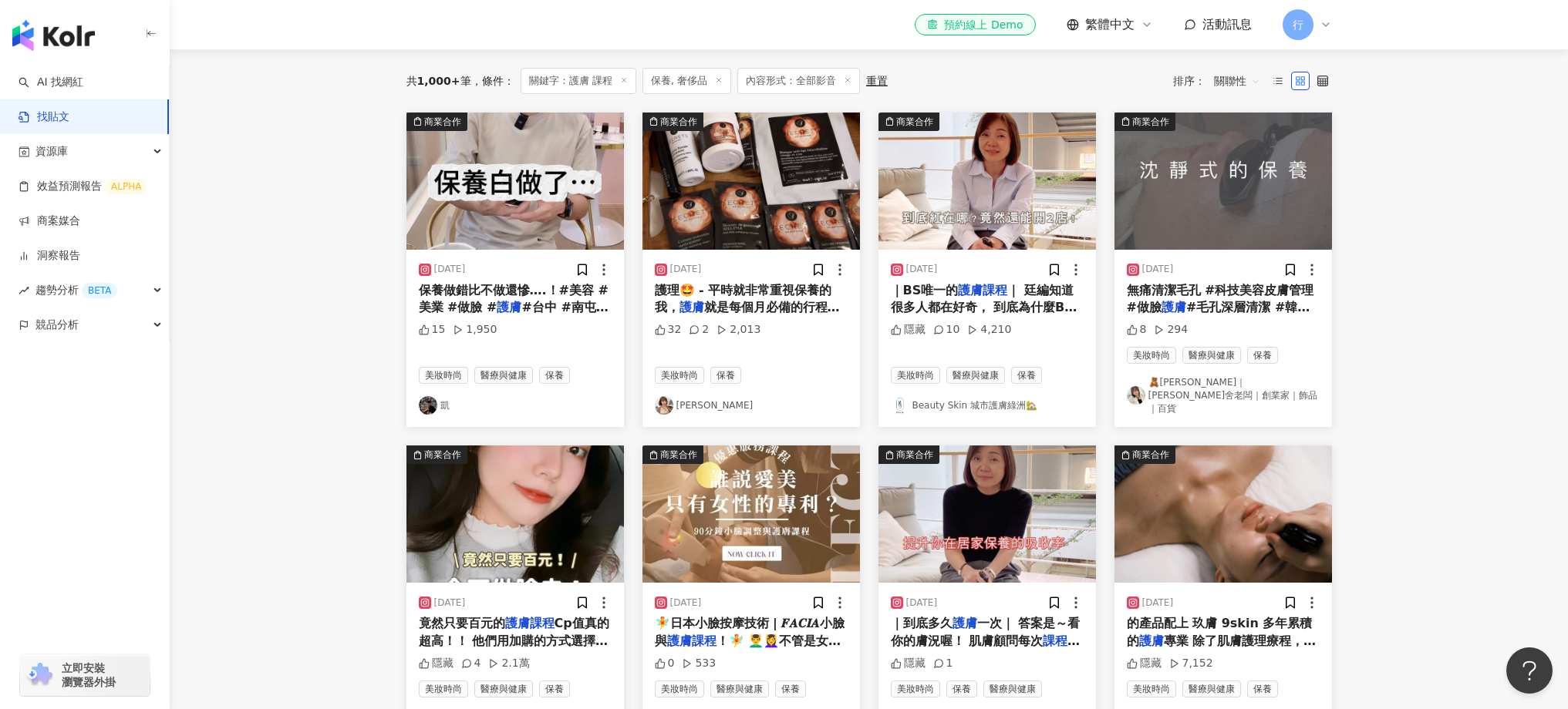
scroll to position [0, 0]
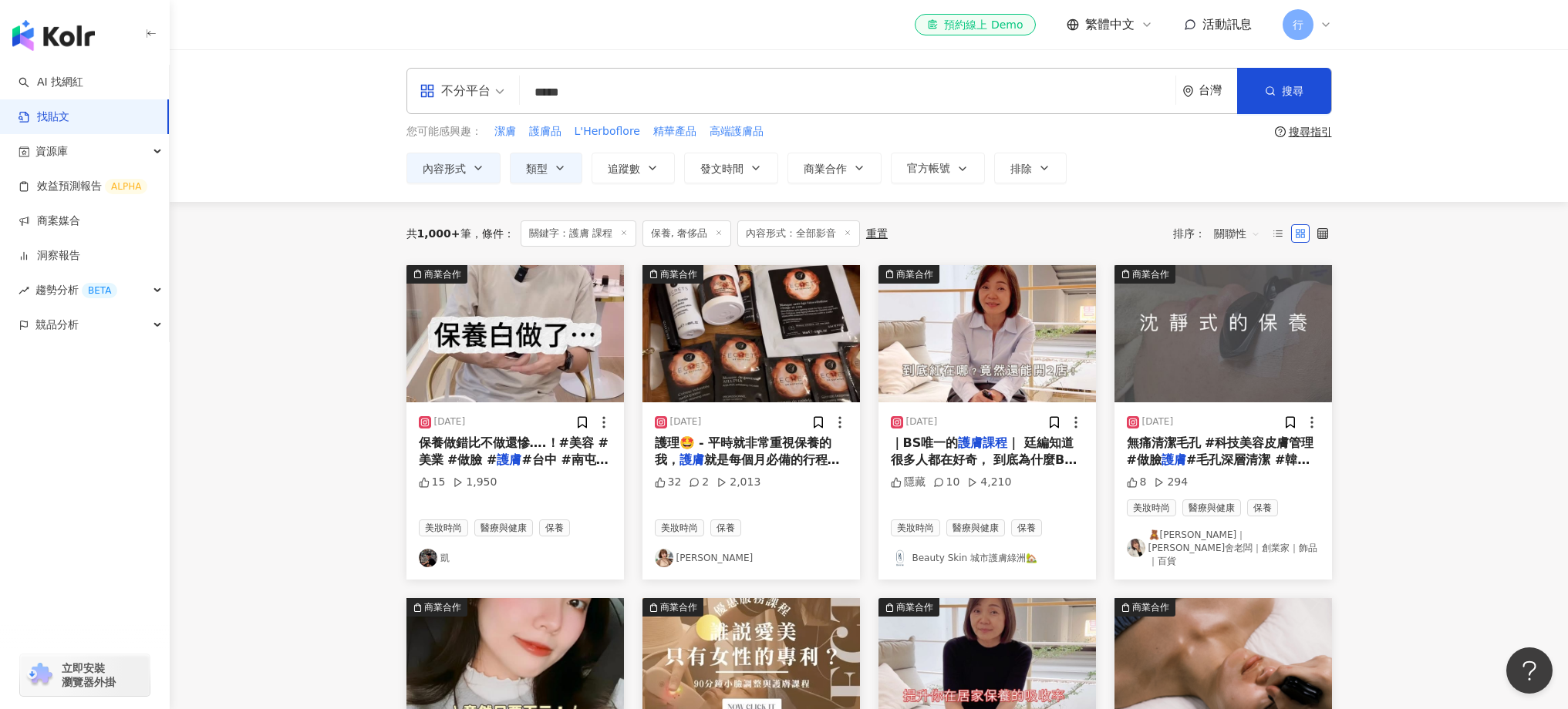
click at [482, 89] on div "不分平台" at bounding box center [454, 91] width 71 height 25
click at [482, 222] on div "YouTube" at bounding box center [467, 219] width 87 height 19
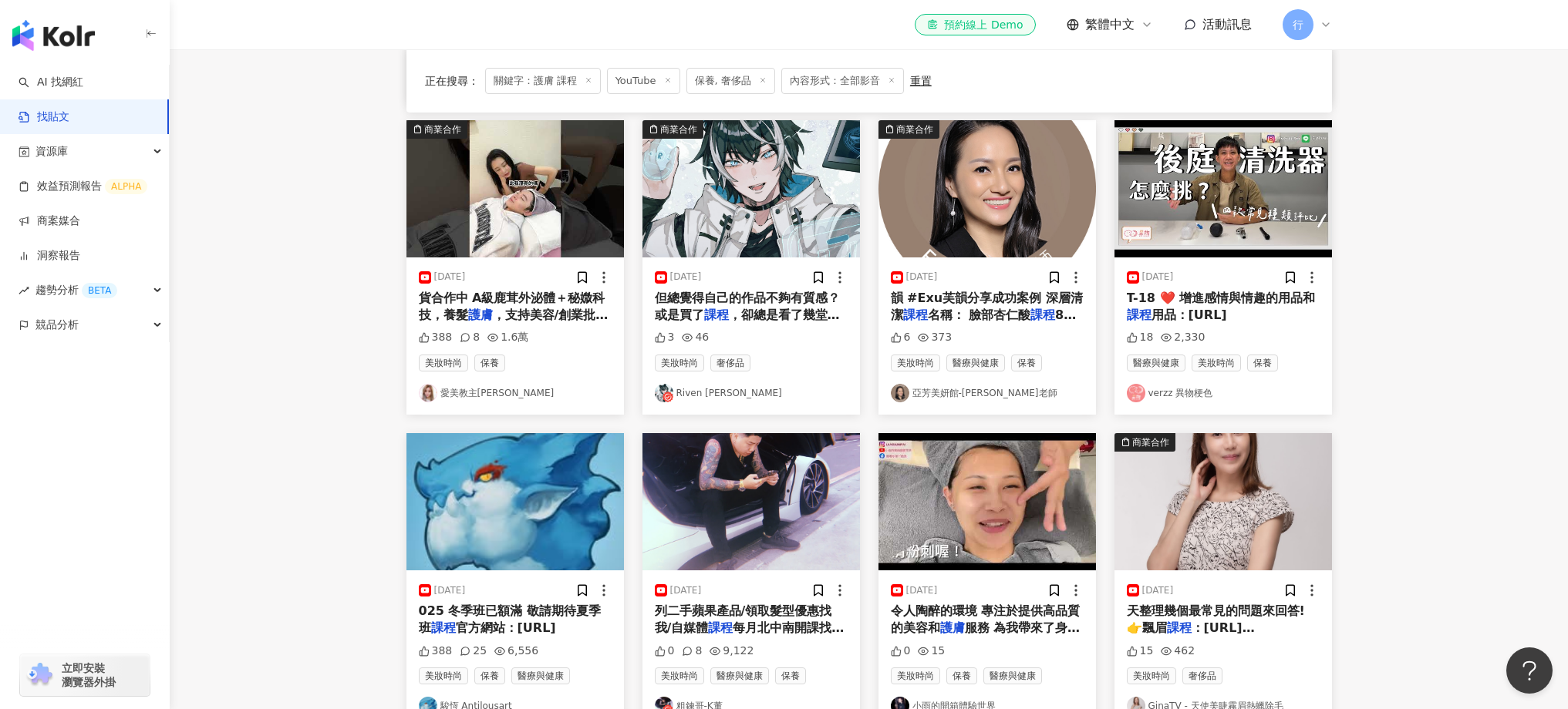
scroll to position [478, 0]
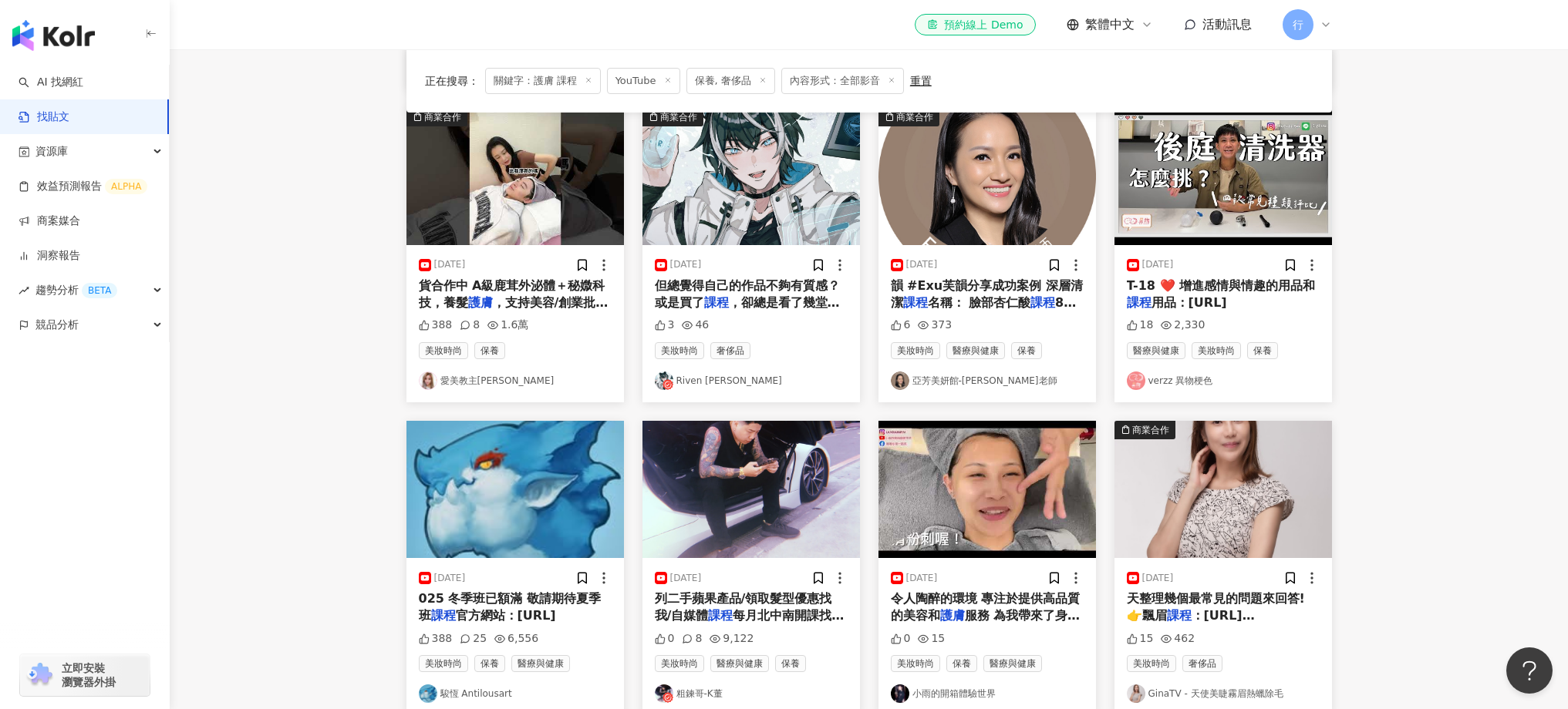
click at [1020, 611] on span "服務 為我帶來了身心靈的完美放鬆😌" at bounding box center [986, 624] width 189 height 32
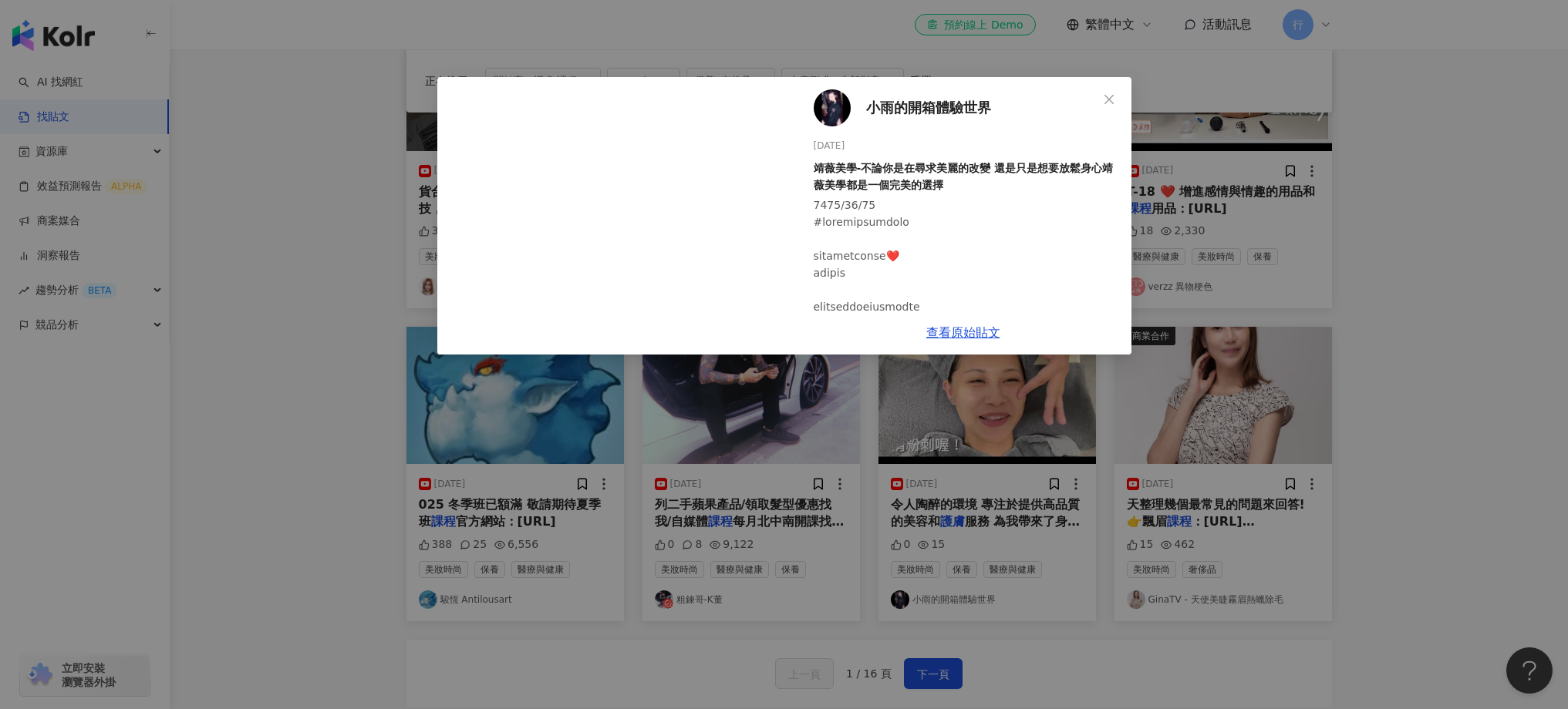
scroll to position [577, 0]
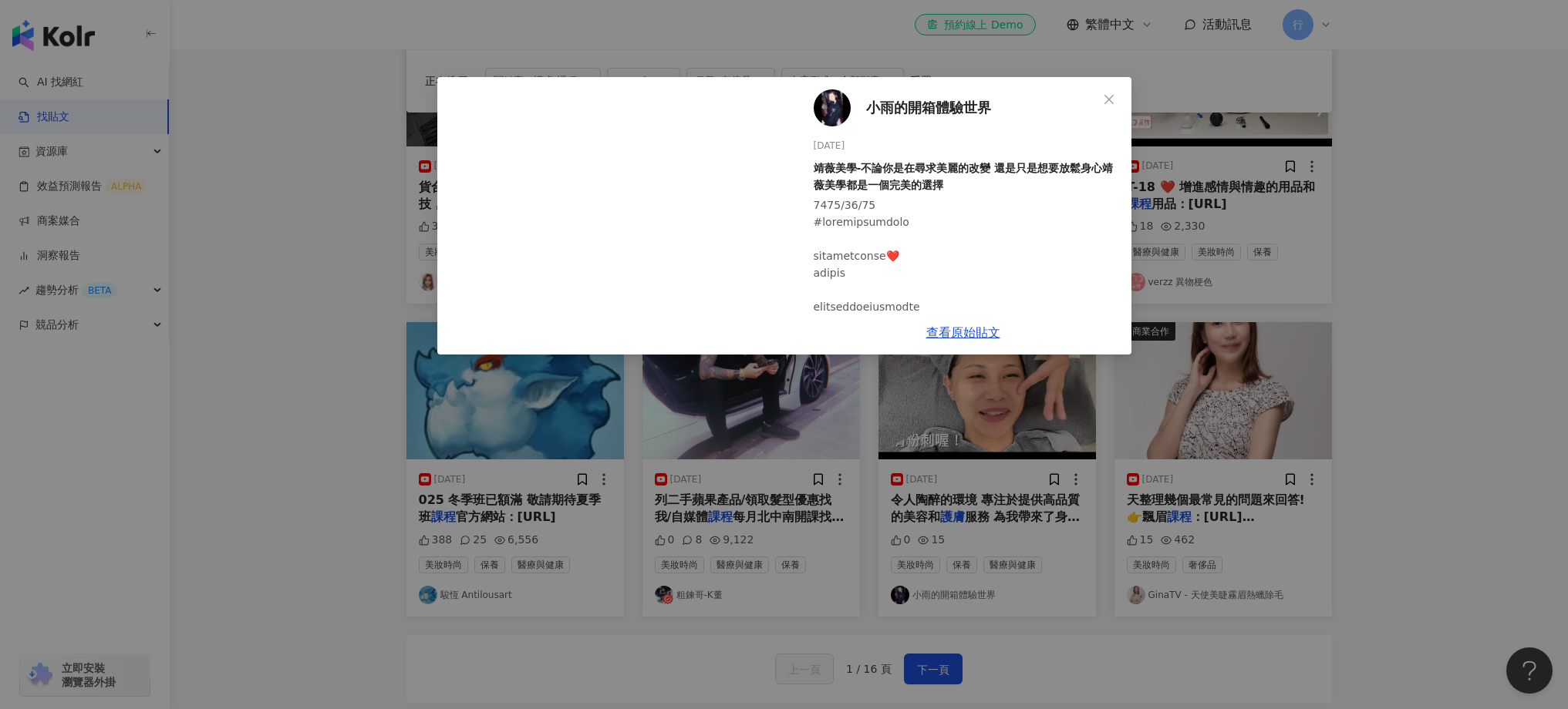
click at [1480, 420] on div "小雨的開箱體驗世界 2024/1/5 靖薇美學-不論你是在尋求美麗的改變 還是只是想要放鬆身心靖薇美學都是一個完美的選擇 0 15 查看原始貼文" at bounding box center [784, 354] width 1568 height 709
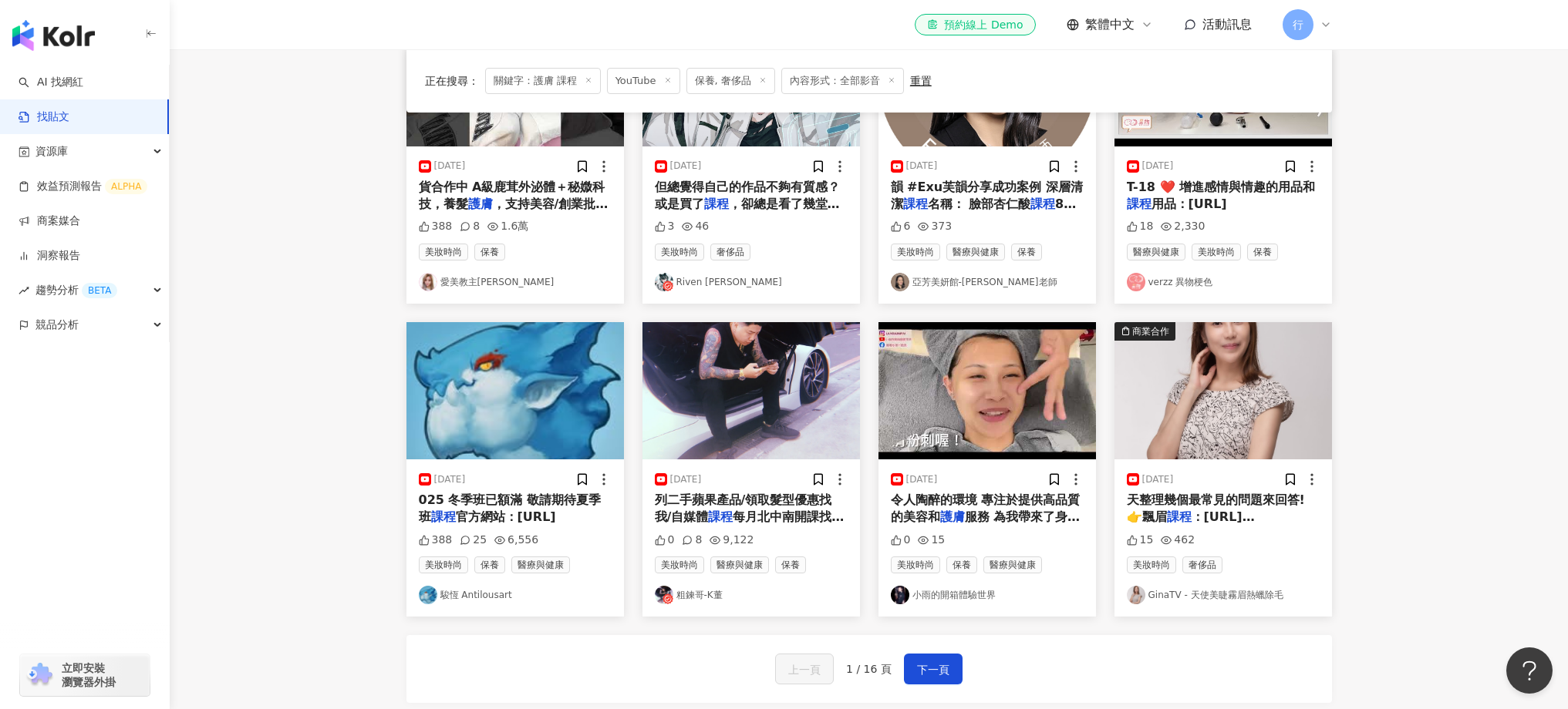
click at [976, 511] on span "服務 為我帶來了身心靈的完美放鬆😌" at bounding box center [986, 525] width 189 height 32
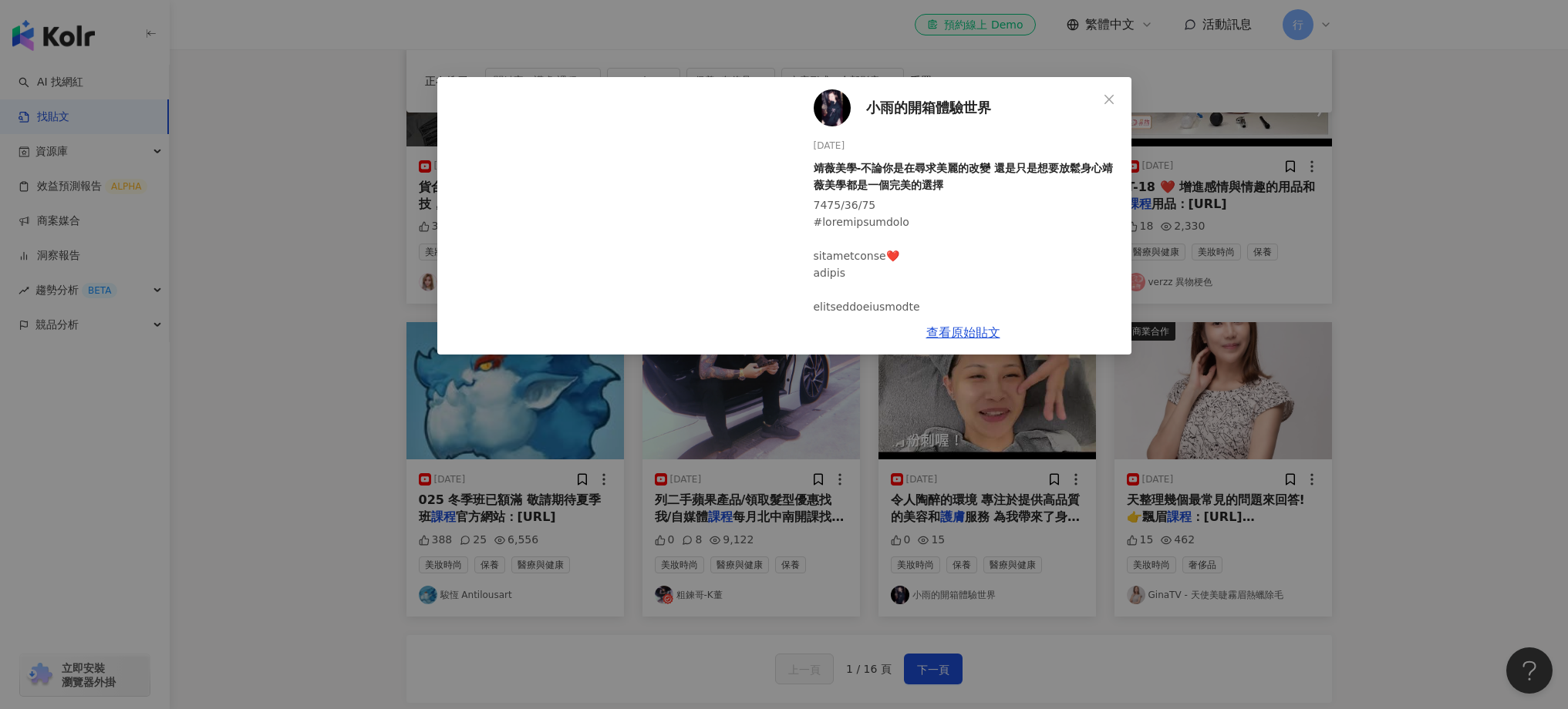
click at [1051, 456] on div "小雨的開箱體驗世界 2024/1/5 靖薇美學-不論你是在尋求美麗的改變 還是只是想要放鬆身心靖薇美學都是一個完美的選擇 0 15 查看原始貼文" at bounding box center [784, 354] width 1568 height 709
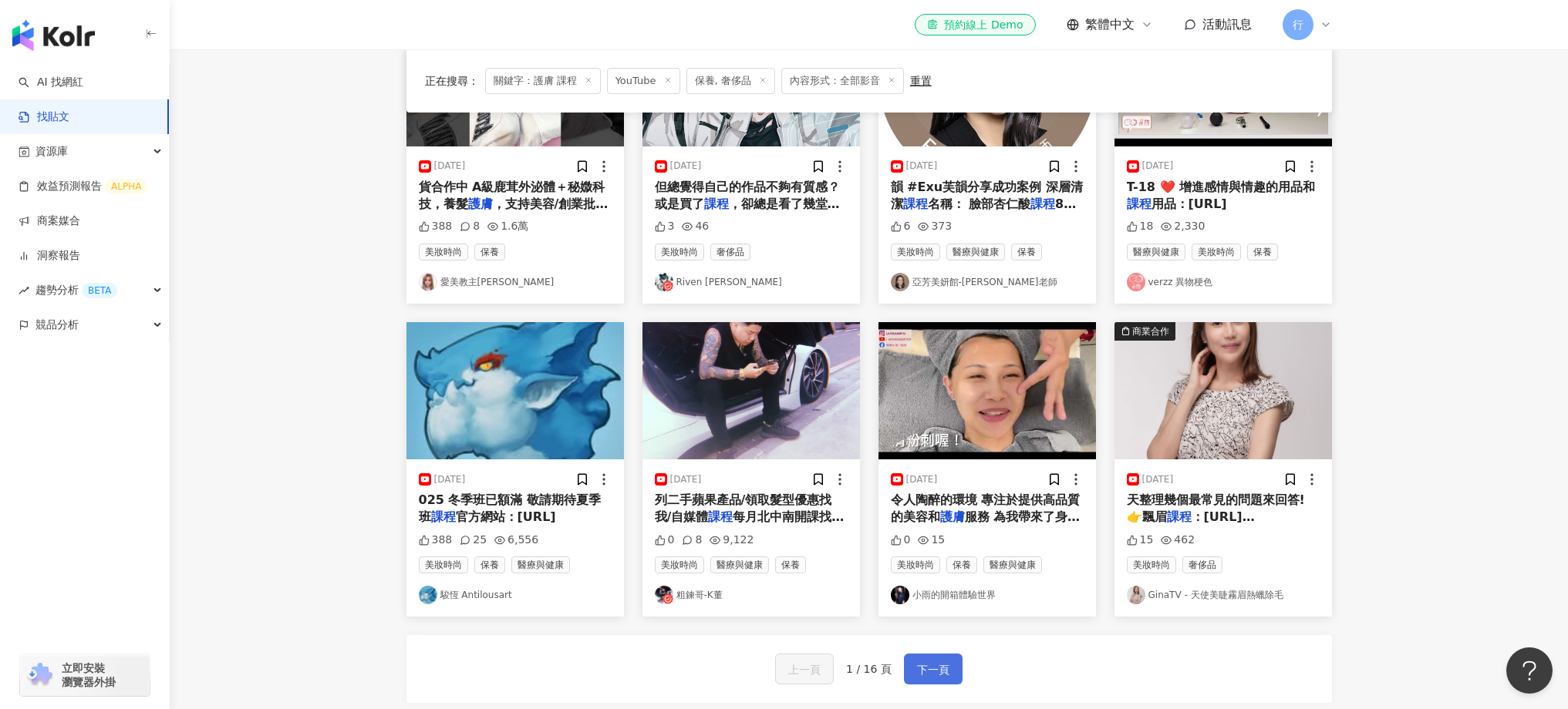
click at [955, 654] on button "下一頁" at bounding box center [933, 669] width 59 height 31
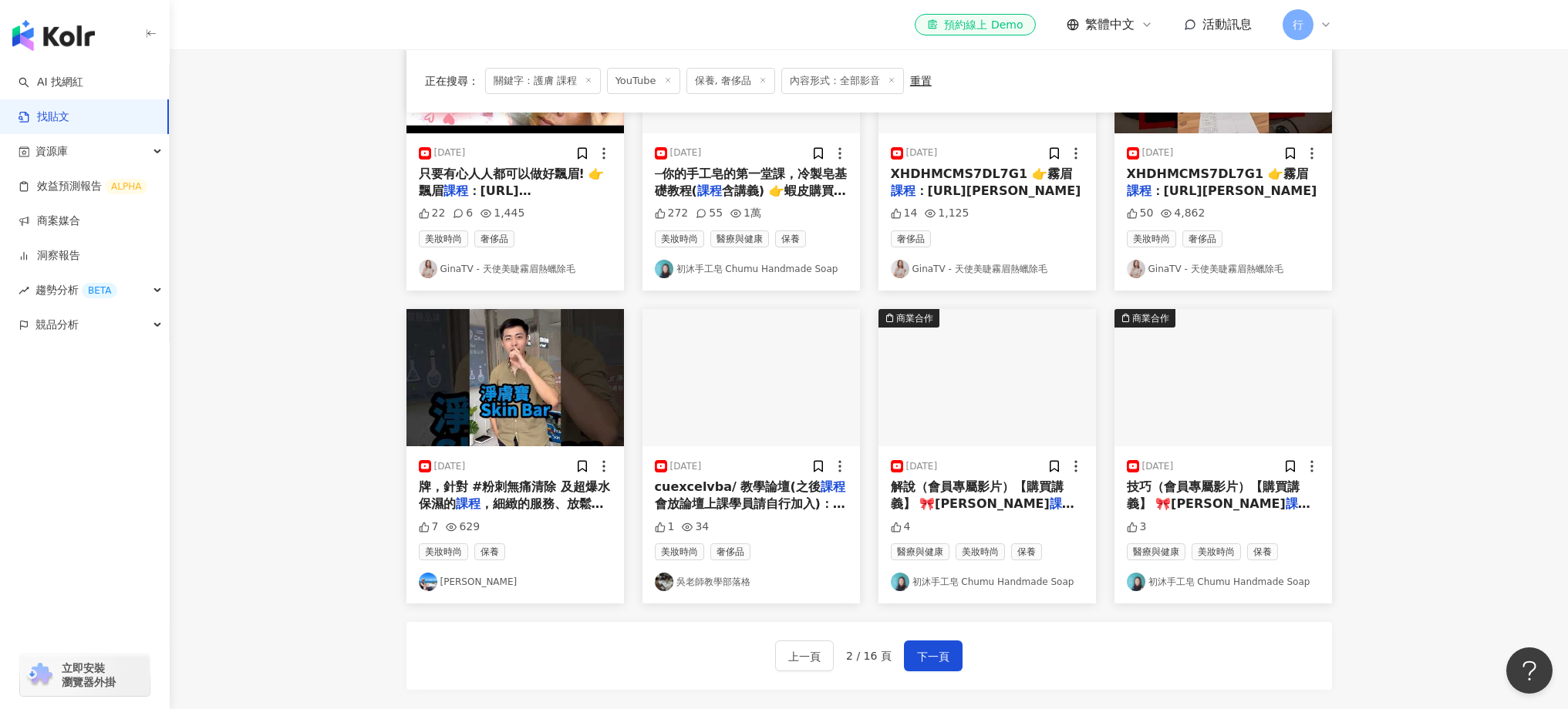
scroll to position [585, 0]
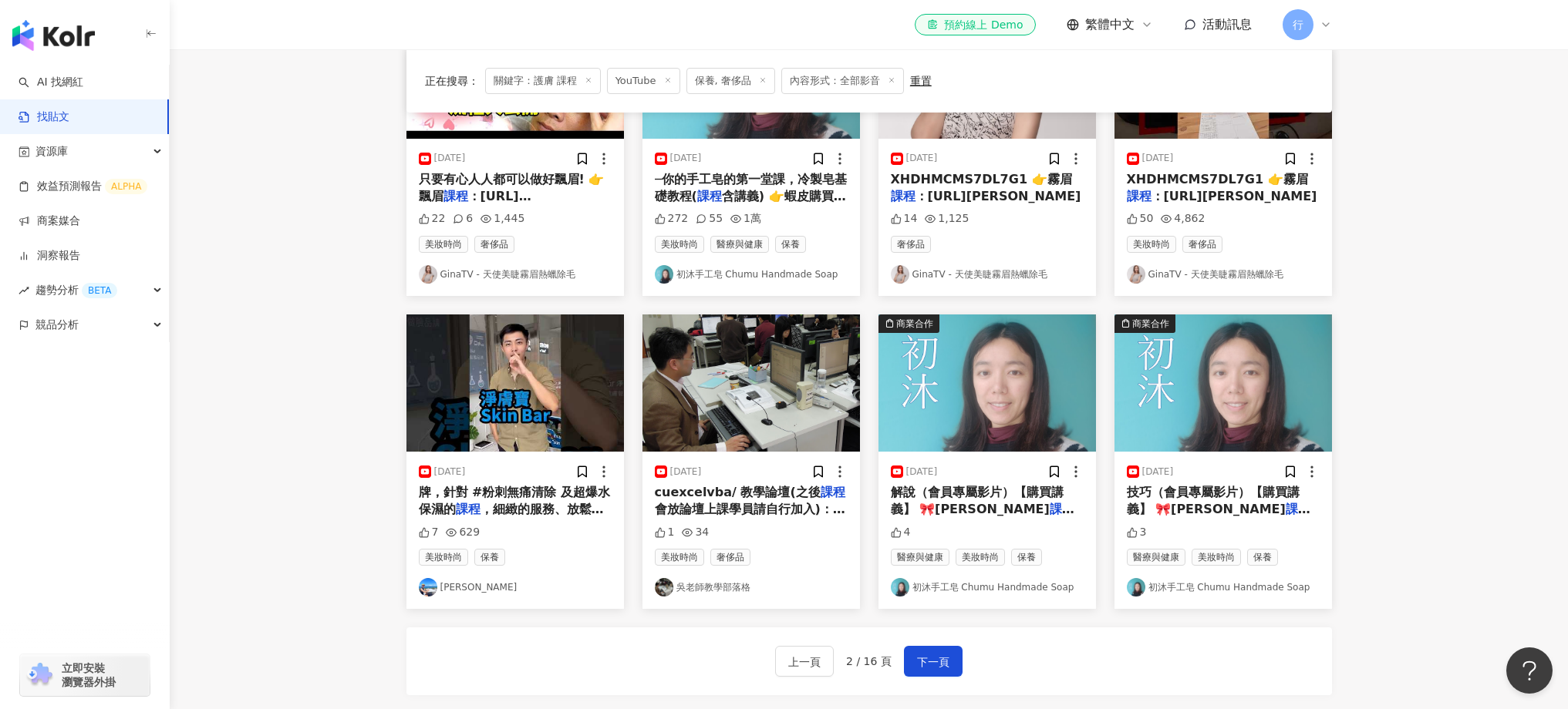
click at [515, 412] on img "button" at bounding box center [515, 383] width 217 height 138
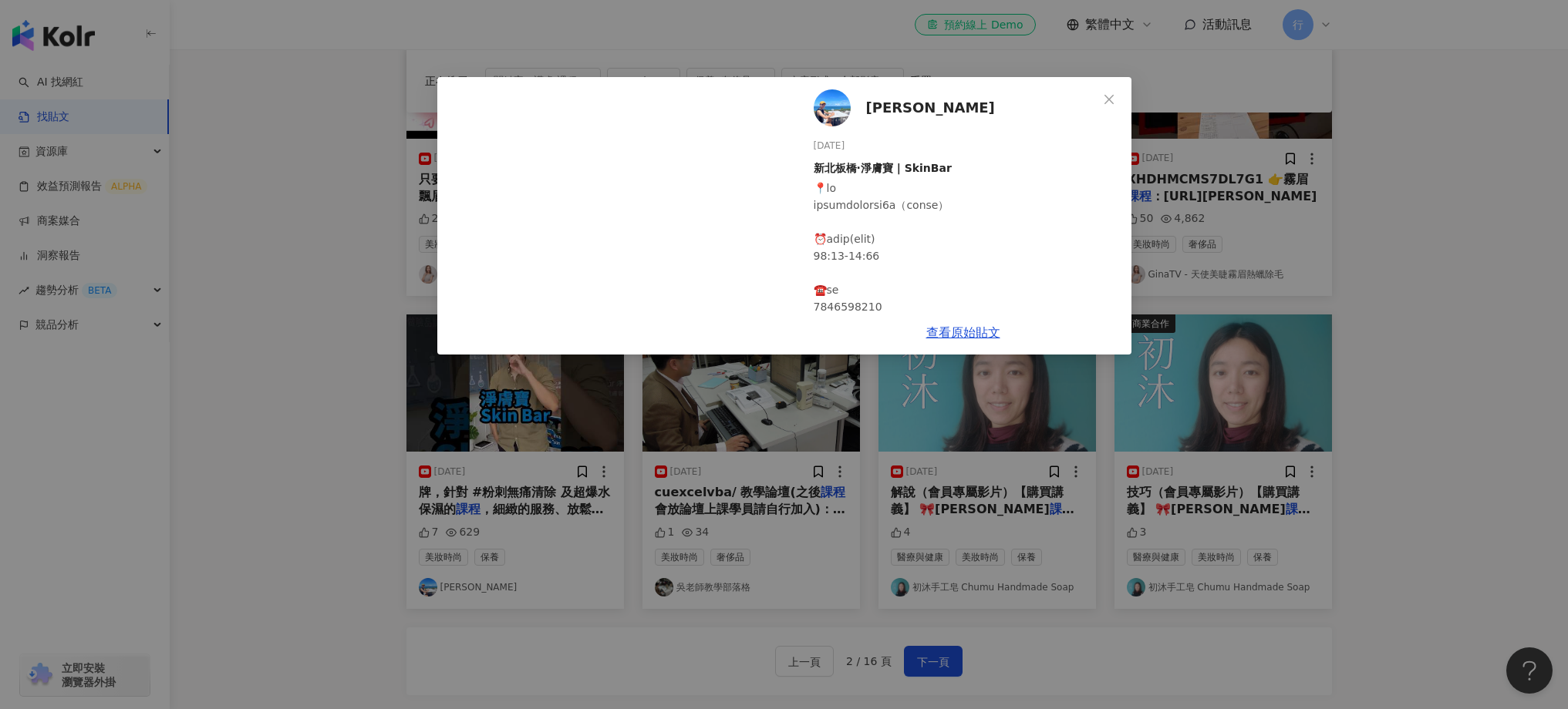
click at [832, 521] on div "Ramin Lai 2024/10/2 新北板橋·淨膚寶 | SkinBar 7 629 查看原始貼文" at bounding box center [784, 354] width 1568 height 709
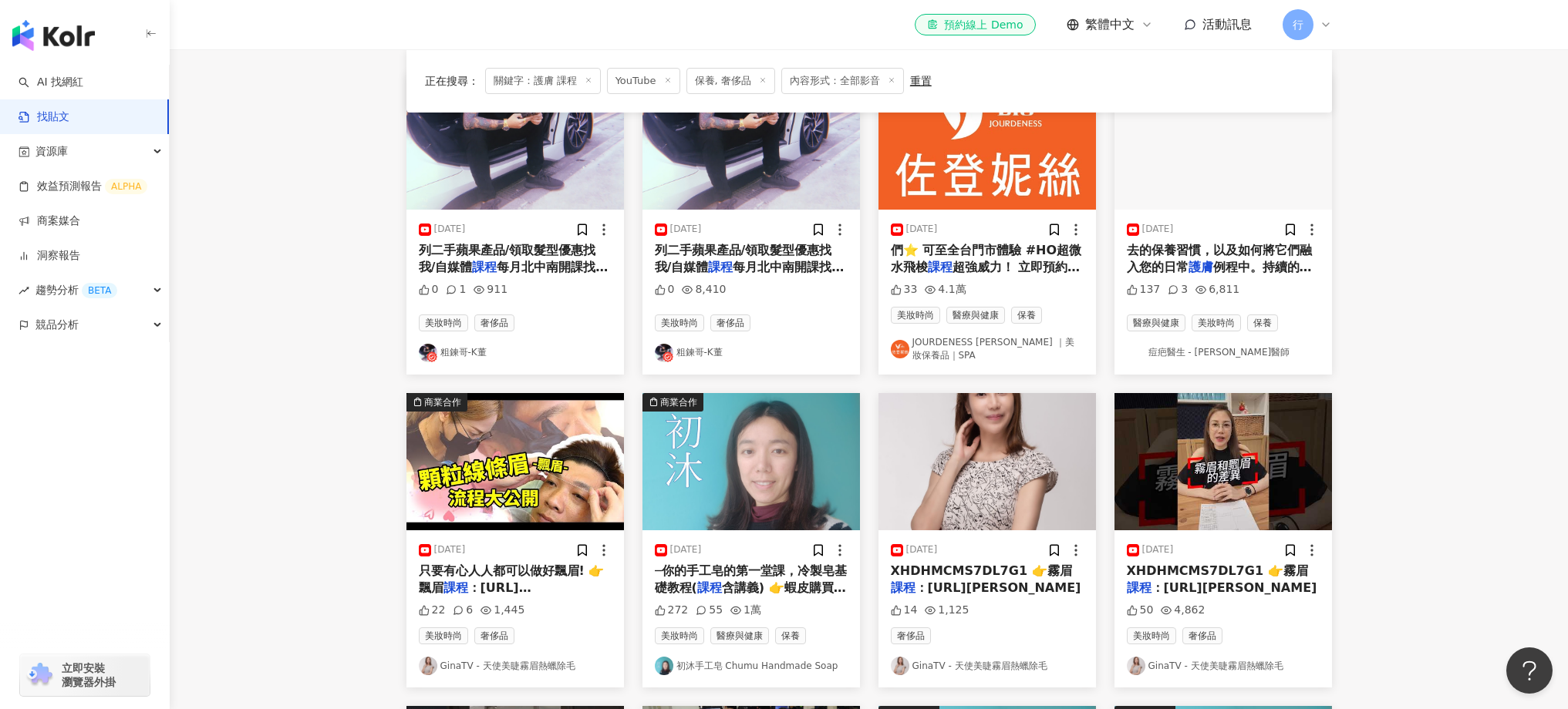
scroll to position [662, 0]
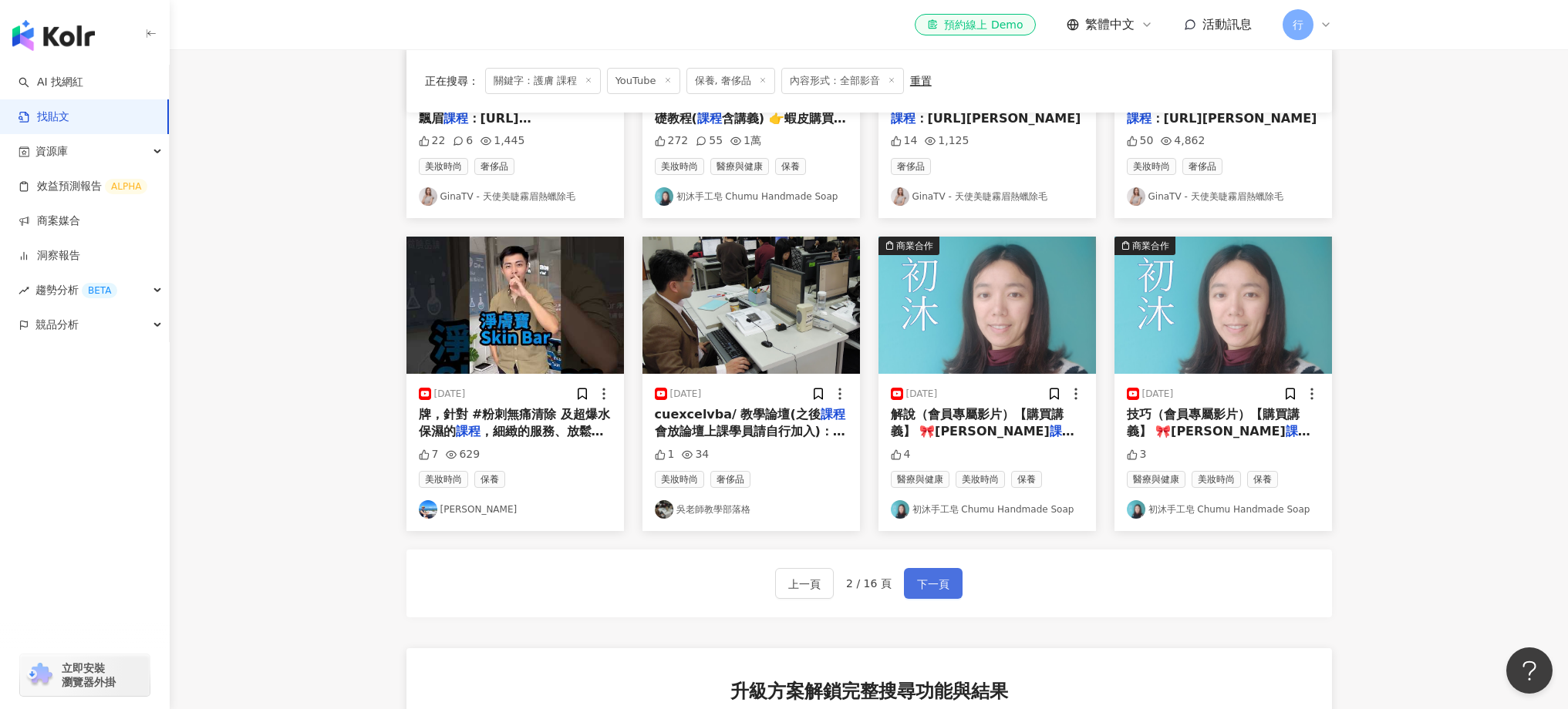
click at [937, 582] on span "下一頁" at bounding box center [933, 584] width 32 height 18
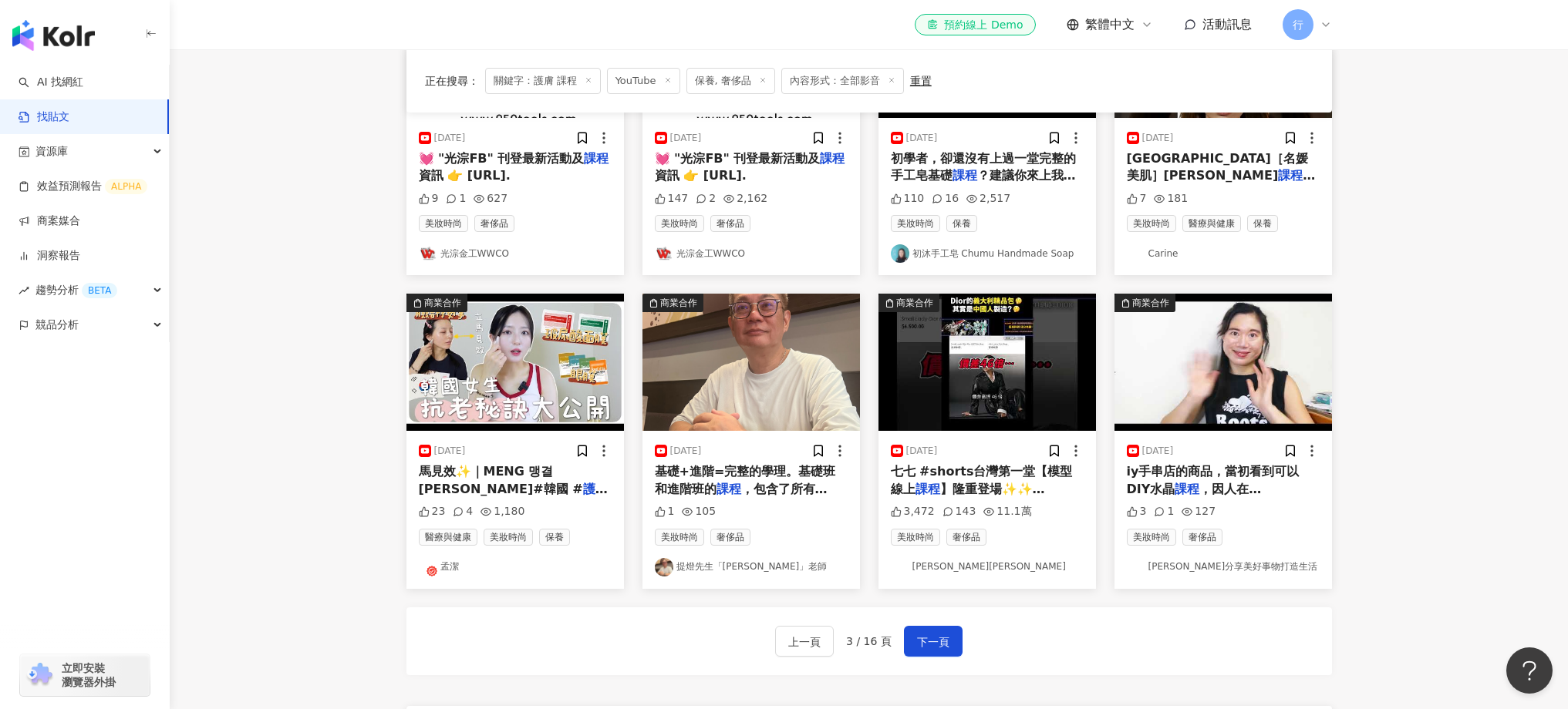
scroll to position [677, 0]
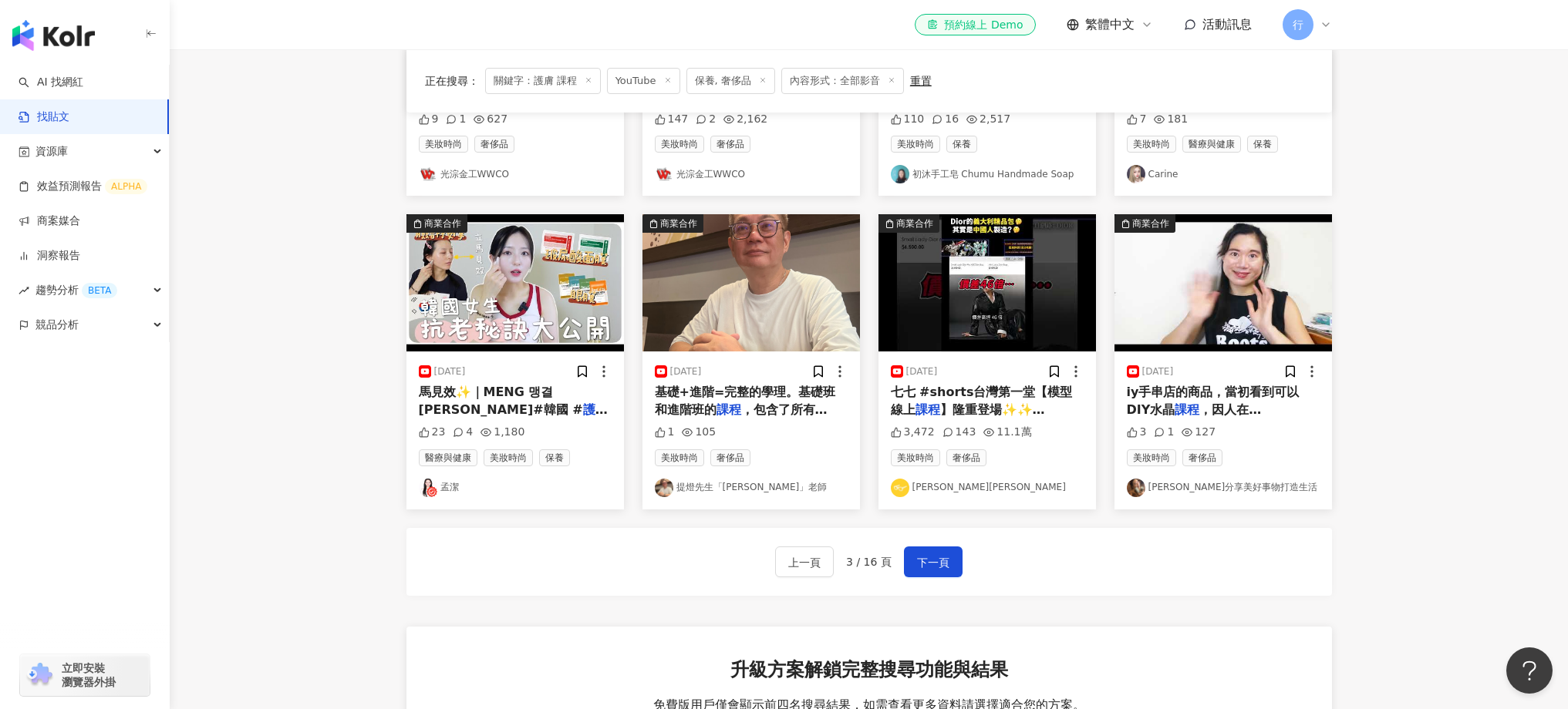
click at [963, 594] on div "上一頁 3 / 16 頁 下一頁" at bounding box center [868, 561] width 925 height 67
click at [933, 570] on span "下一頁" at bounding box center [933, 562] width 32 height 18
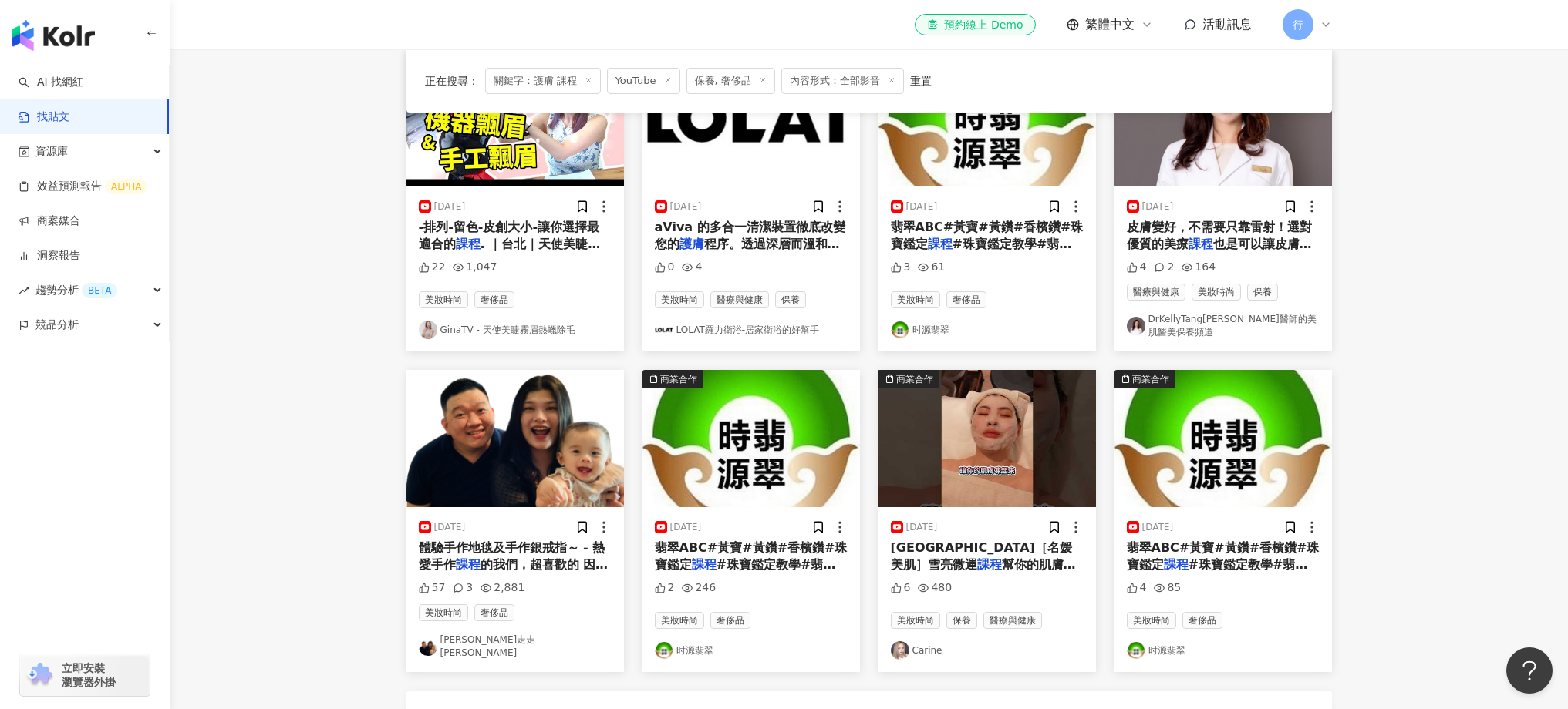
scroll to position [438, 0]
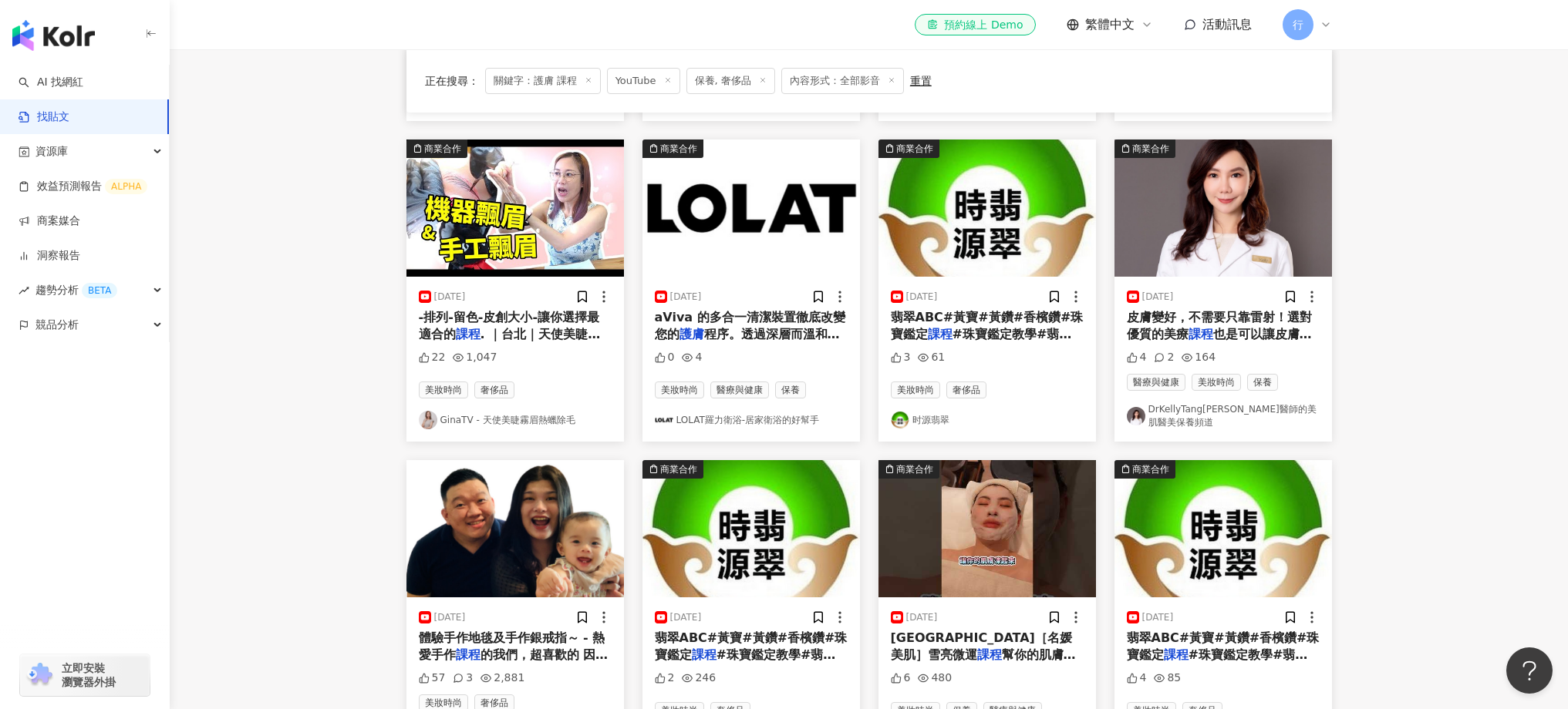
click at [1396, 541] on main "YouTube ***** 台灣 搜尋 searchOperator 插入語法 完全符合 "" 聯集 OR 交集 AND 排除 - 群組 {} 您可能感興趣：…" at bounding box center [868, 456] width 1398 height 1690
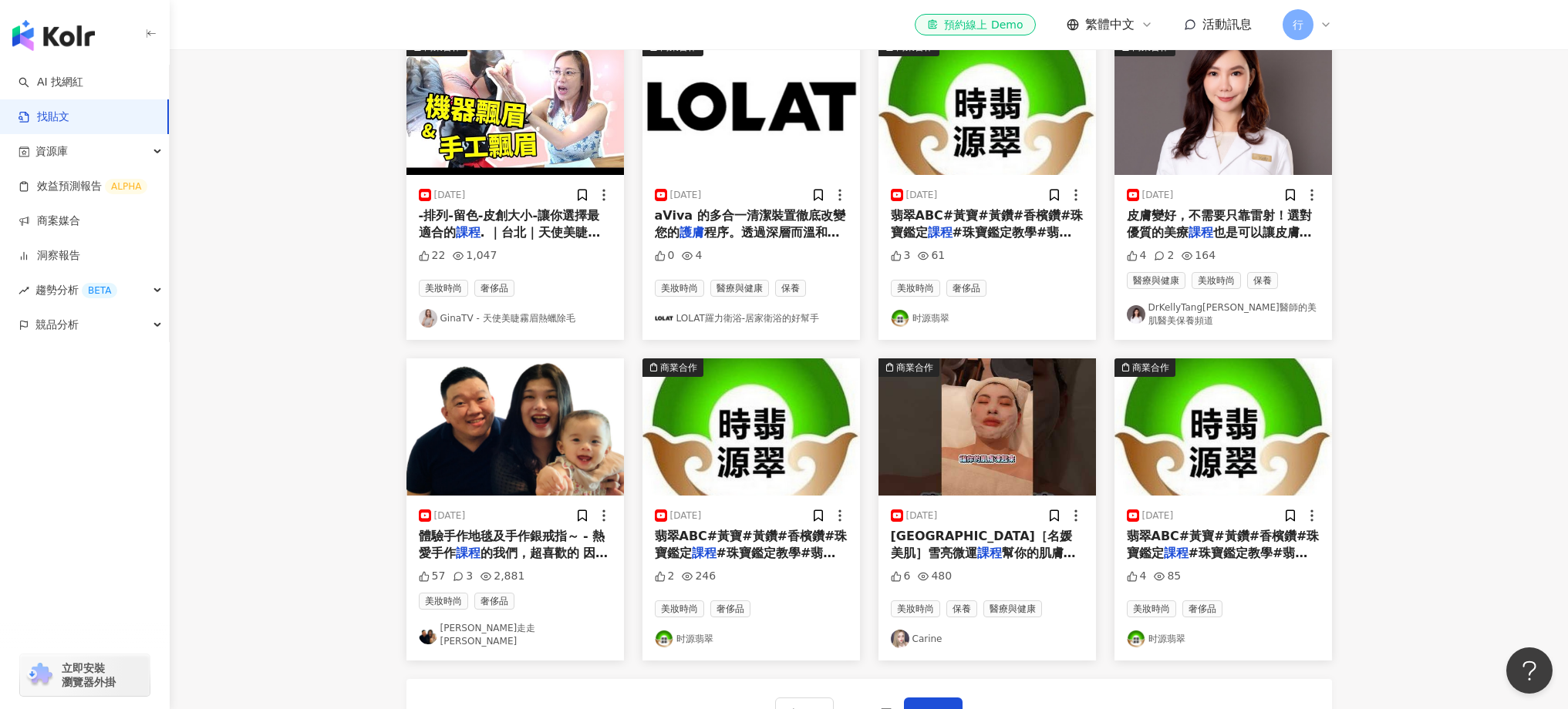
scroll to position [1018, 0]
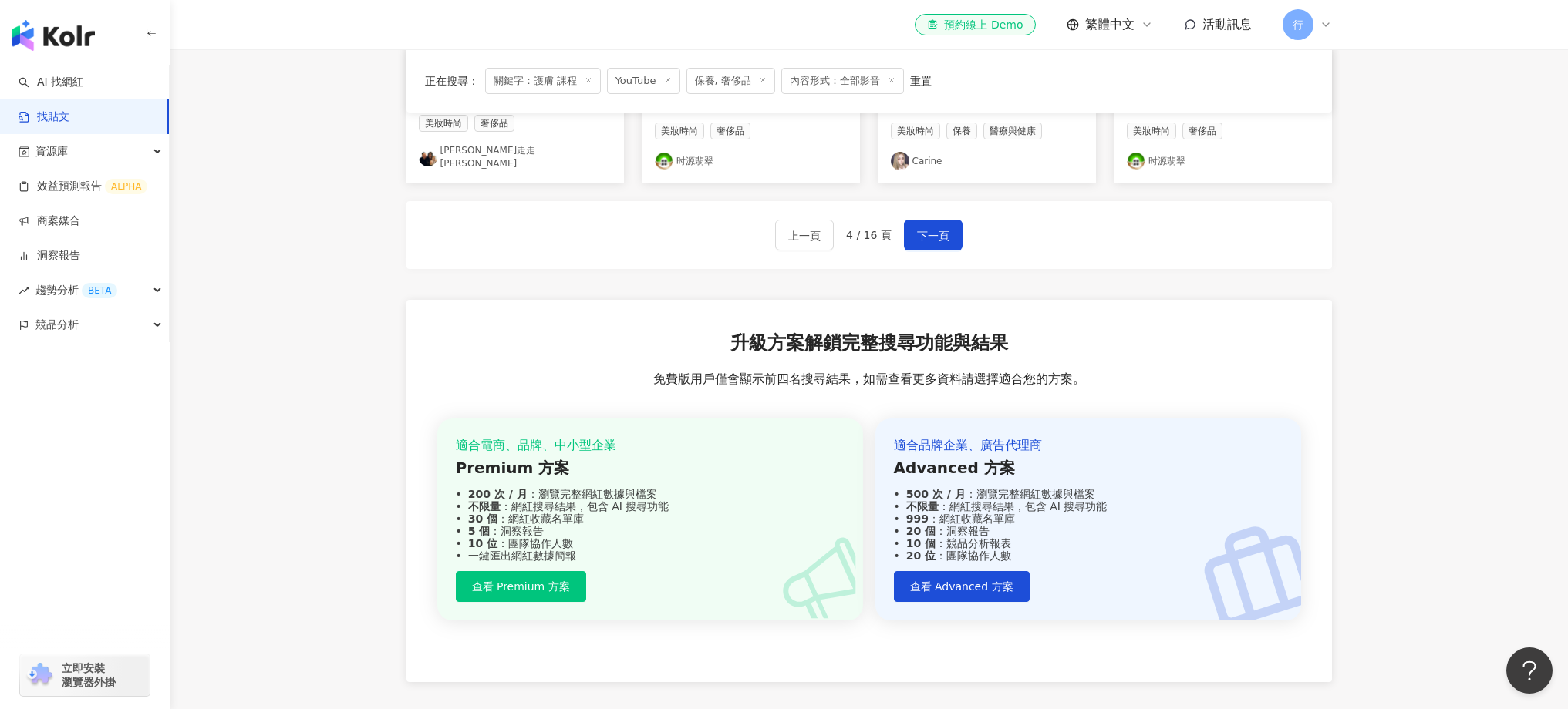
click at [913, 243] on div "上一頁 4 / 16 頁 下一頁" at bounding box center [868, 235] width 925 height 67
click at [917, 237] on button "下一頁" at bounding box center [933, 235] width 59 height 31
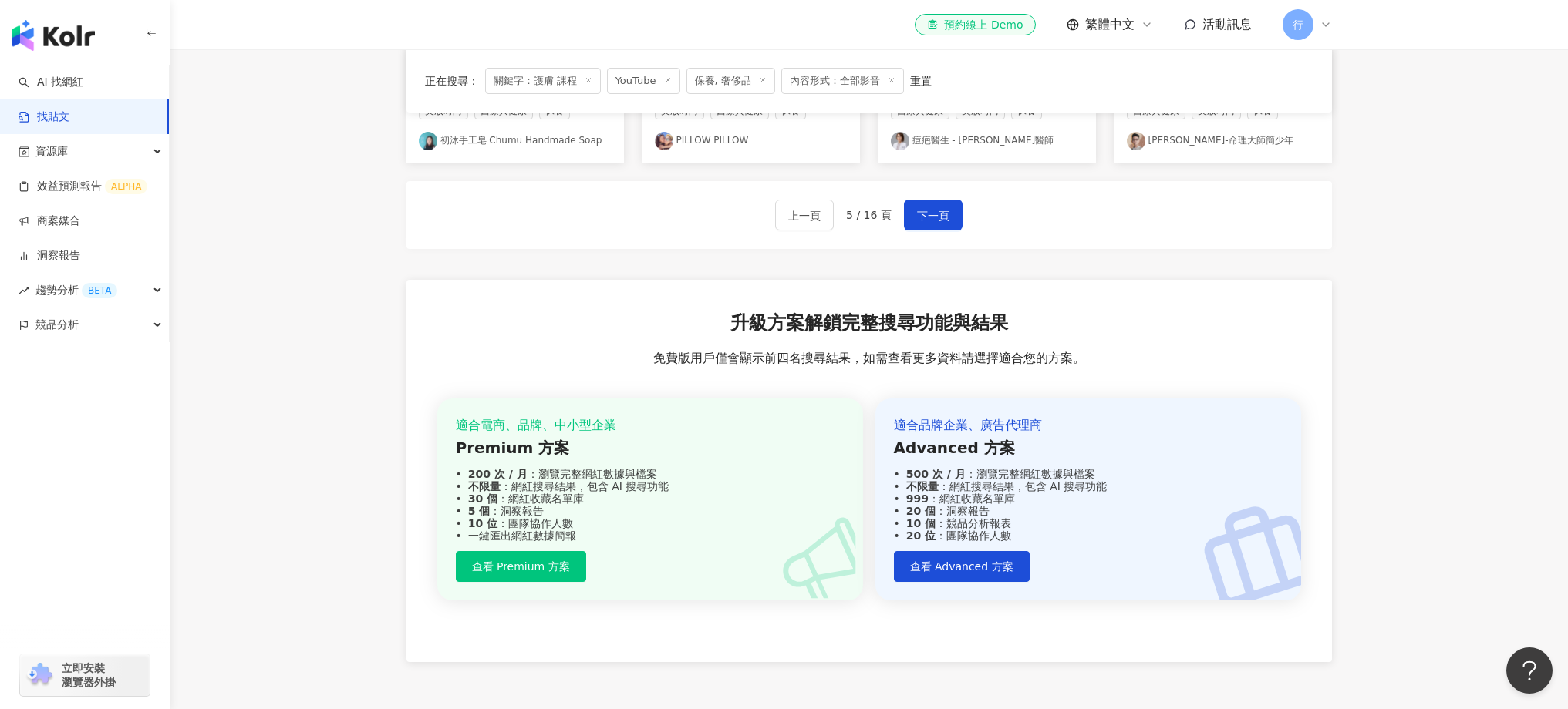
scroll to position [699, 0]
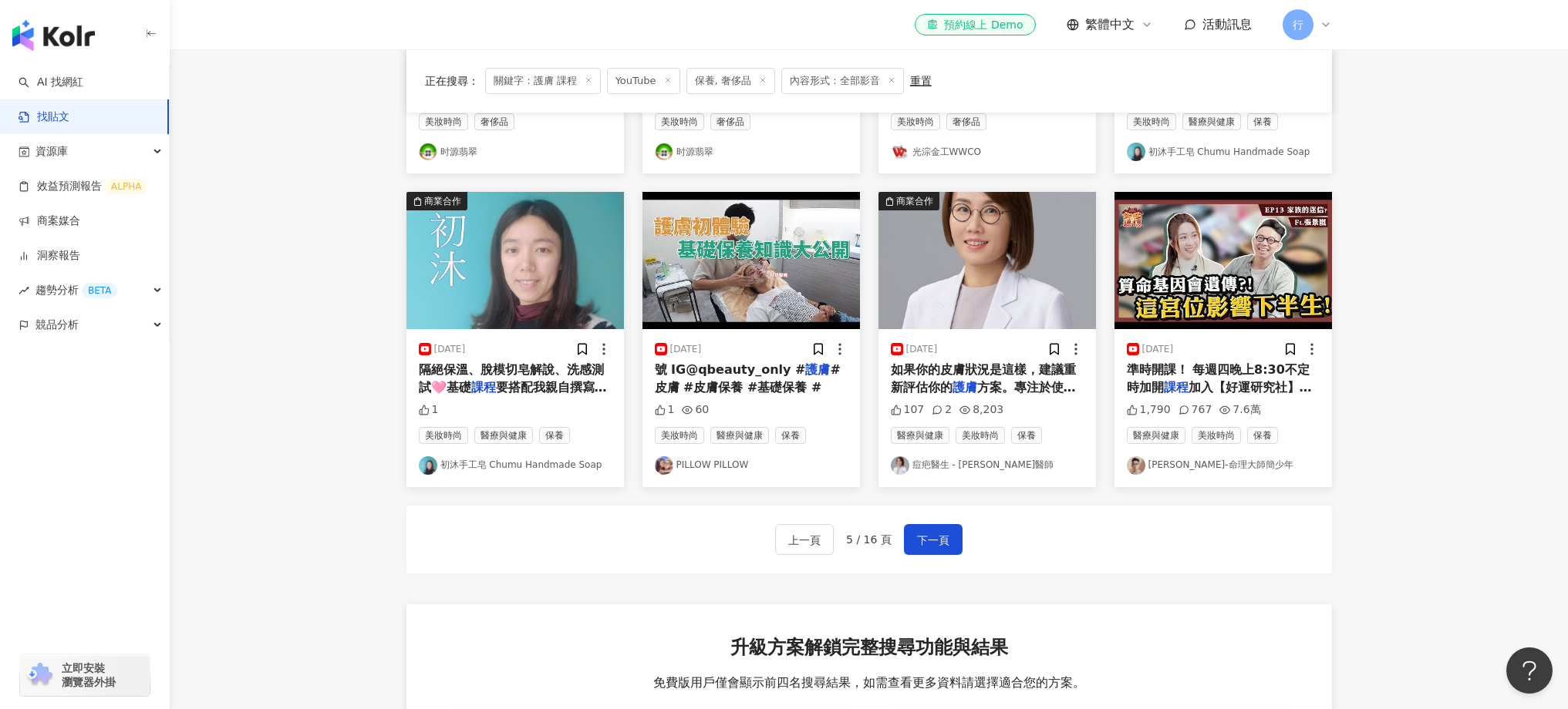
click at [746, 376] on div "號 IG@qbeauty_only # 護膚 #皮膚 #皮膚保養 #基礎保養 #" at bounding box center [752, 379] width 193 height 35
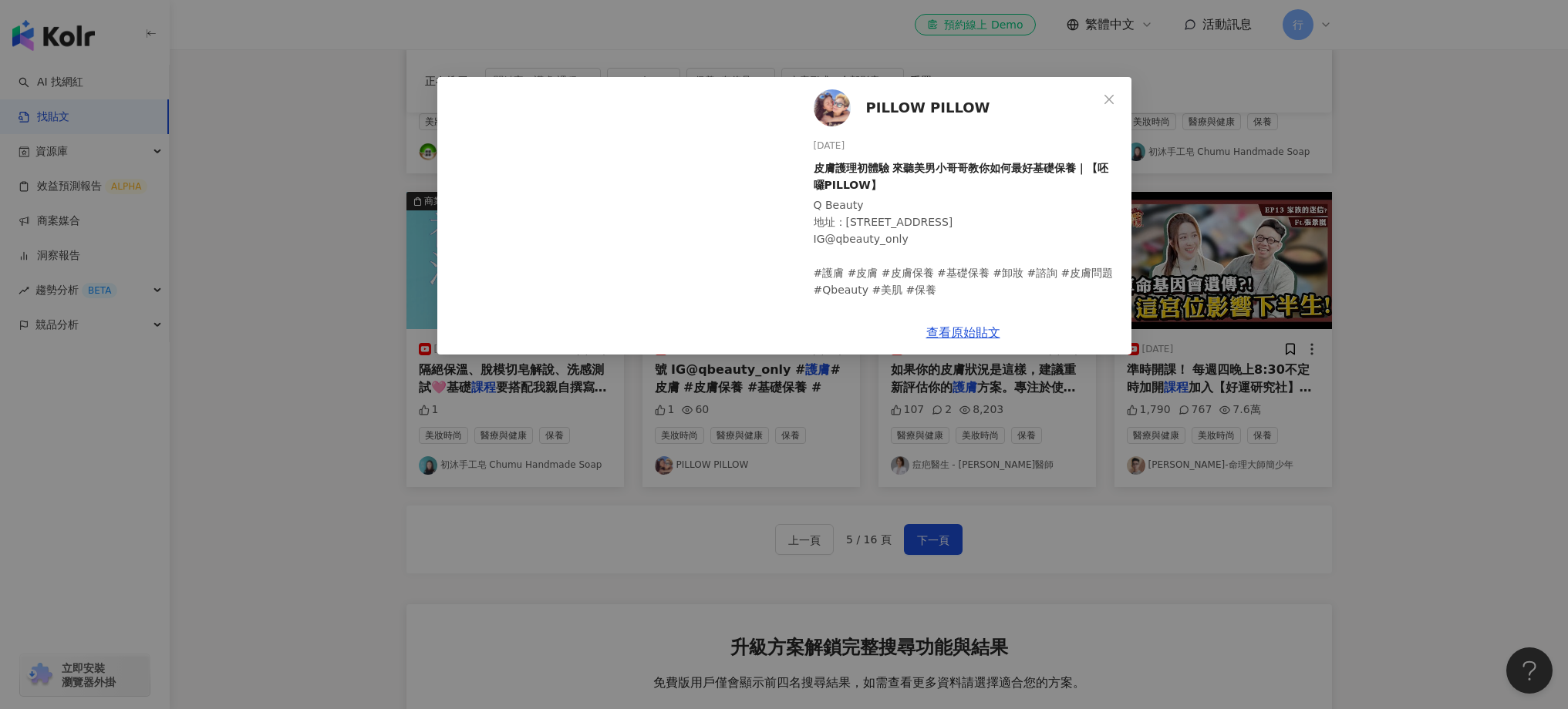
click at [1206, 457] on div "PILLOW PILLOW 2023/12/31 皮膚護理初體驗 來聽美男小哥哥教你如何最好基礎保養｜【呸囉PILLOW】 Q Beauty 地址：103台北…" at bounding box center [784, 354] width 1568 height 709
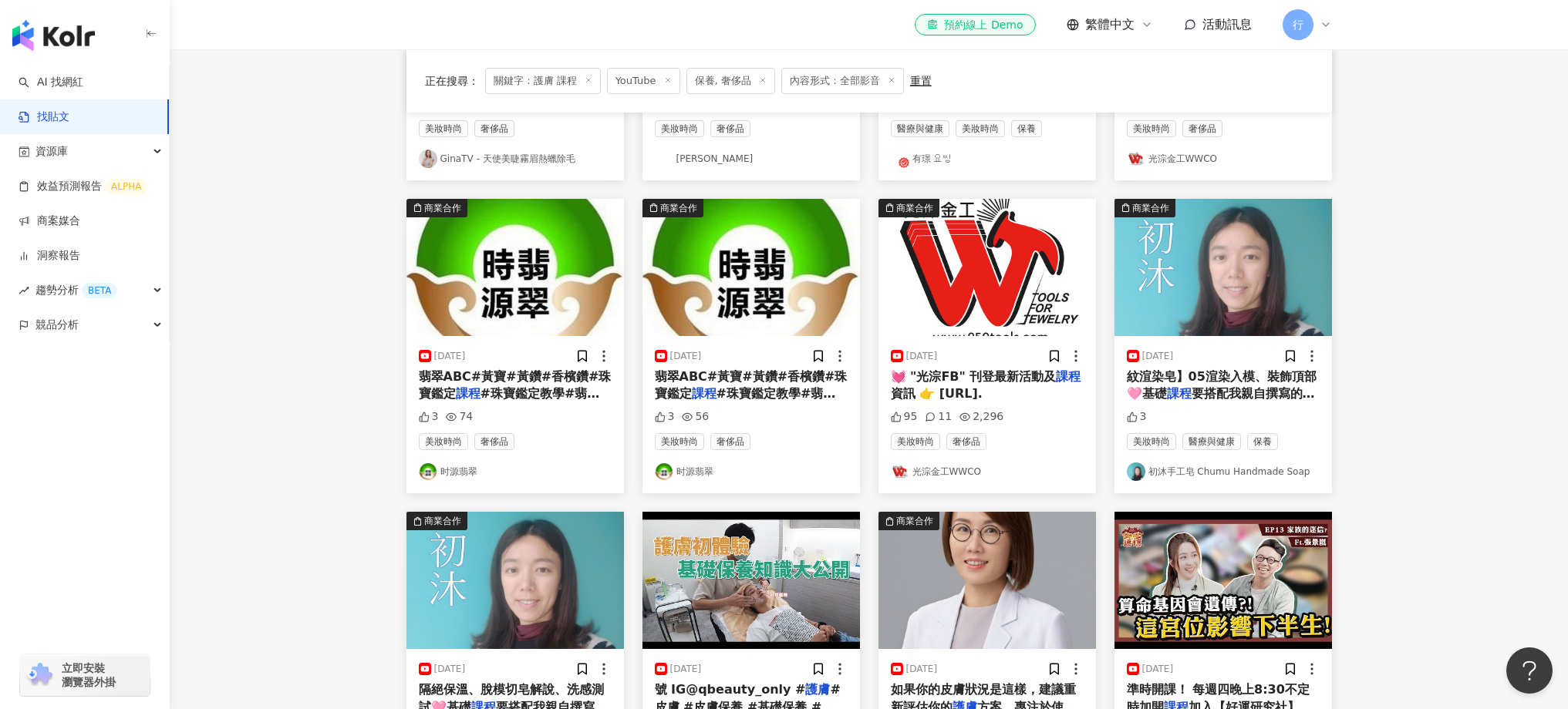
scroll to position [566, 0]
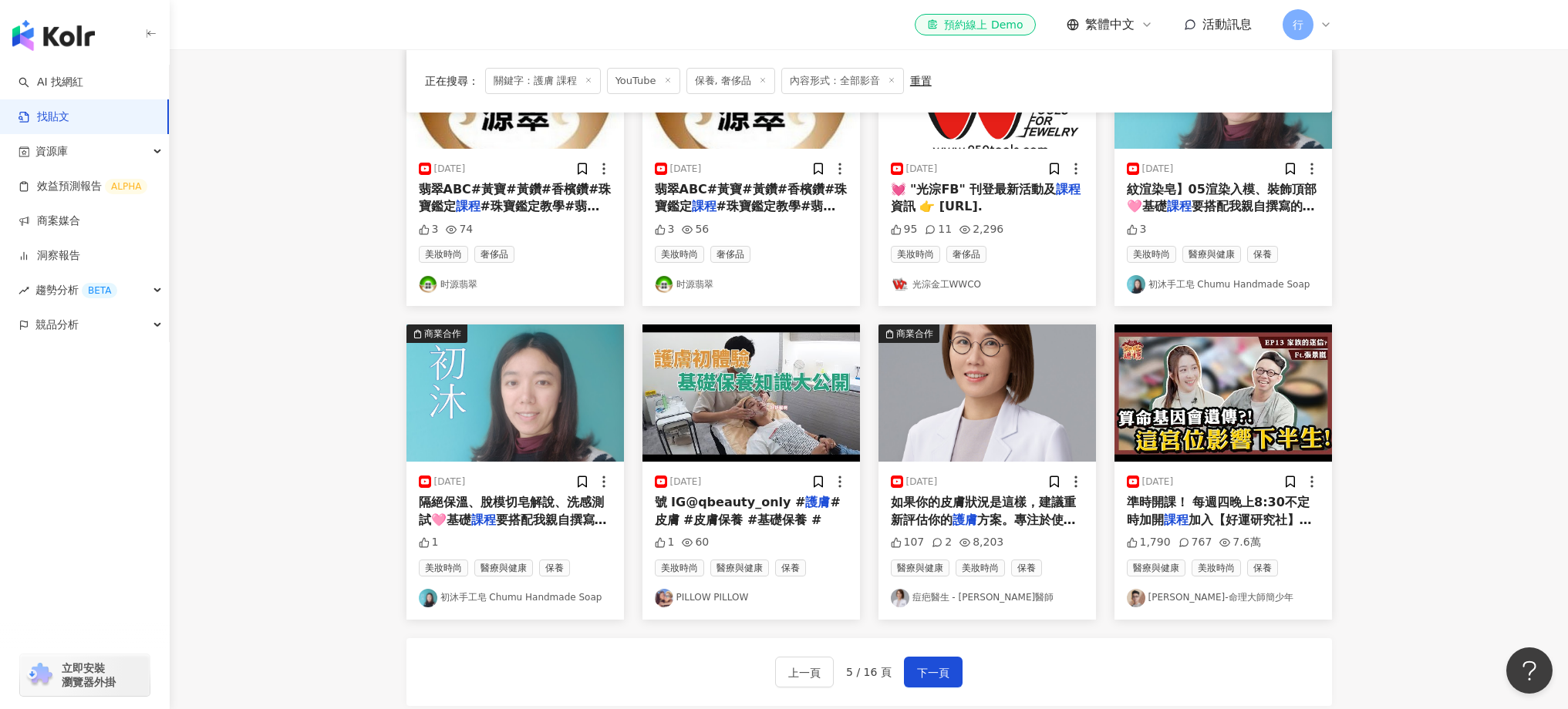
click at [724, 503] on span "號 IG@qbeauty_only #" at bounding box center [731, 502] width 151 height 15
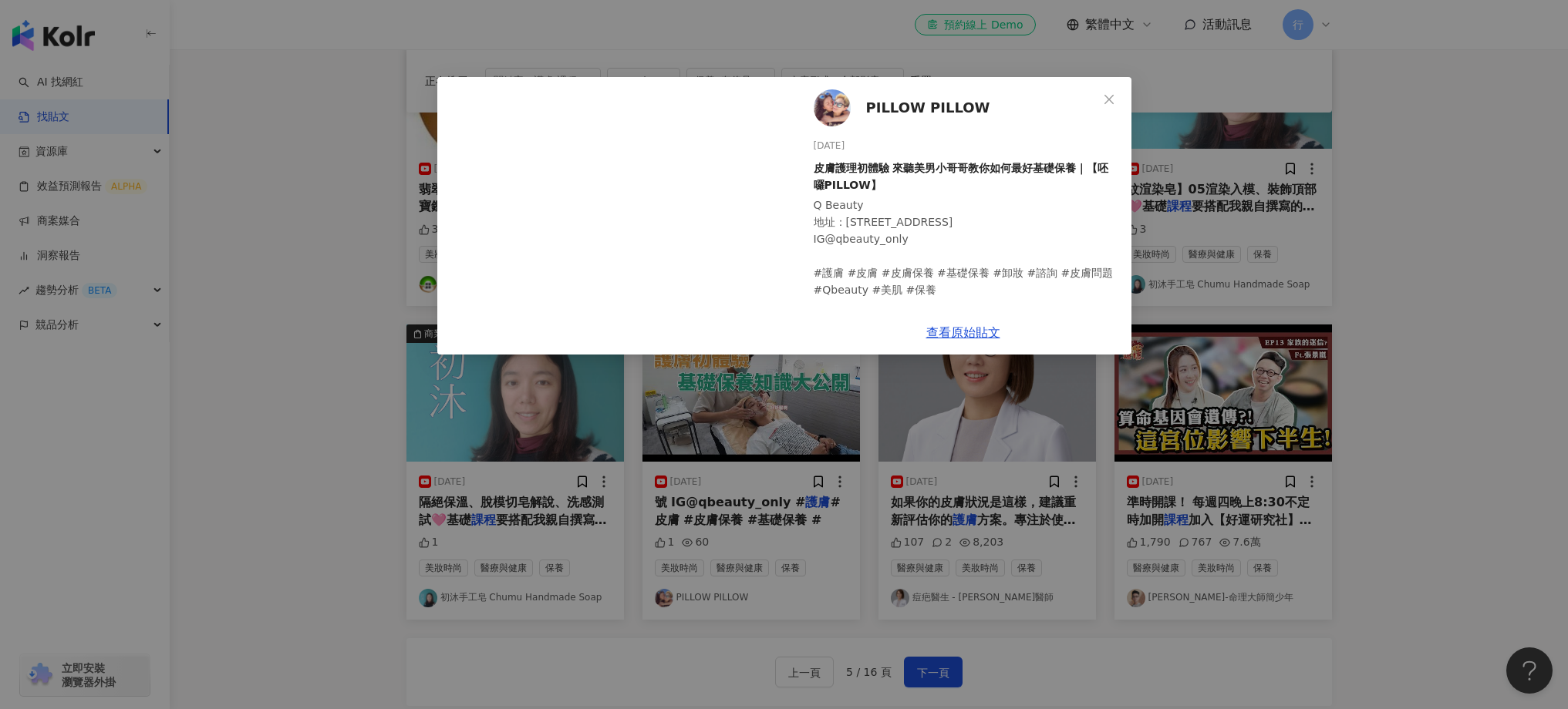
click at [1322, 537] on div "PILLOW PILLOW 2023/12/31 皮膚護理初體驗 來聽美男小哥哥教你如何最好基礎保養｜【呸囉PILLOW】 Q Beauty 地址：103台北…" at bounding box center [784, 354] width 1568 height 709
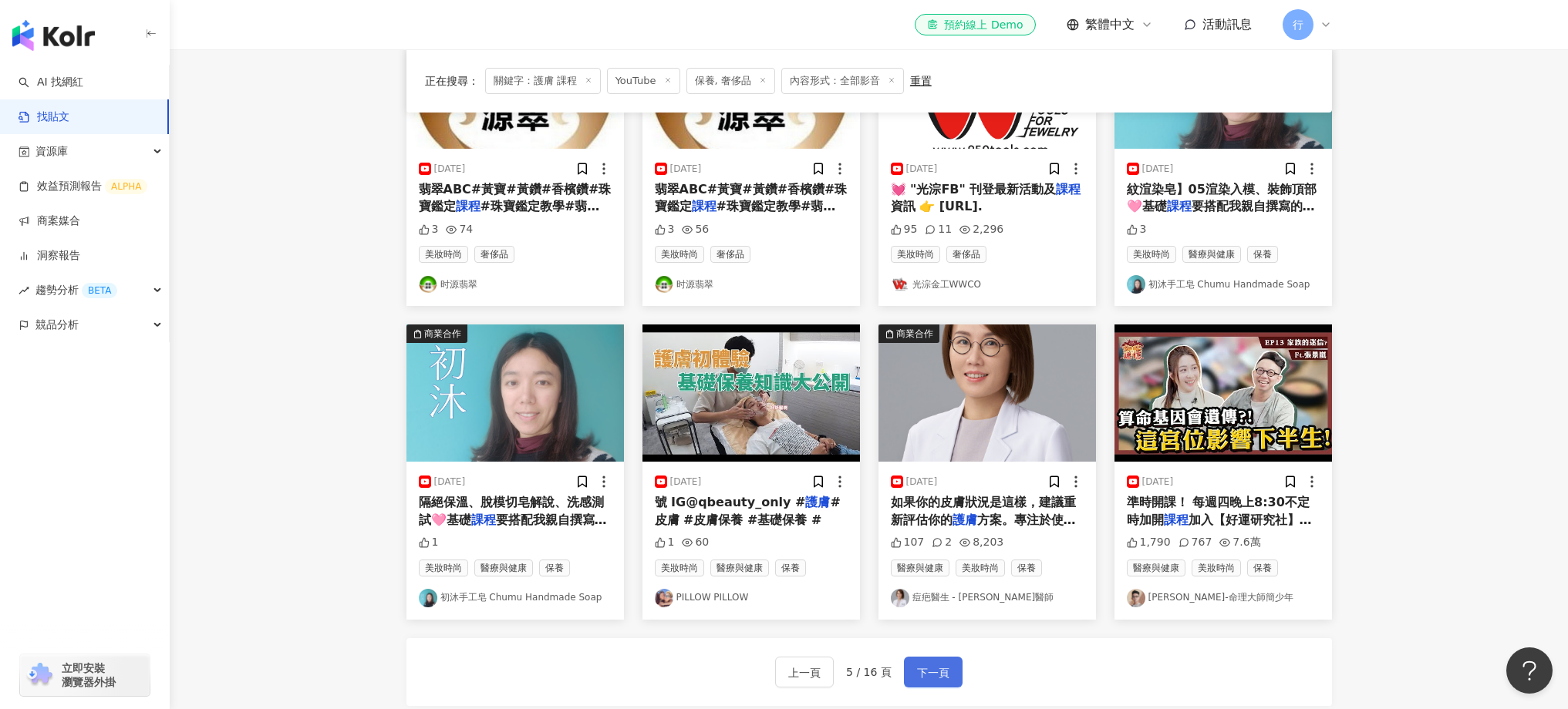
click at [950, 681] on button "下一頁" at bounding box center [933, 671] width 59 height 31
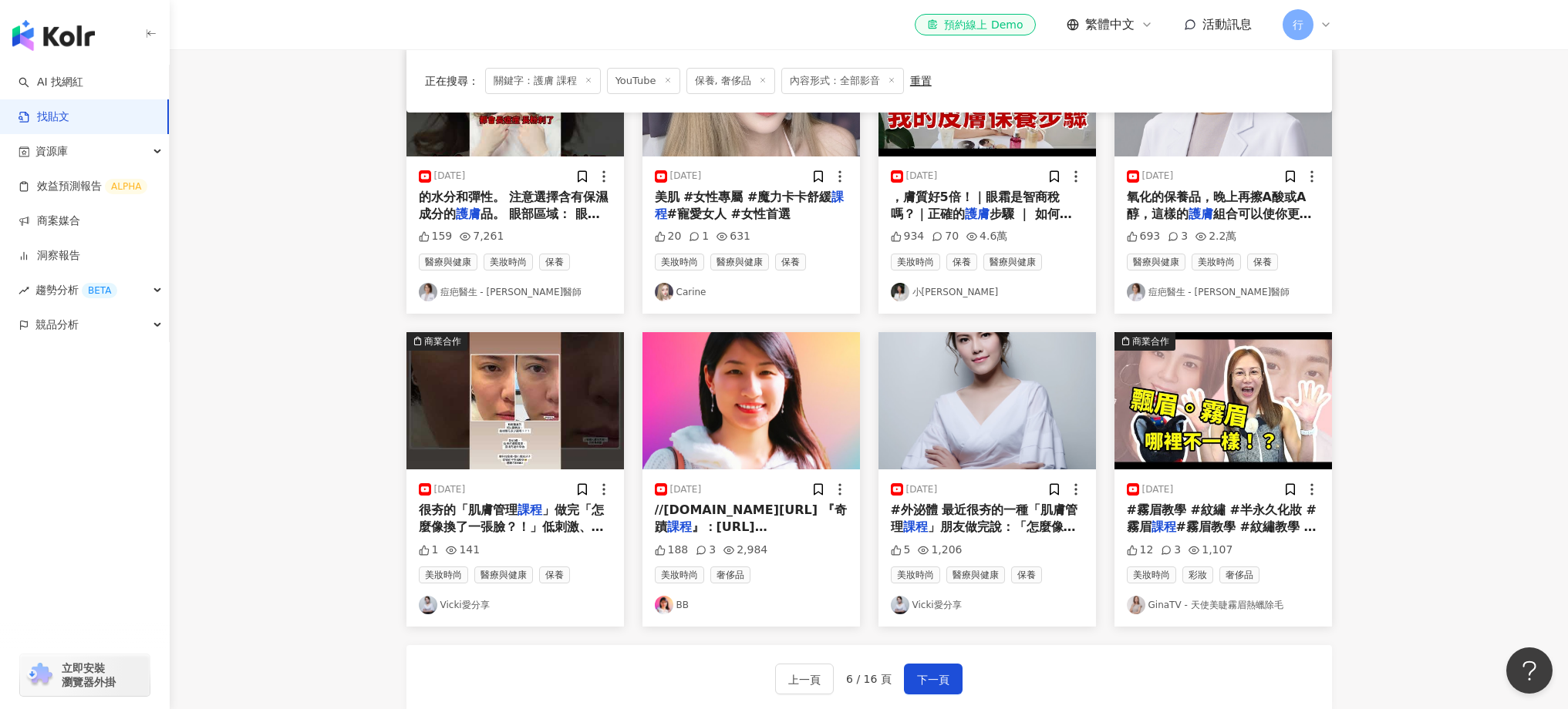
click at [509, 419] on img "button" at bounding box center [515, 401] width 217 height 138
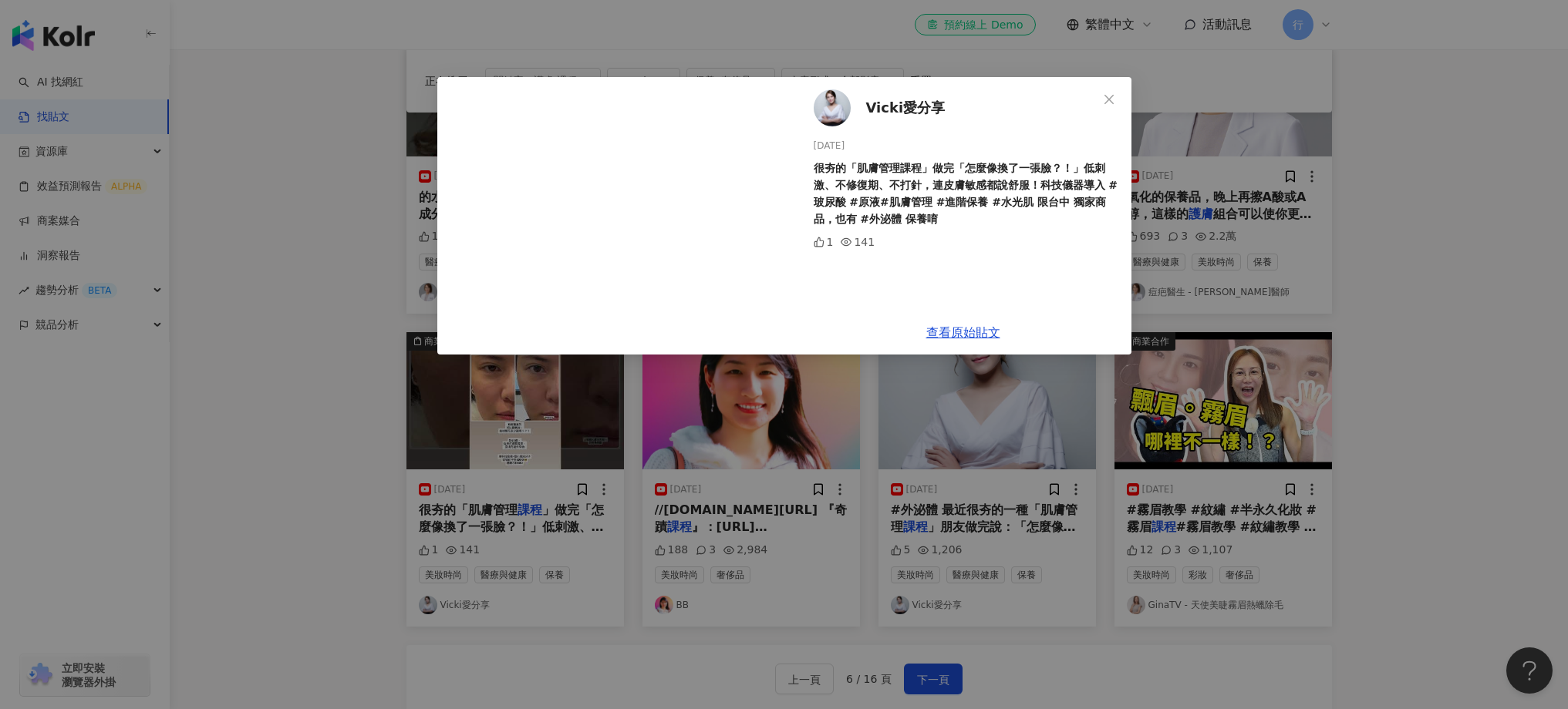
click at [361, 563] on div "Vicki愛分享 2025/7/10 很夯的「肌膚管理課程」做完「怎麼像換了一張臉？！」低刺激、不修復期、不打針，連皮膚敏感都說舒服！科技儀器導入 #玻尿酸 …" at bounding box center [784, 354] width 1568 height 709
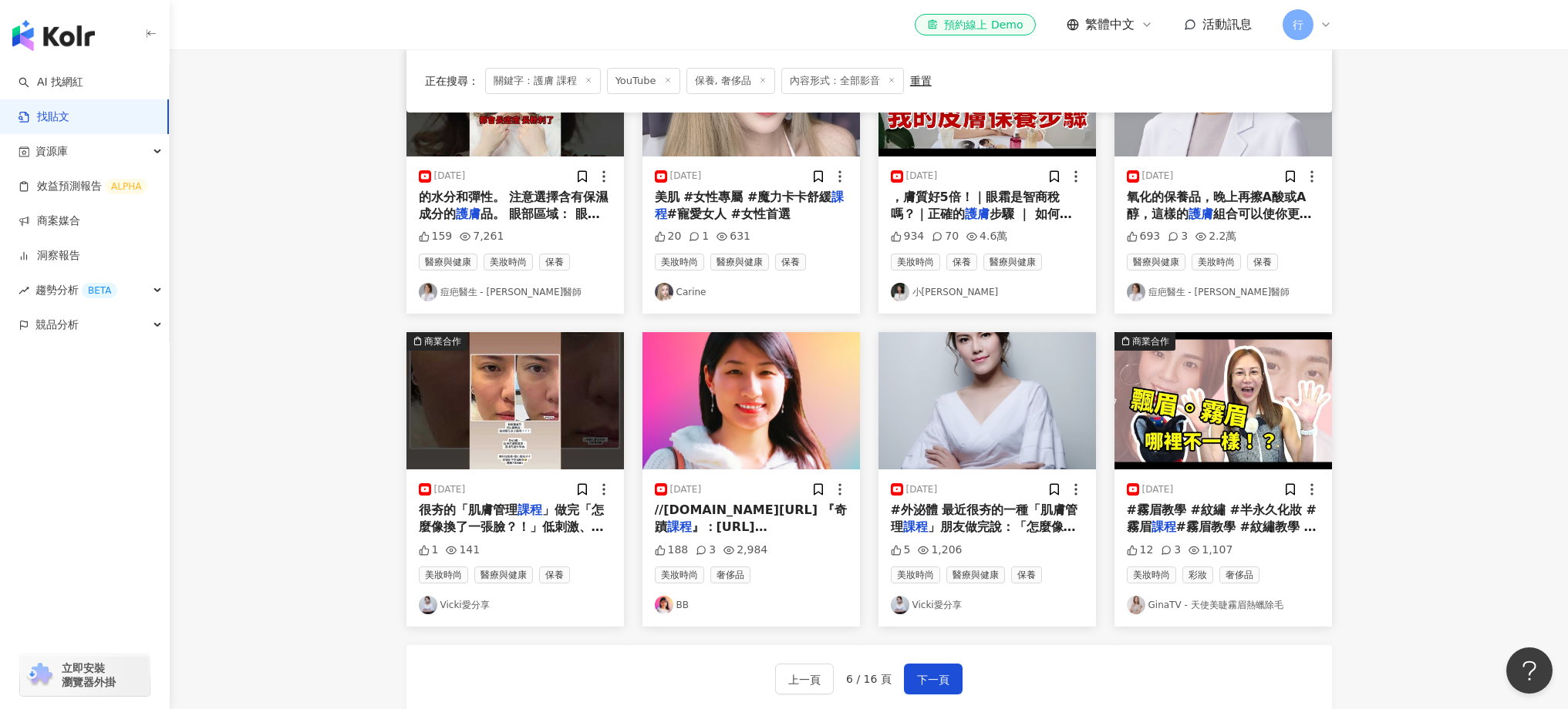
click at [1214, 441] on img "button" at bounding box center [1223, 401] width 217 height 138
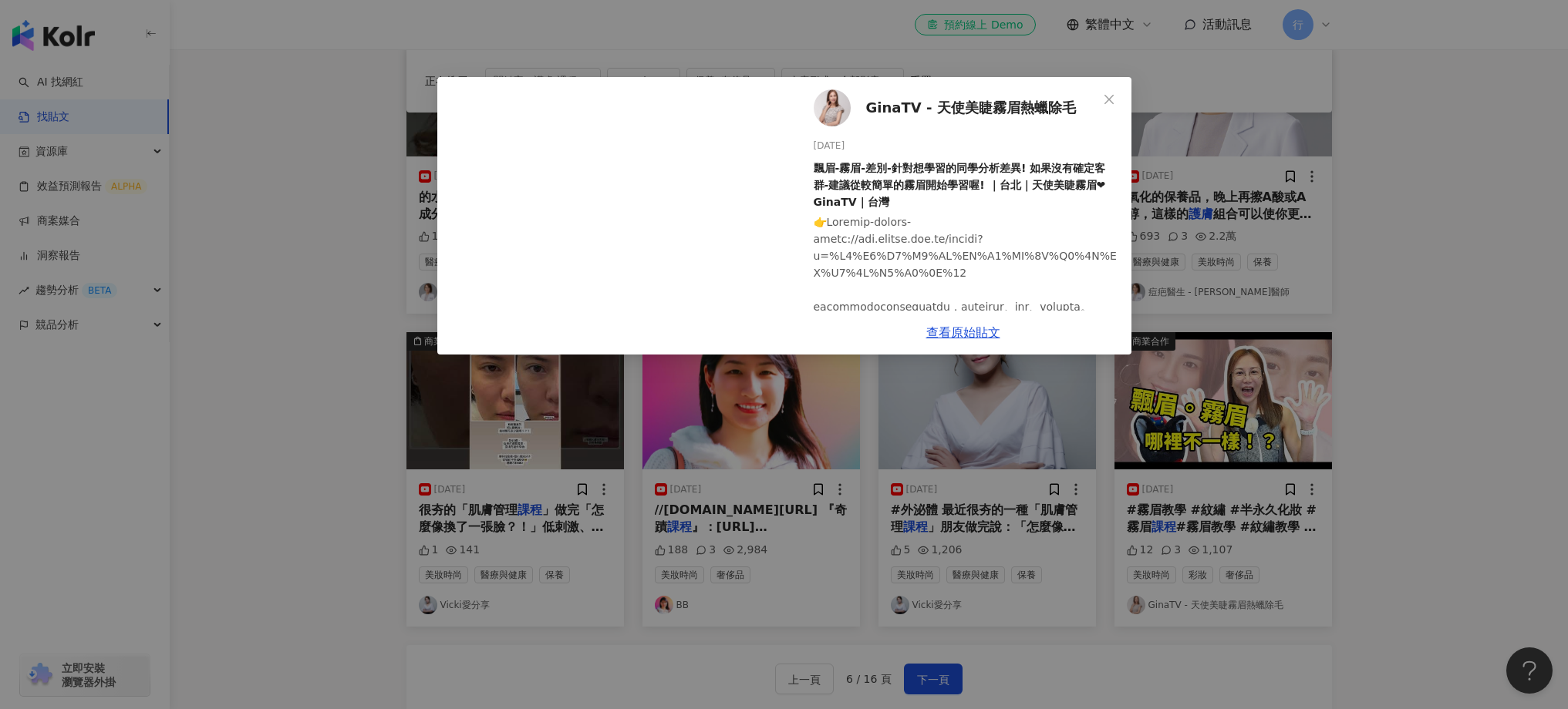
click at [1161, 440] on div "GinaTV - 天使美睫霧眉熱蠟除毛 2025/1/9 飄眉-霧眉-差別-針對想學習的同學分析差異! 如果沒有確定客群-建議從較簡單的霧眉開始學習喔! ｜台…" at bounding box center [784, 354] width 1568 height 709
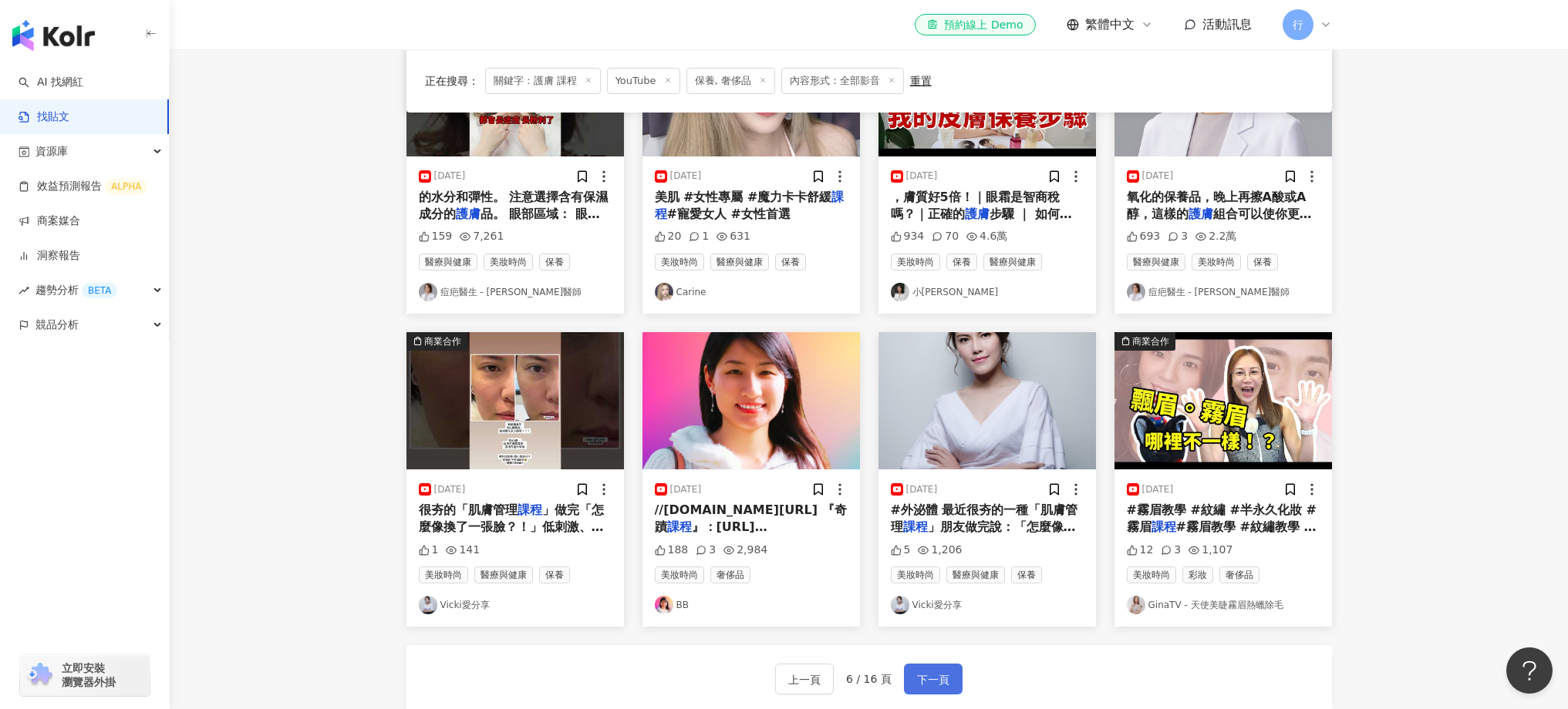
click at [933, 675] on span "下一頁" at bounding box center [933, 679] width 32 height 18
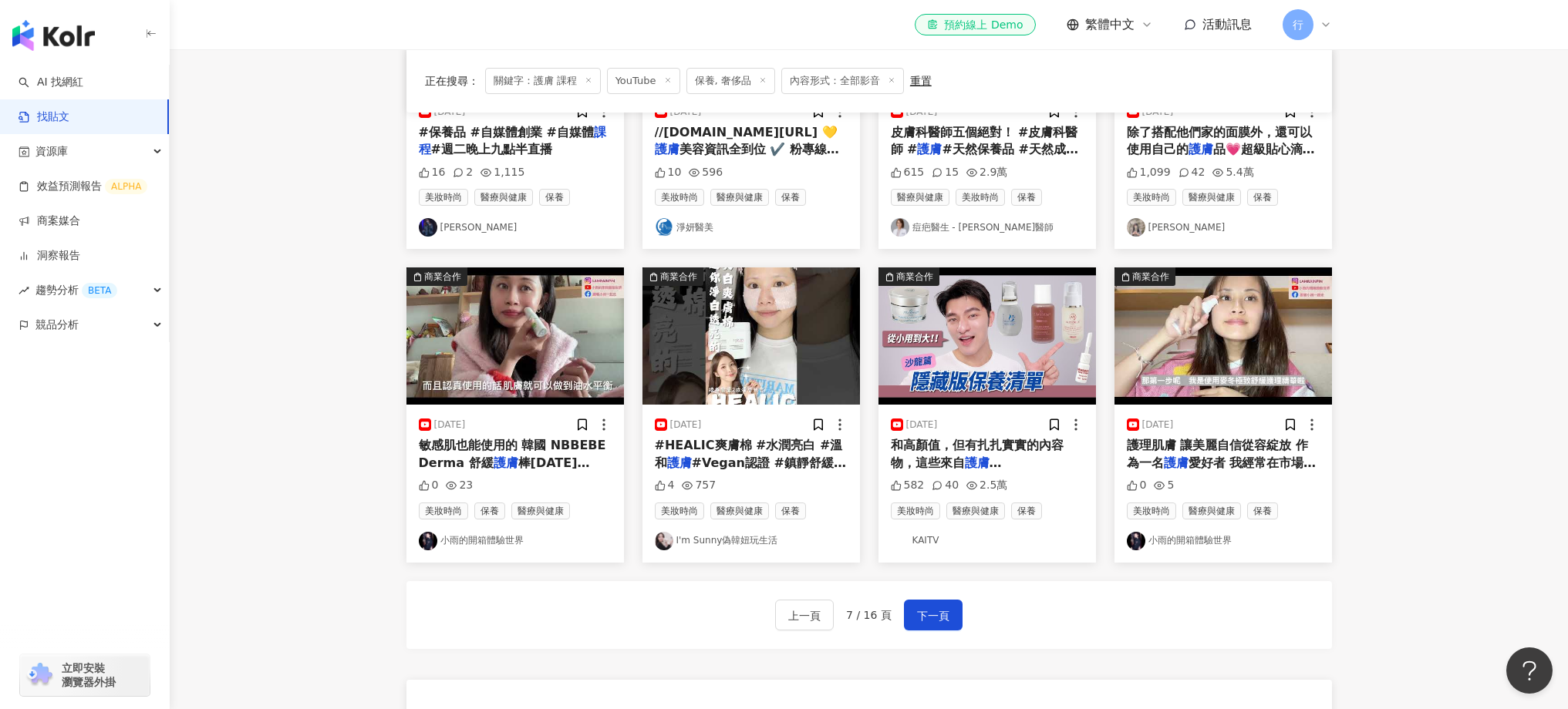
scroll to position [655, 0]
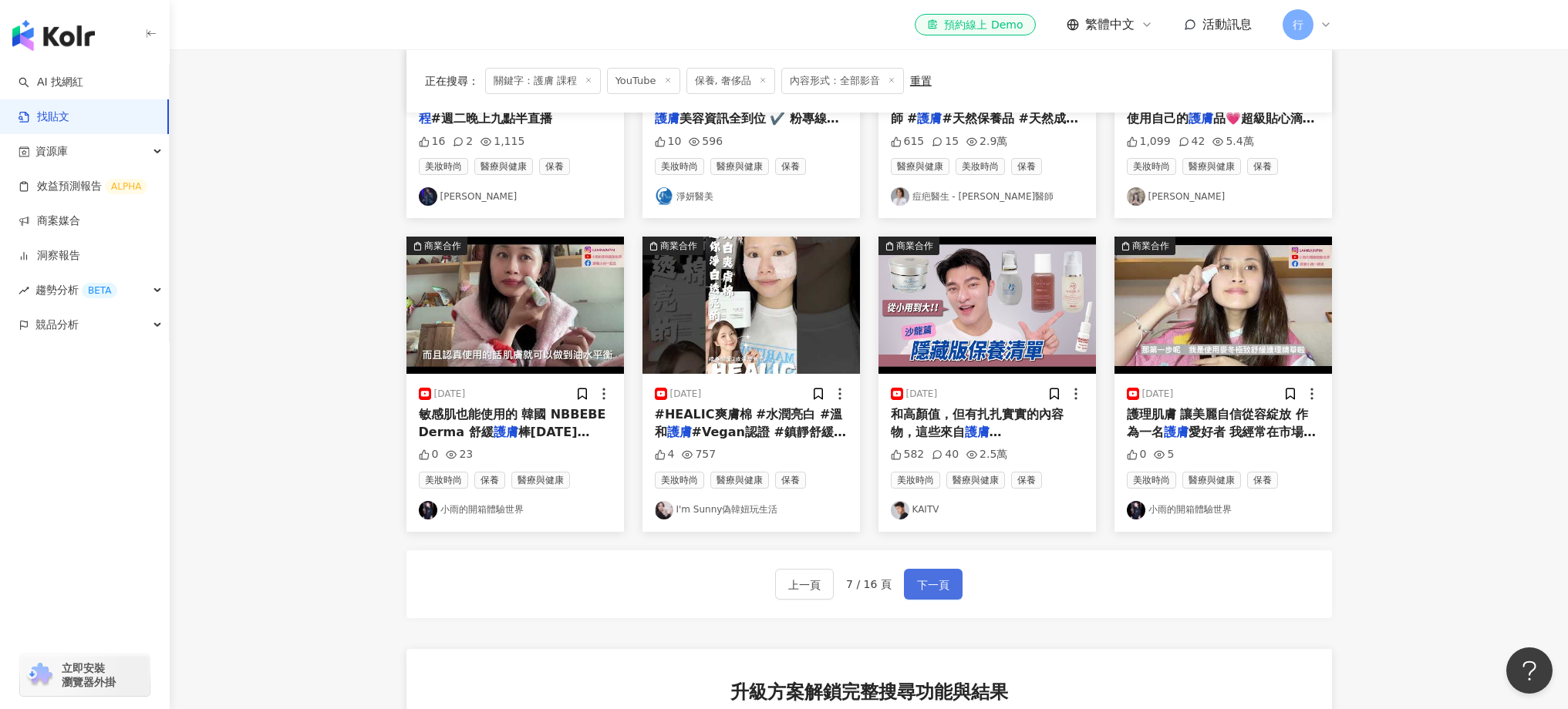
click at [911, 585] on button "下一頁" at bounding box center [933, 584] width 59 height 31
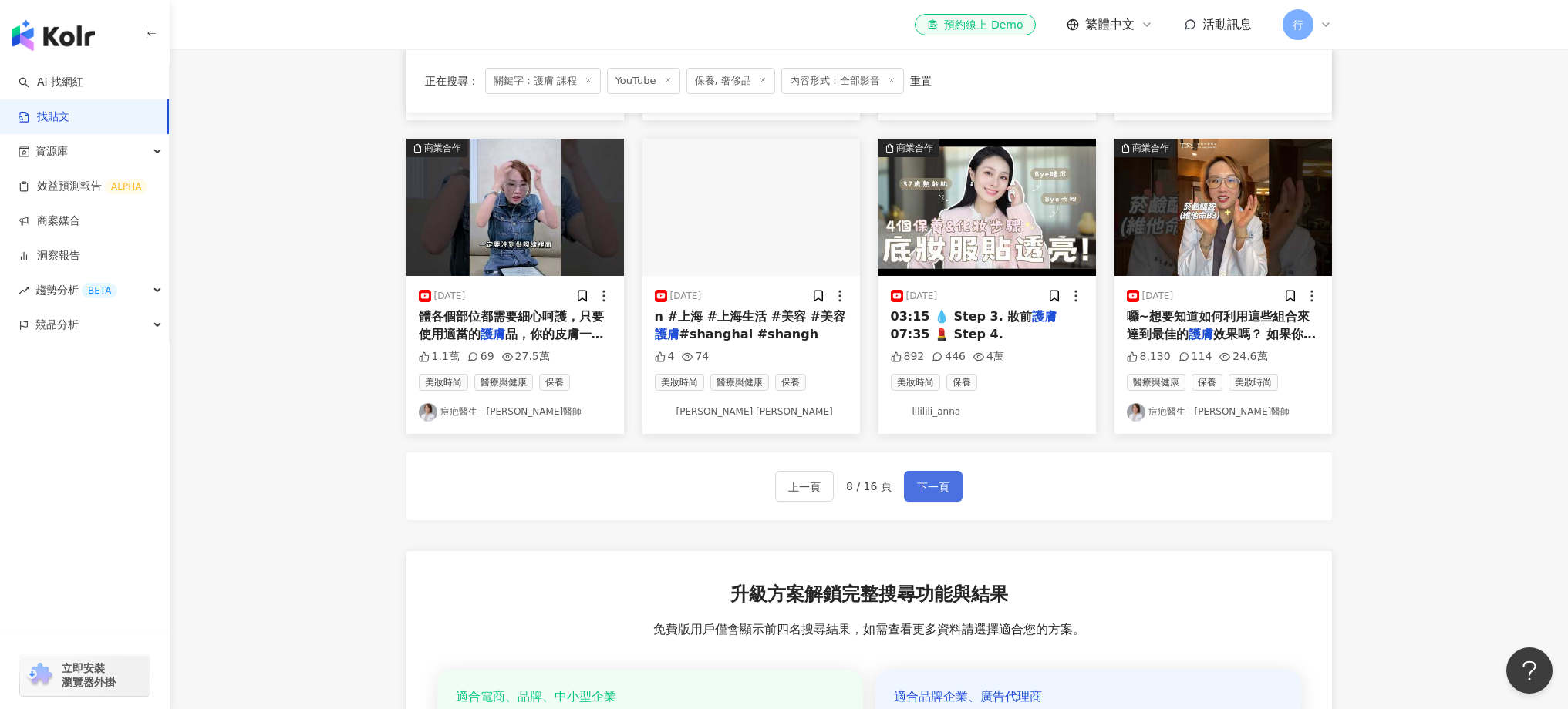
scroll to position [750, 0]
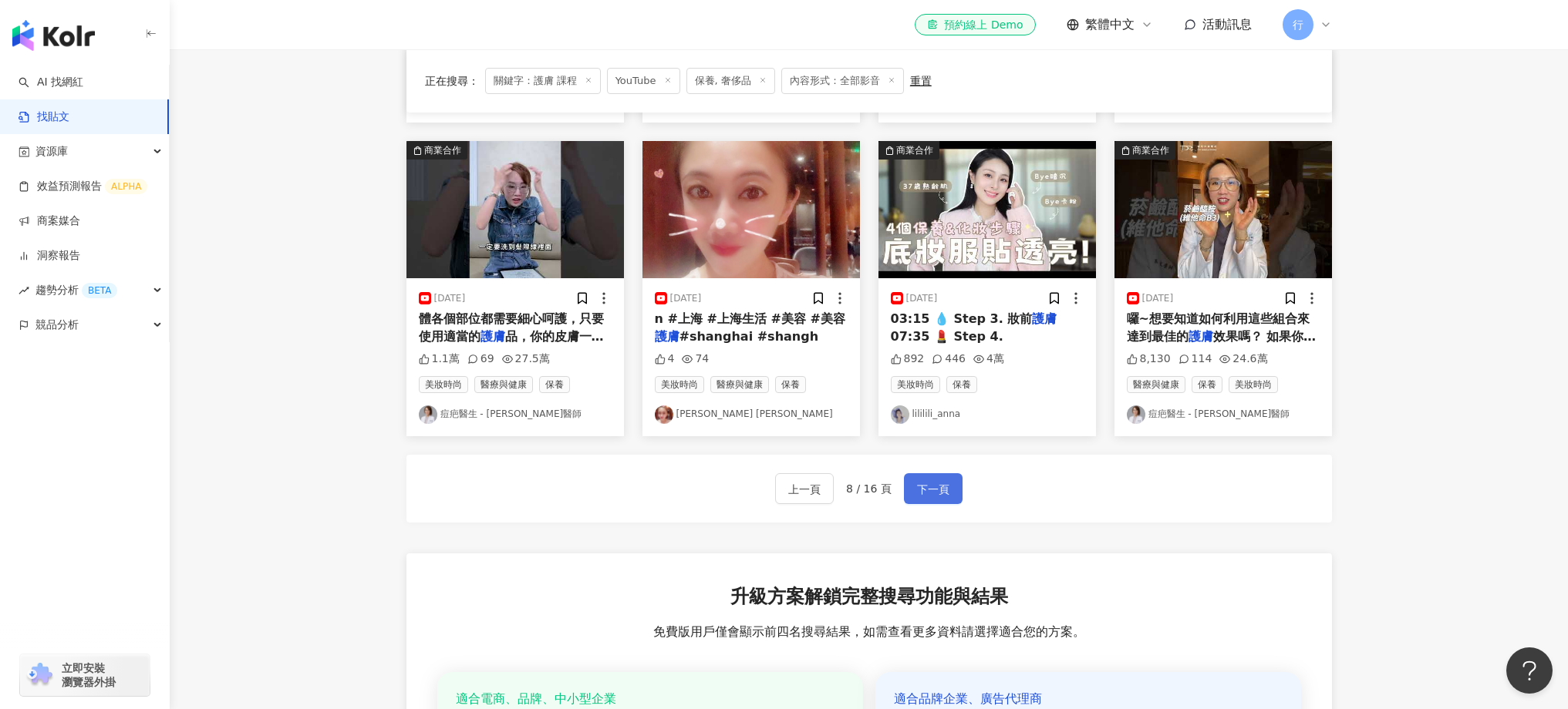
click at [910, 486] on button "下一頁" at bounding box center [933, 488] width 59 height 31
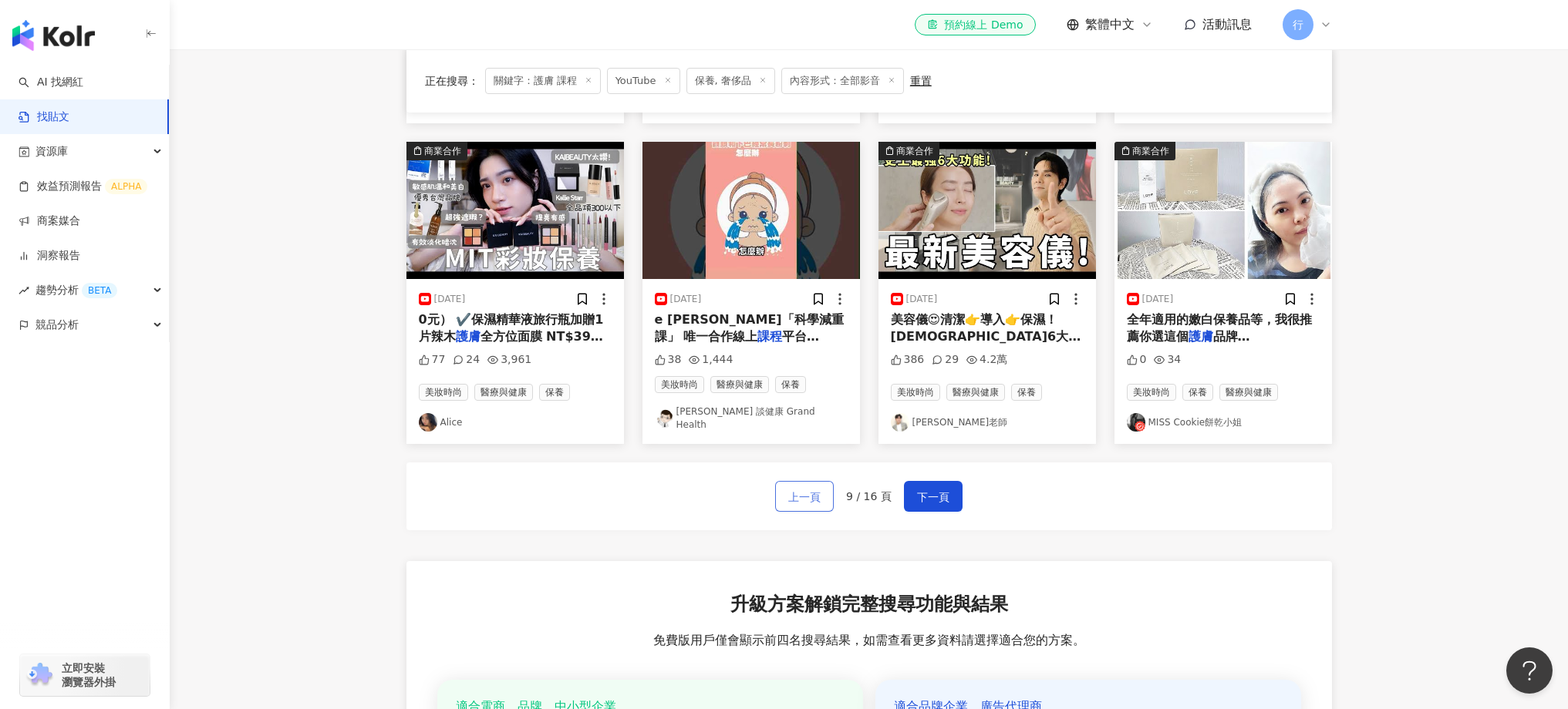
click at [809, 490] on span "上一頁" at bounding box center [804, 497] width 32 height 18
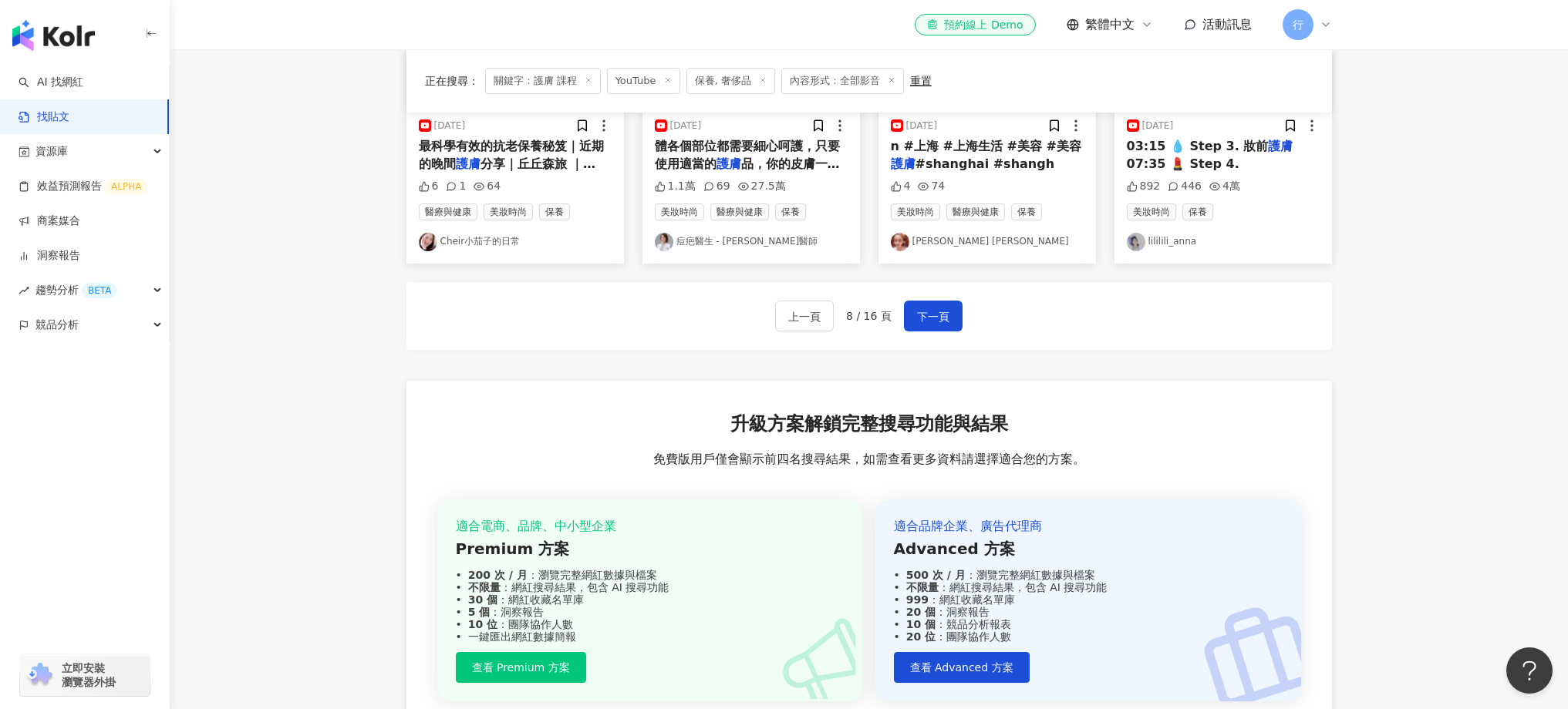
scroll to position [858, 0]
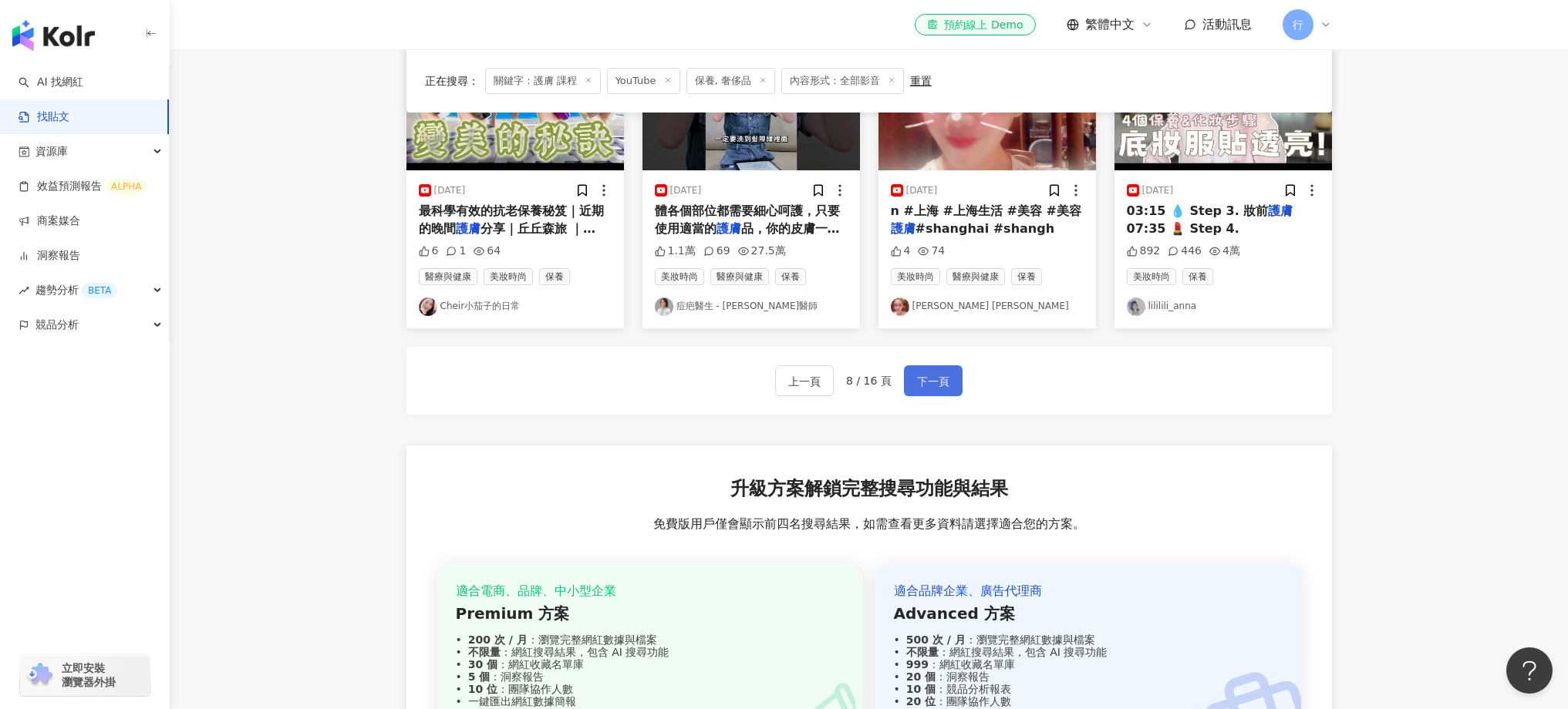
click at [924, 378] on span "下一頁" at bounding box center [933, 381] width 32 height 18
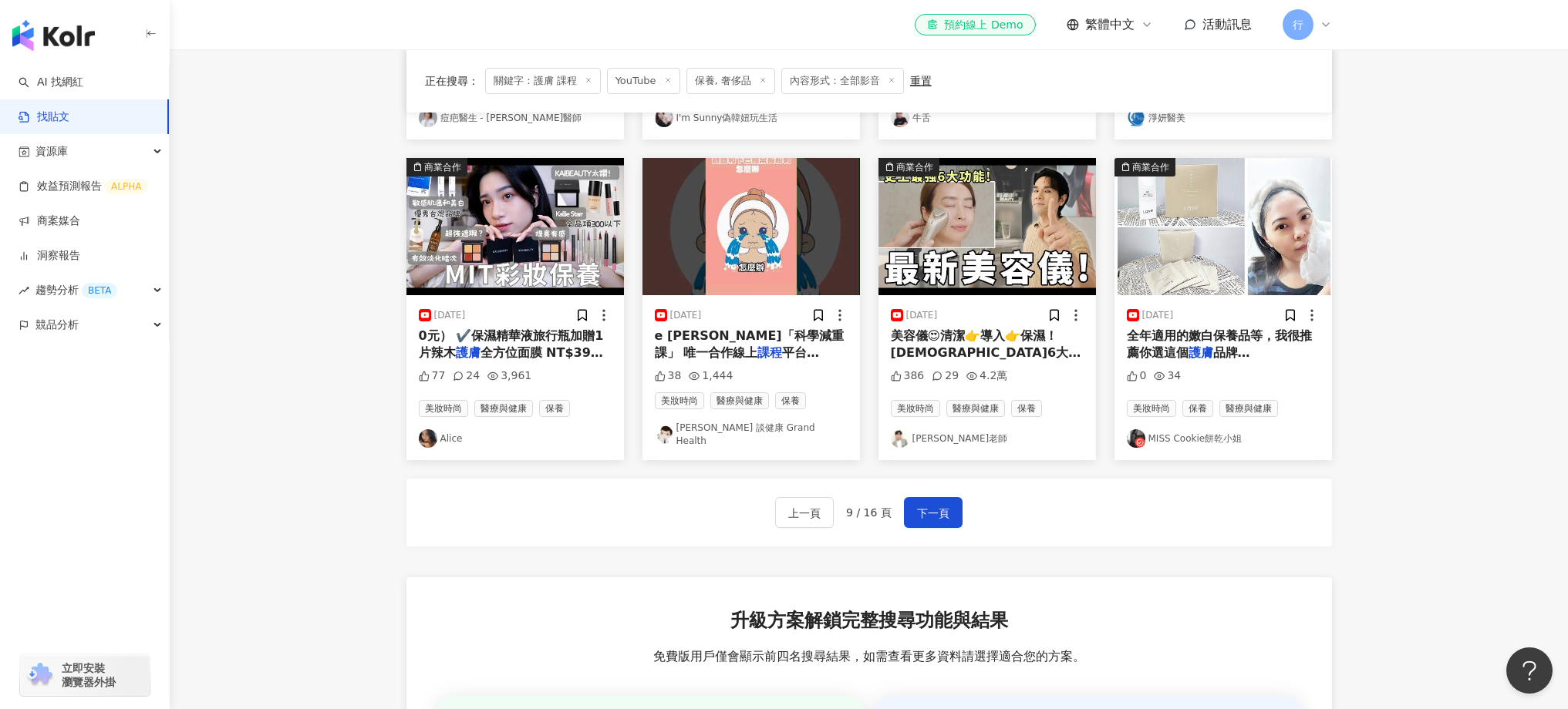
scroll to position [738, 0]
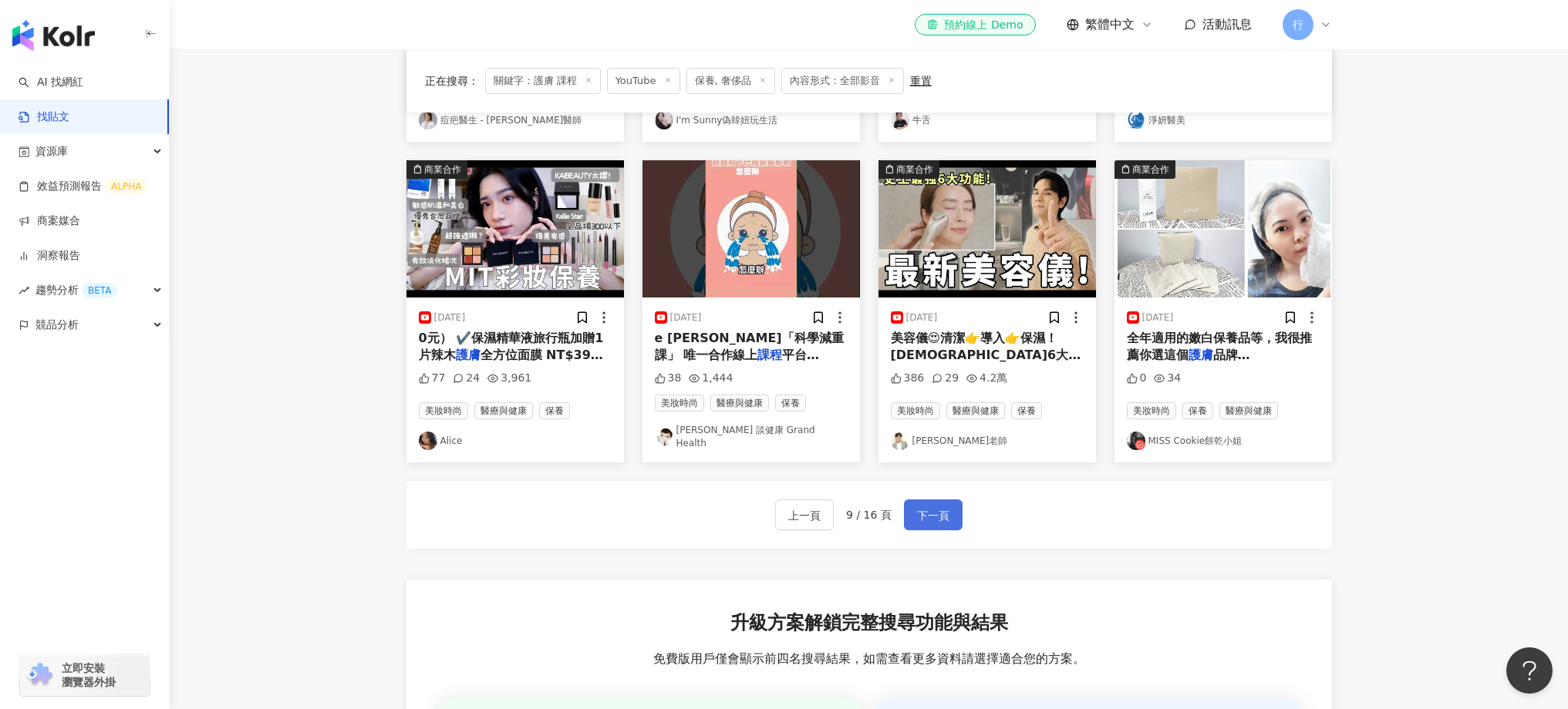
click at [938, 507] on span "下一頁" at bounding box center [933, 515] width 32 height 18
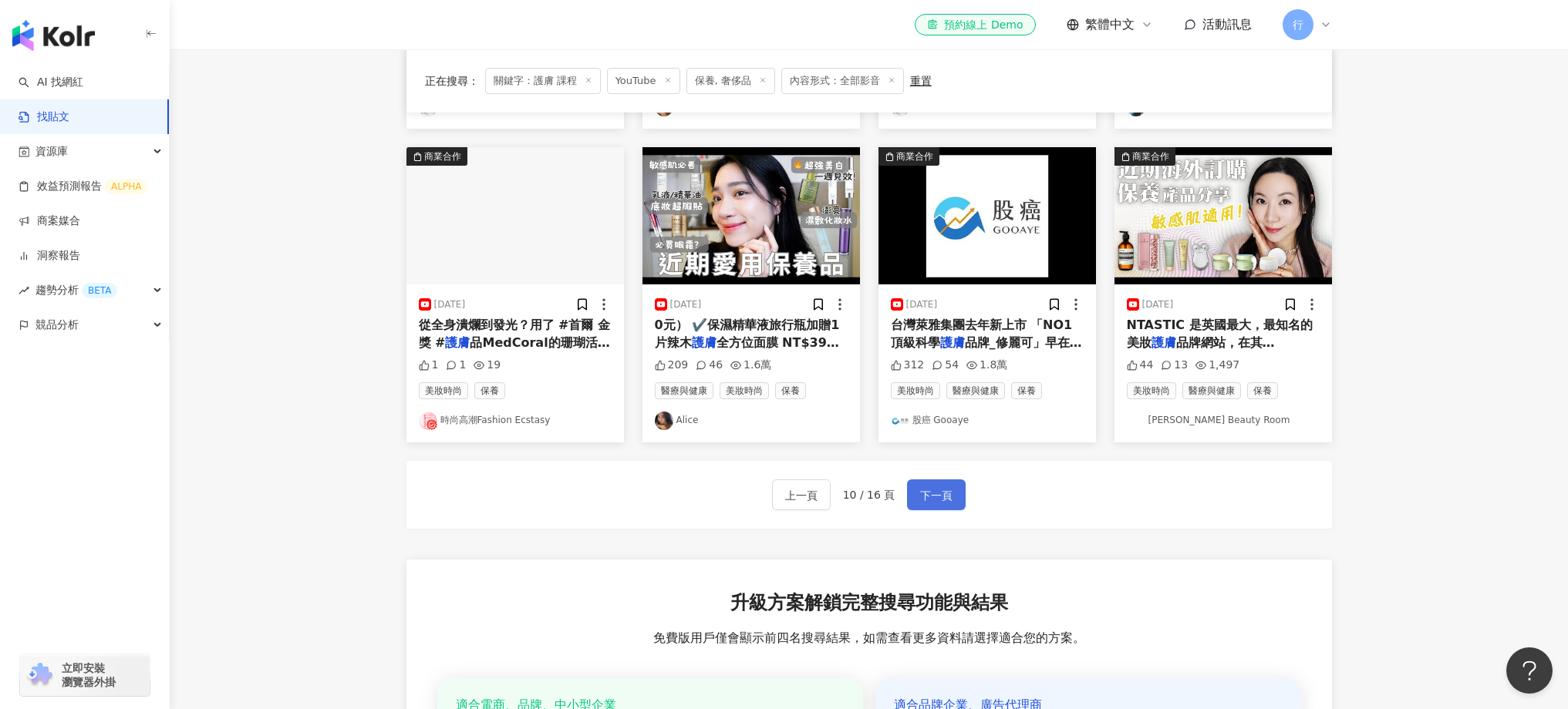
scroll to position [732, 0]
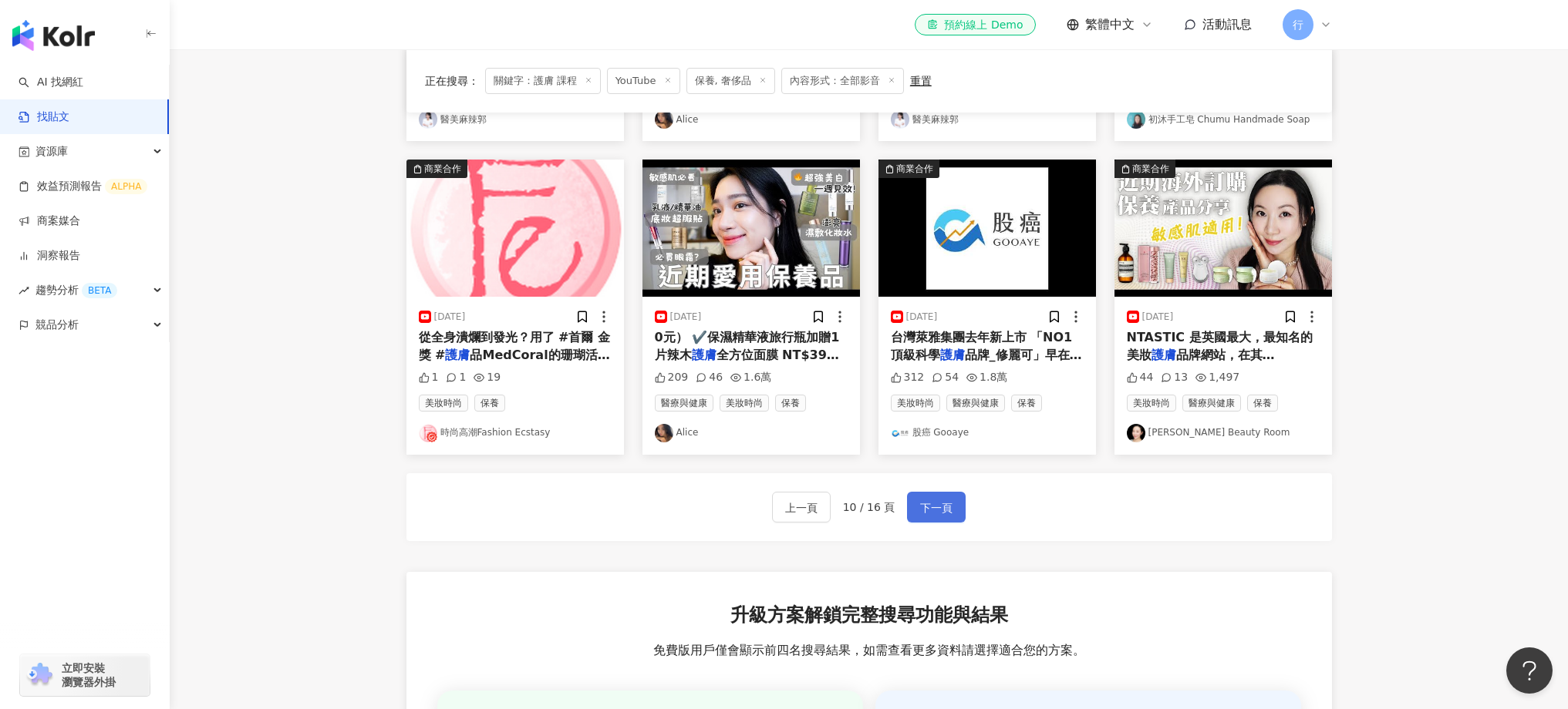
click at [909, 514] on div "上一頁 10 / 16 頁 下一頁" at bounding box center [869, 507] width 195 height 31
click at [916, 515] on button "下一頁" at bounding box center [936, 507] width 59 height 31
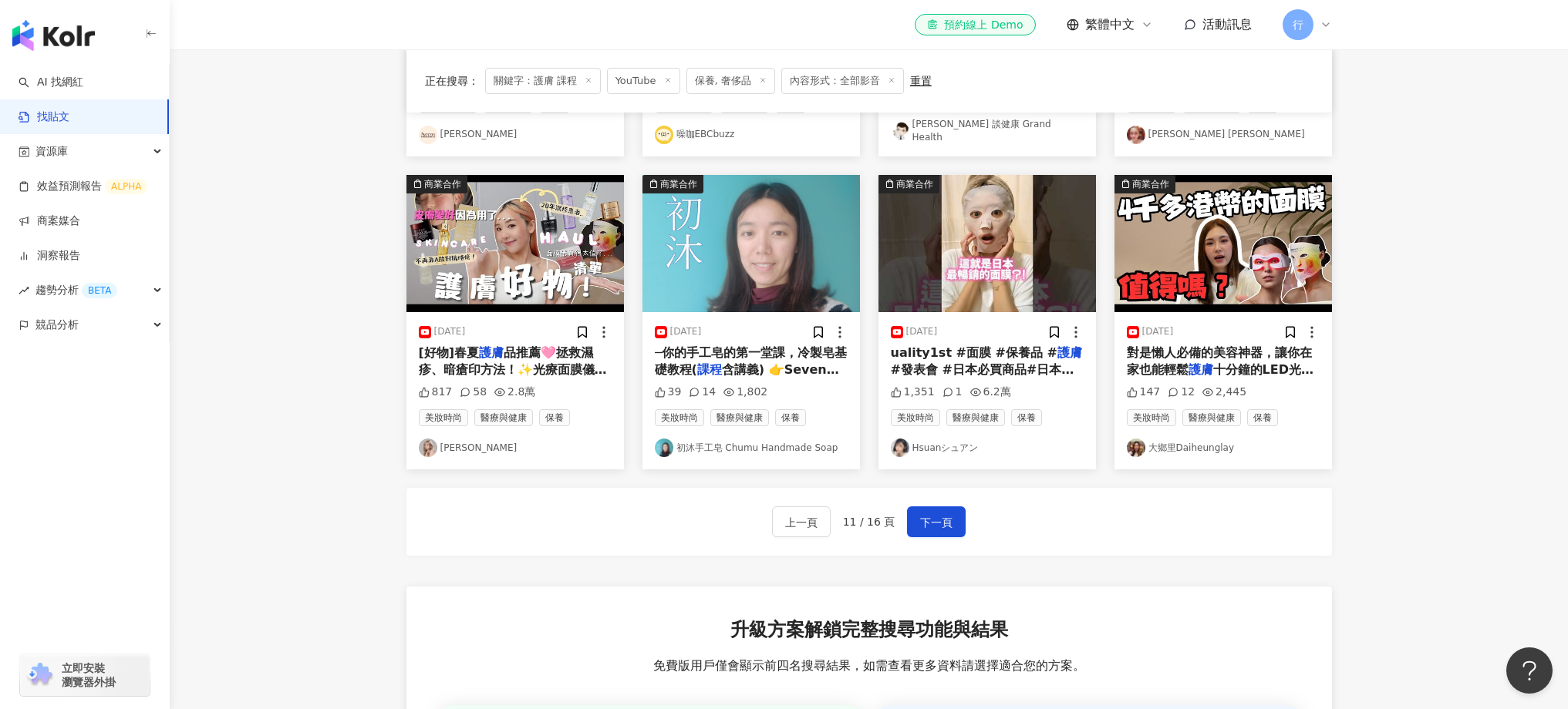
click at [496, 532] on div "上一頁 11 / 16 頁 下一頁" at bounding box center [868, 521] width 925 height 67
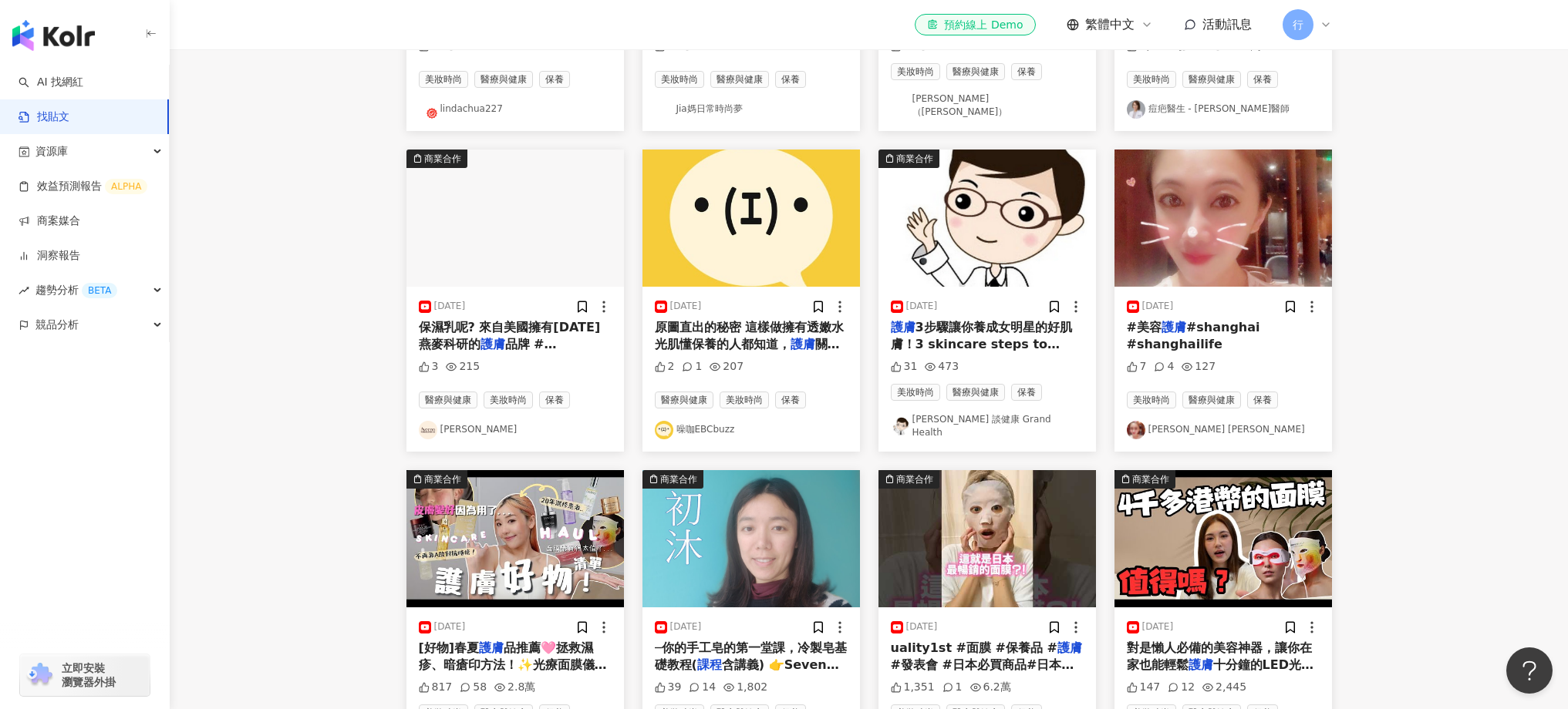
scroll to position [1028, 0]
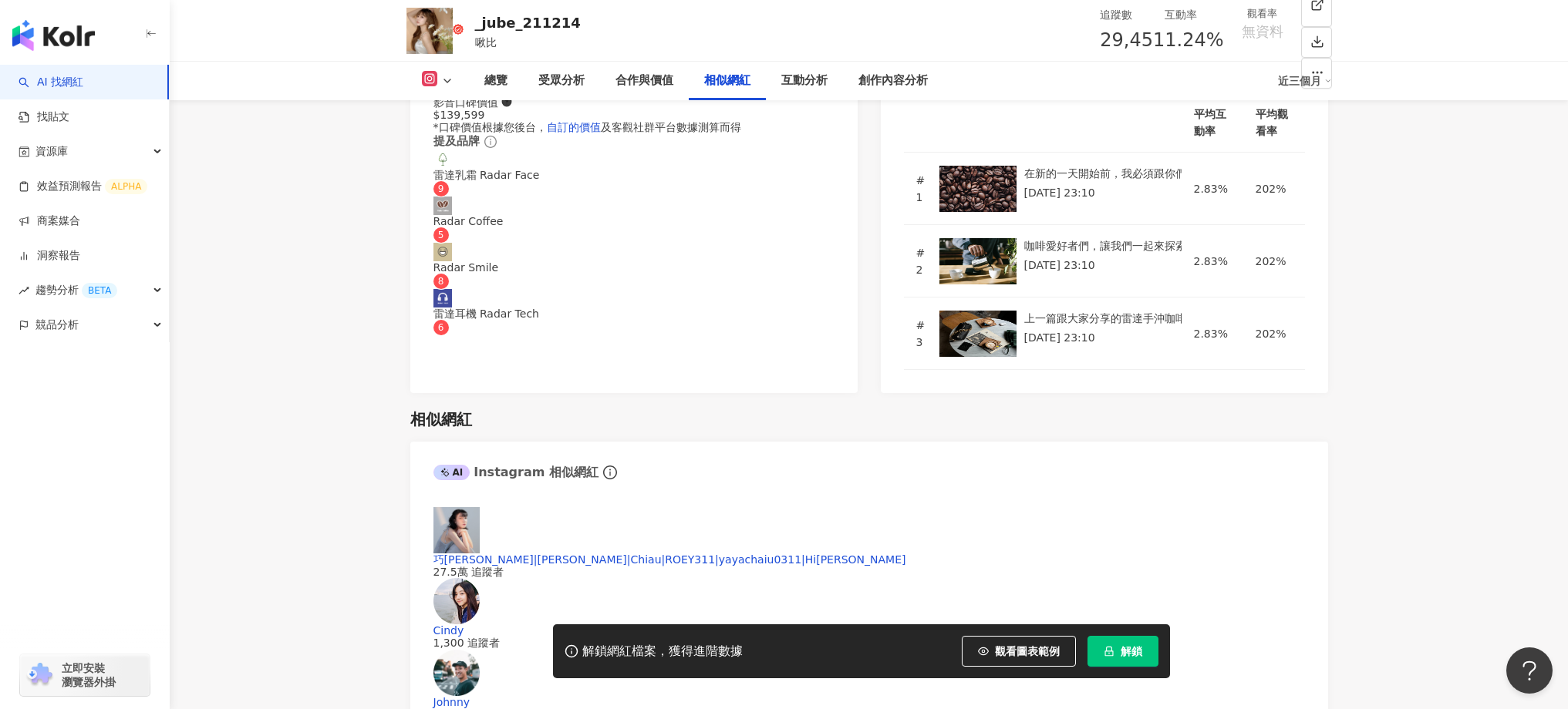
scroll to position [2549, 0]
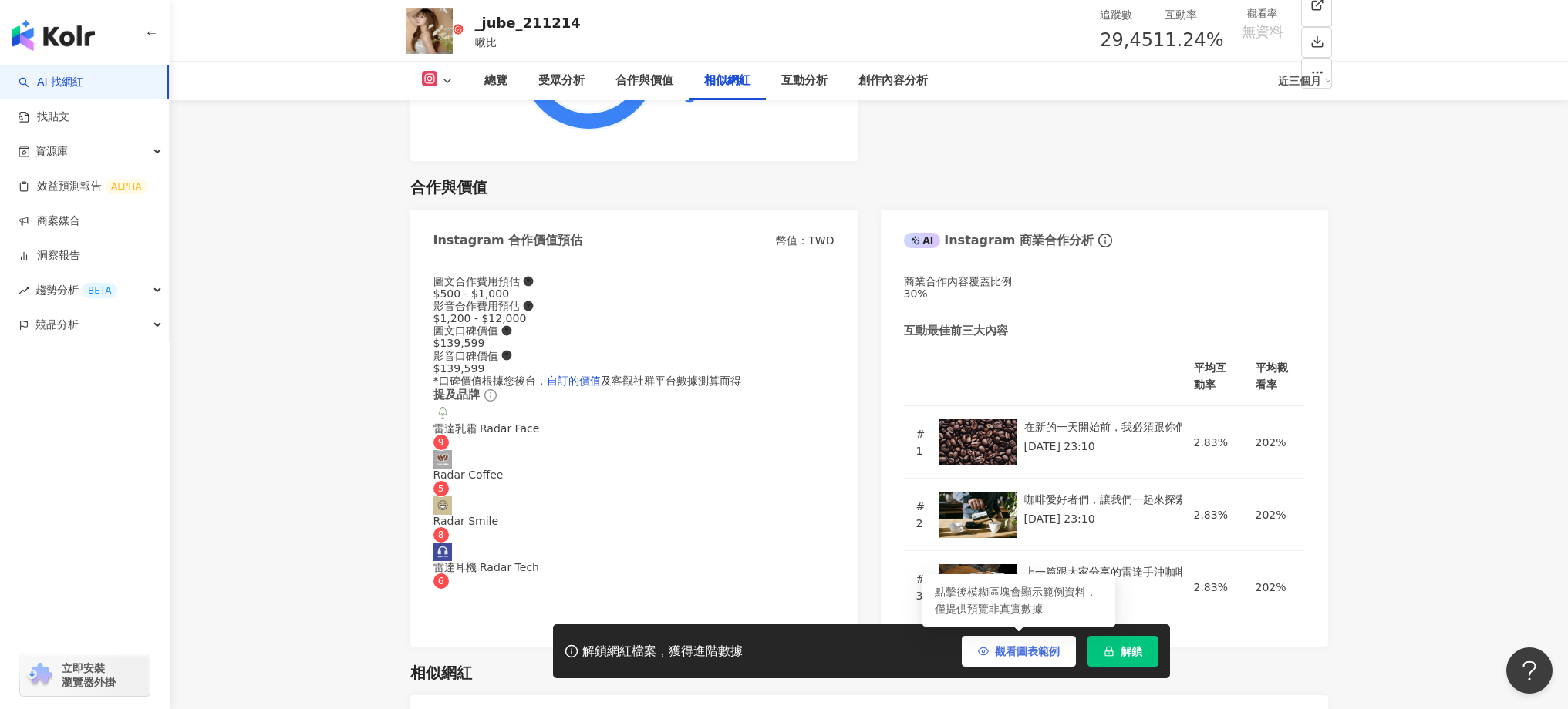
click at [970, 662] on button "觀看圖表範例" at bounding box center [1019, 651] width 114 height 31
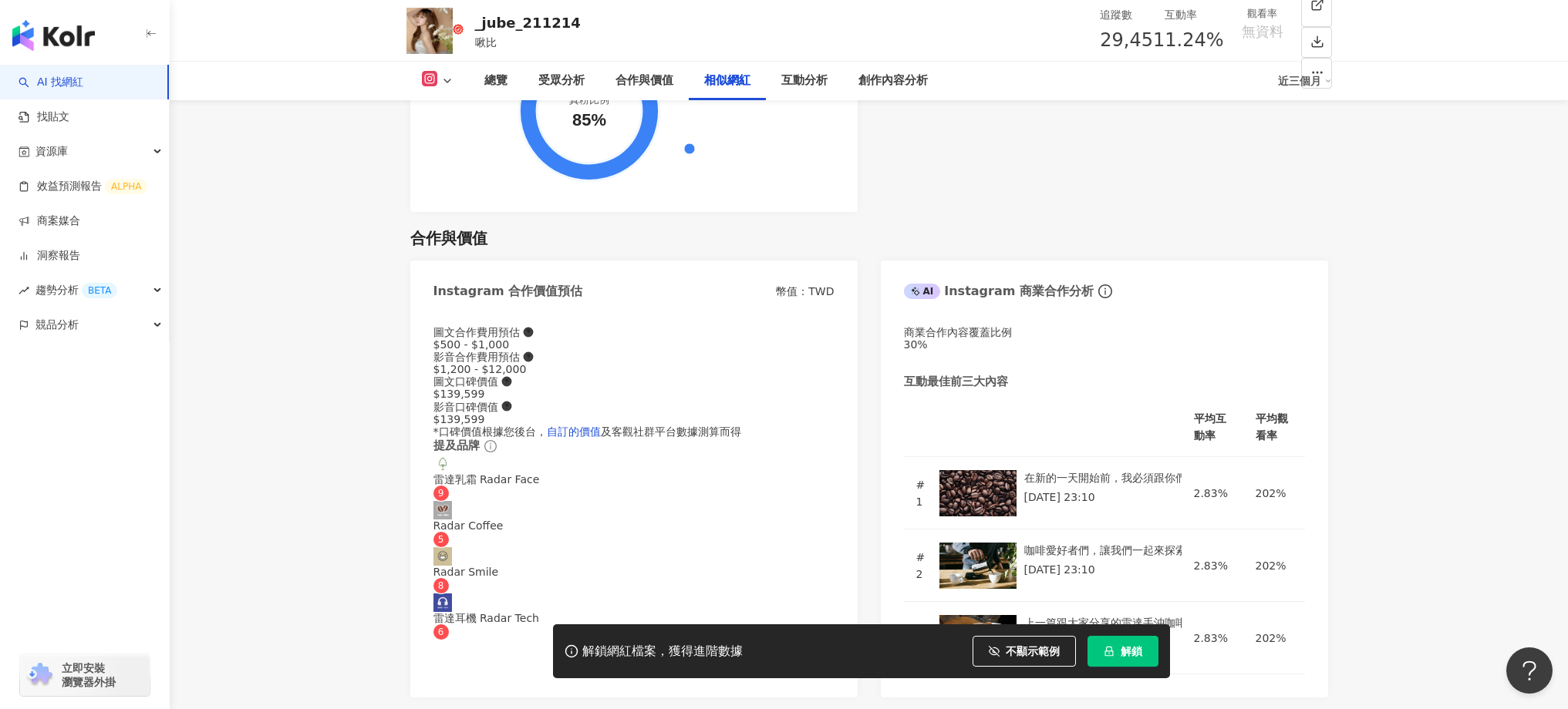
click at [970, 661] on div "解鎖網紅檔案，獲得進階數據 不顯示範例 點擊後模糊區塊會顯示範例資料，僅提供預覽非真實數據 解鎖" at bounding box center [862, 651] width 617 height 54
click at [981, 656] on button "不顯示範例" at bounding box center [1024, 651] width 103 height 31
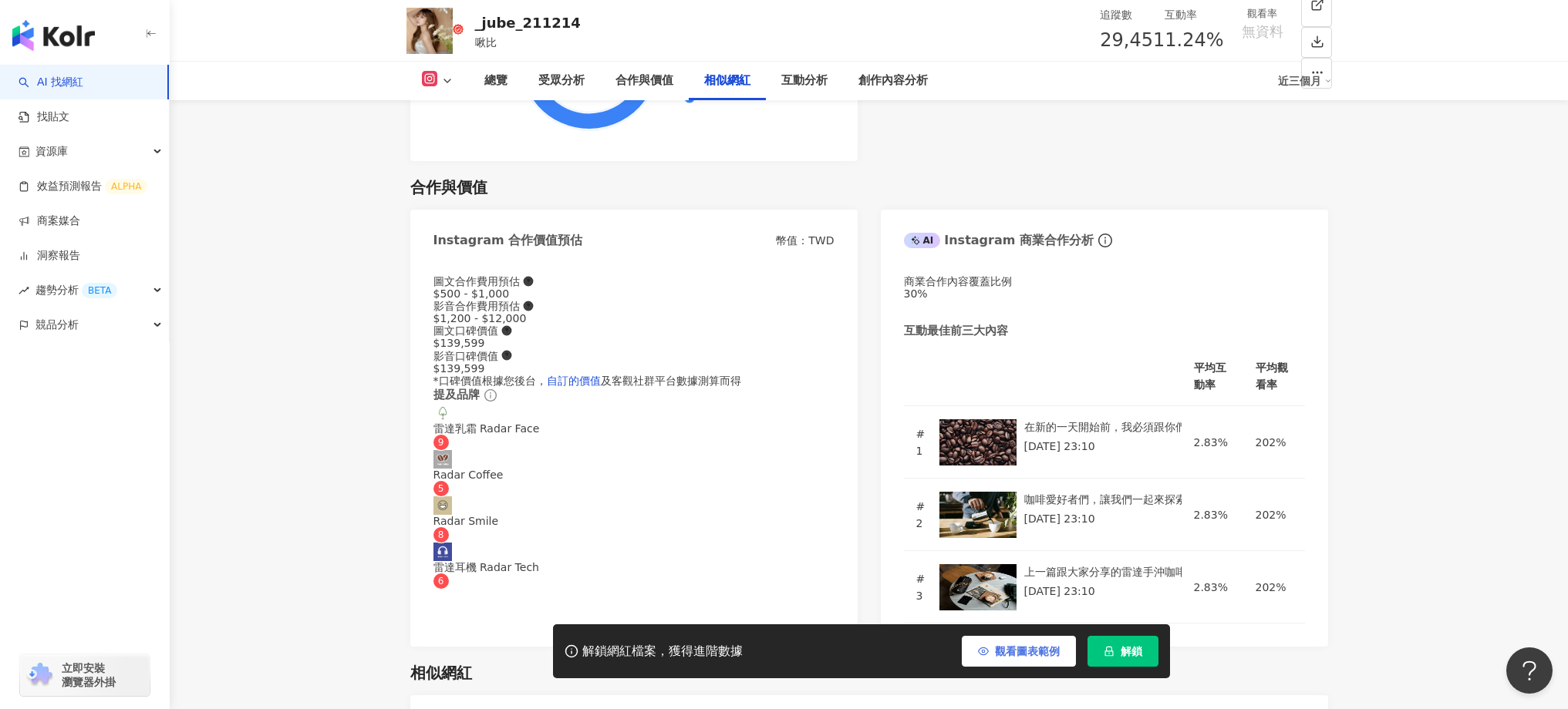
click at [981, 656] on icon "button" at bounding box center [983, 651] width 11 height 11
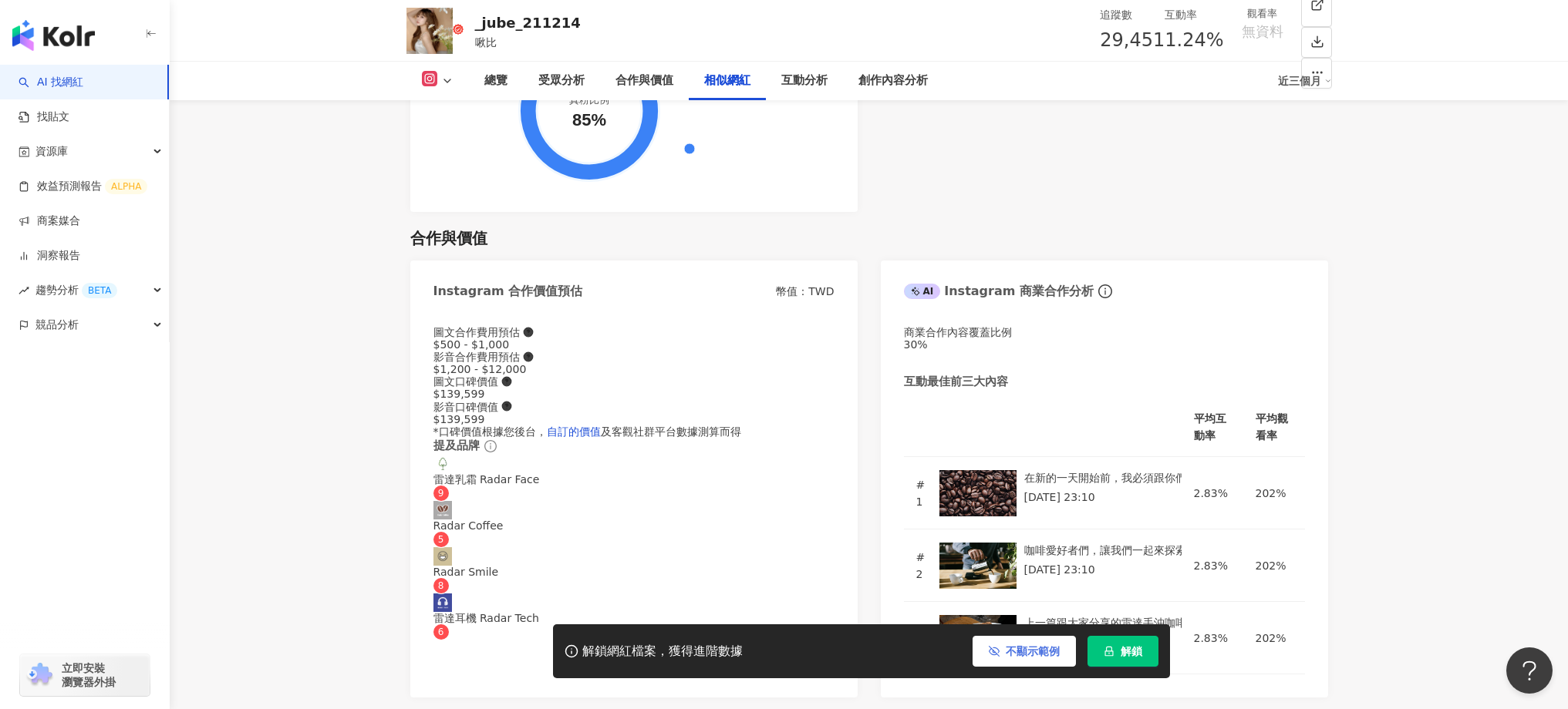
click at [987, 649] on button "不顯示範例" at bounding box center [1024, 651] width 103 height 31
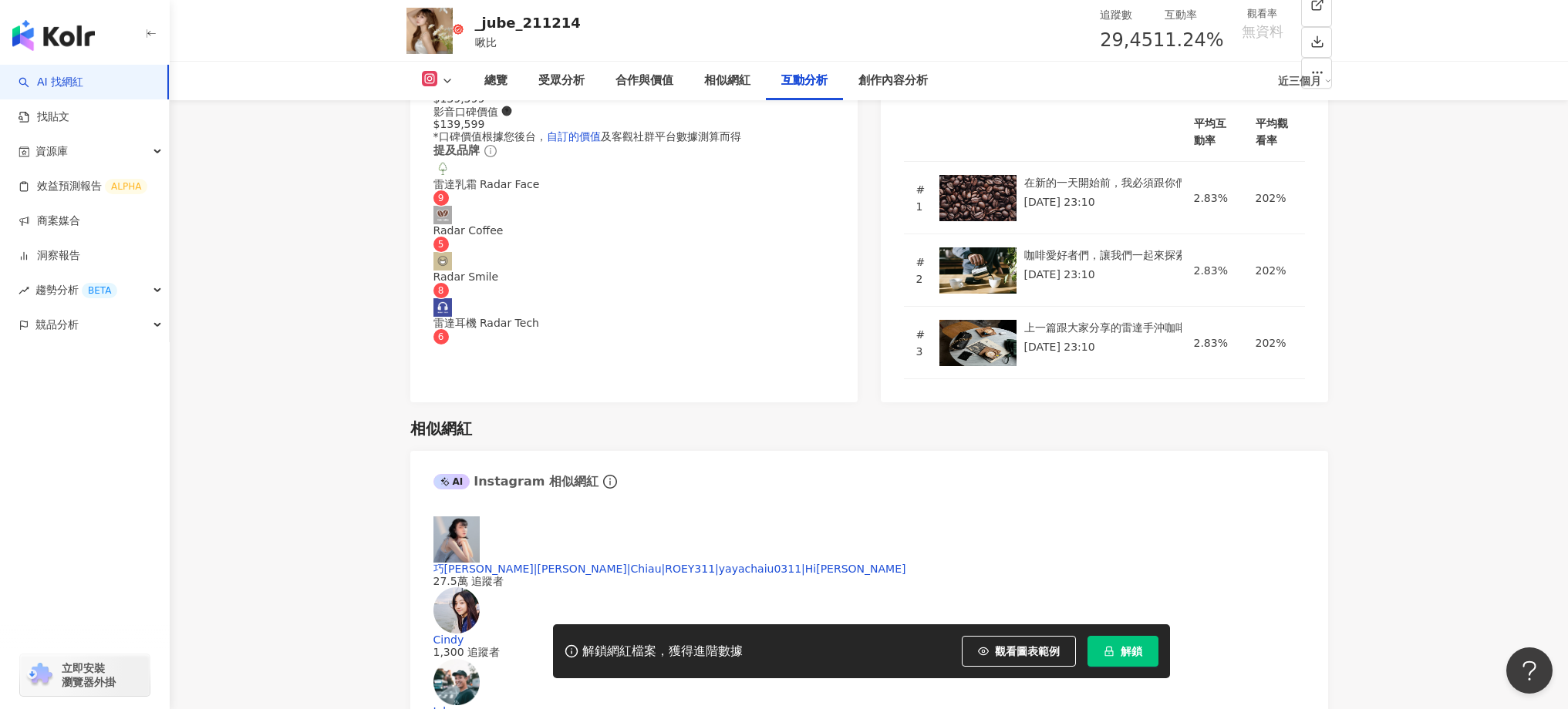
scroll to position [3014, 0]
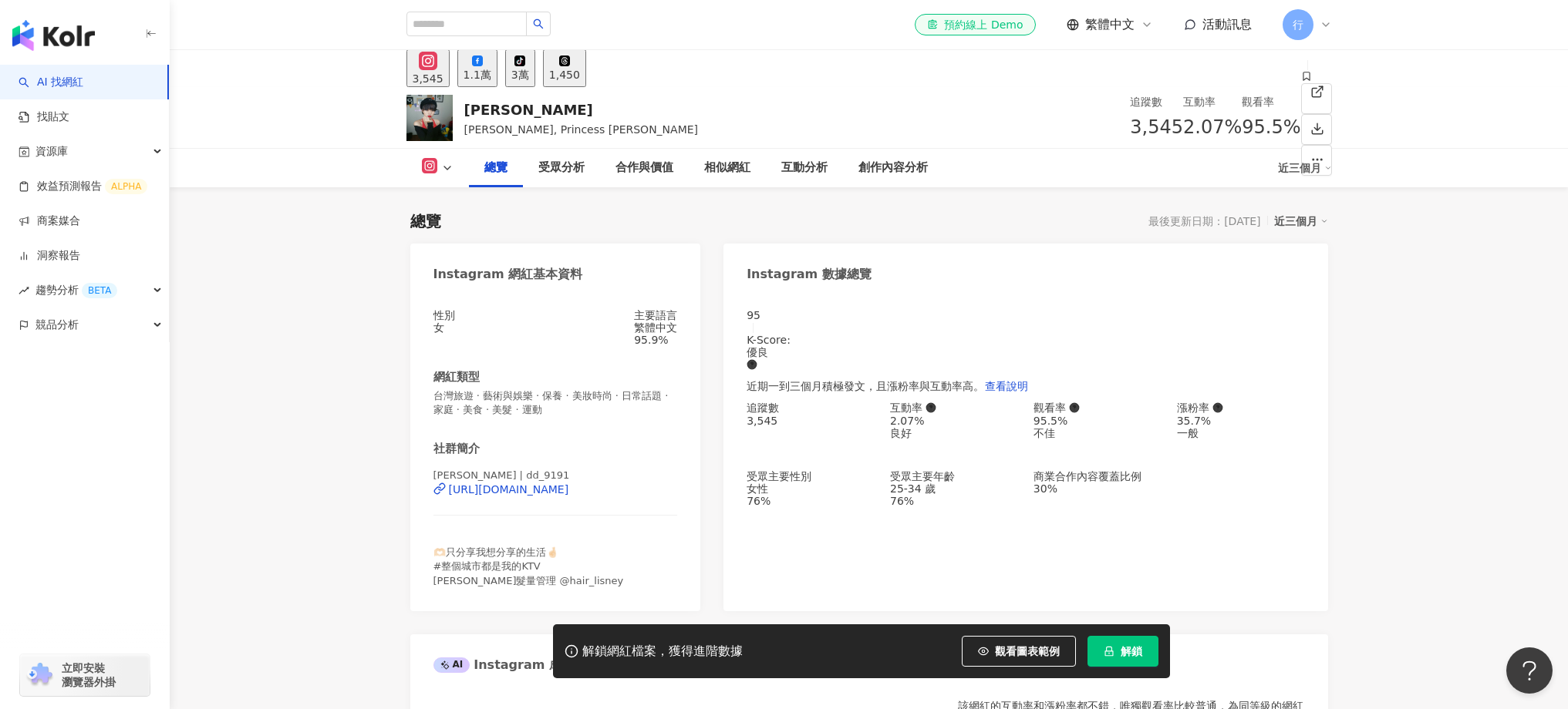
scroll to position [508, 0]
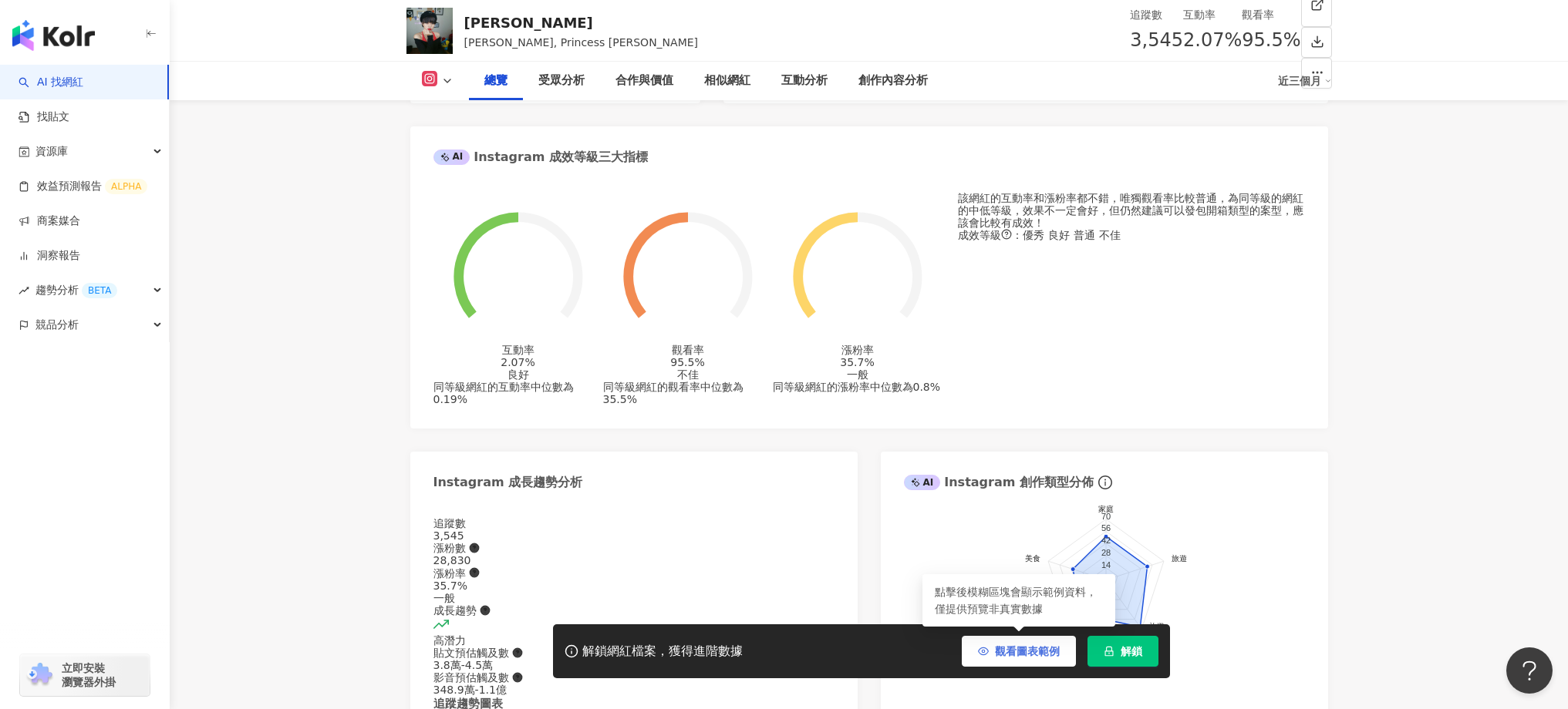
click at [1033, 651] on span "觀看圖表範例" at bounding box center [1027, 651] width 65 height 12
click at [1033, 651] on span "不顯示範例" at bounding box center [1033, 651] width 54 height 12
click at [1033, 651] on span "觀看圖表範例" at bounding box center [1027, 651] width 65 height 12
click at [1033, 651] on span "不顯示範例" at bounding box center [1033, 651] width 54 height 12
click at [1033, 651] on span "觀看圖表範例" at bounding box center [1027, 651] width 65 height 12
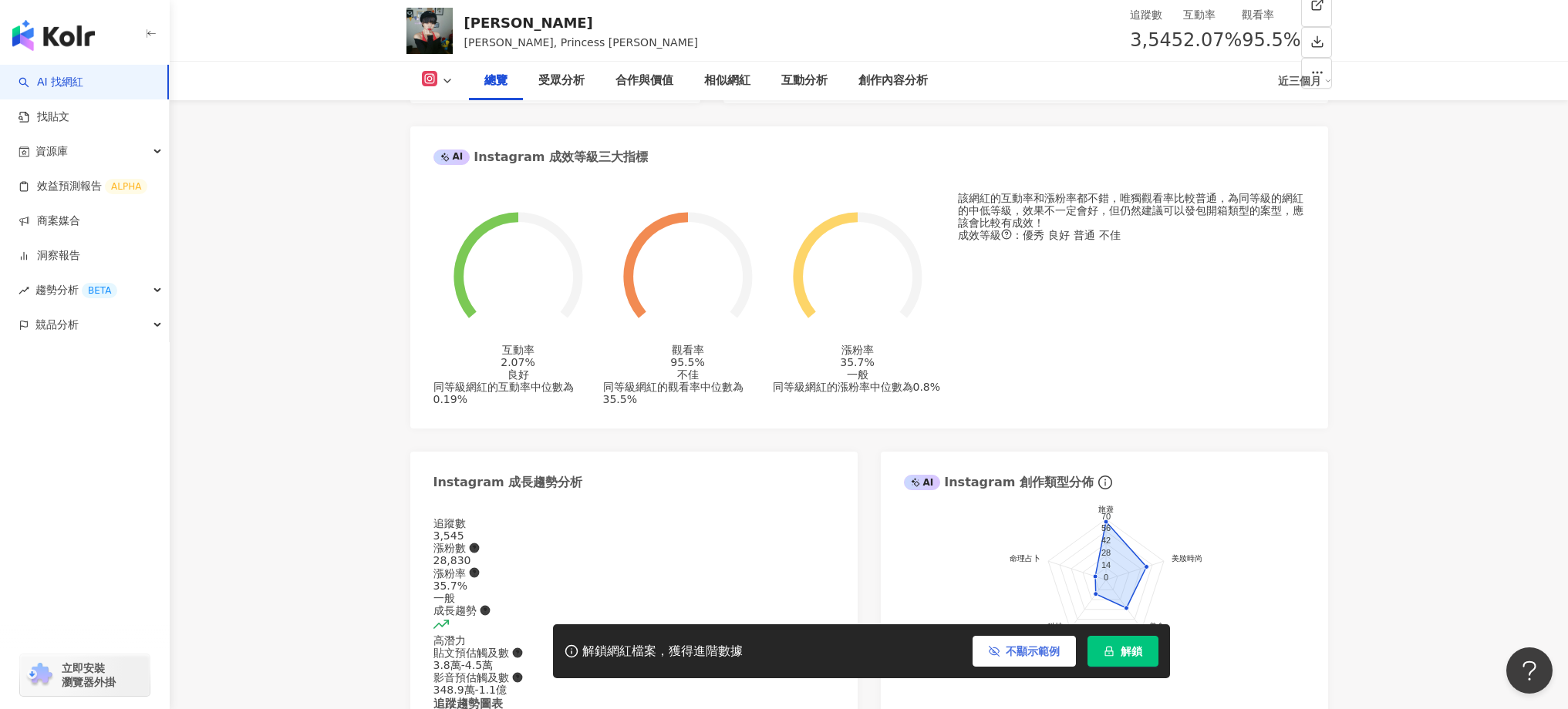
click at [1041, 654] on span "不顯示範例" at bounding box center [1033, 651] width 54 height 12
click at [1039, 653] on span "觀看圖表範例" at bounding box center [1027, 651] width 65 height 12
click at [1039, 653] on span "不顯示範例" at bounding box center [1033, 651] width 54 height 12
click at [1039, 653] on span "觀看圖表範例" at bounding box center [1027, 651] width 65 height 12
click at [1039, 653] on span "不顯示範例" at bounding box center [1033, 651] width 54 height 12
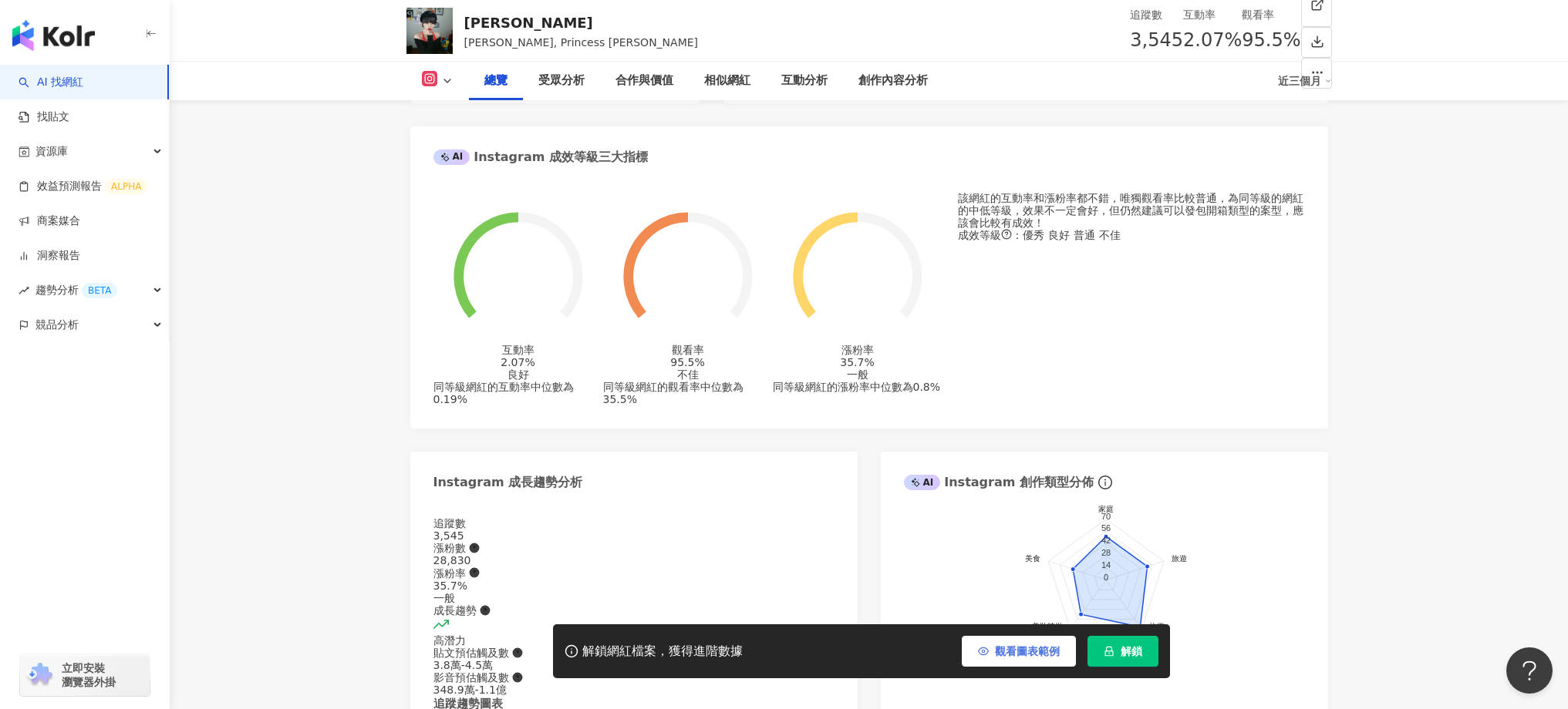
click at [1039, 653] on span "觀看圖表範例" at bounding box center [1027, 651] width 65 height 12
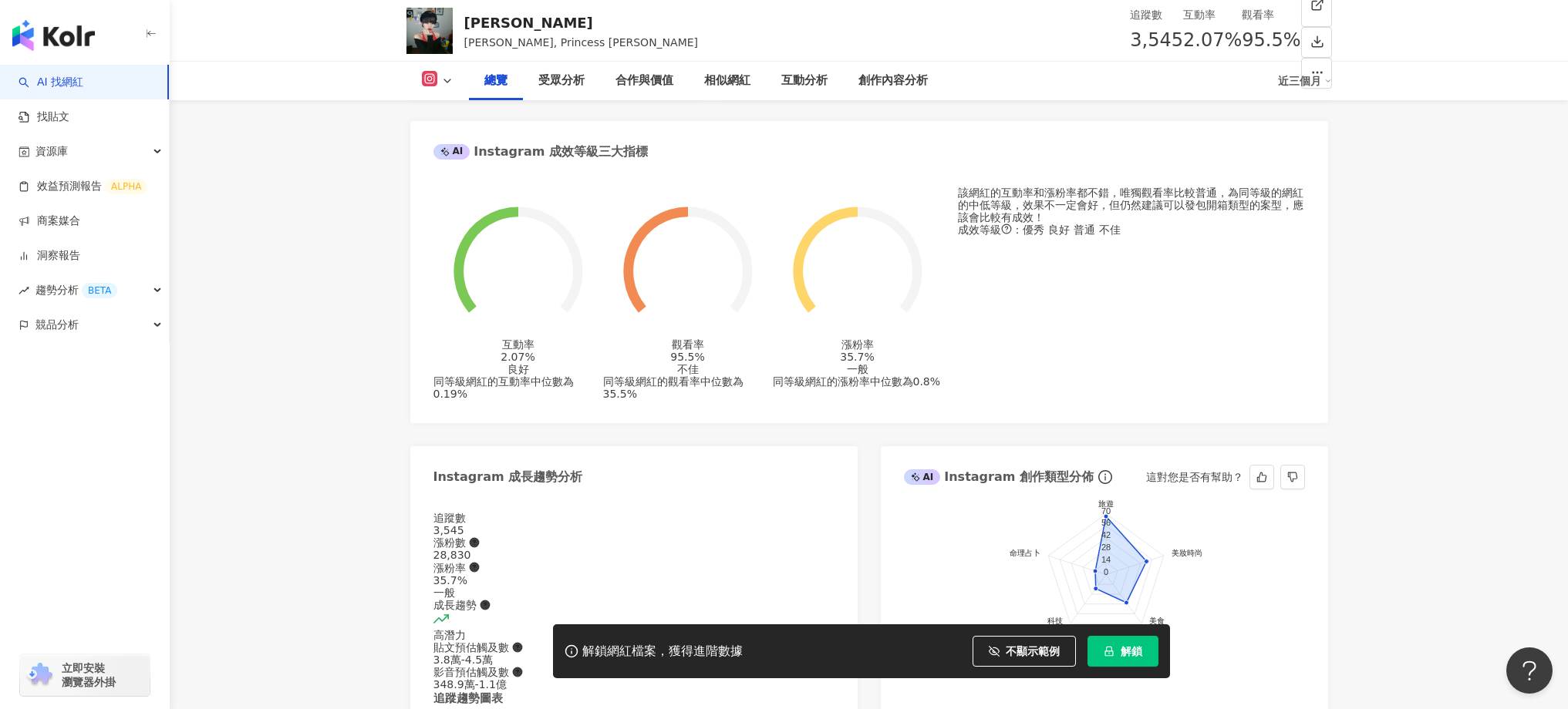
scroll to position [524, 0]
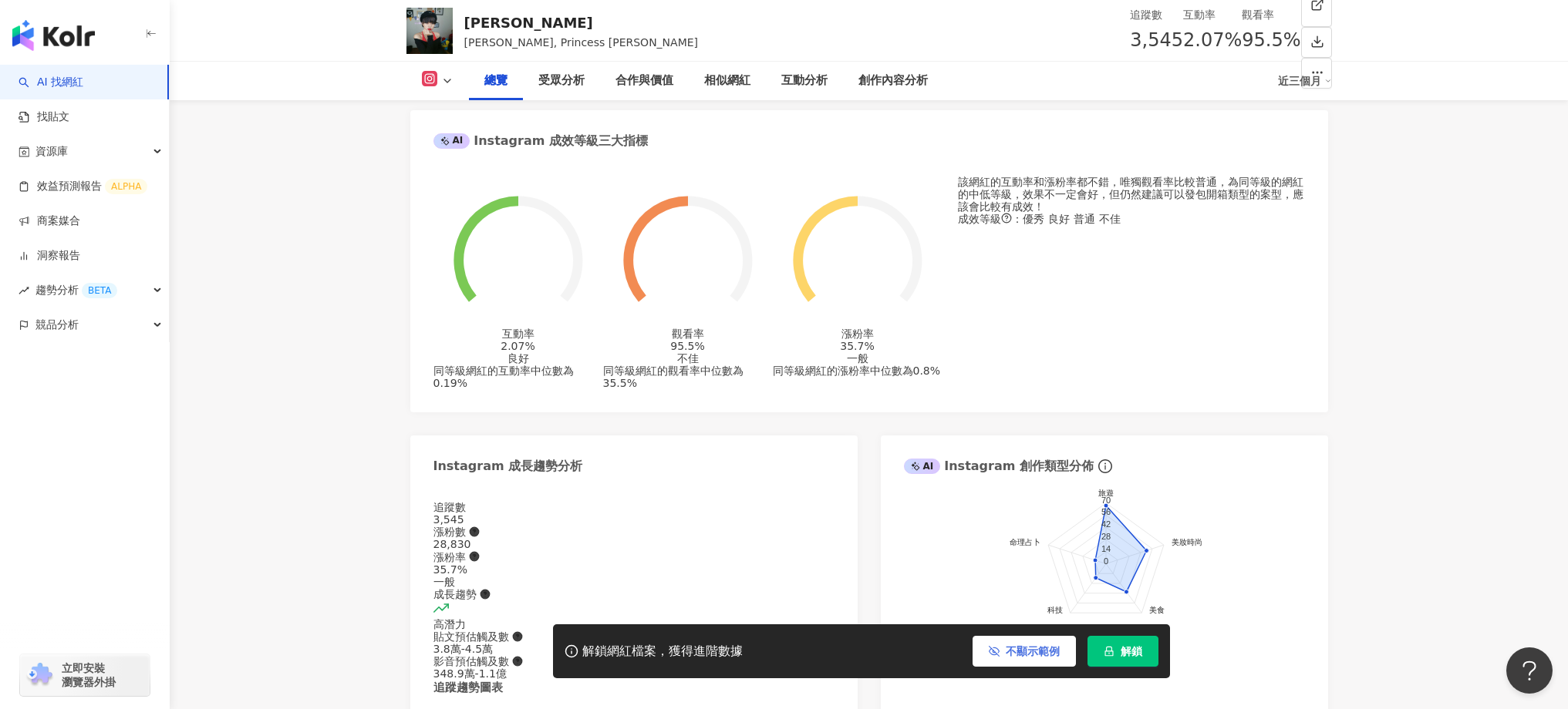
click at [1046, 657] on button "不顯示範例" at bounding box center [1024, 651] width 103 height 31
click at [1046, 657] on button "觀看圖表範例" at bounding box center [1019, 651] width 114 height 31
click at [1046, 657] on button "不顯示範例" at bounding box center [1024, 651] width 103 height 31
click at [1046, 657] on button "觀看圖表範例" at bounding box center [1019, 651] width 114 height 31
click at [1046, 657] on button "不顯示範例" at bounding box center [1024, 651] width 103 height 31
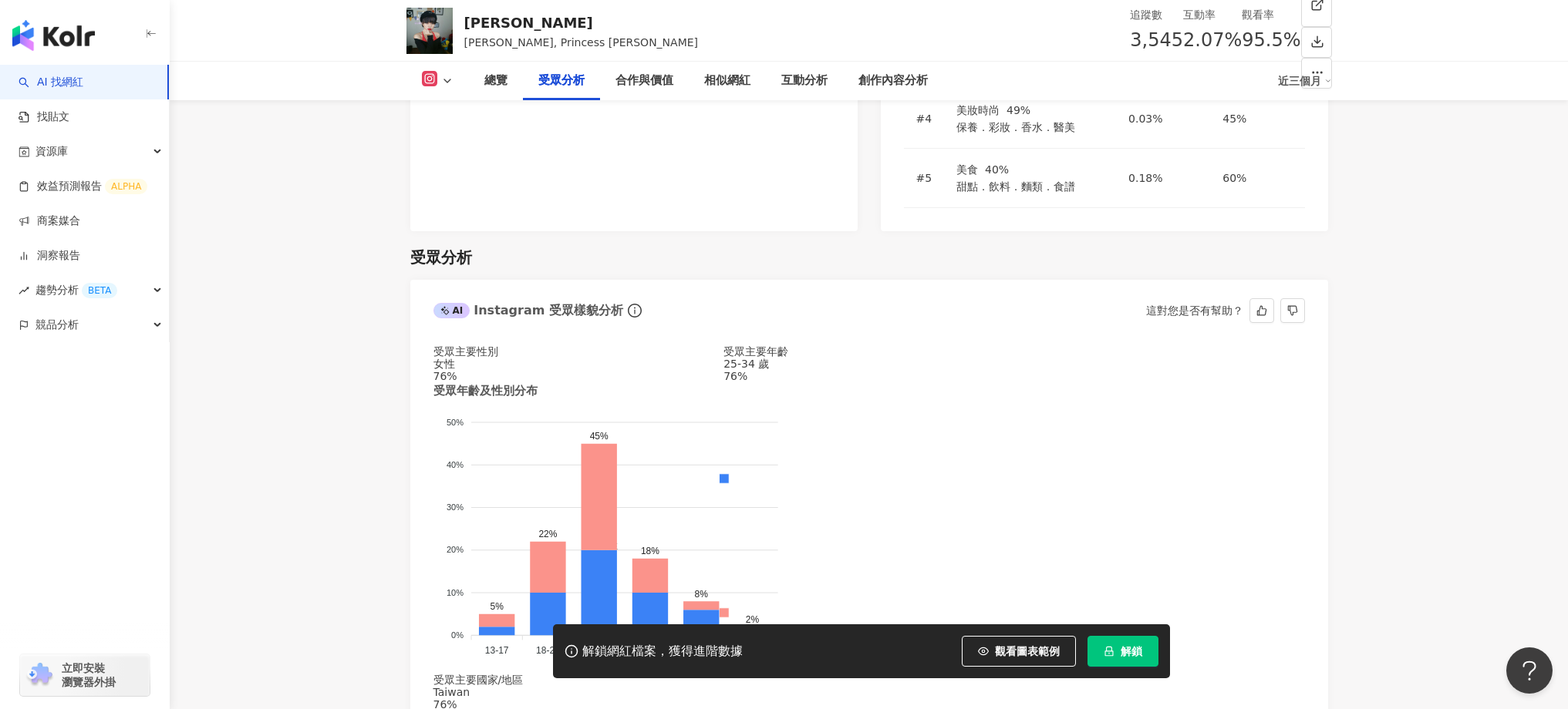
scroll to position [1392, 0]
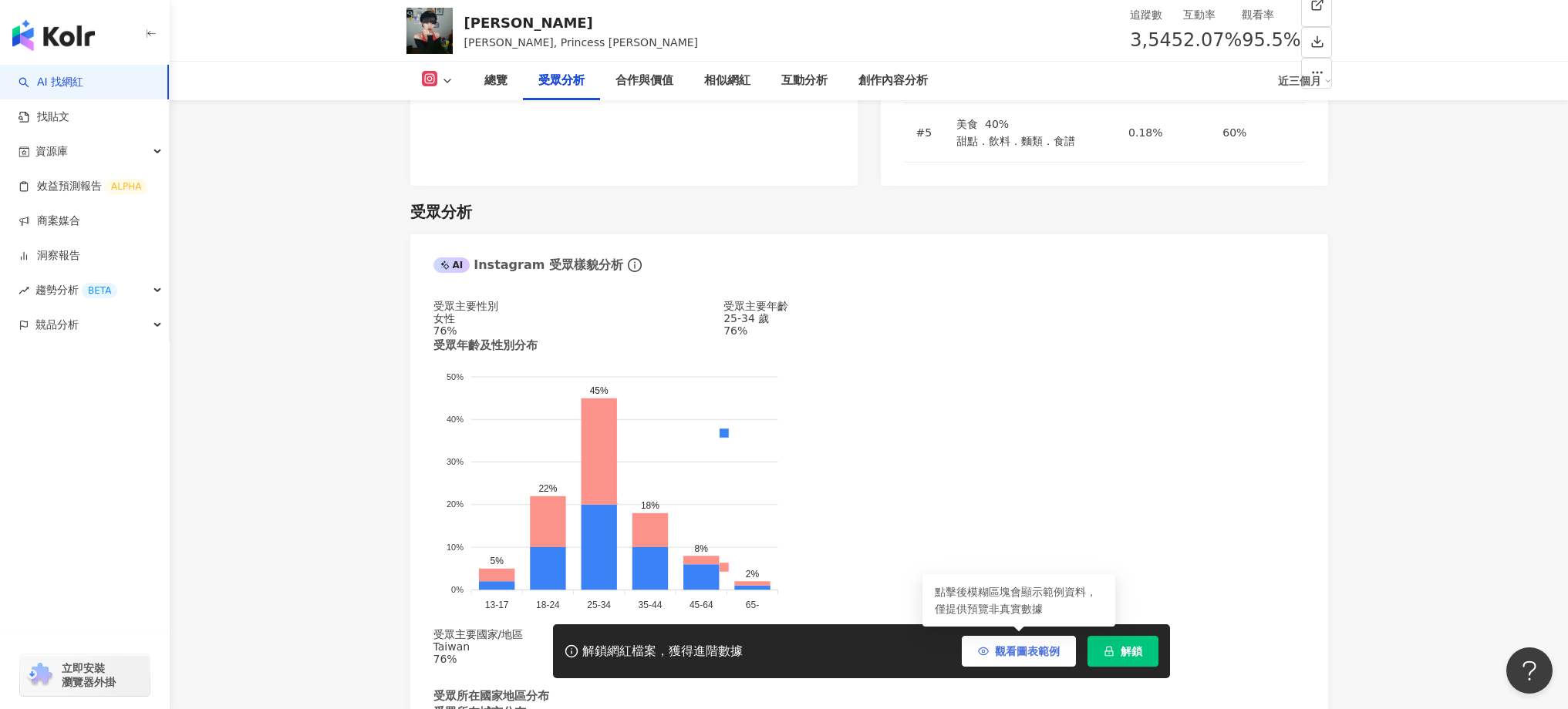
click at [1019, 652] on span "觀看圖表範例" at bounding box center [1027, 651] width 65 height 12
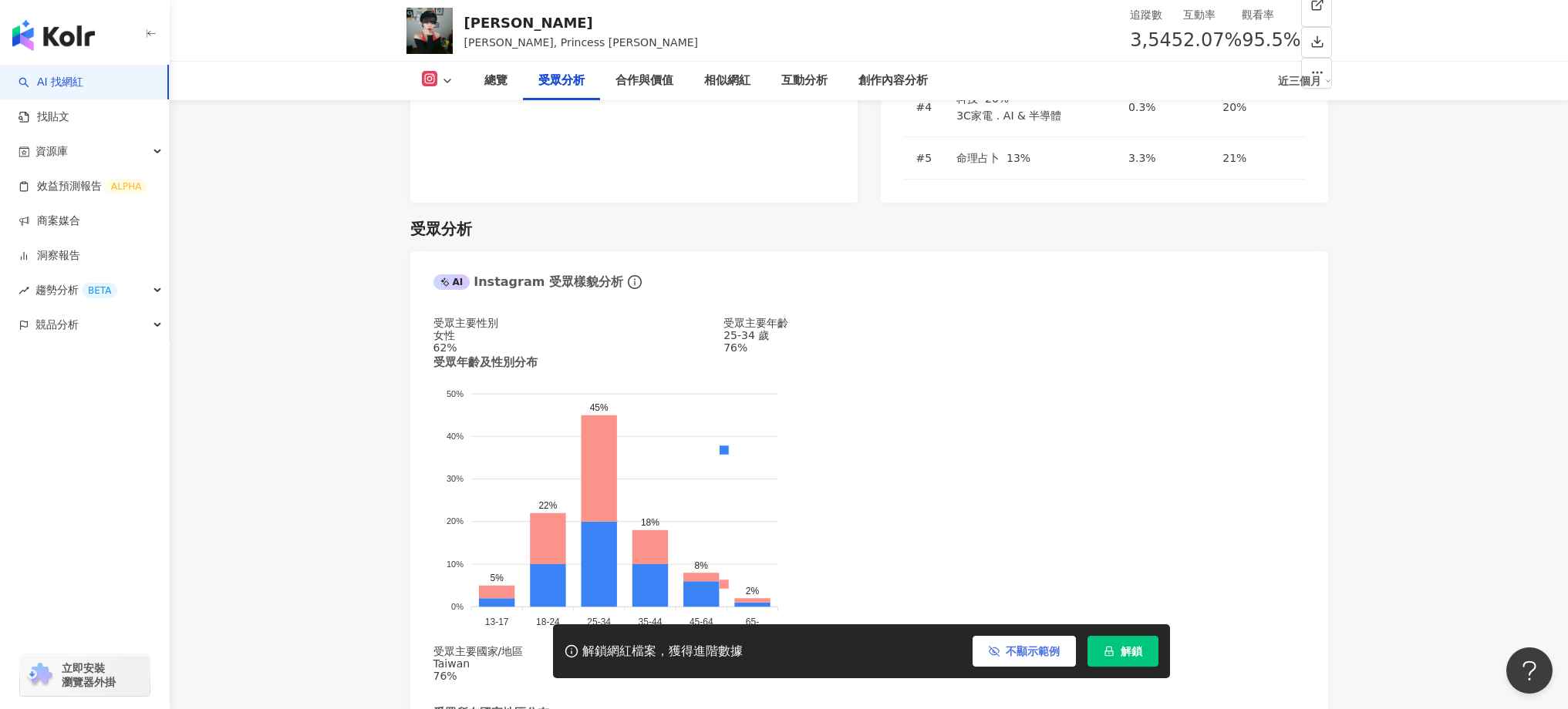
click at [1019, 652] on span "不顯示範例" at bounding box center [1033, 651] width 54 height 12
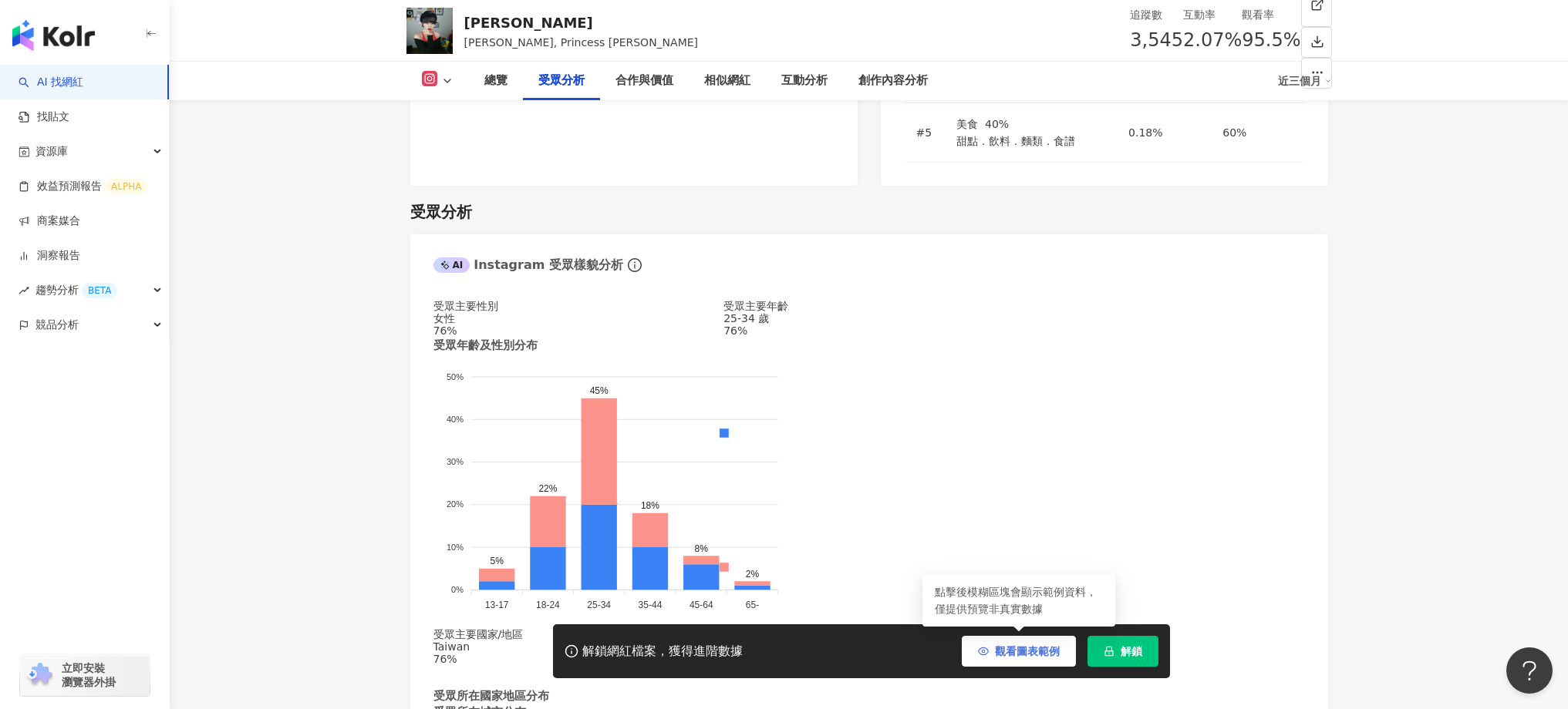
click at [1018, 656] on span "觀看圖表範例" at bounding box center [1027, 651] width 65 height 12
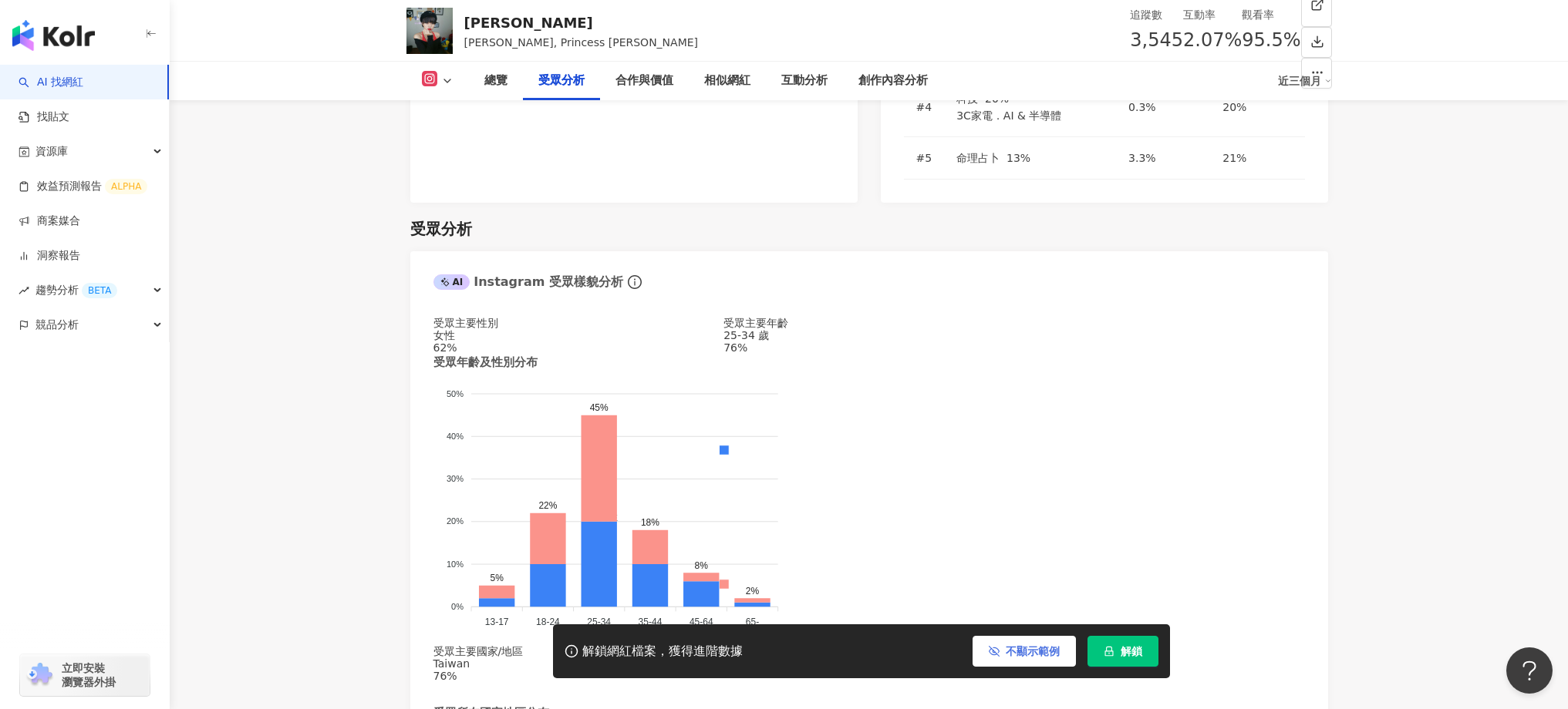
click at [1018, 656] on span "不顯示範例" at bounding box center [1033, 651] width 54 height 12
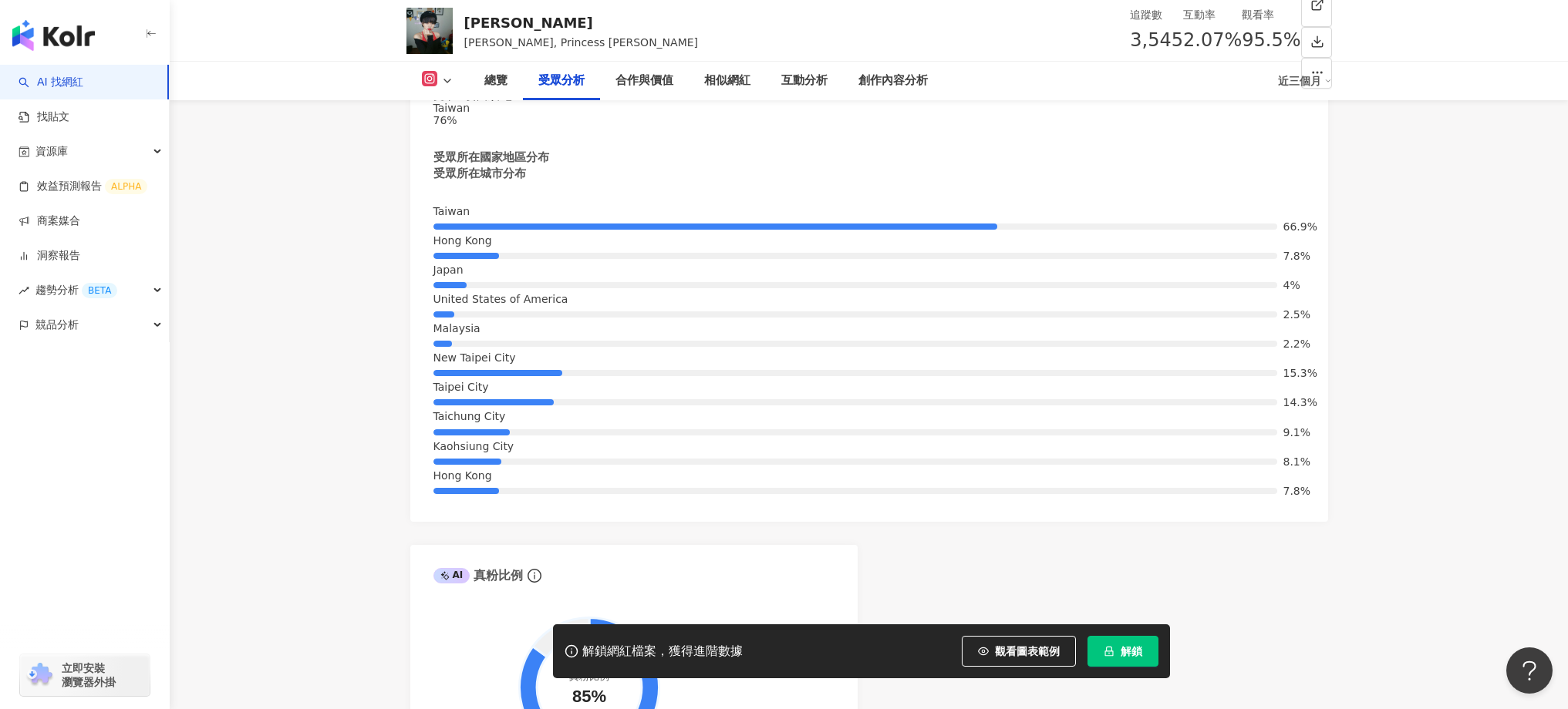
scroll to position [1849, 0]
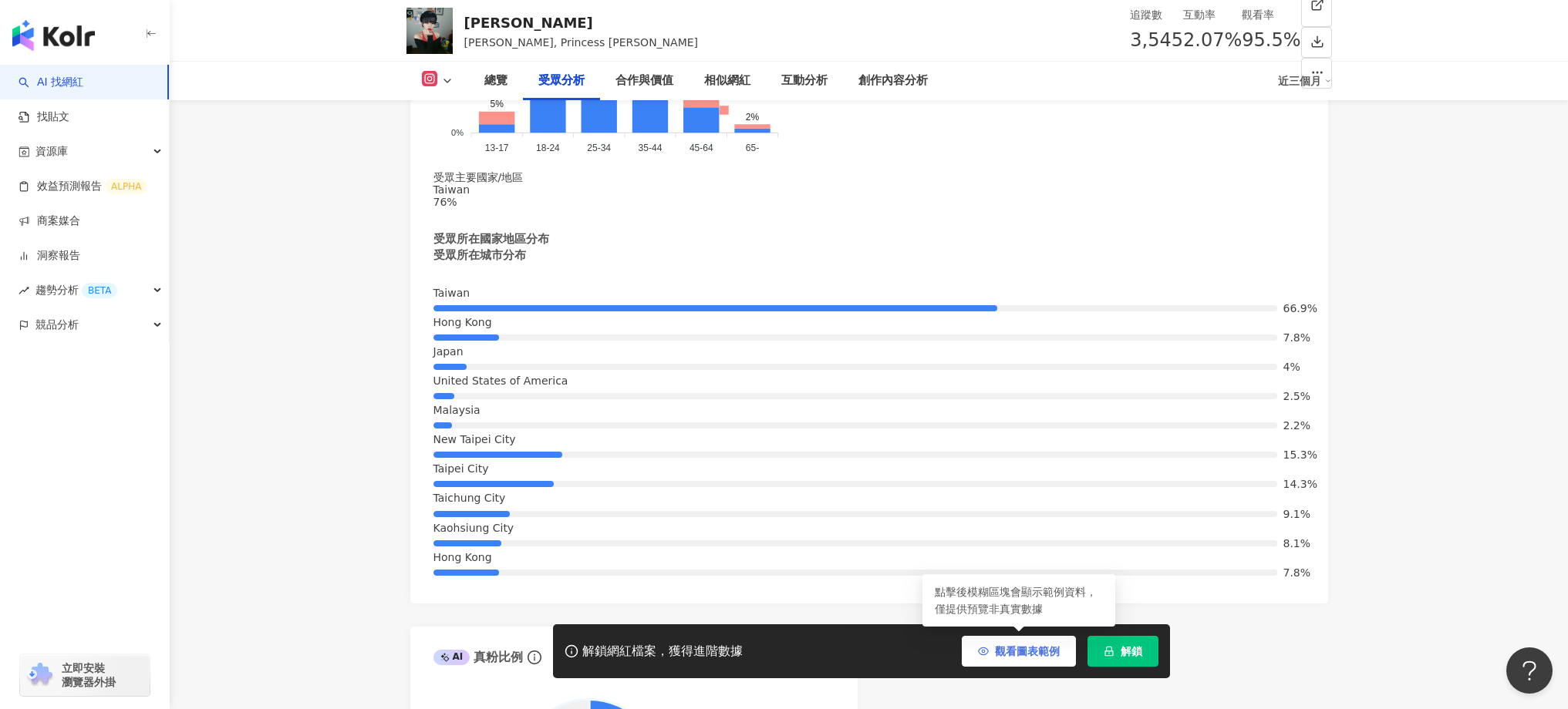
click at [1015, 651] on span "觀看圖表範例" at bounding box center [1027, 651] width 65 height 12
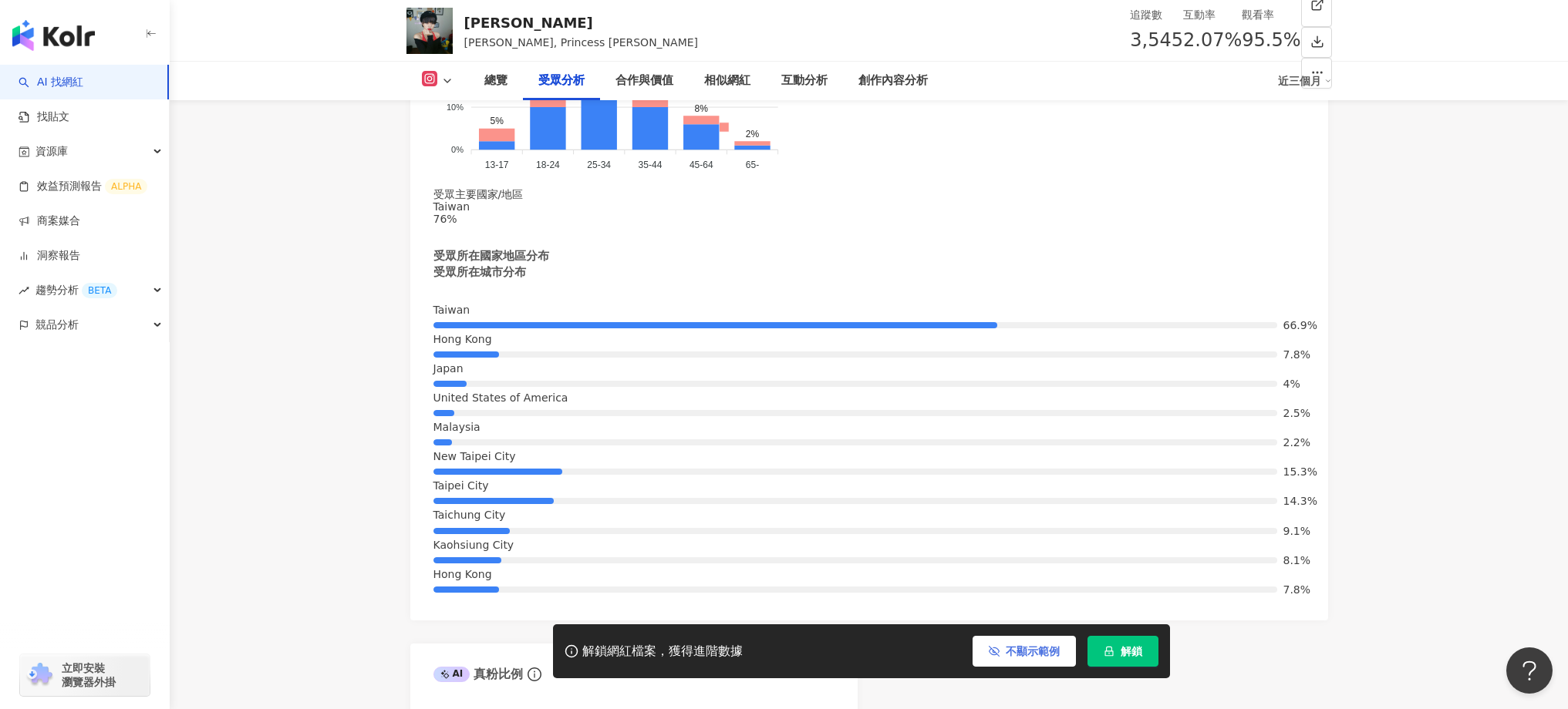
click at [1015, 652] on span "不顯示範例" at bounding box center [1033, 651] width 54 height 12
